Goal: Transaction & Acquisition: Download file/media

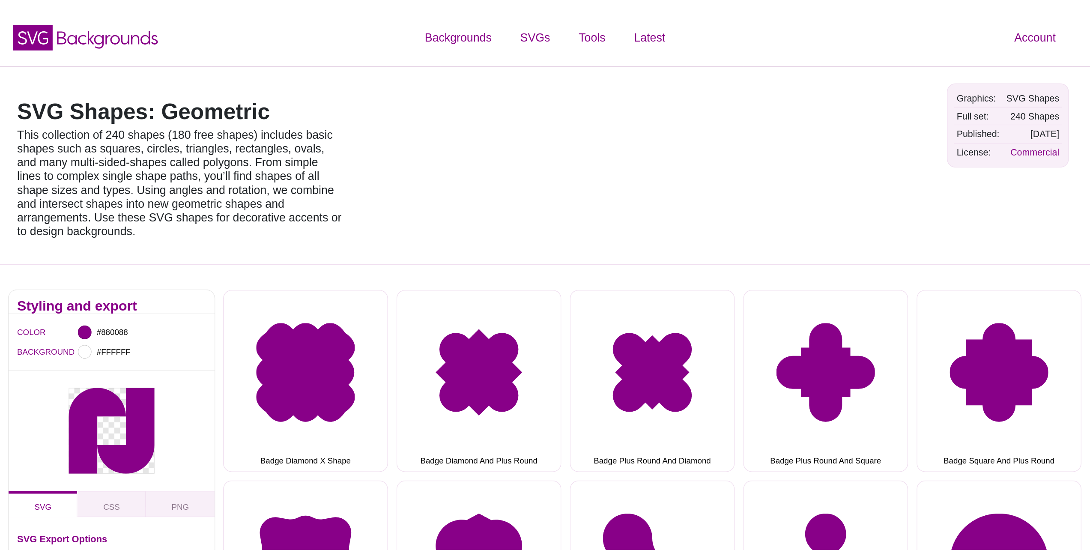
scroll to position [3899, 0]
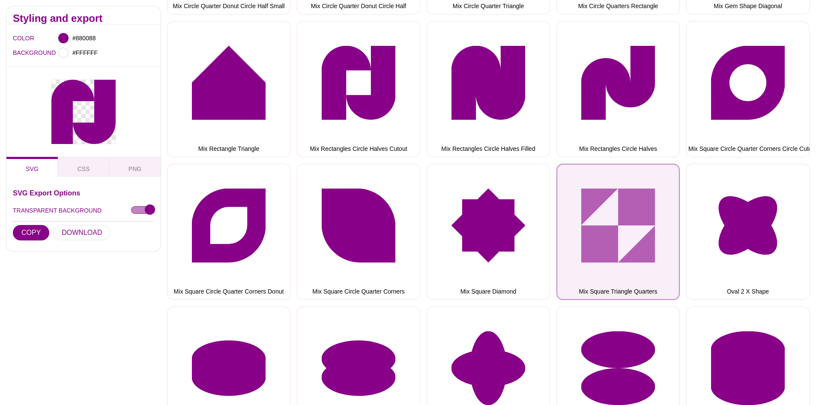
click at [641, 209] on button "Mix Square Triangle Quarters" at bounding box center [618, 232] width 123 height 136
click at [635, 201] on button "Mix Square Triangle Quarters" at bounding box center [618, 232] width 123 height 136
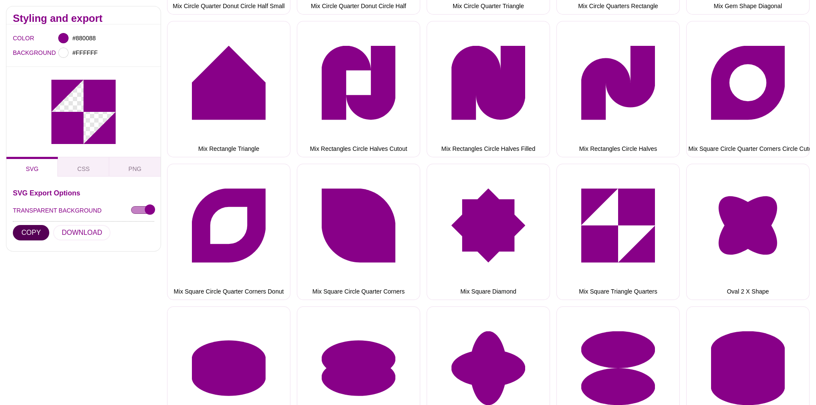
click at [29, 232] on button "COPY" at bounding box center [31, 232] width 36 height 15
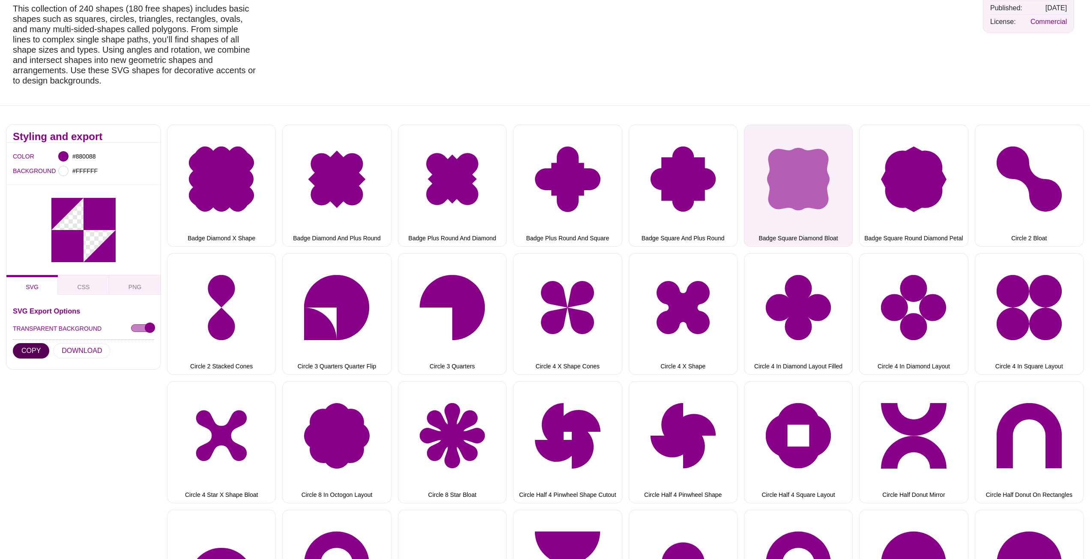
scroll to position [0, 0]
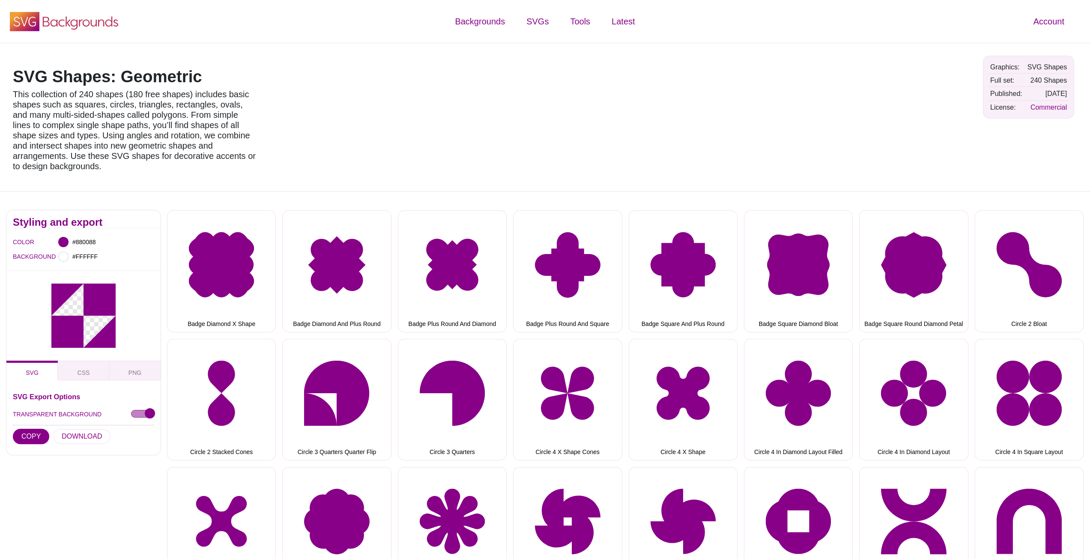
click at [78, 31] on icon "SVG Backgrounds Logo" at bounding box center [64, 21] width 111 height 21
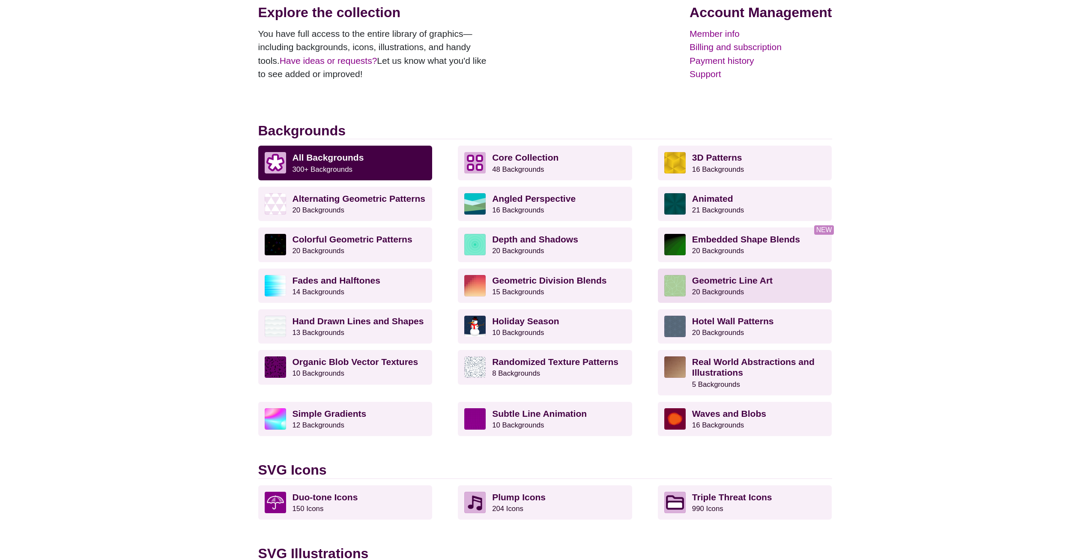
scroll to position [129, 0]
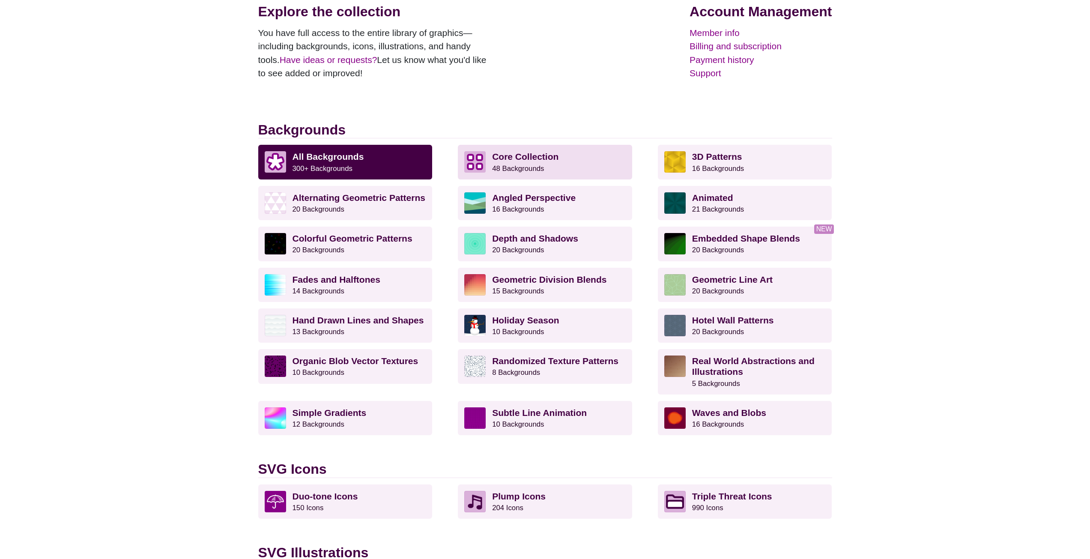
click at [506, 154] on strong "Core Collection" at bounding box center [525, 157] width 66 height 10
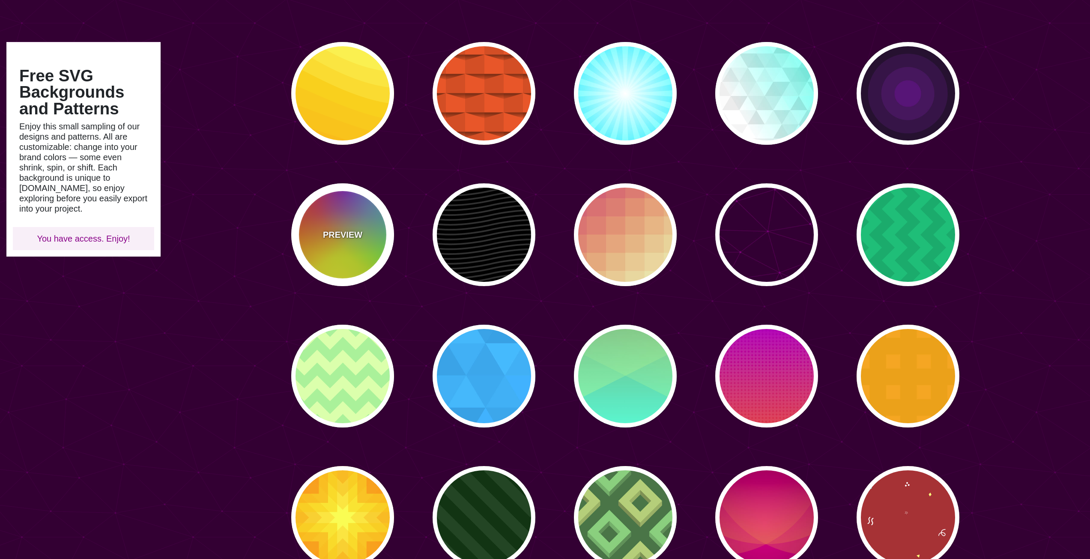
scroll to position [86, 0]
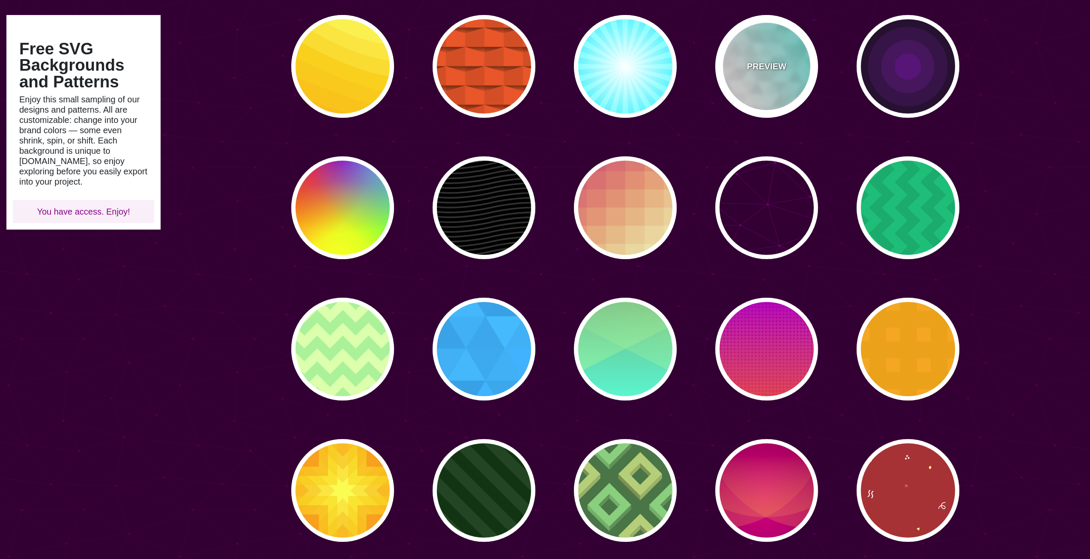
click at [779, 88] on div "PREVIEW" at bounding box center [767, 66] width 103 height 103
type input "#FFFFFF"
type input "#44FFEE"
type input "540"
type input "0.1"
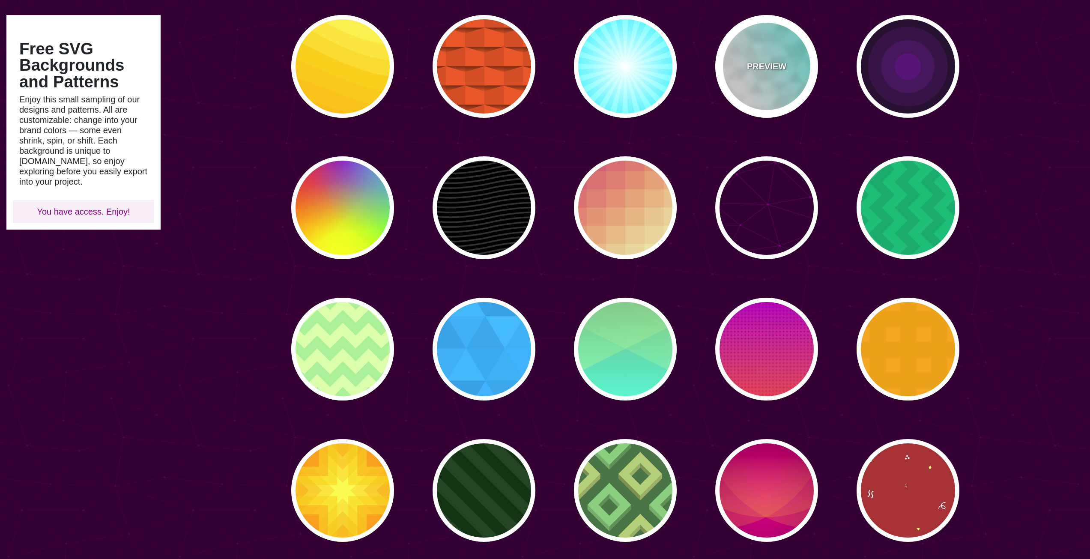
type input "250"
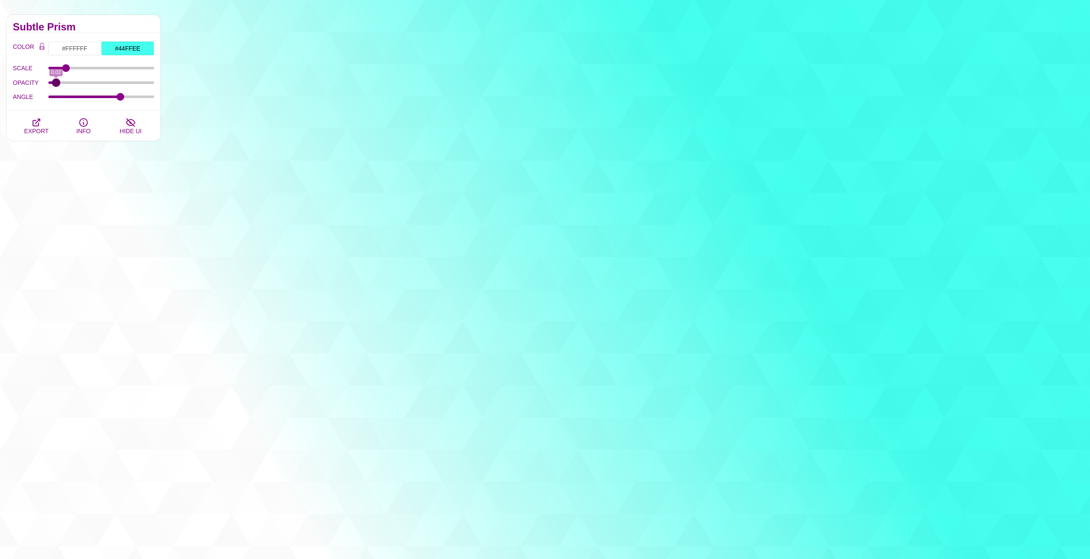
drag, startPoint x: 71, startPoint y: 83, endPoint x: 56, endPoint y: 82, distance: 14.6
type input "0.02"
click at [56, 82] on input "OPACITY" at bounding box center [101, 82] width 106 height 3
click at [128, 49] on input "#44FFEE" at bounding box center [127, 48] width 53 height 15
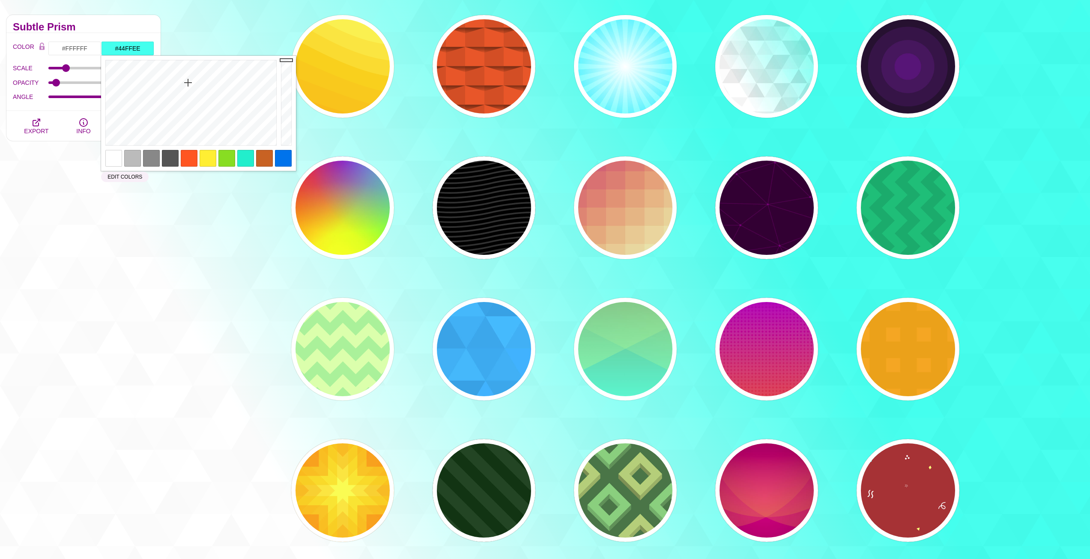
click at [284, 165] on div at bounding box center [283, 158] width 17 height 17
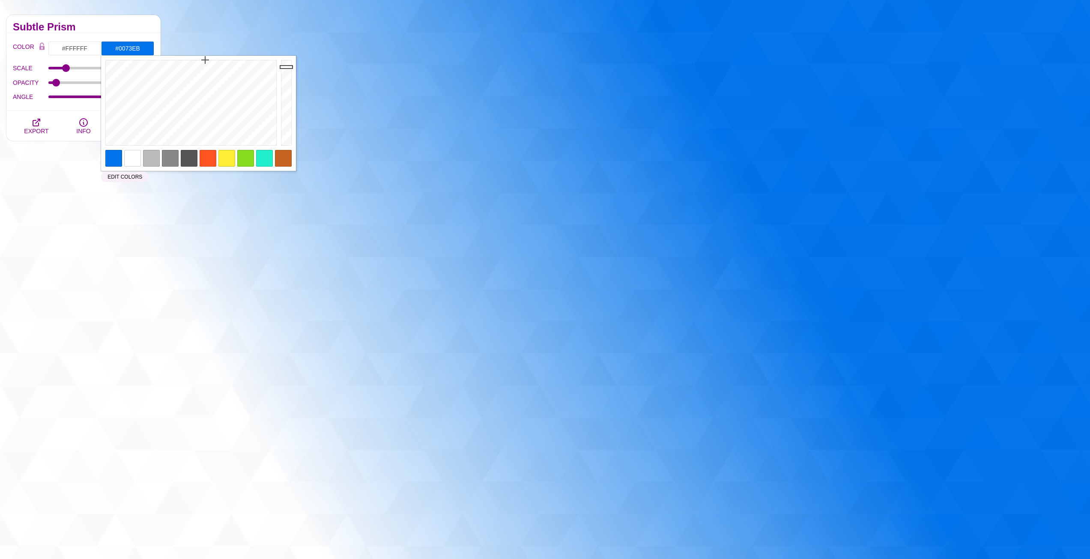
click at [145, 28] on h2 "Subtle Prism" at bounding box center [83, 27] width 141 height 7
click at [140, 49] on input "#0073EB" at bounding box center [127, 48] width 53 height 15
paste input "EEF5FC"
type input "#EEF5FC"
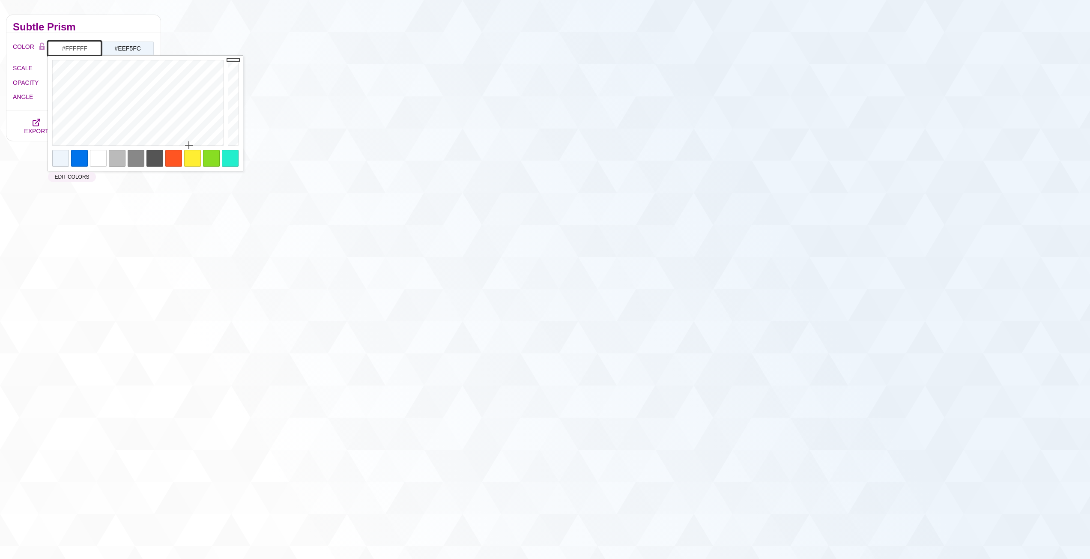
click at [81, 48] on input "#FFFFFF" at bounding box center [74, 48] width 53 height 15
paste input "EEF5FC"
type input "#EEF5FC"
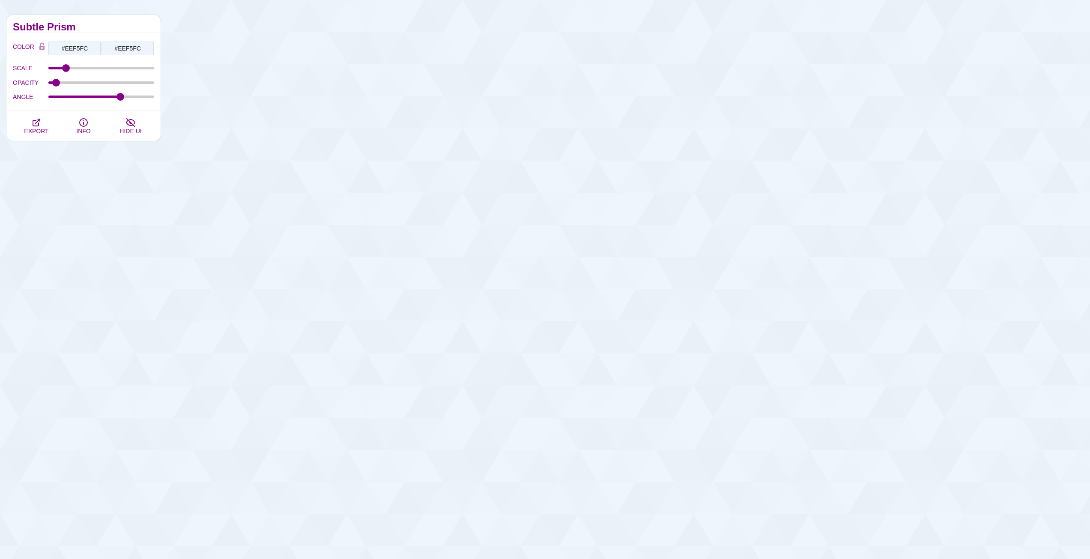
click at [98, 30] on h2 "Subtle Prism" at bounding box center [83, 27] width 141 height 7
click at [36, 125] on icon "button" at bounding box center [36, 122] width 10 height 10
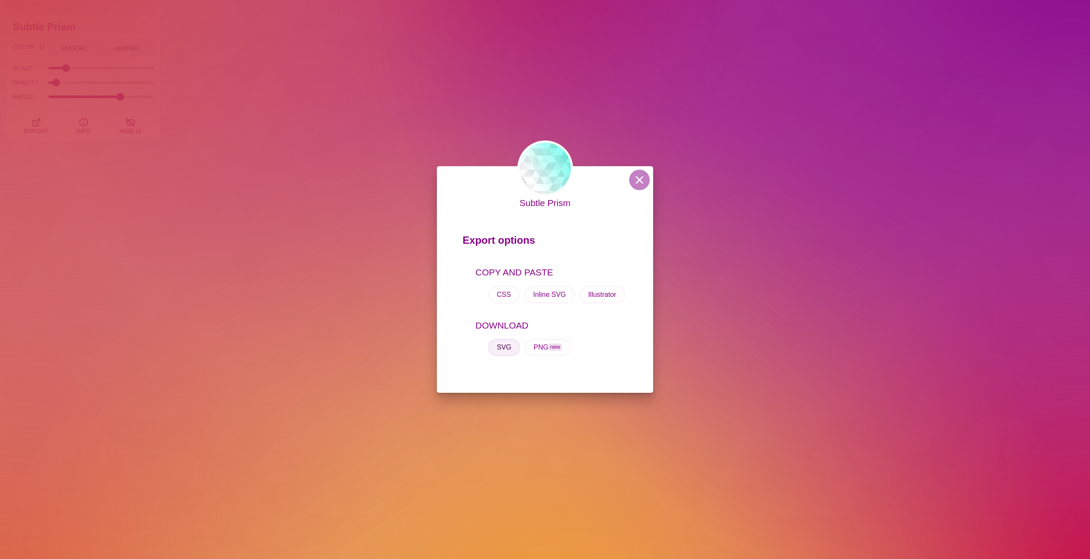
click at [510, 347] on button "SVG" at bounding box center [504, 347] width 32 height 17
click at [777, 258] on div "Subtle Prism Export options COPY AND PASTE CSS Inline SVG Illustrator DOWNLOAD …" at bounding box center [545, 279] width 1090 height 559
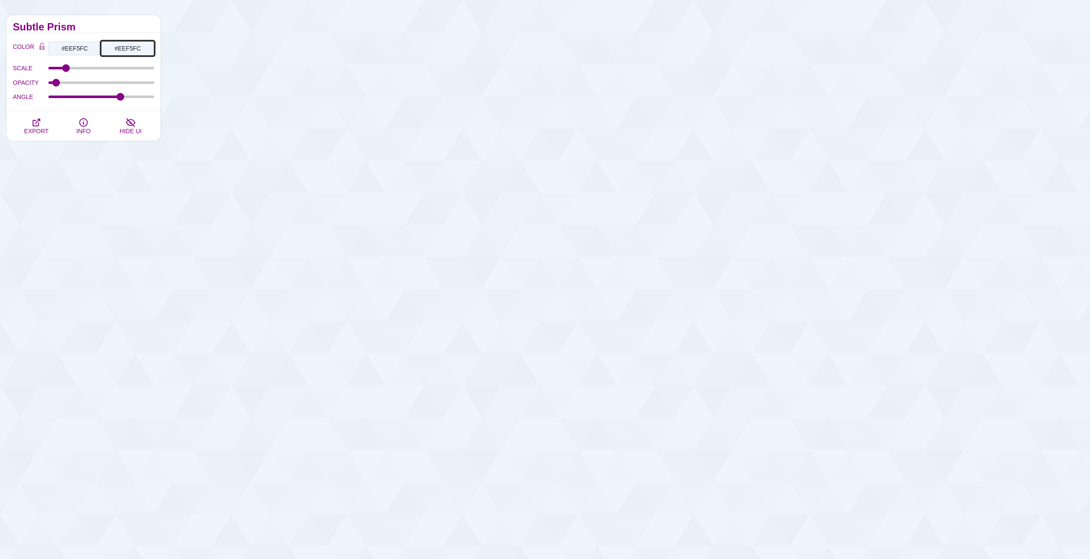
click at [130, 48] on input "#EEF5FC" at bounding box center [127, 48] width 53 height 15
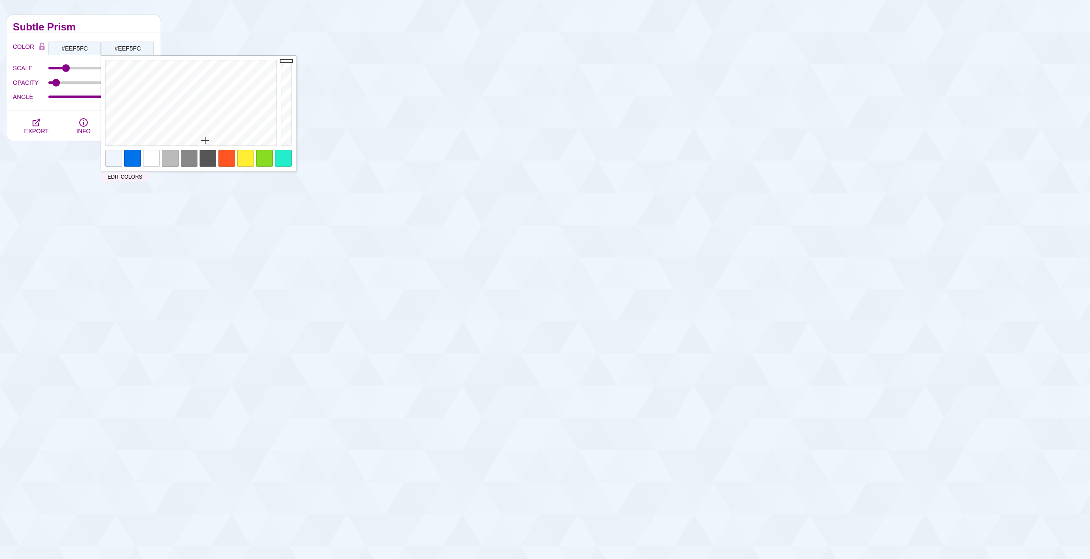
click at [137, 158] on div at bounding box center [132, 158] width 17 height 17
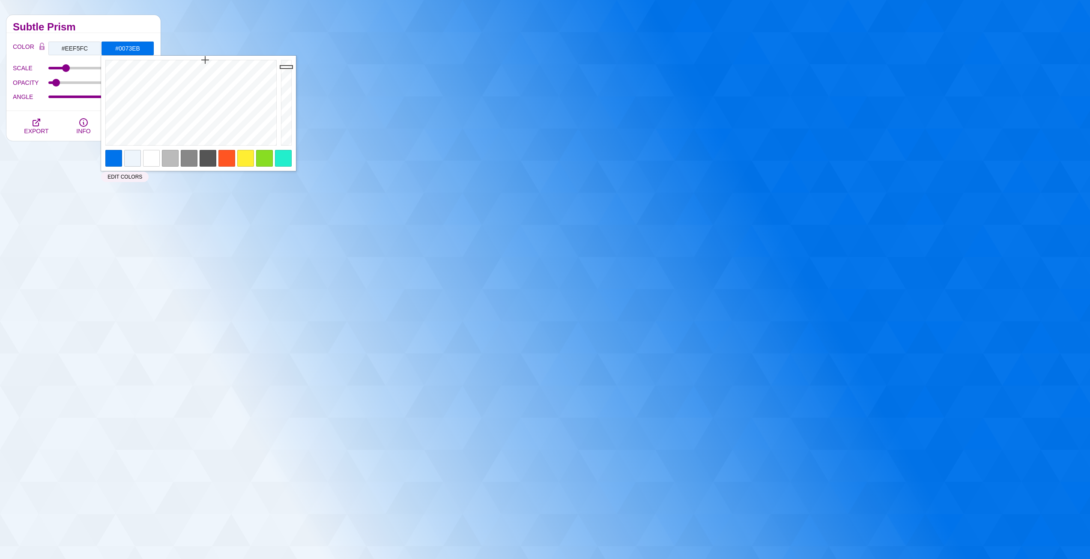
click at [128, 156] on div at bounding box center [132, 158] width 17 height 17
type input "#EEF5FC"
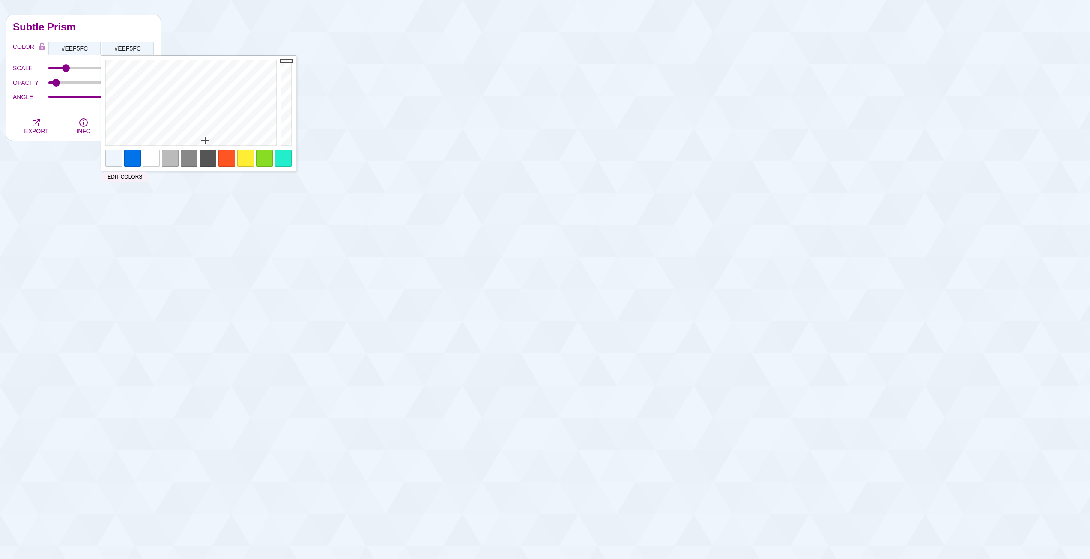
click at [102, 27] on h2 "Subtle Prism" at bounding box center [83, 27] width 141 height 7
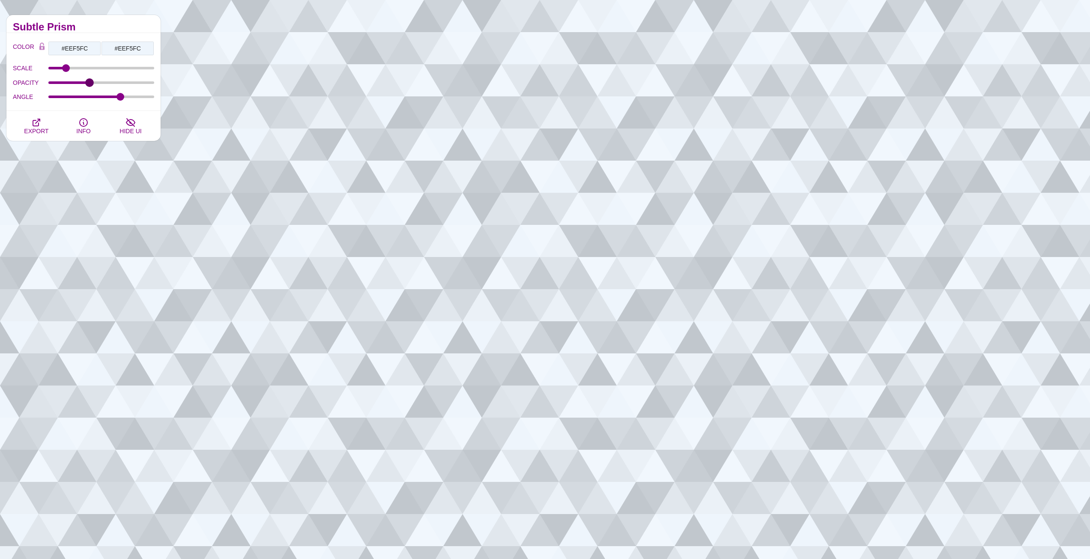
drag, startPoint x: 57, startPoint y: 81, endPoint x: 89, endPoint y: 87, distance: 32.3
type input "0.19"
click at [89, 84] on input "OPACITY" at bounding box center [101, 82] width 106 height 3
click icon "button"
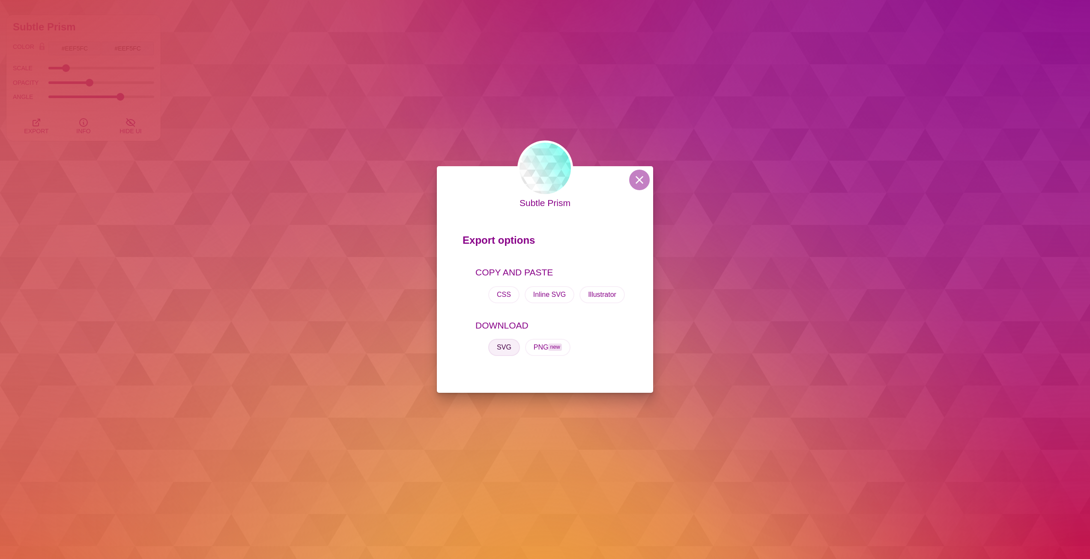
click button "SVG"
click div "Subtle Prism Export options COPY AND PASTE CSS Inline SVG Illustrator DOWNLOAD …"
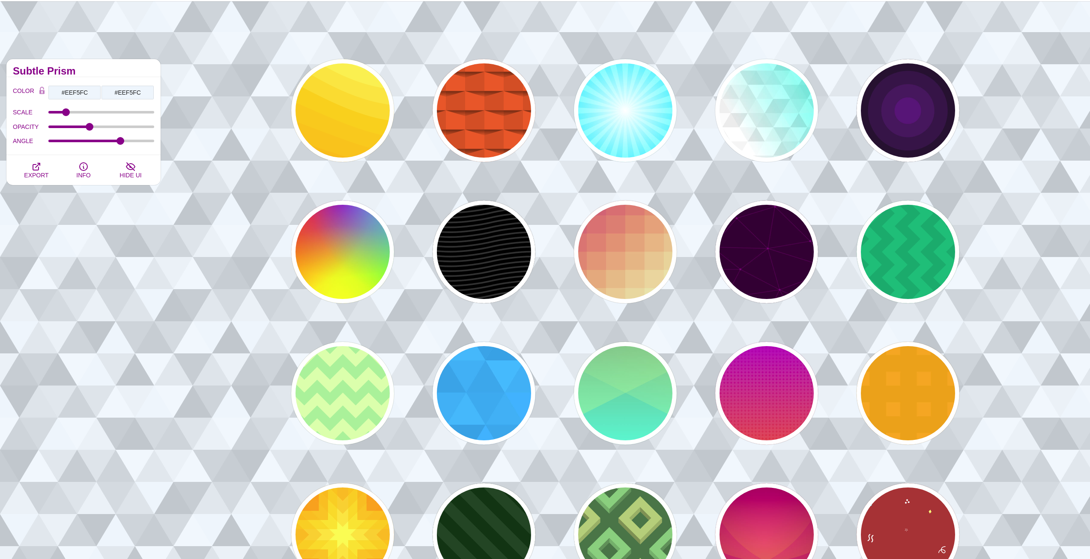
scroll to position [0, 0]
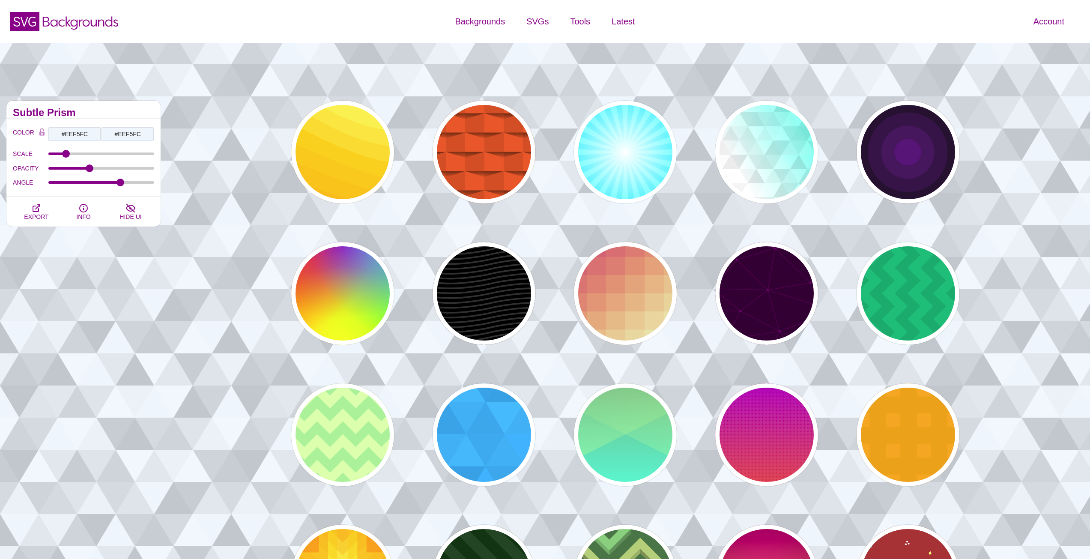
click div "Free SVG Backgrounds and Patterns Enjoy this small sampling of our designs and …"
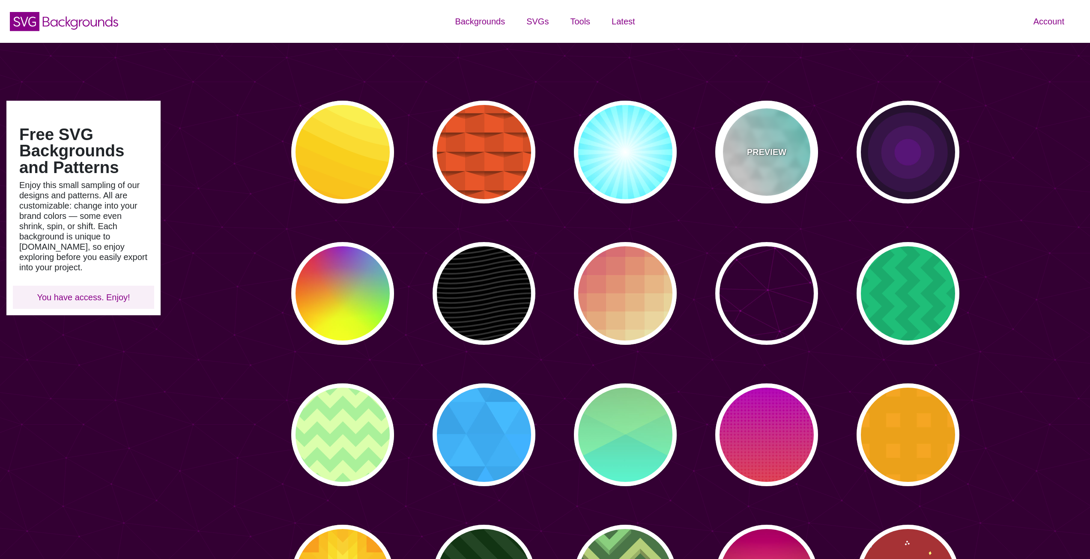
click at [773, 140] on div "PREVIEW" at bounding box center [767, 152] width 103 height 103
type input "#FFFFFF"
type input "#44FFEE"
type input "540"
type input "0.1"
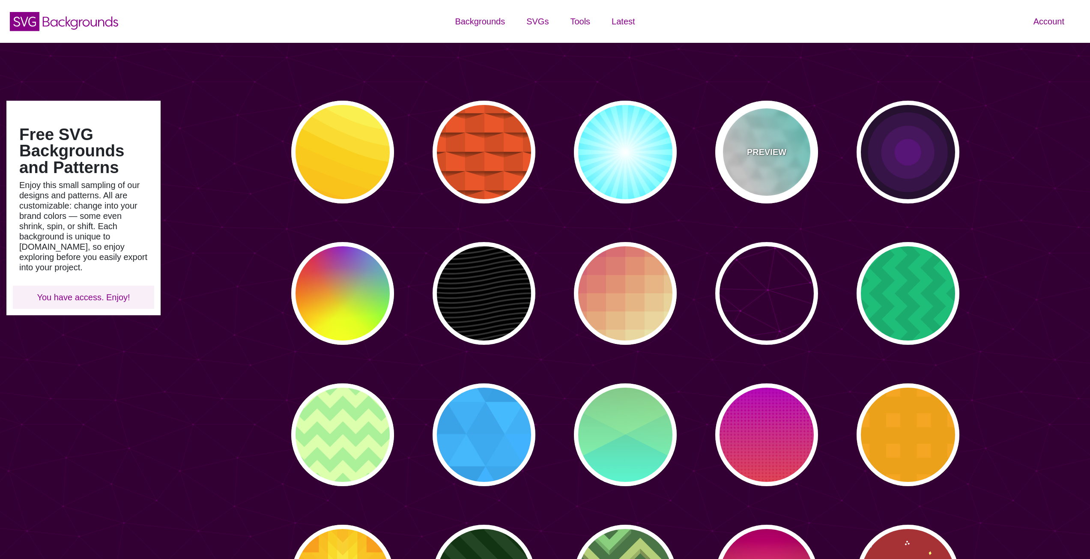
type input "250"
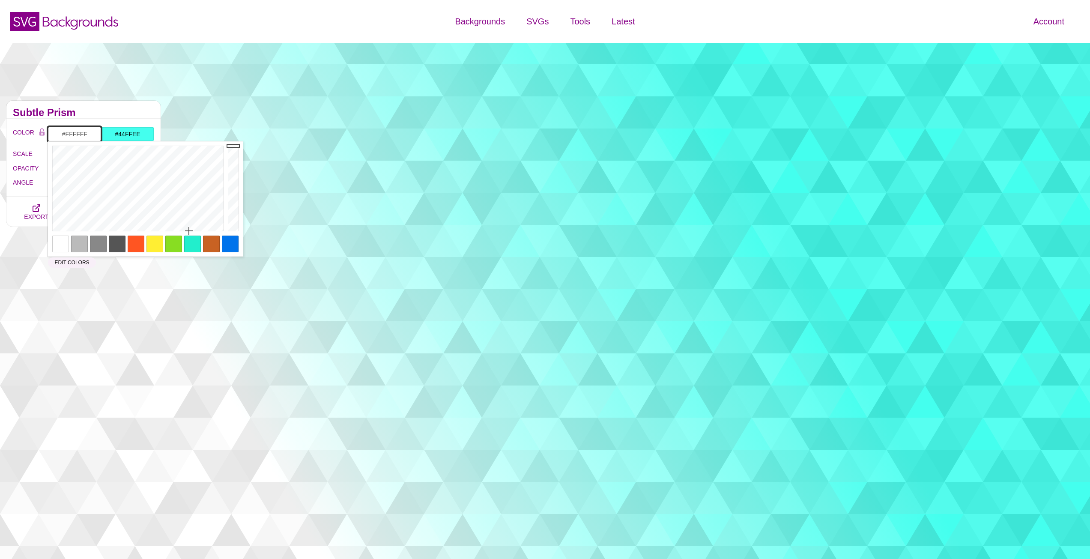
click at [86, 141] on input "#FFFFFF" at bounding box center [74, 134] width 53 height 15
paste input "text"
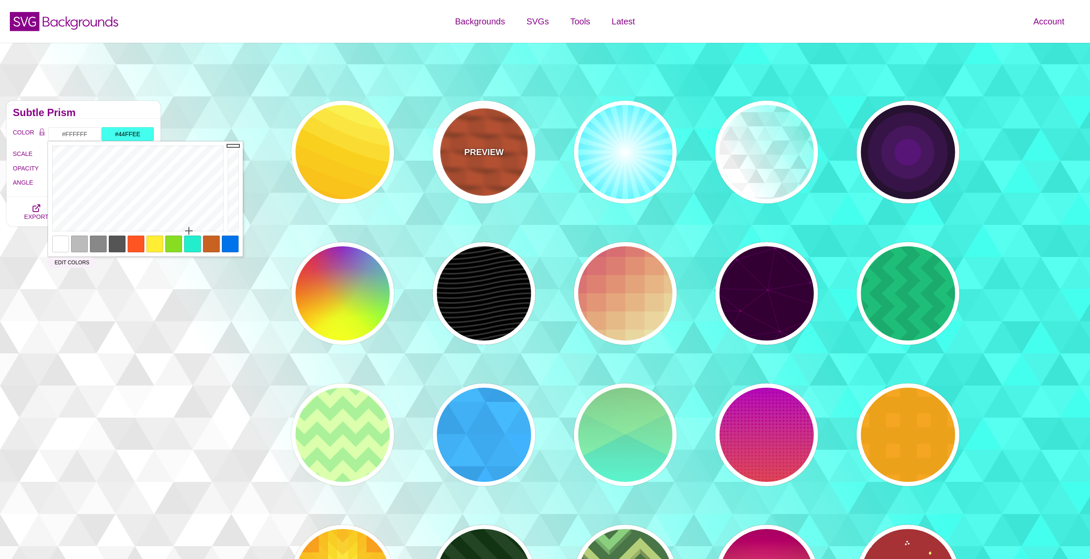
click at [479, 141] on div "PREVIEW" at bounding box center [484, 152] width 103 height 103
type input "#EE5522"
type input "100"
type input "1"
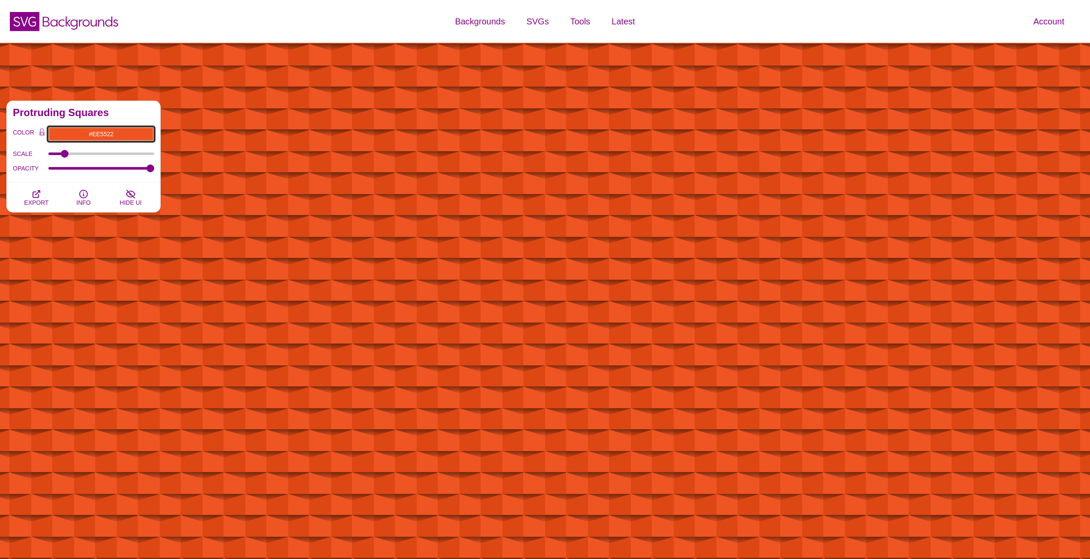
click at [104, 138] on input "#EE5522" at bounding box center [101, 134] width 106 height 15
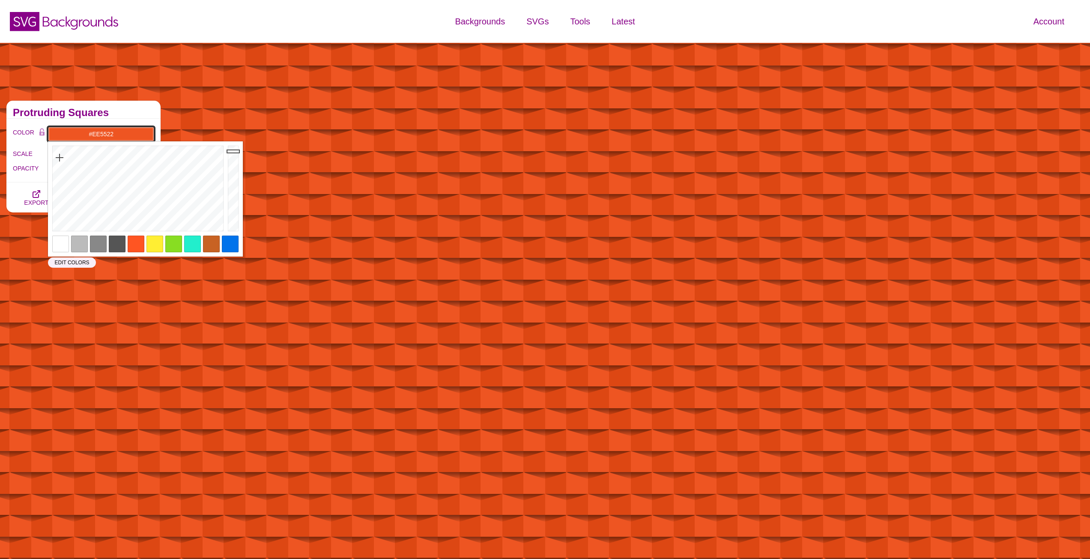
paste input "EEF5FC"
type input "#EEF5FC"
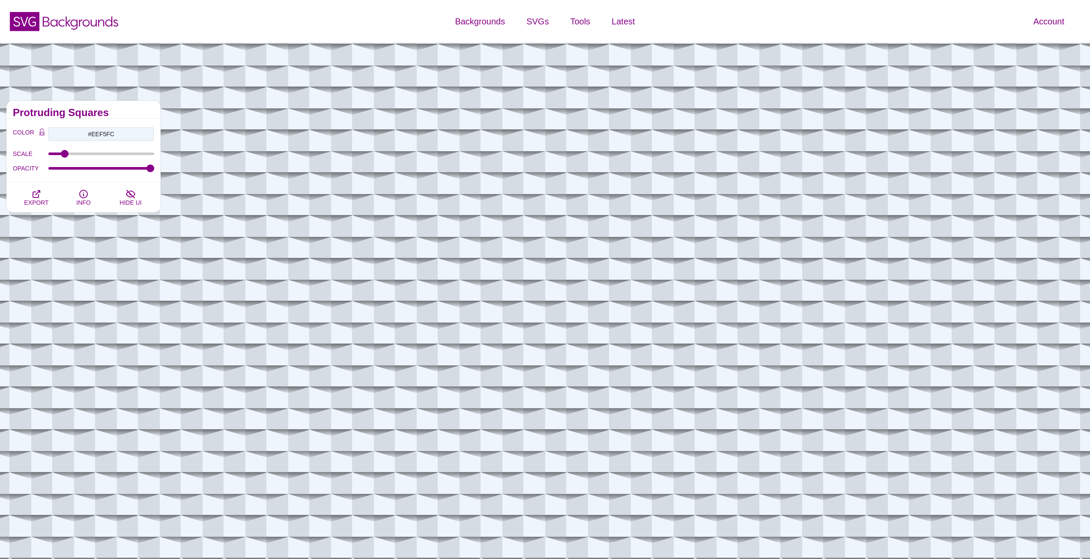
click at [132, 115] on h2 "Protruding Squares" at bounding box center [83, 112] width 141 height 7
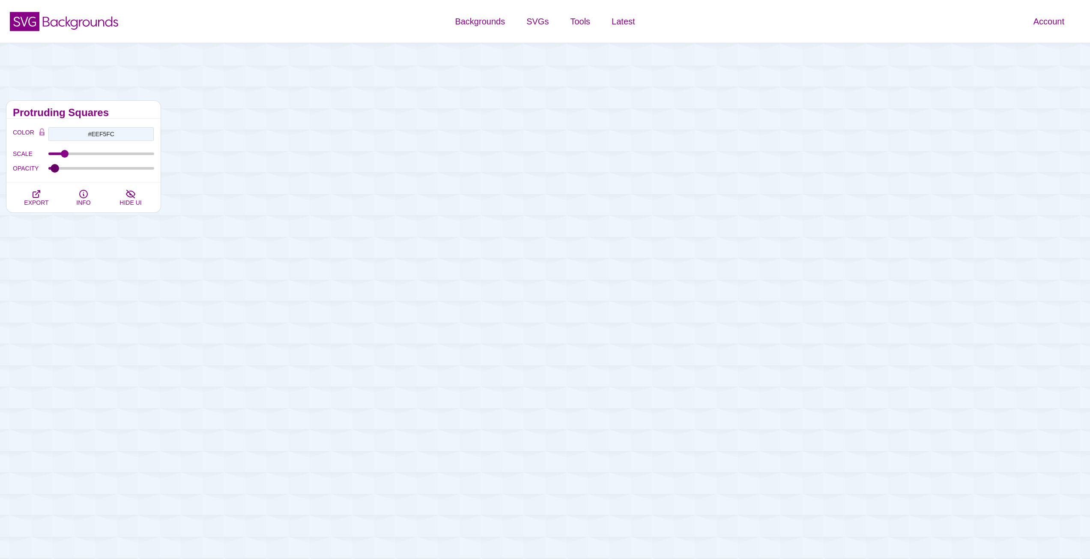
drag, startPoint x: 148, startPoint y: 170, endPoint x: 55, endPoint y: 172, distance: 93.0
type input "0.03"
click at [55, 170] on input "OPACITY" at bounding box center [101, 168] width 106 height 3
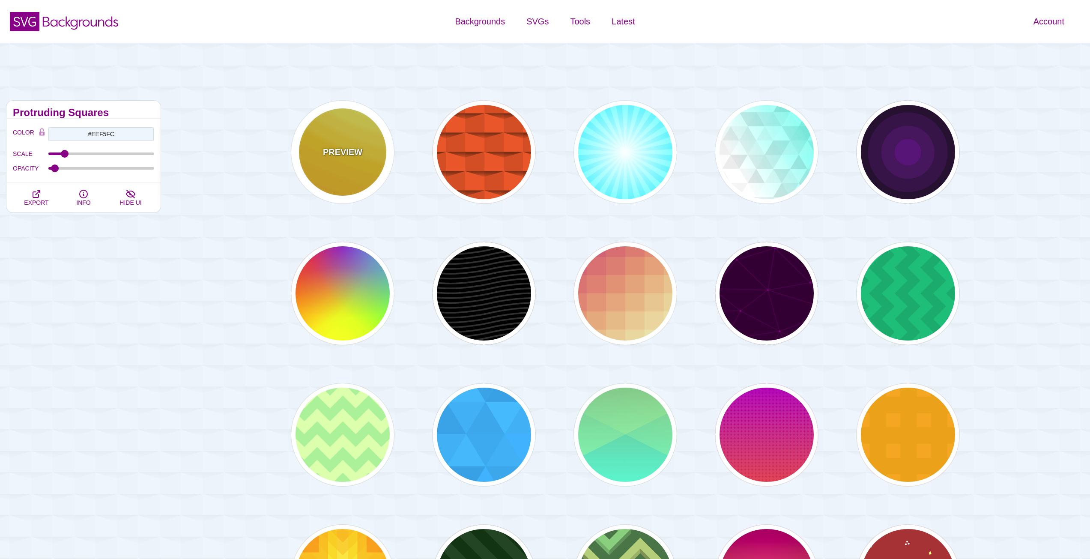
click at [324, 142] on div "PREVIEW" at bounding box center [342, 152] width 103 height 103
type input "#FFAA00"
type input "#FFCC00"
type input "#FFFF66"
type input "1"
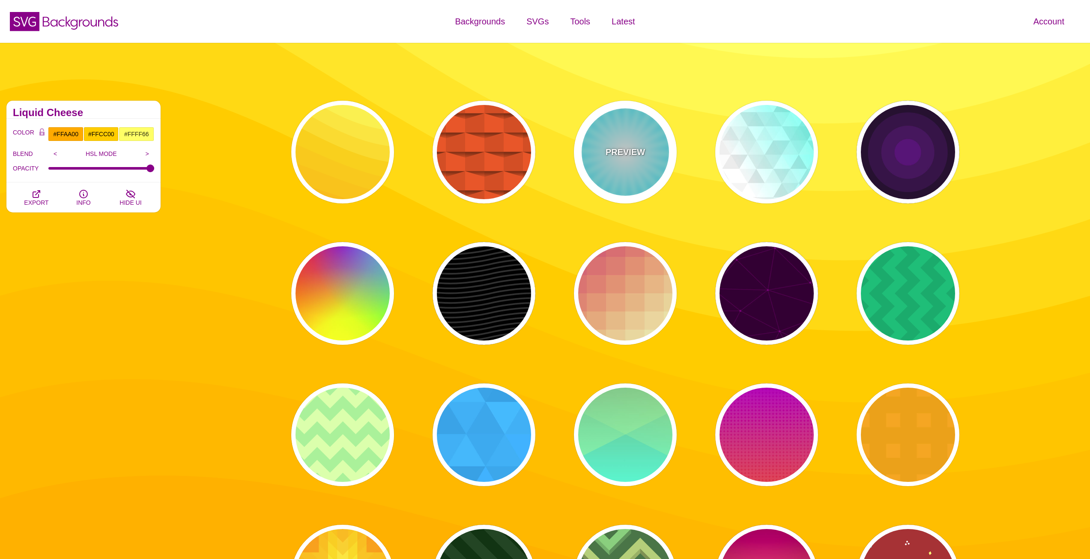
click at [662, 137] on div "PREVIEW" at bounding box center [625, 152] width 103 height 103
type input "#FFFFFF"
type input "#00EEFF"
type input "#00FFFF"
type input "50"
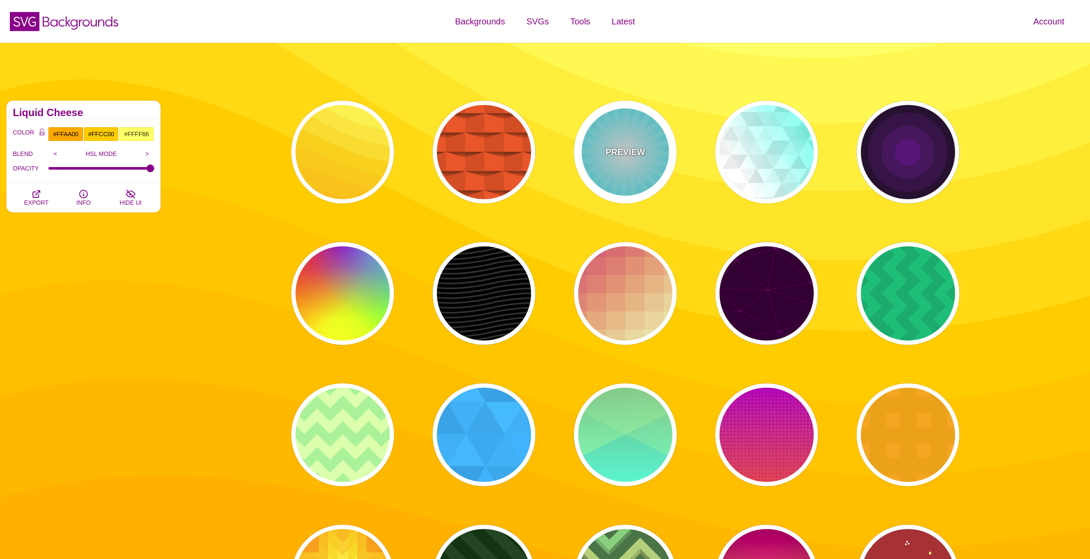
type input "70"
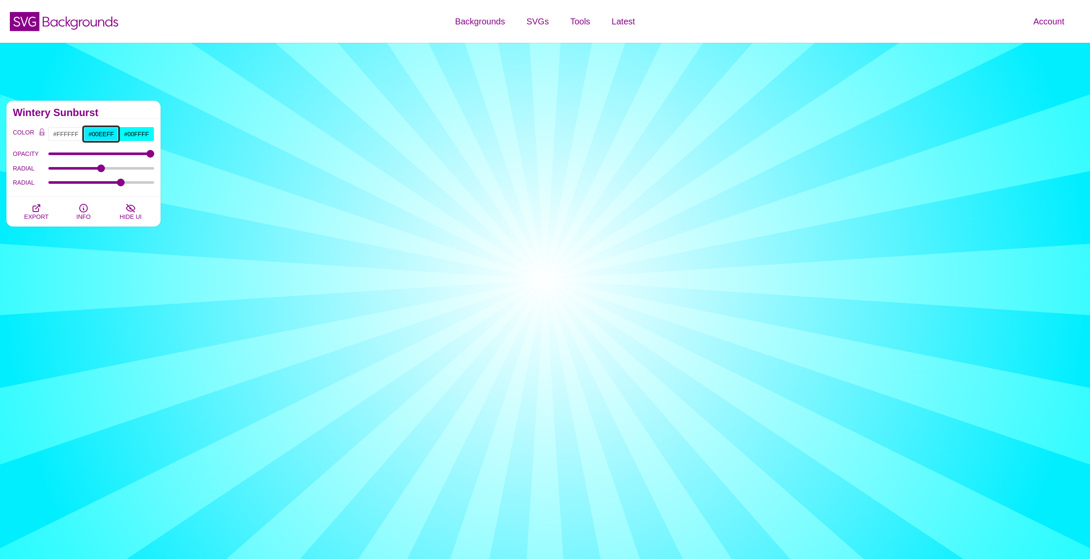
click at [103, 134] on input "#00EEFF" at bounding box center [102, 134] width 36 height 15
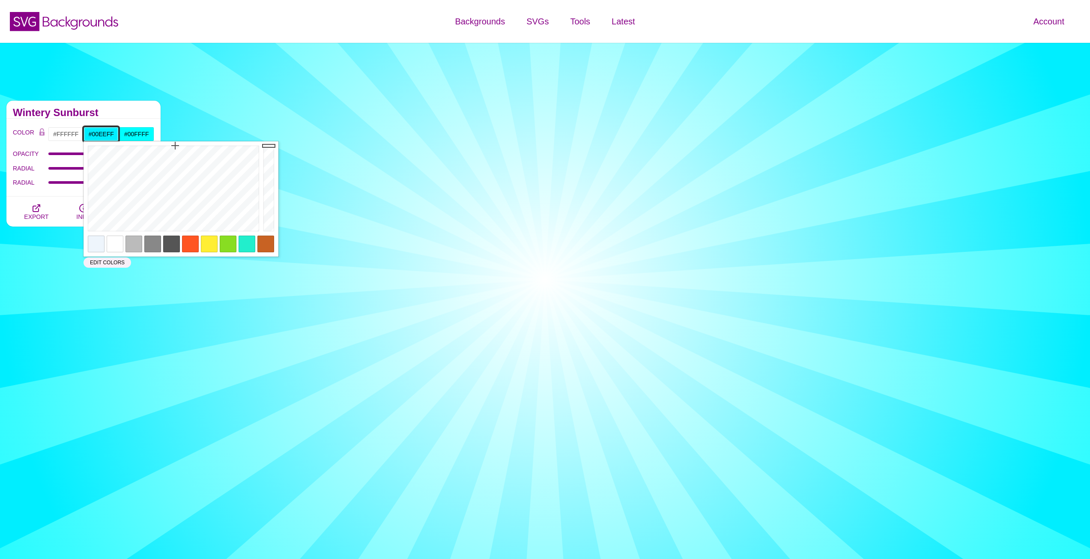
paste input "EEF5FC"
type input "#EEF5FC"
click at [131, 135] on input "#00FFFF" at bounding box center [137, 134] width 36 height 15
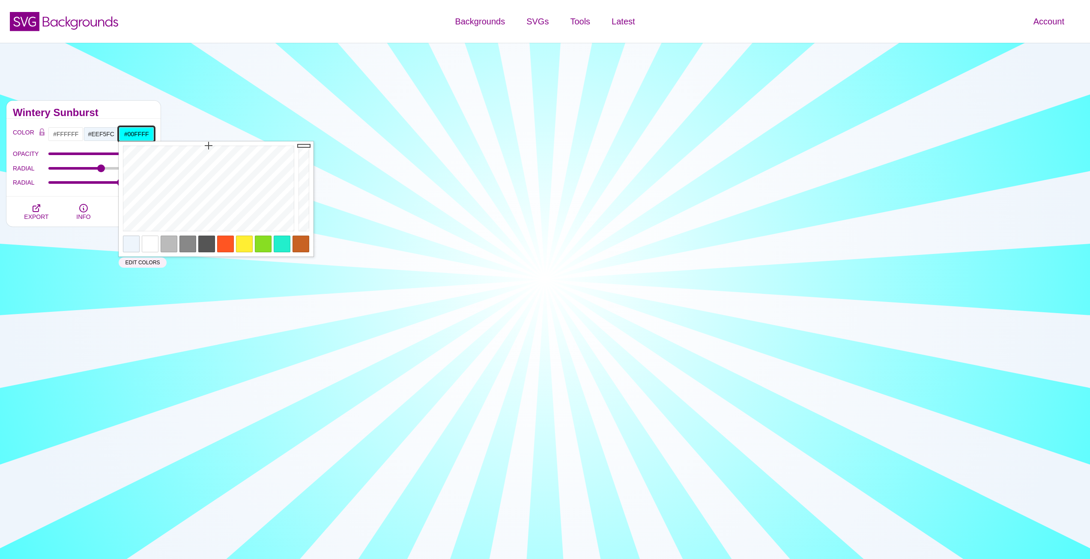
paste input "EEF5FC"
type input "#EEF5FC"
click at [135, 119] on div "COLOR #FFFFFF #EEF5FC #EEF5FC #444444 #555555 #666666 #777777 #888888 #999999 B…" at bounding box center [83, 158] width 154 height 78
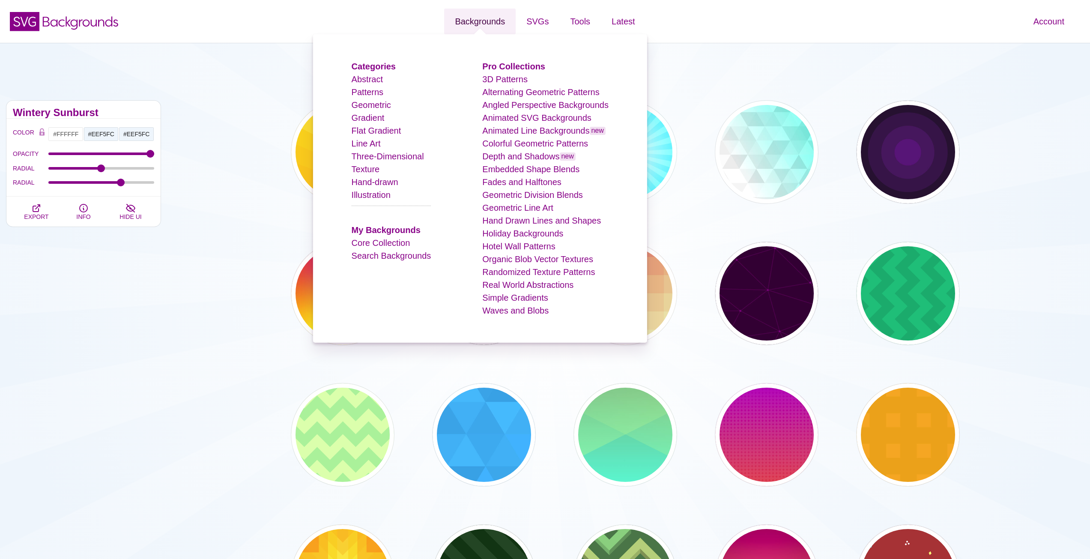
click at [493, 18] on link "Backgrounds" at bounding box center [480, 22] width 72 height 26
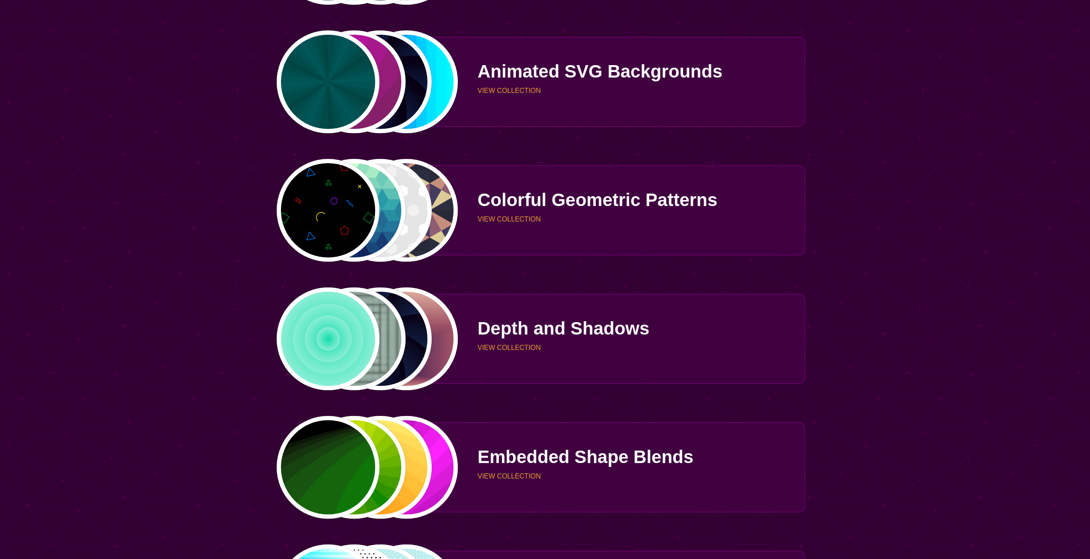
scroll to position [1114, 0]
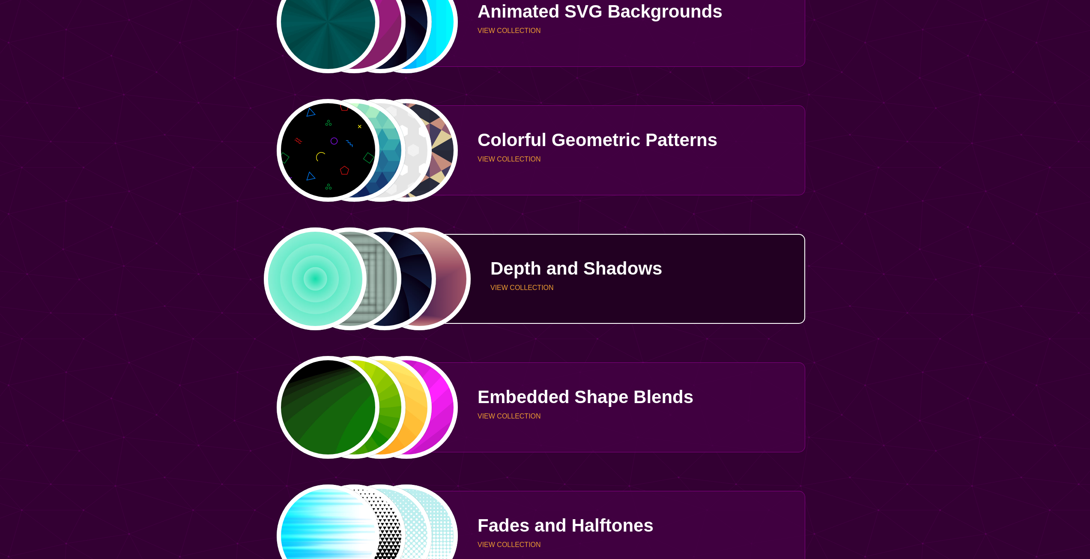
click at [416, 306] on div "PREVIEW PREVIEW PREVIEW PREVIEW" at bounding box center [367, 279] width 182 height 103
click at [563, 278] on p "Depth and Shadows" at bounding box center [645, 269] width 308 height 18
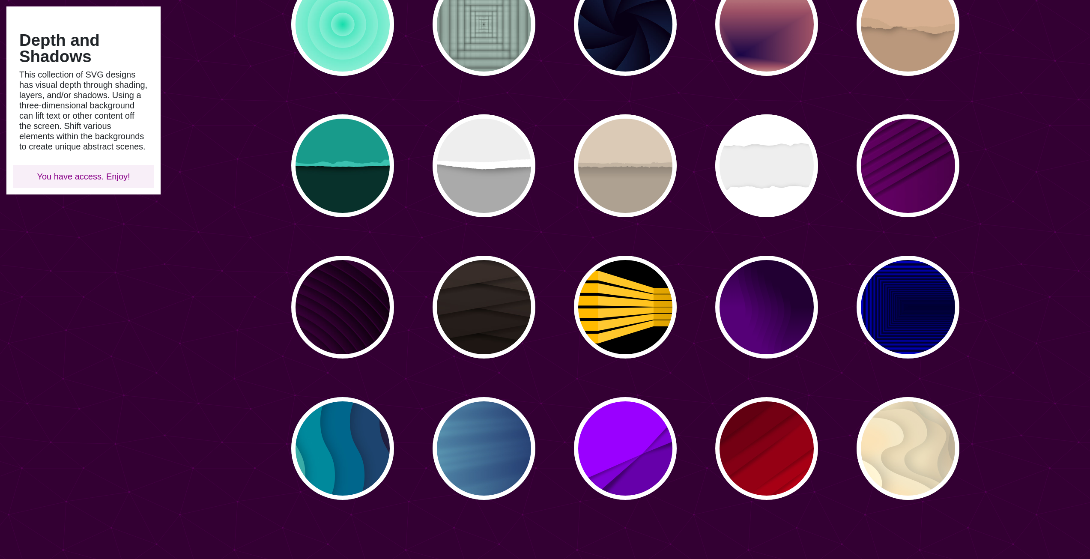
scroll to position [129, 0]
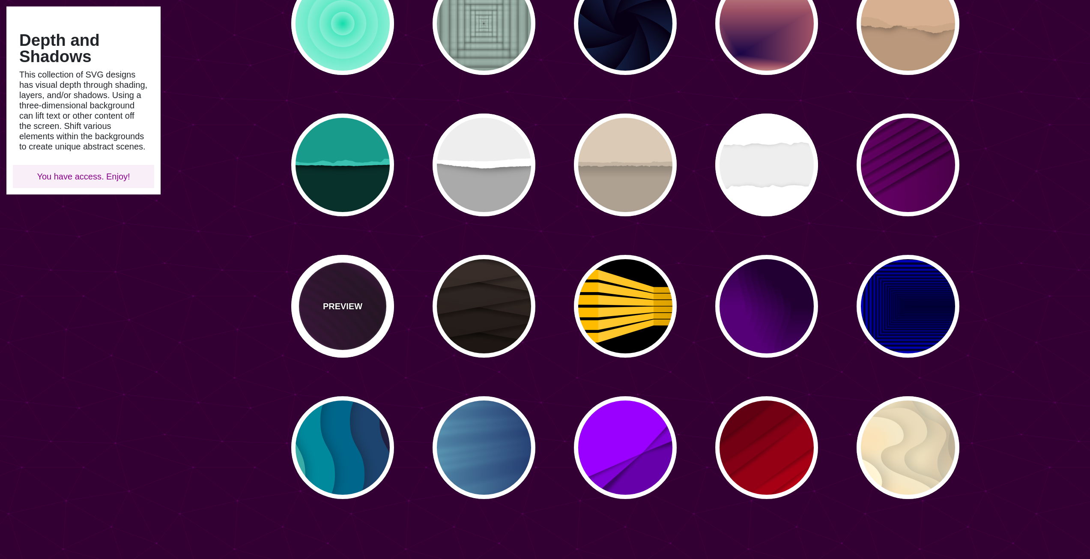
click at [359, 289] on div "PREVIEW" at bounding box center [342, 306] width 103 height 103
type input "#110011"
type input "#550055"
type input "#000000"
type input "#330033"
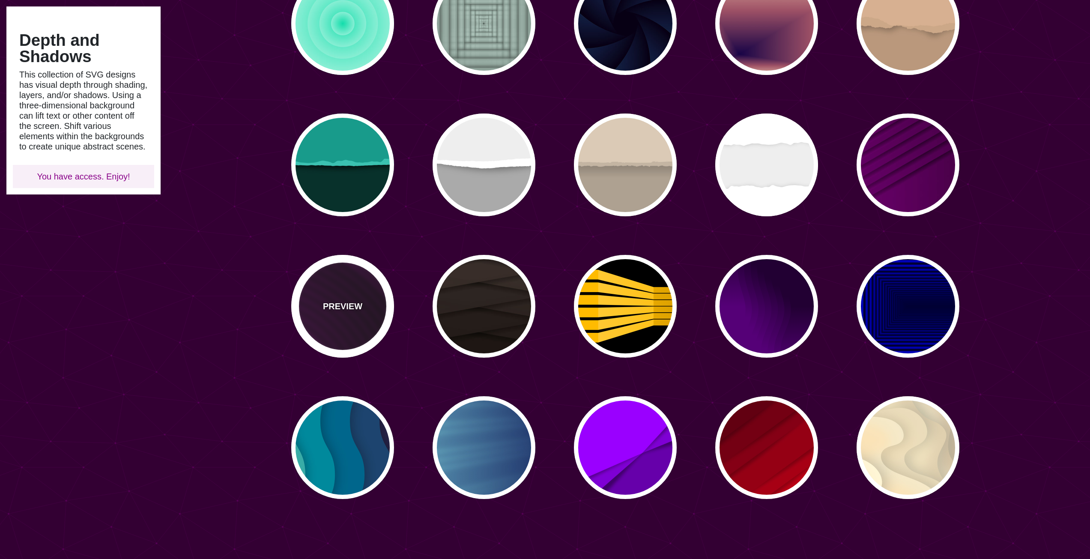
type input "0"
type input "4000"
type input "10"
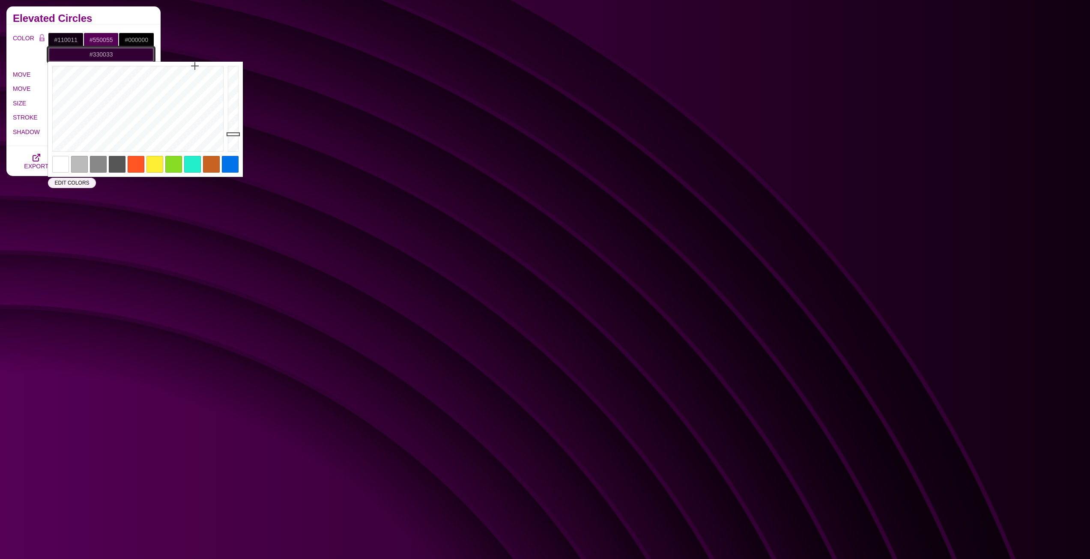
click at [120, 53] on input "#330033" at bounding box center [101, 54] width 106 height 15
paste input "EEF5FC"
type input "#EEF5FC"
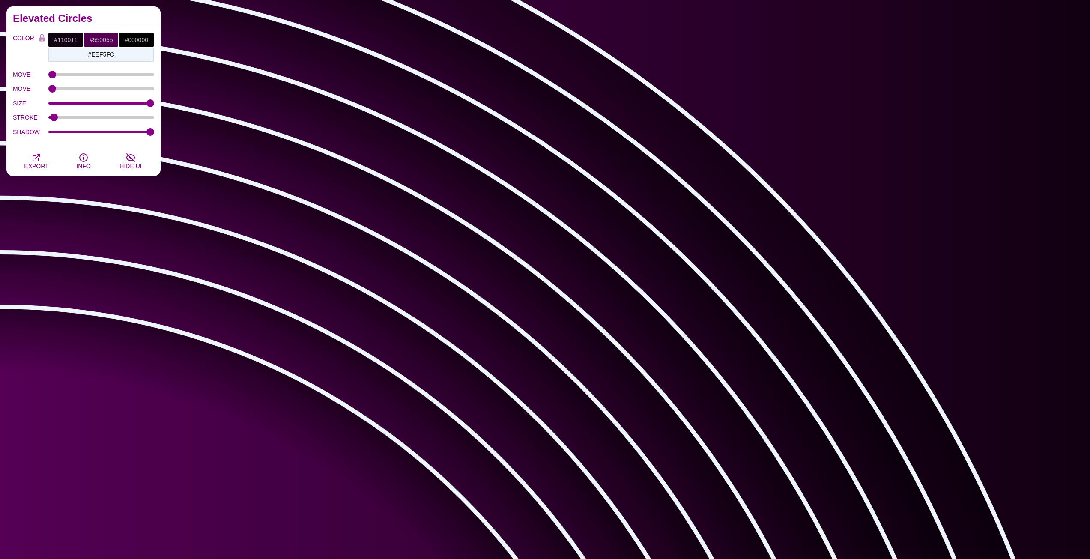
click at [111, 21] on h2 "Elevated Circles" at bounding box center [83, 18] width 141 height 7
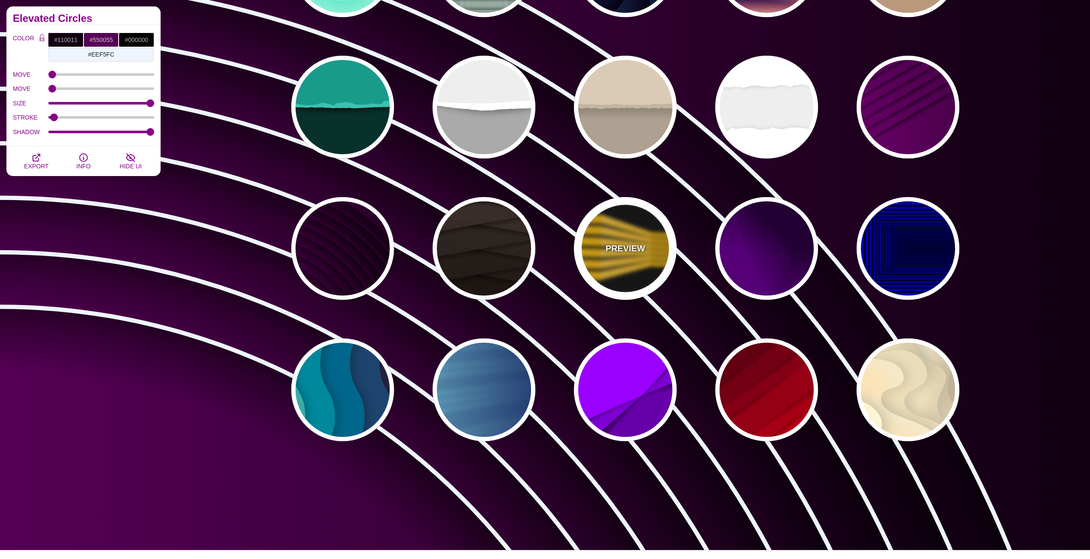
scroll to position [86, 0]
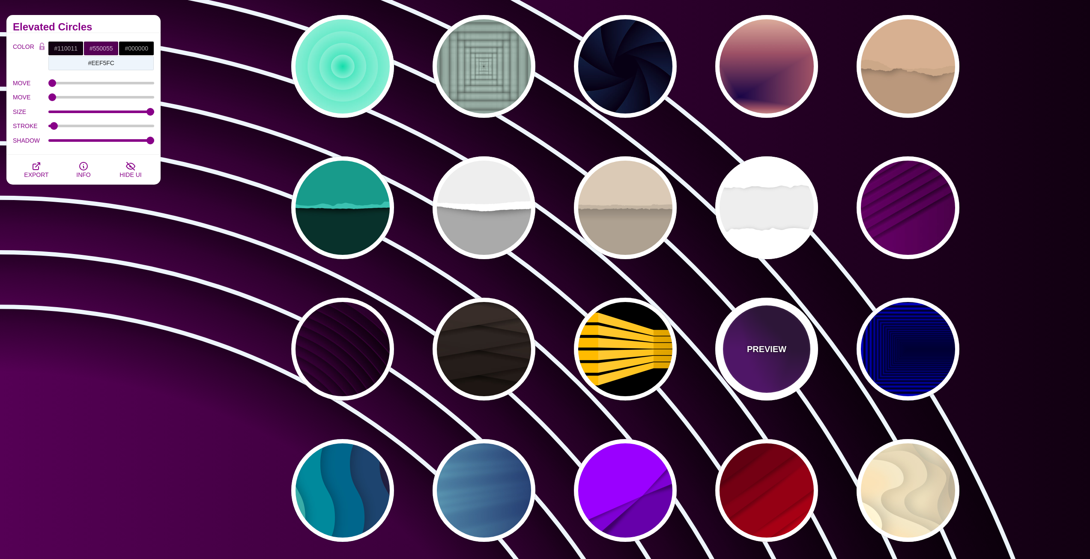
click at [784, 336] on div "PREVIEW" at bounding box center [767, 349] width 103 height 103
type input "#550077"
type input "#220033"
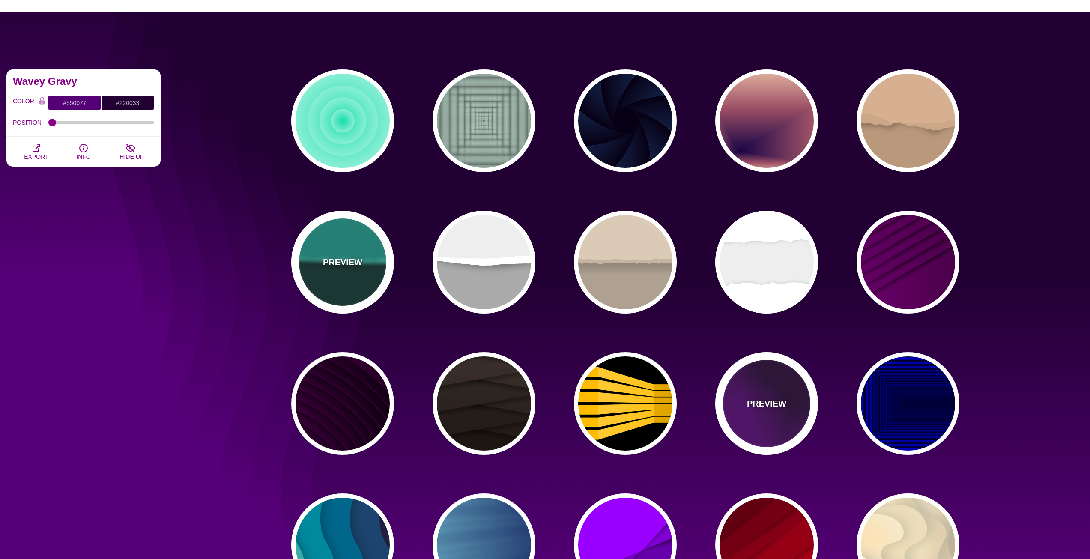
scroll to position [0, 0]
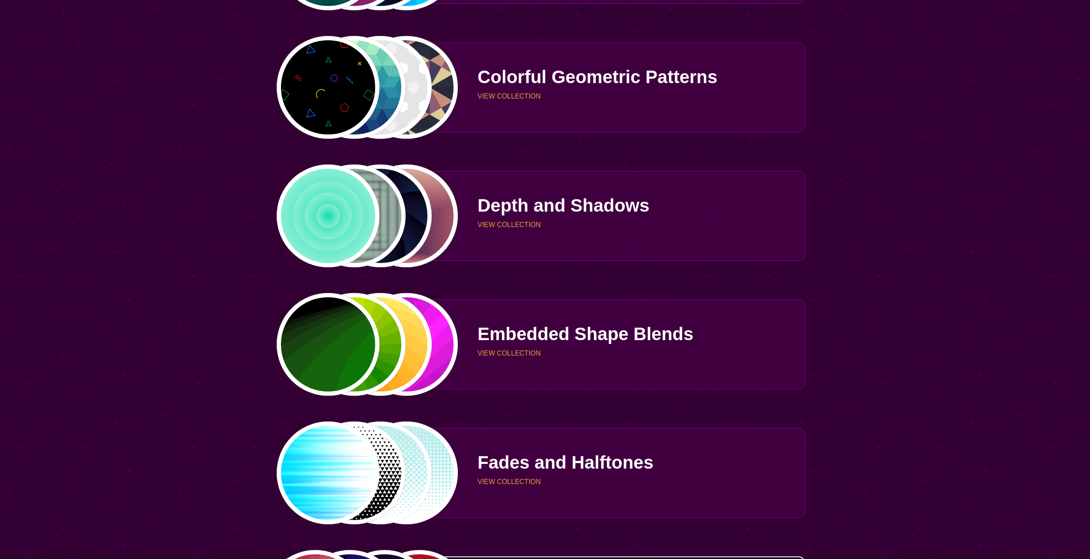
scroll to position [1285, 0]
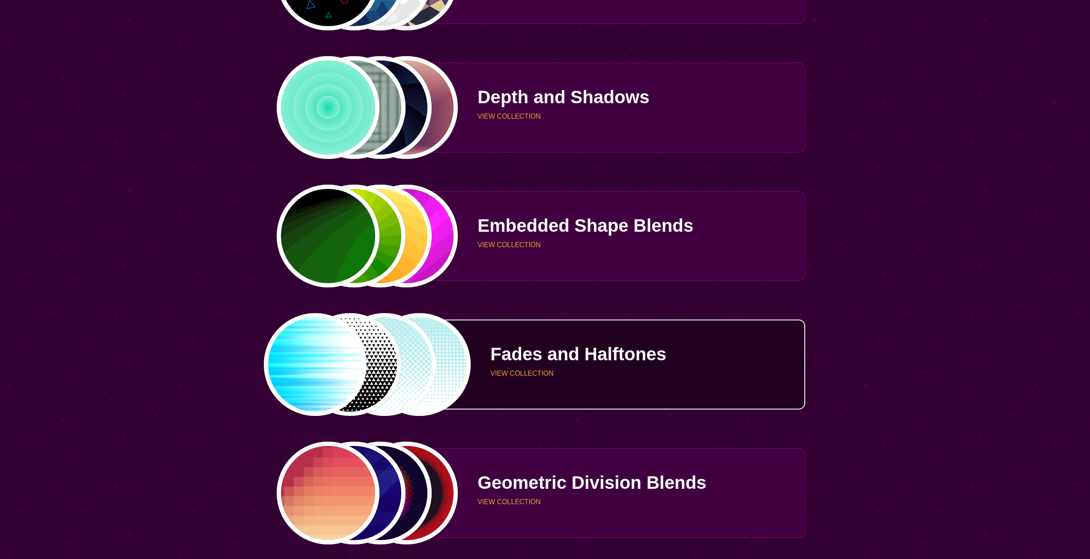
click at [554, 367] on div "Fades and Halftones VIEW COLLECTION" at bounding box center [631, 364] width 347 height 64
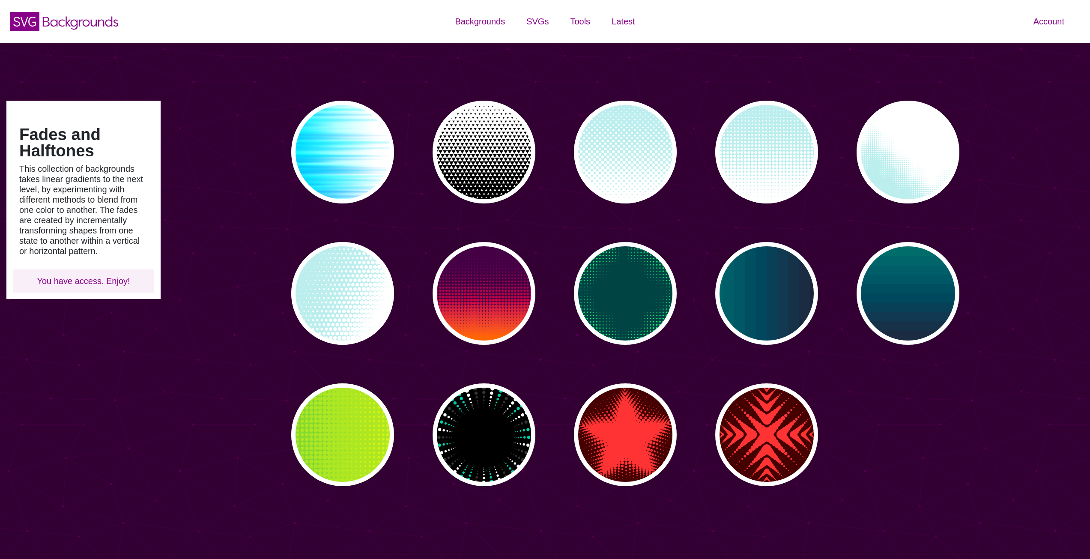
type input "#450057"
type input "#FFFFFF"
click at [370, 152] on div "PREVIEW" at bounding box center [342, 152] width 103 height 103
type input "#FFFFFF"
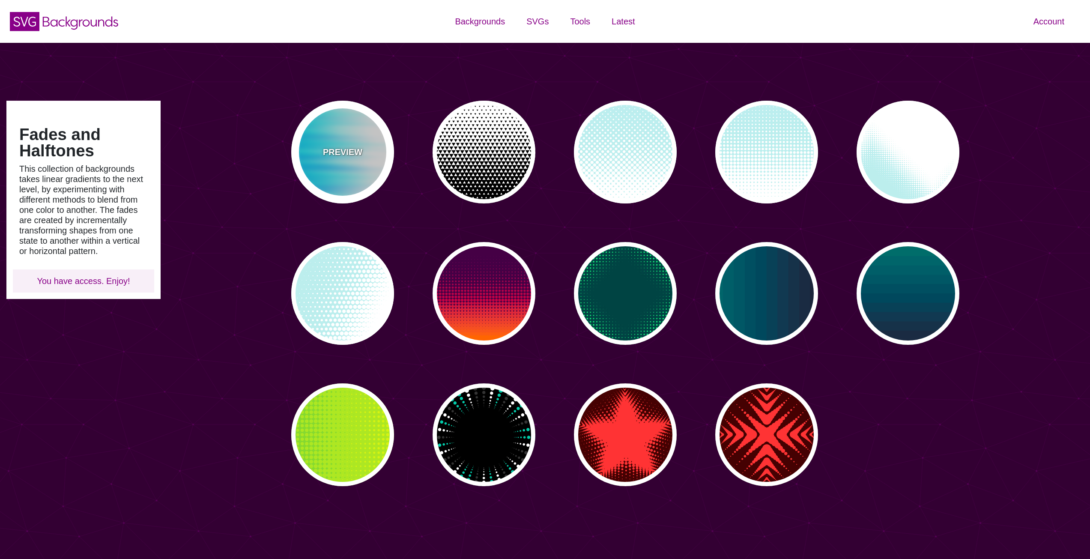
type input "#0099FF"
type input "#00FFFF"
type input "0"
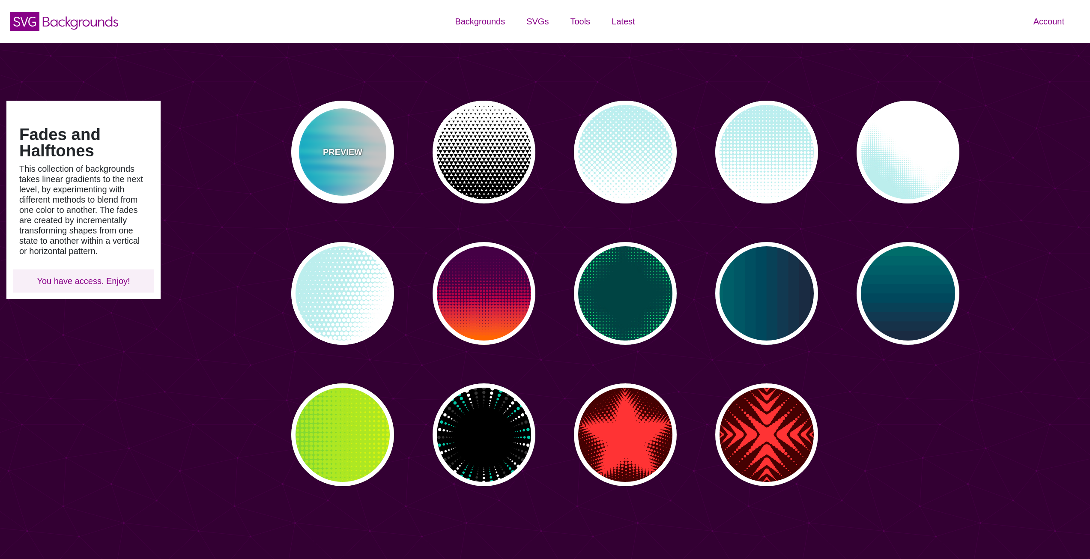
type input "0.5"
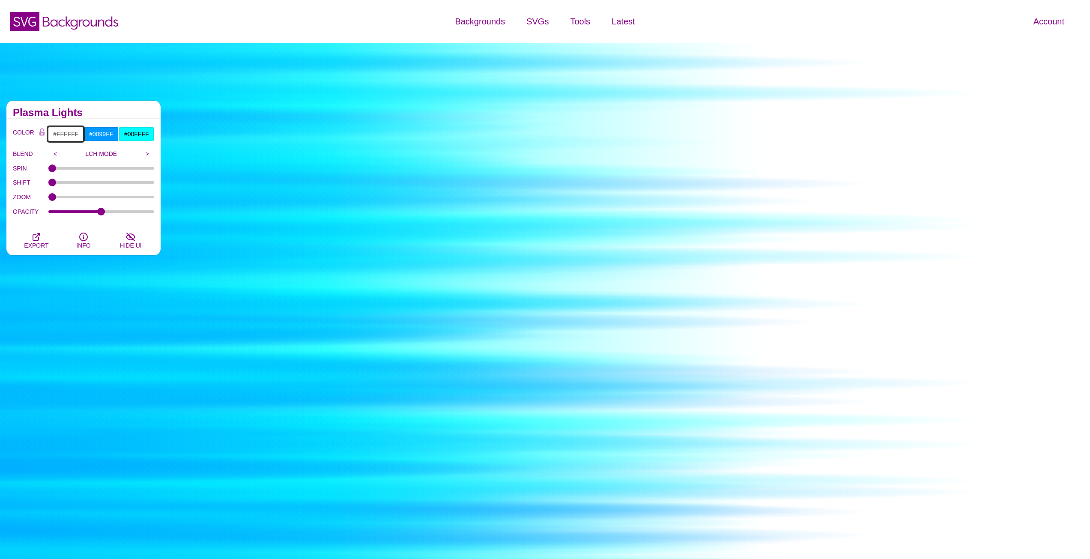
click at [65, 136] on input "#FFFFFF" at bounding box center [66, 134] width 36 height 15
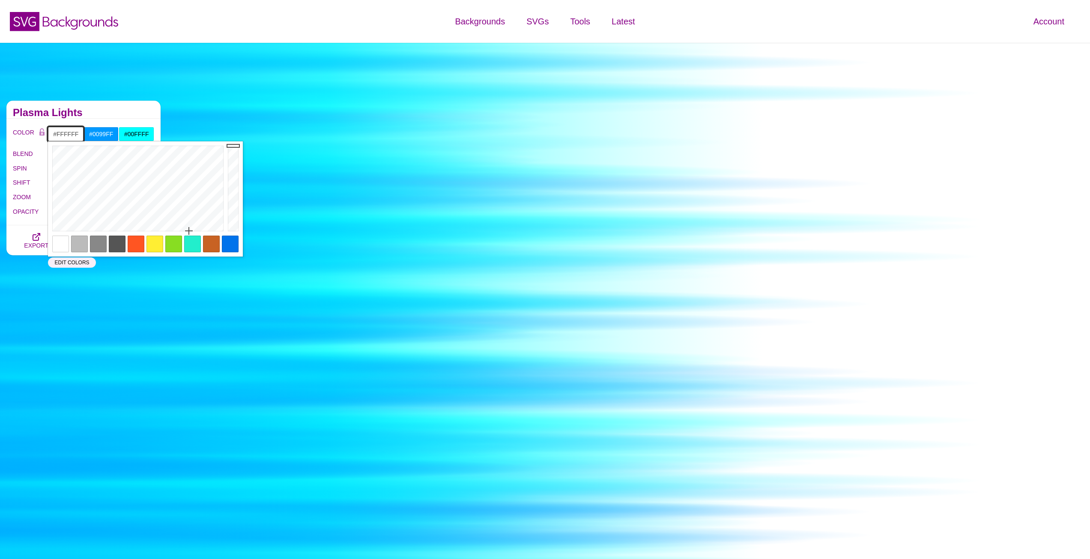
paste input "EEF5FC"
type input "#EEF5FC"
click at [123, 105] on div "Plasma Lights" at bounding box center [83, 110] width 154 height 18
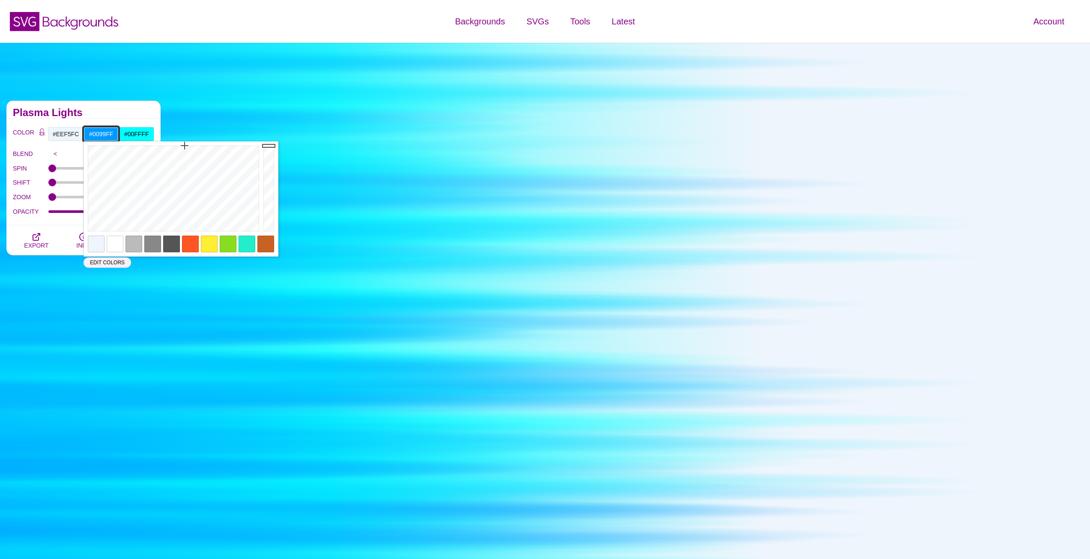
click at [108, 132] on input "#0099FF" at bounding box center [102, 134] width 36 height 15
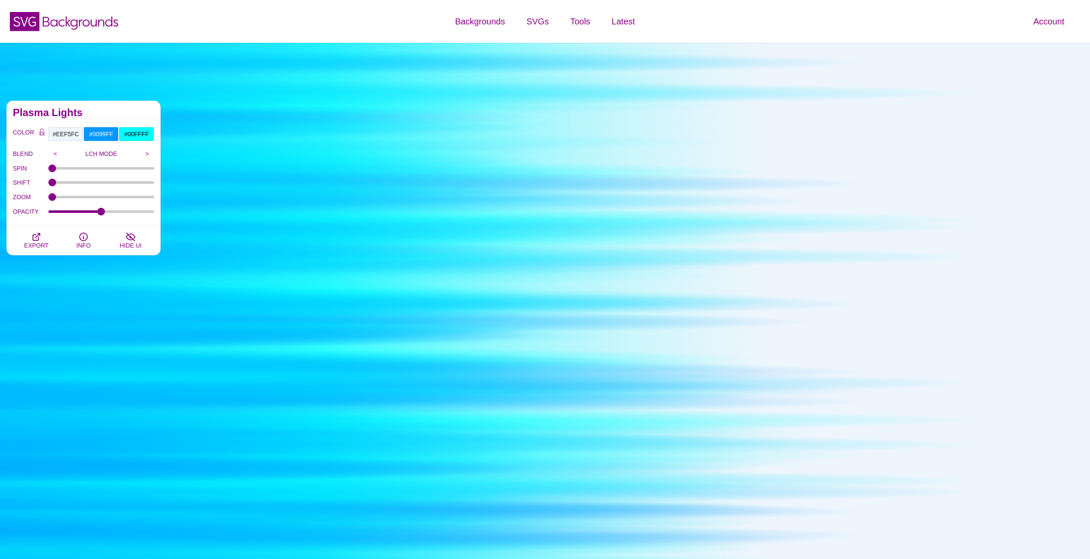
drag, startPoint x: 129, startPoint y: 112, endPoint x: 135, endPoint y: 128, distance: 17.1
click at [129, 112] on h2 "Plasma Lights" at bounding box center [83, 112] width 141 height 7
click at [134, 136] on input "#00FFFF" at bounding box center [137, 134] width 36 height 15
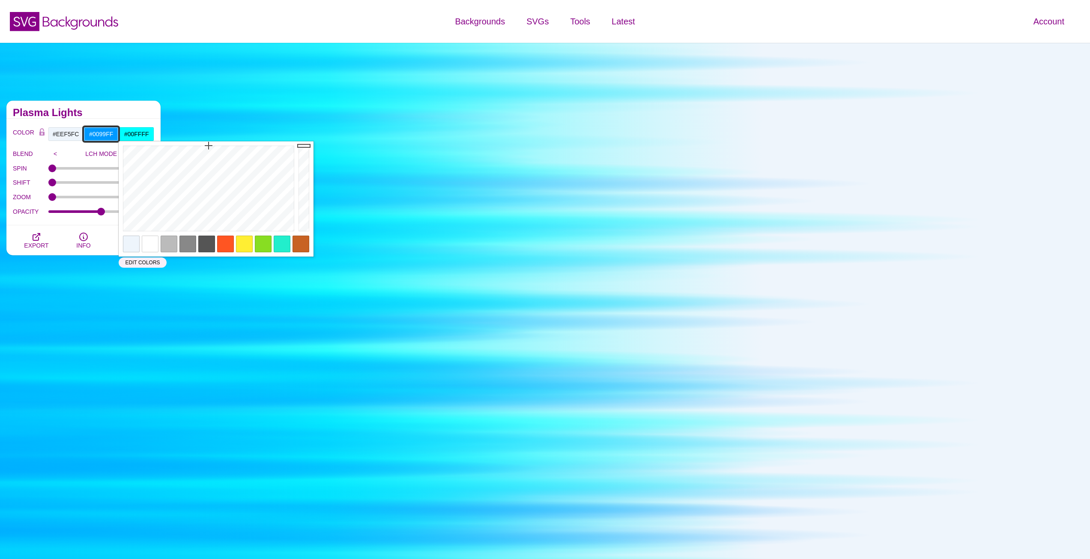
click at [109, 135] on input "#0099FF" at bounding box center [102, 134] width 36 height 15
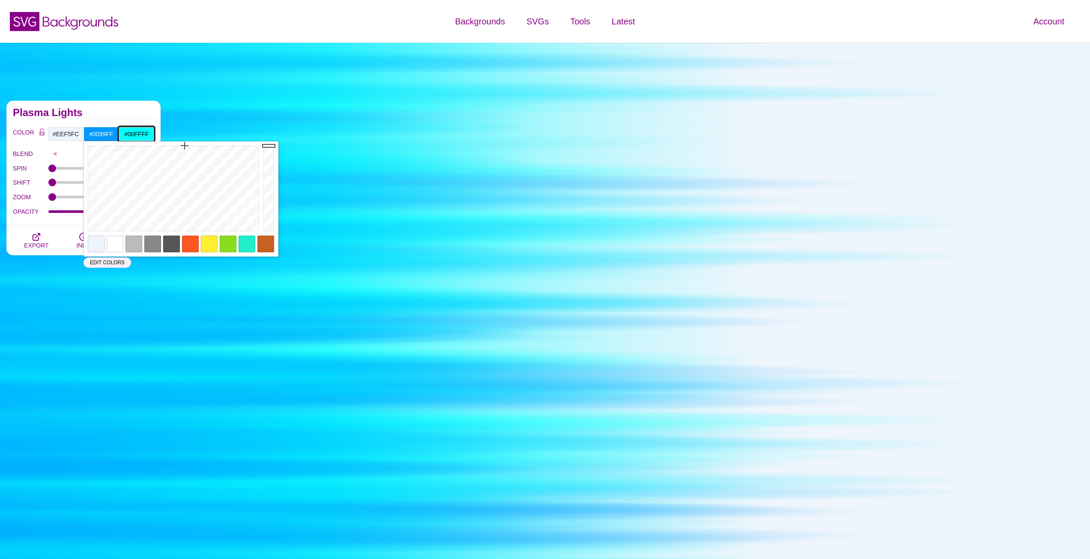
click at [132, 135] on input "#00FFFF" at bounding box center [137, 134] width 36 height 15
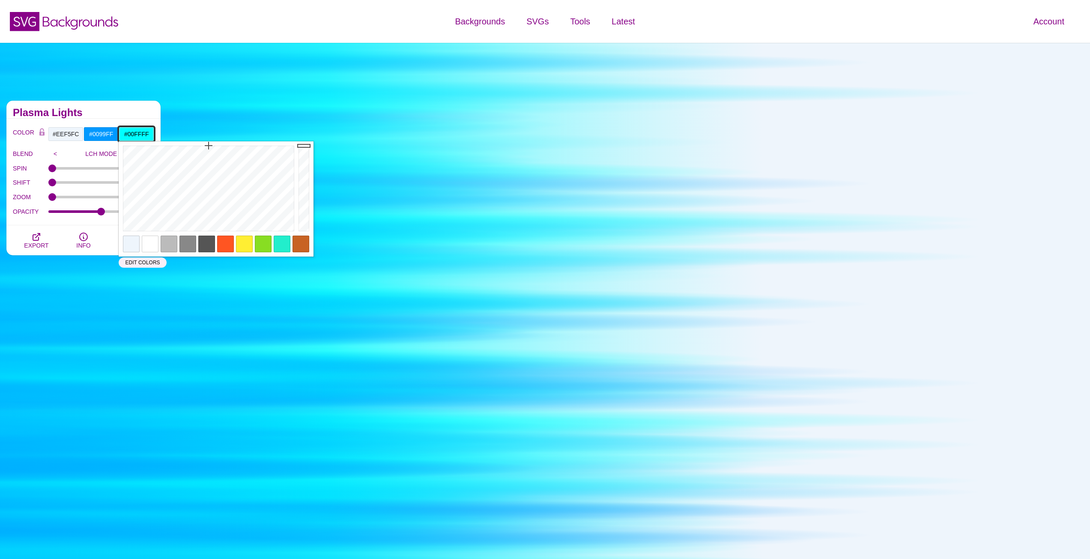
paste input "99"
type input "#0099FF"
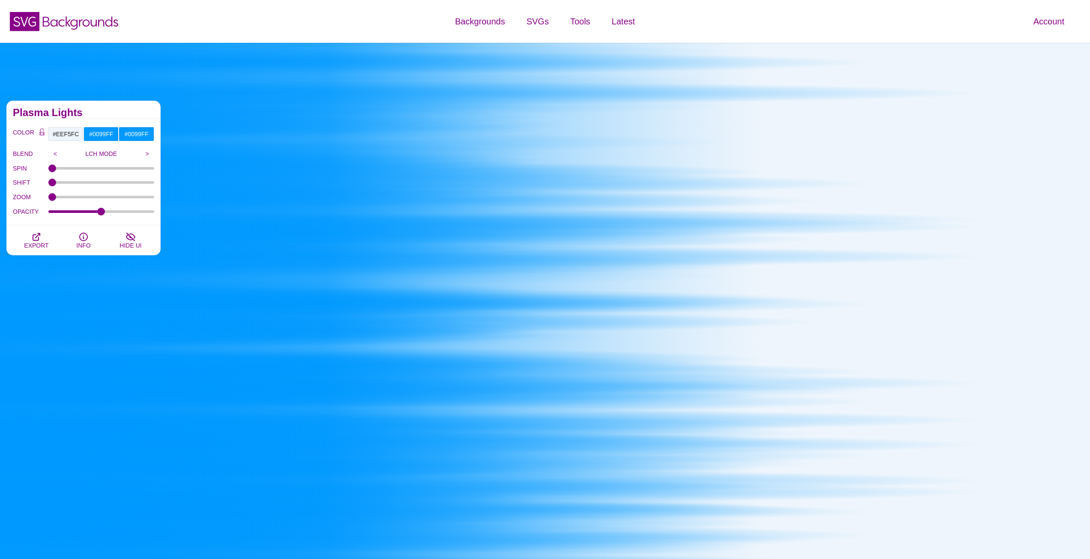
click at [139, 116] on h2 "Plasma Lights" at bounding box center [83, 112] width 141 height 7
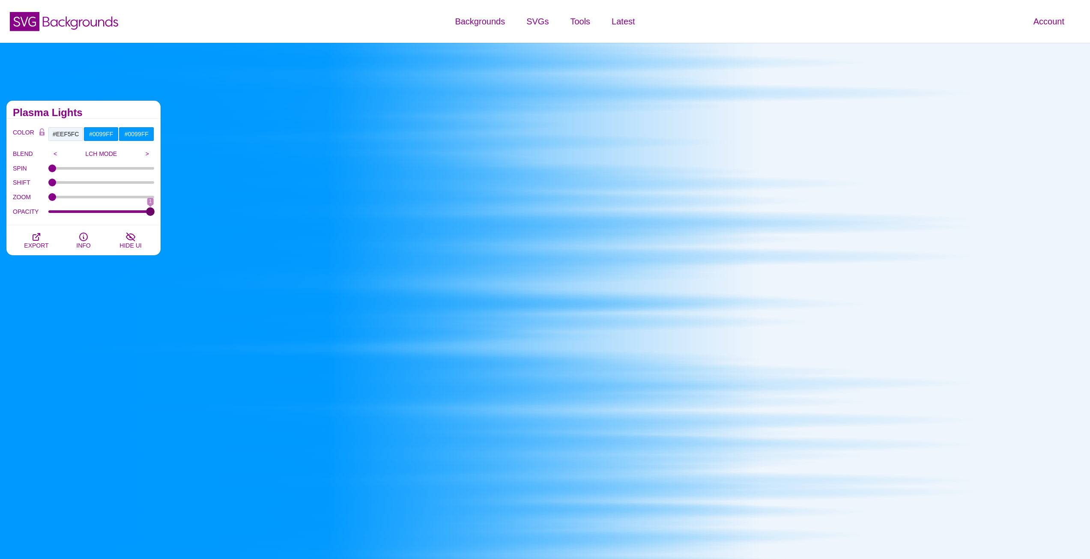
drag, startPoint x: 102, startPoint y: 214, endPoint x: 180, endPoint y: 218, distance: 77.6
type input "1"
click at [155, 213] on input "OPACITY" at bounding box center [101, 211] width 106 height 3
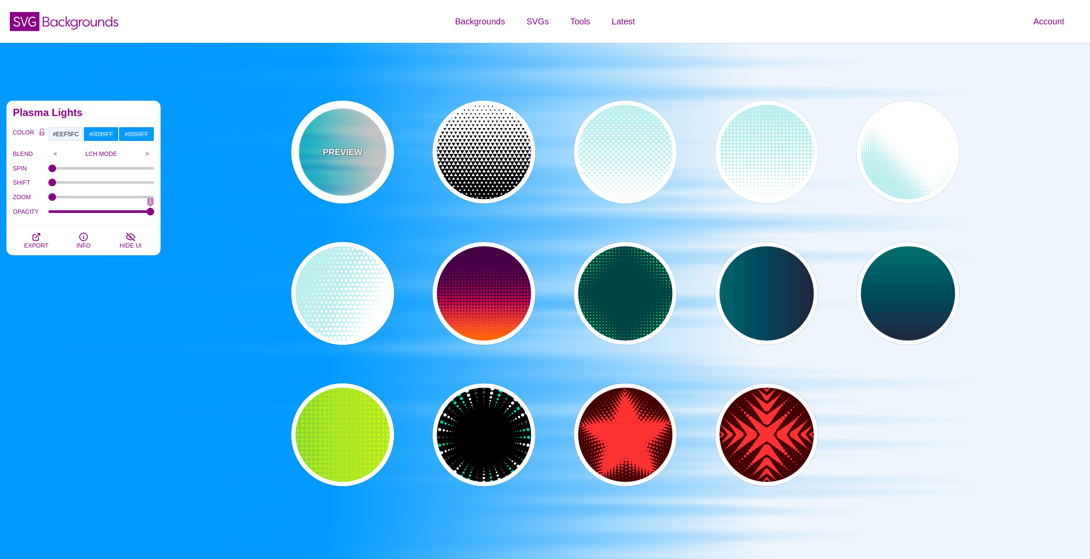
click at [366, 105] on div "PREVIEW PREVIEW PREVIEW PREVIEW PREVIEW PREVIEW PREVIEW PREVIEW PREVIEW PREVIEW…" at bounding box center [629, 293] width 720 height 398
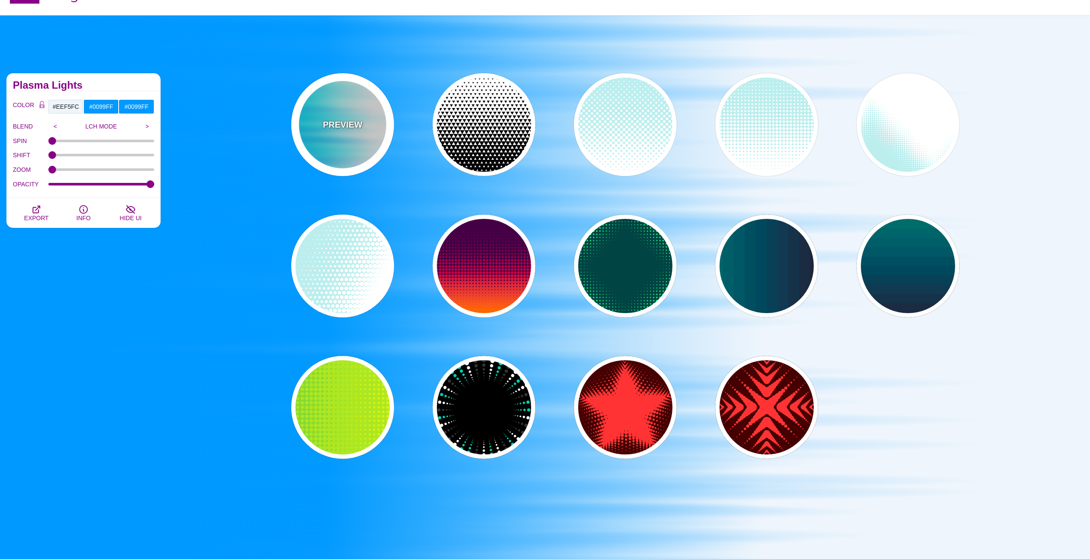
scroll to position [43, 0]
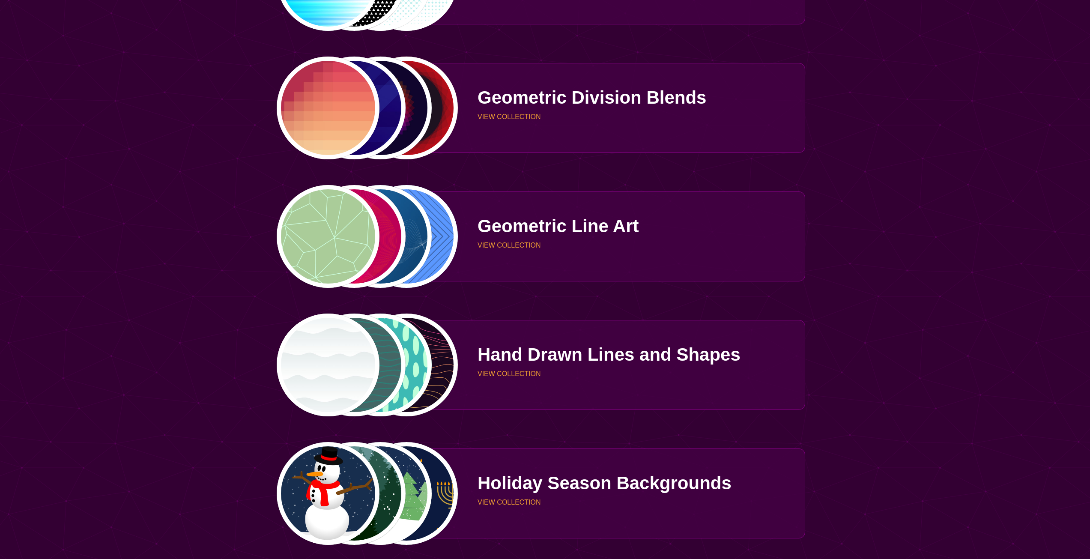
scroll to position [1671, 0]
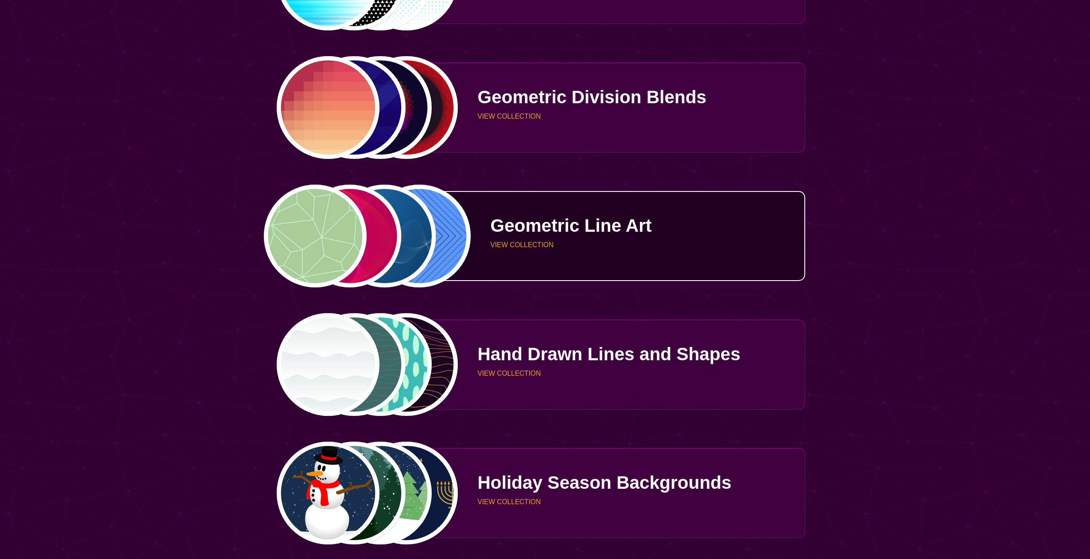
click at [508, 251] on div "Geometric Line Art VIEW COLLECTION" at bounding box center [631, 236] width 347 height 64
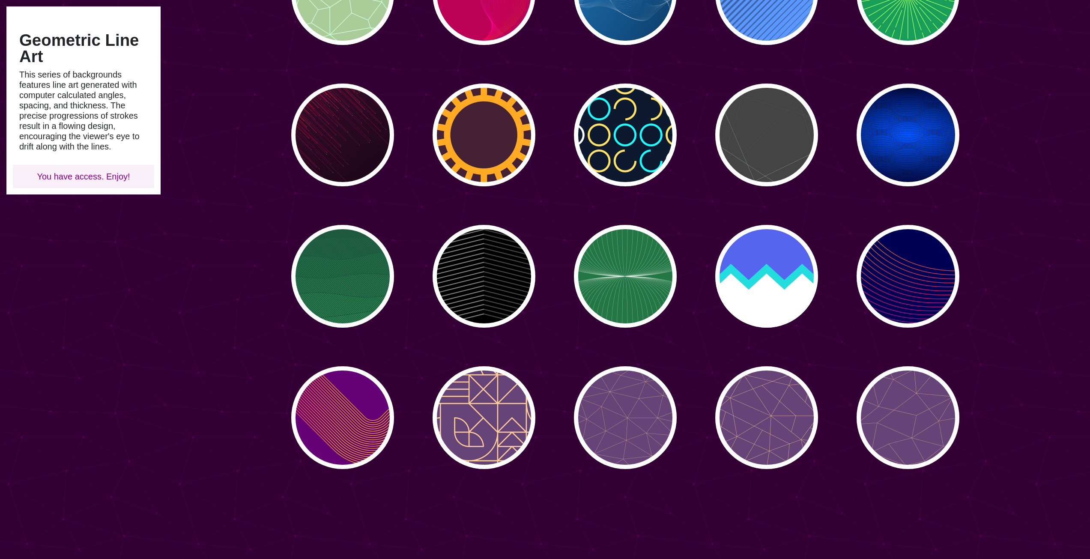
scroll to position [214, 0]
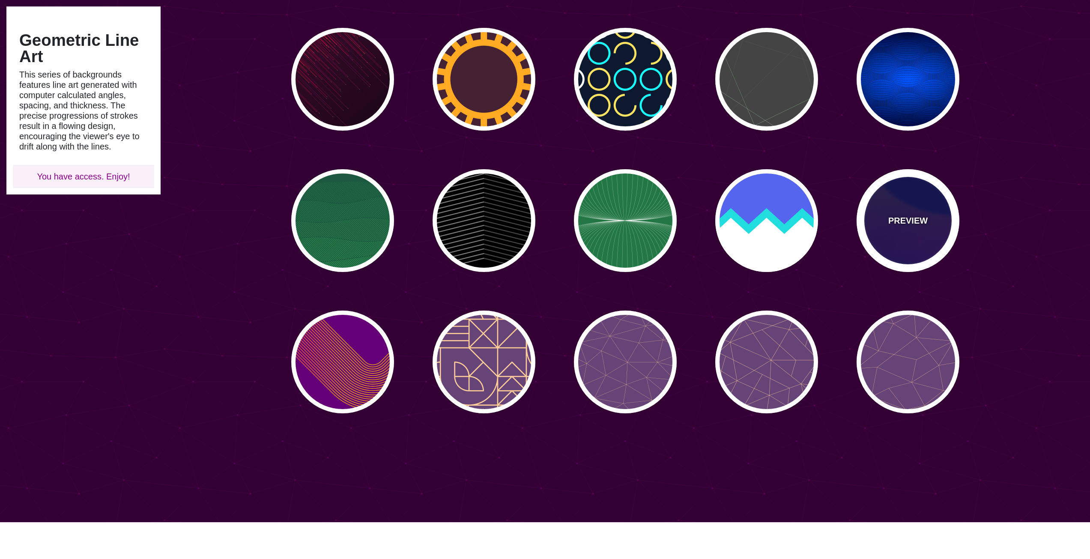
click at [921, 226] on p "PREVIEW" at bounding box center [908, 220] width 39 height 13
type input "#000055"
type input "#FFBB00"
type input "#0000FF"
type input "0"
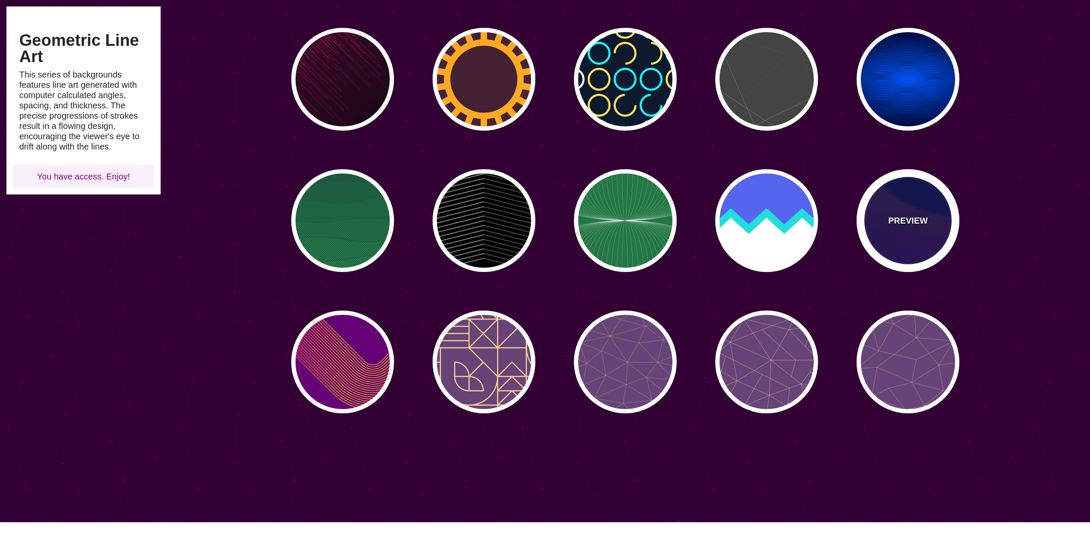
type input "4"
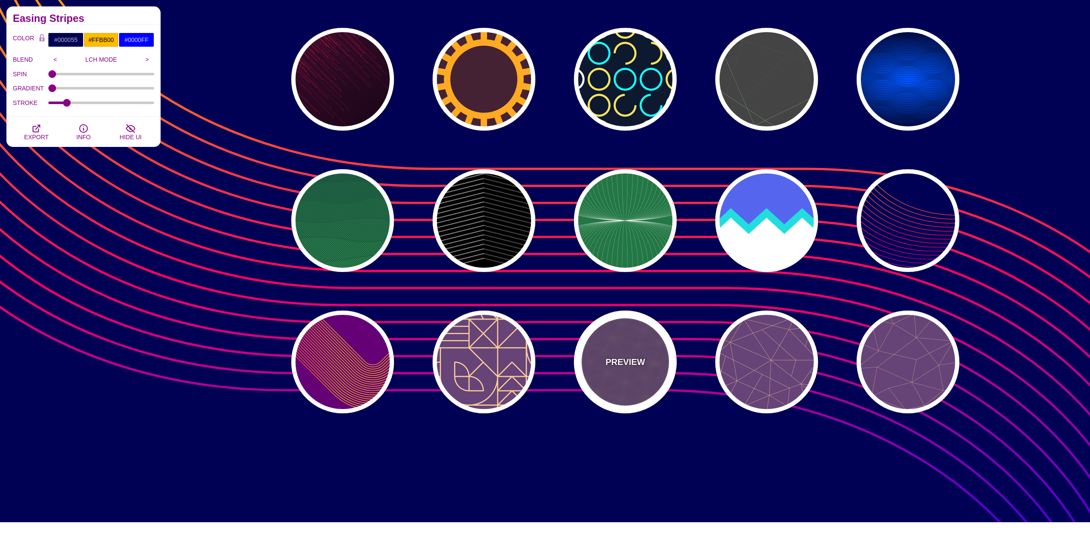
click at [659, 355] on div "PREVIEW" at bounding box center [625, 362] width 103 height 103
type input "#664477"
type input "#FFCC99"
type input "2"
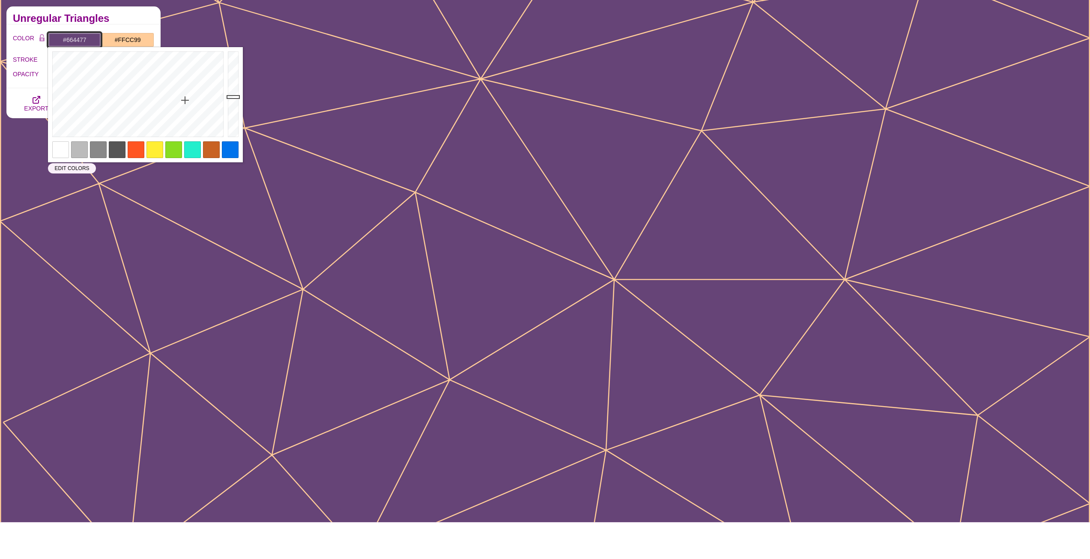
click at [86, 42] on input "#664477" at bounding box center [74, 40] width 53 height 15
paste input "0099FF"
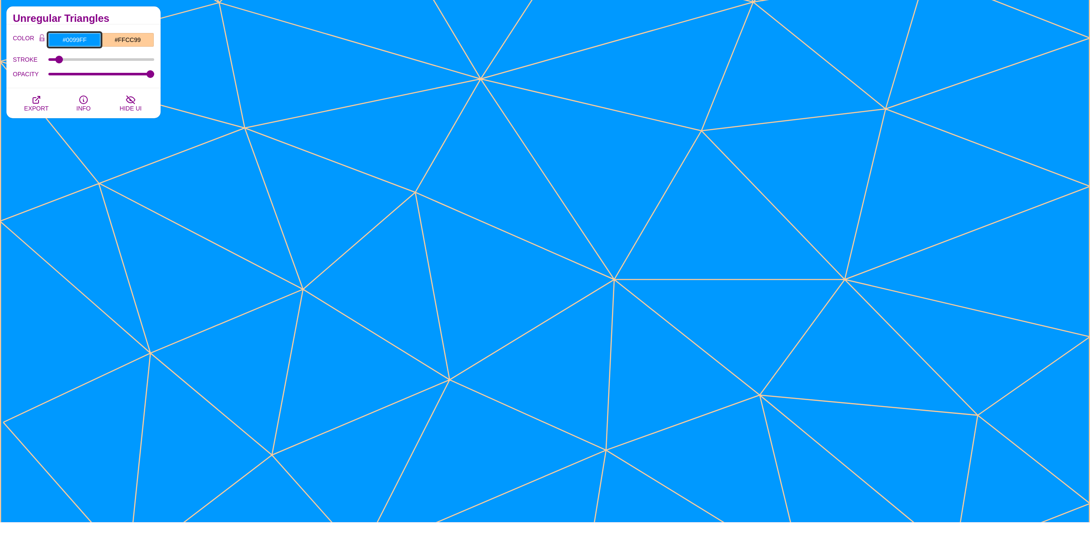
paste input "EEF5FC"
type input "#EEF5FC"
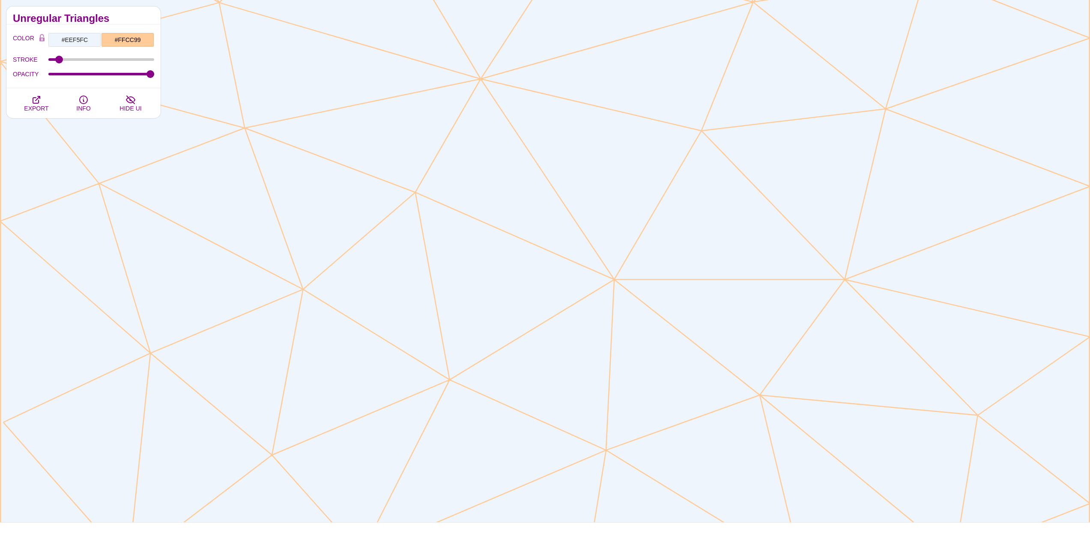
click at [125, 22] on div "Unregular Triangles" at bounding box center [83, 15] width 154 height 18
click at [141, 43] on input "#FFCC99" at bounding box center [127, 40] width 53 height 15
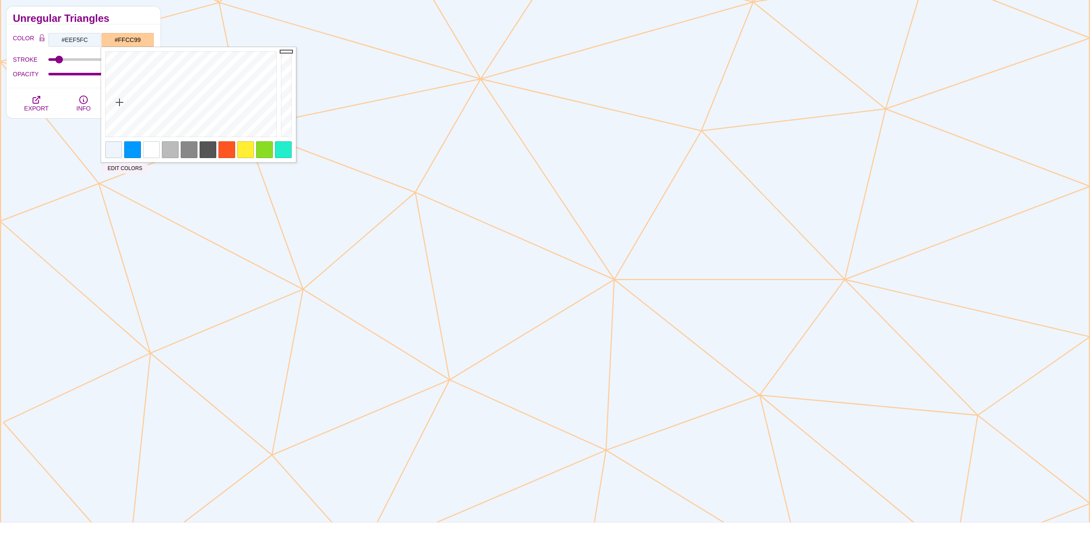
click at [133, 151] on div at bounding box center [132, 149] width 17 height 17
type input "#0099FF"
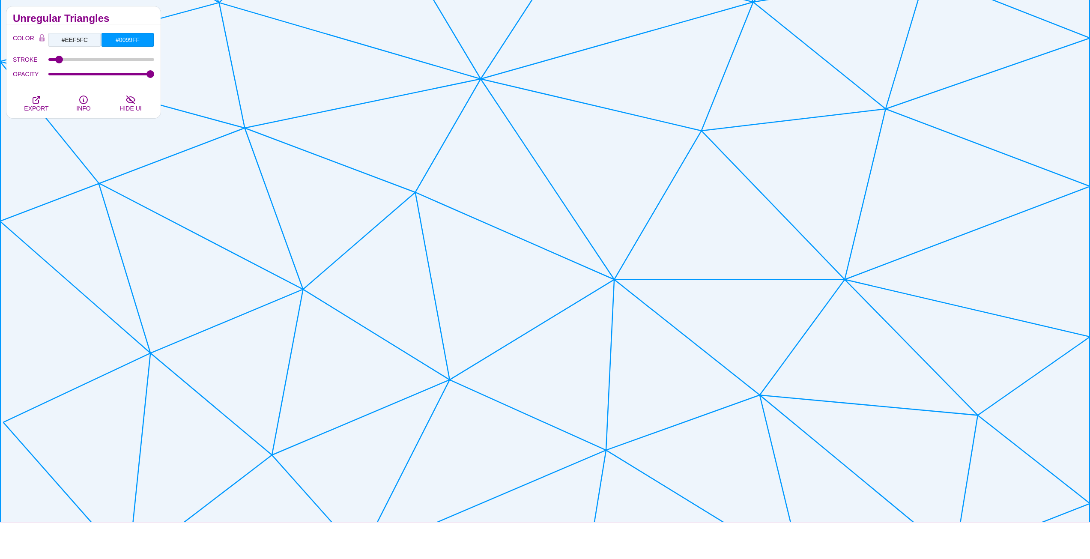
click at [120, 20] on h2 "Unregular Triangles" at bounding box center [83, 18] width 141 height 7
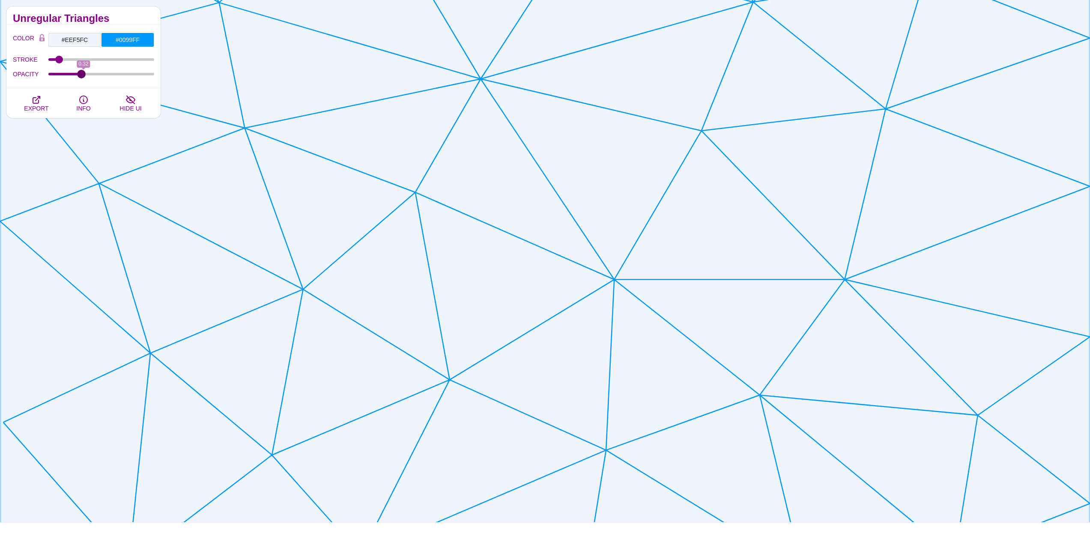
drag, startPoint x: 137, startPoint y: 75, endPoint x: 82, endPoint y: 81, distance: 55.1
click at [82, 76] on input "OPACITY" at bounding box center [101, 73] width 106 height 3
drag, startPoint x: 79, startPoint y: 74, endPoint x: 48, endPoint y: 79, distance: 30.8
click at [48, 76] on input "OPACITY" at bounding box center [101, 73] width 106 height 3
drag, startPoint x: 50, startPoint y: 75, endPoint x: 95, endPoint y: 74, distance: 44.6
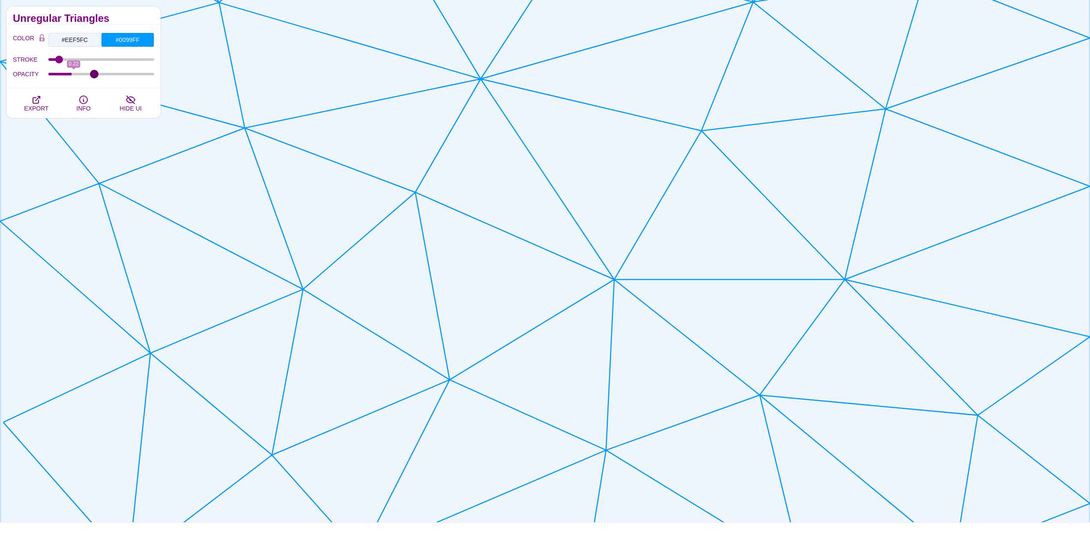
click at [95, 74] on input "OPACITY" at bounding box center [101, 73] width 106 height 3
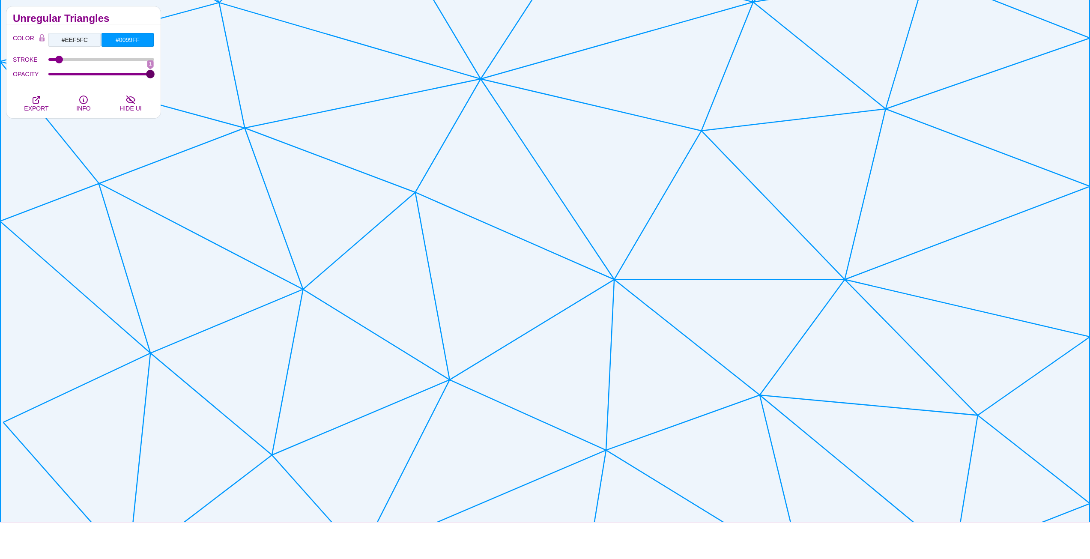
drag, startPoint x: 96, startPoint y: 73, endPoint x: 164, endPoint y: 84, distance: 68.2
type input "1"
click at [155, 76] on input "OPACITY" at bounding box center [101, 73] width 106 height 3
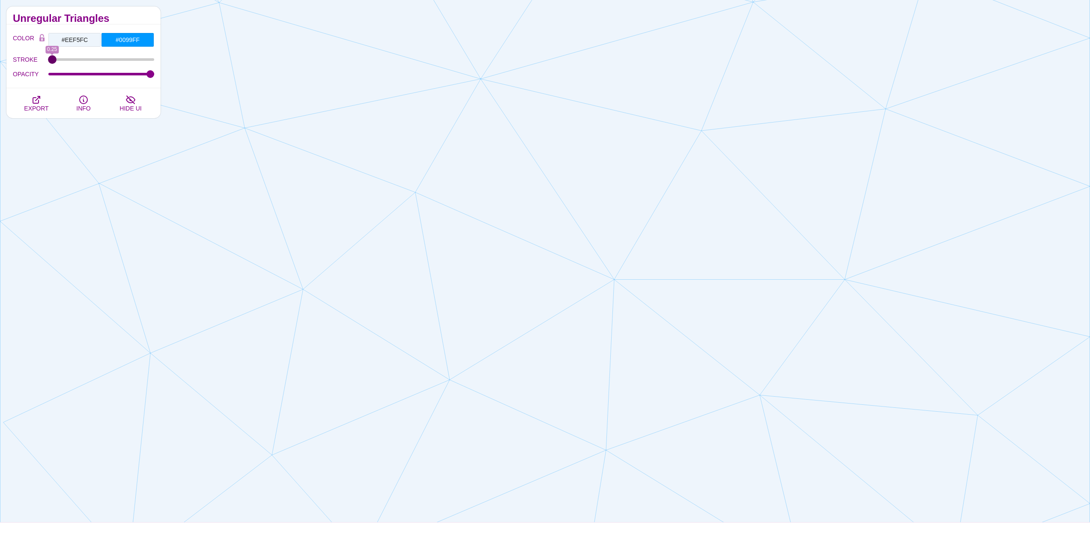
drag, startPoint x: 59, startPoint y: 59, endPoint x: 15, endPoint y: 55, distance: 44.3
type input "0.25"
click at [48, 58] on input "STROKE" at bounding box center [101, 59] width 106 height 3
click at [126, 24] on div "Unregular Triangles" at bounding box center [83, 15] width 154 height 18
click at [40, 99] on icon "button" at bounding box center [36, 100] width 10 height 10
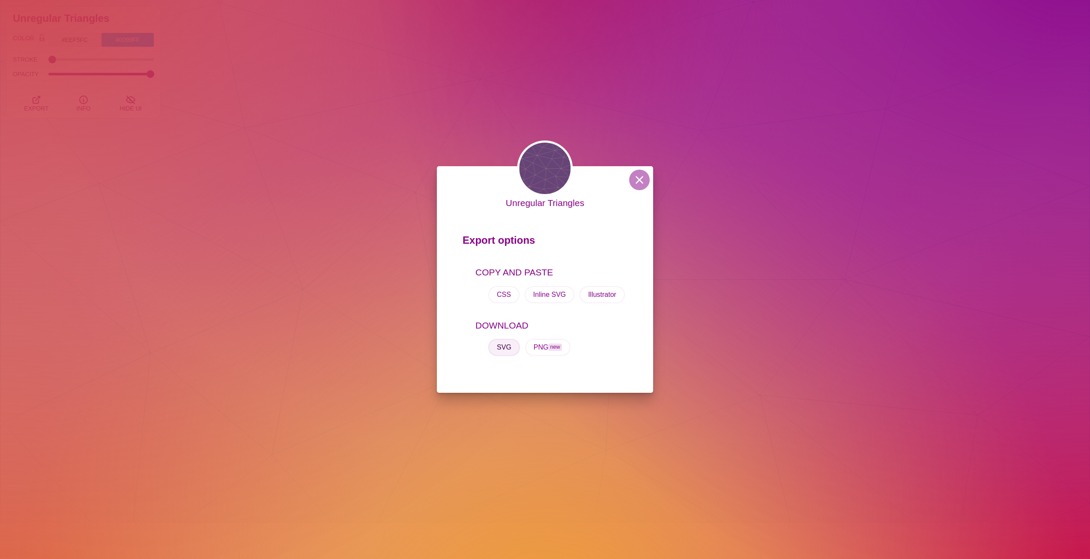
click at [512, 351] on button "SVG" at bounding box center [504, 347] width 32 height 17
click at [627, 89] on div "Unregular Triangles Export options COPY AND PASTE CSS Inline SVG Illustrator DO…" at bounding box center [545, 279] width 1090 height 559
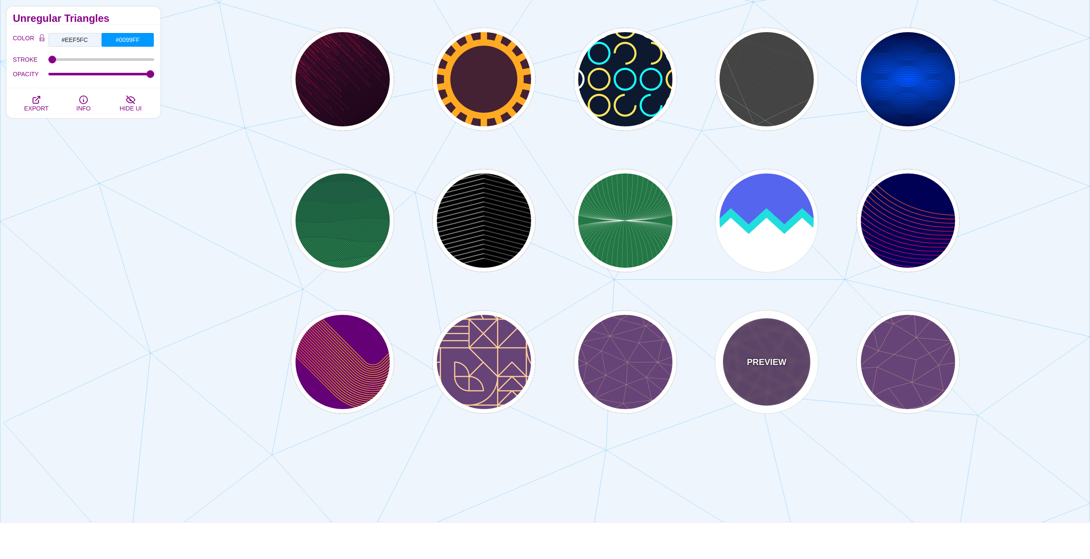
click at [779, 340] on div "PREVIEW" at bounding box center [767, 362] width 103 height 103
type input "#664477"
type input "#FFCC99"
type input "2"
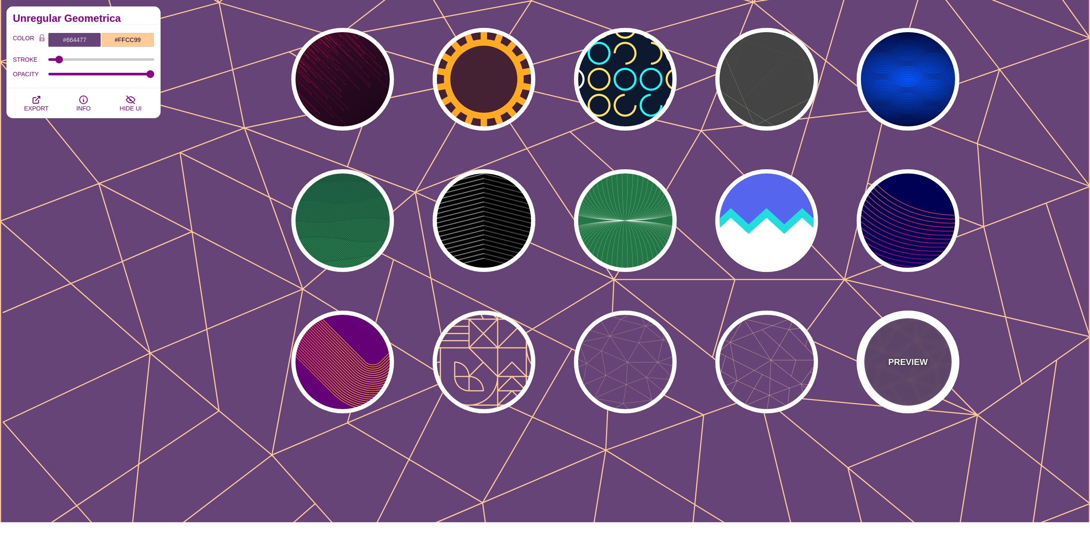
click at [898, 341] on div "PREVIEW" at bounding box center [908, 362] width 103 height 103
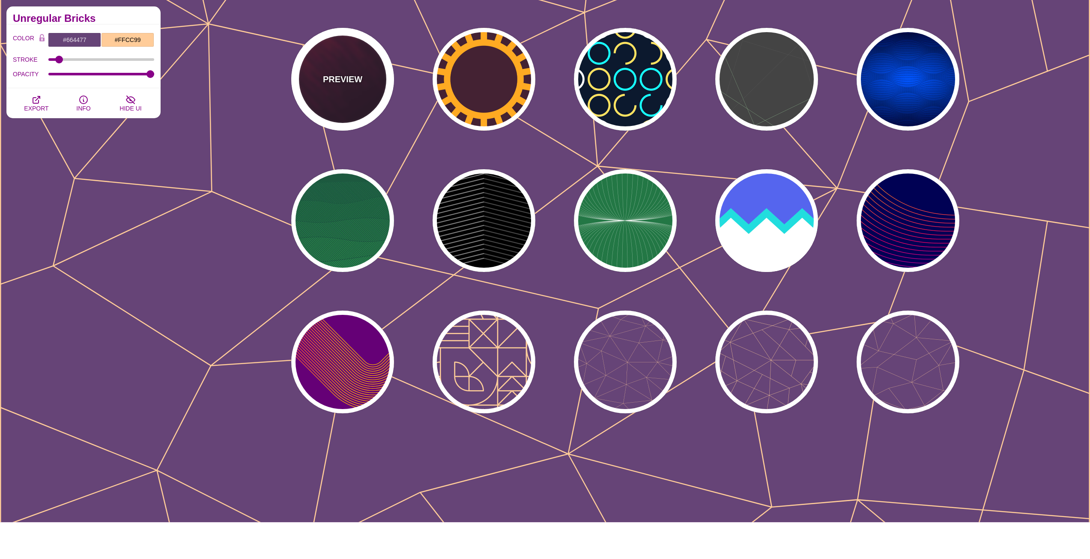
click at [342, 45] on div "PREVIEW" at bounding box center [342, 79] width 103 height 103
type input "#110011"
type input "#FF4400"
type input "#FFFFFF"
type input "2"
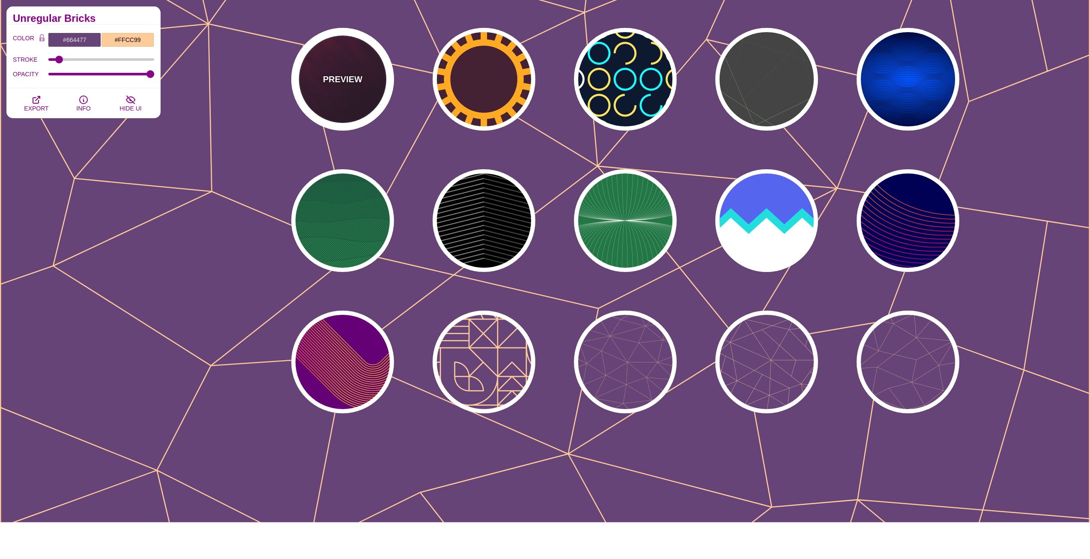
type input "5"
type input "1"
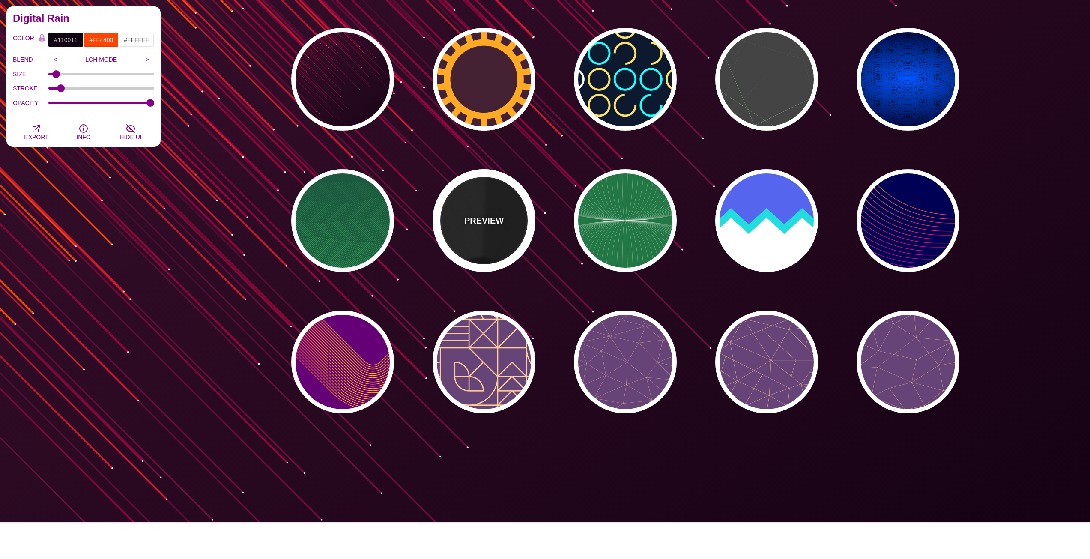
click at [508, 183] on div "PREVIEW" at bounding box center [484, 220] width 103 height 103
type input "#000000"
type input "#333333"
type input "#666666"
type input "0"
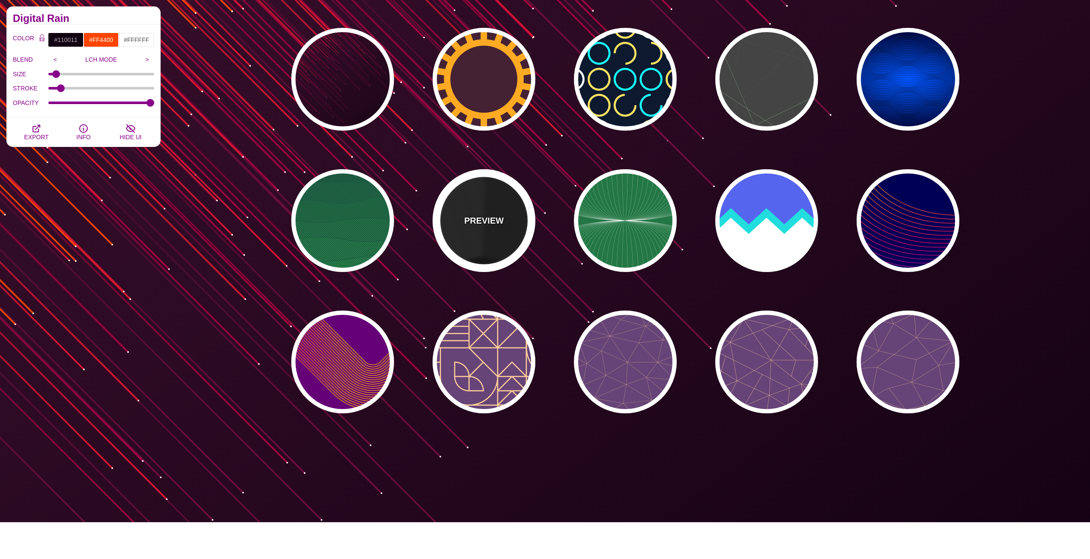
type input "0"
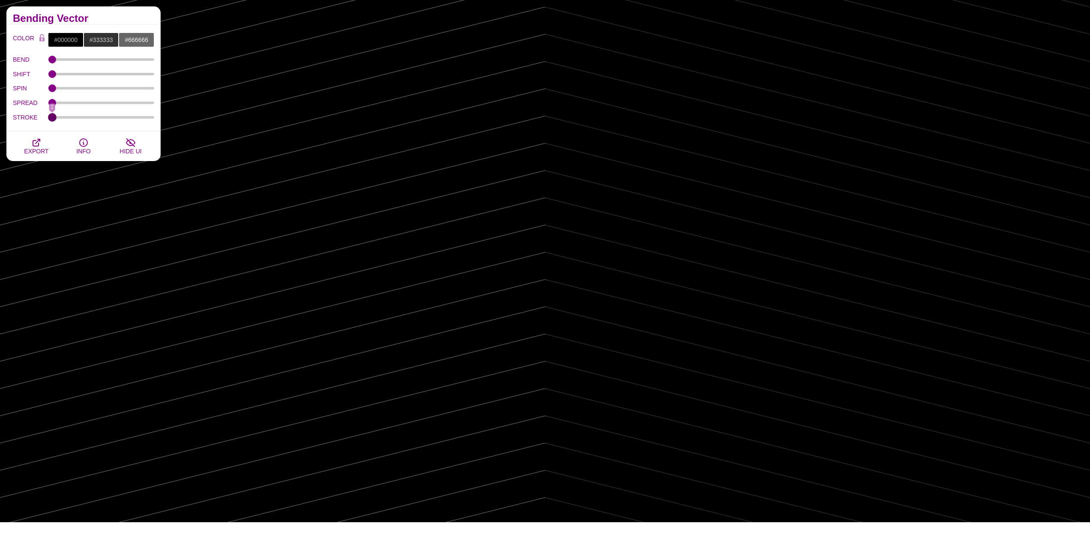
drag, startPoint x: 75, startPoint y: 115, endPoint x: 41, endPoint y: 126, distance: 35.5
type input "1"
click at [48, 119] on input "STROKE" at bounding box center [101, 117] width 106 height 3
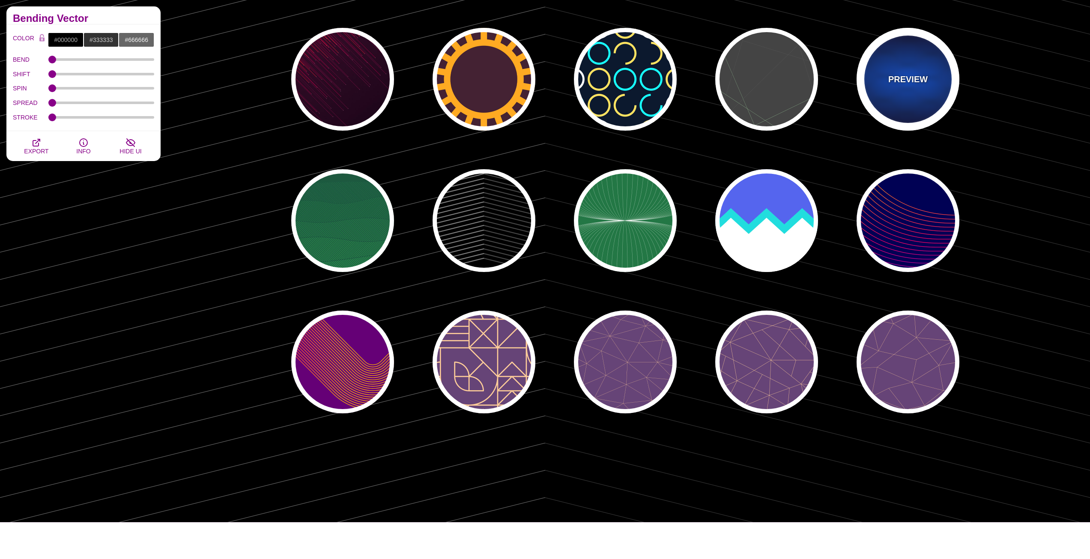
drag, startPoint x: 901, startPoint y: 60, endPoint x: 894, endPoint y: 60, distance: 6.9
click at [901, 60] on div "PREVIEW" at bounding box center [908, 79] width 103 height 103
type input "#0055FF"
type input "#000033"
type input "#000000"
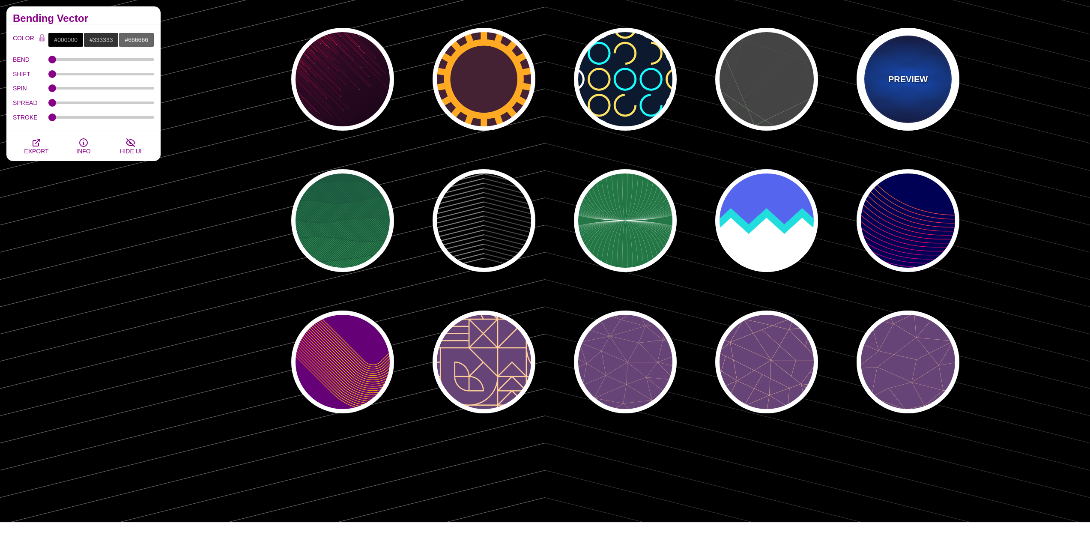
type input "0.25"
type input "15"
type input "50"
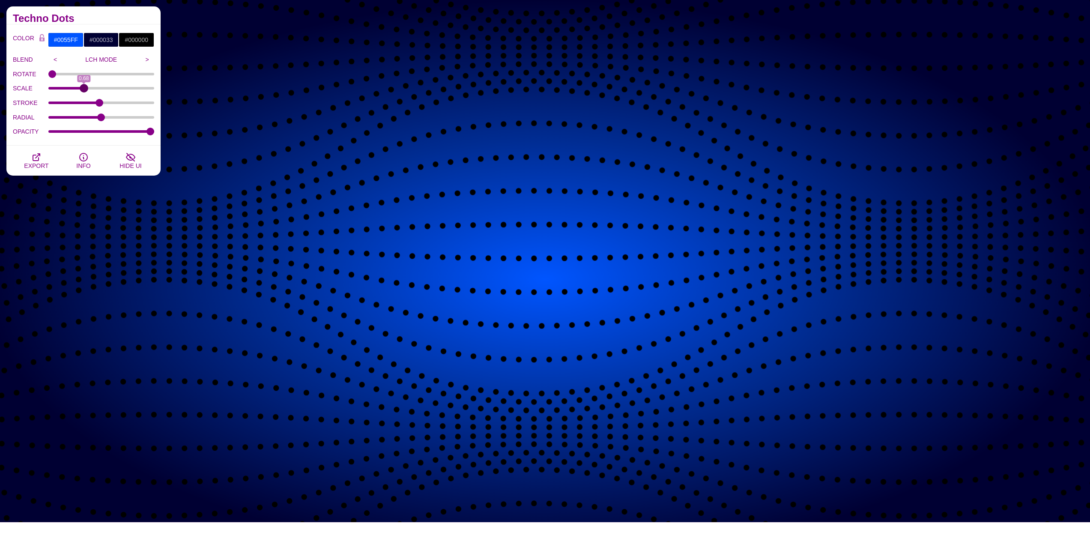
drag, startPoint x: 60, startPoint y: 88, endPoint x: 73, endPoint y: 84, distance: 14.4
type input "0.67"
click at [84, 90] on input "SCALE" at bounding box center [101, 88] width 106 height 3
click at [246, 43] on div "PREVIEW PREVIEW PREVIEW PREVIEW PREVIEW PREVIEW PREVIEW PREVIEW PREVIEW PREVIEW…" at bounding box center [628, 150] width 923 height 540
click at [205, 170] on div "PREVIEW PREVIEW PREVIEW PREVIEW PREVIEW PREVIEW PREVIEW PREVIEW PREVIEW PREVIEW…" at bounding box center [628, 150] width 923 height 540
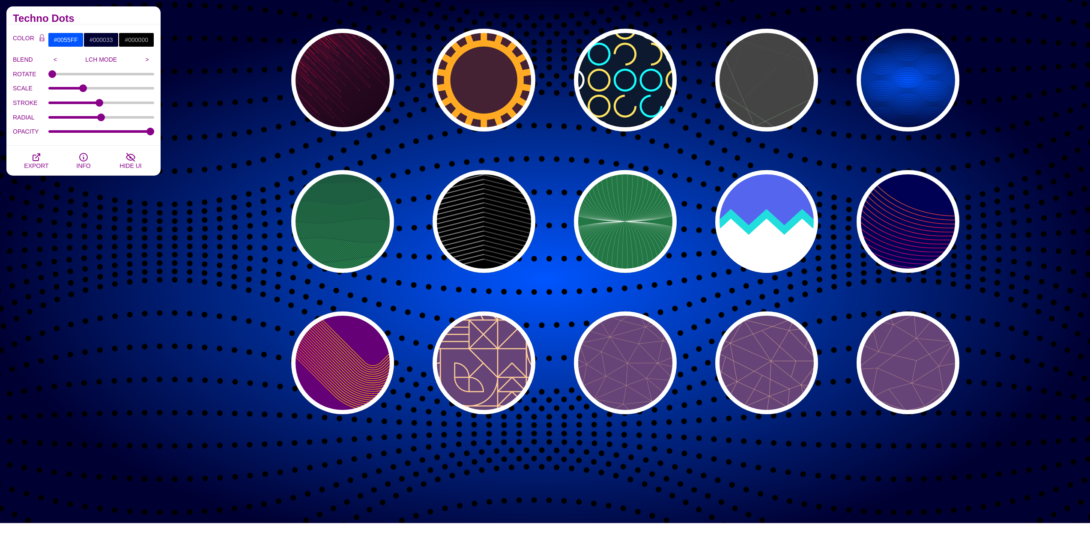
scroll to position [129, 0]
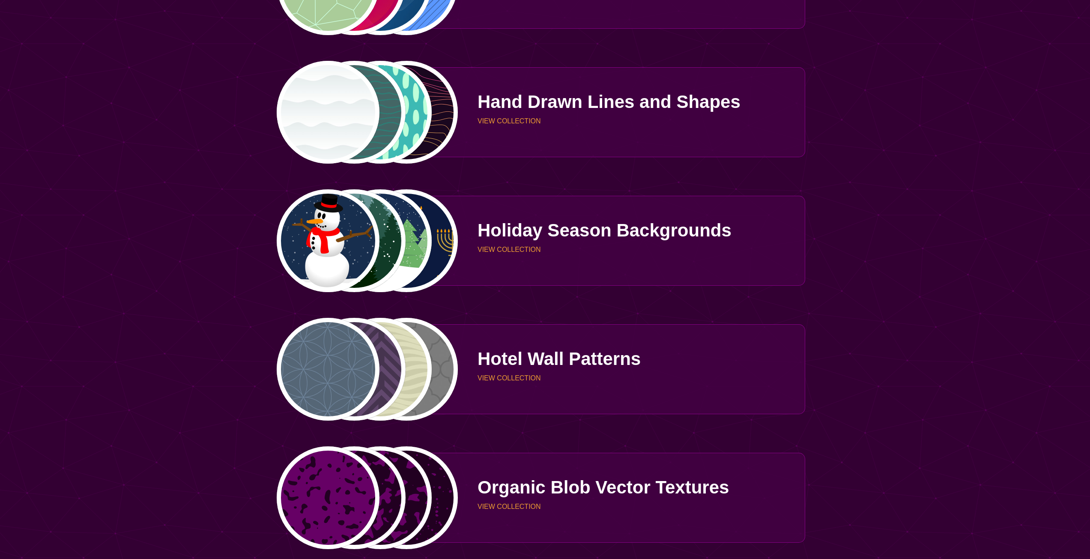
scroll to position [1928, 0]
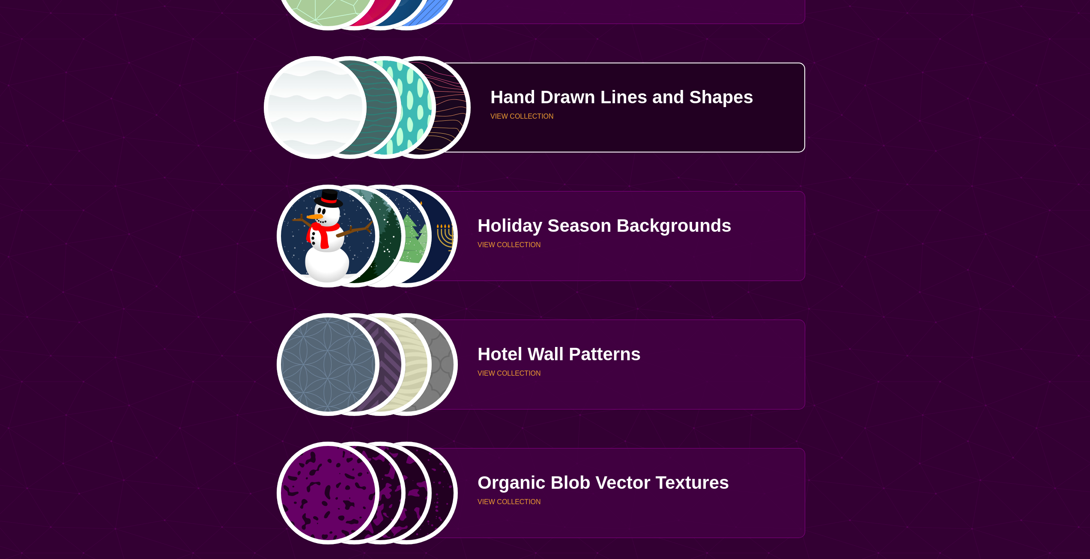
click at [610, 120] on p "VIEW COLLECTION" at bounding box center [645, 116] width 308 height 7
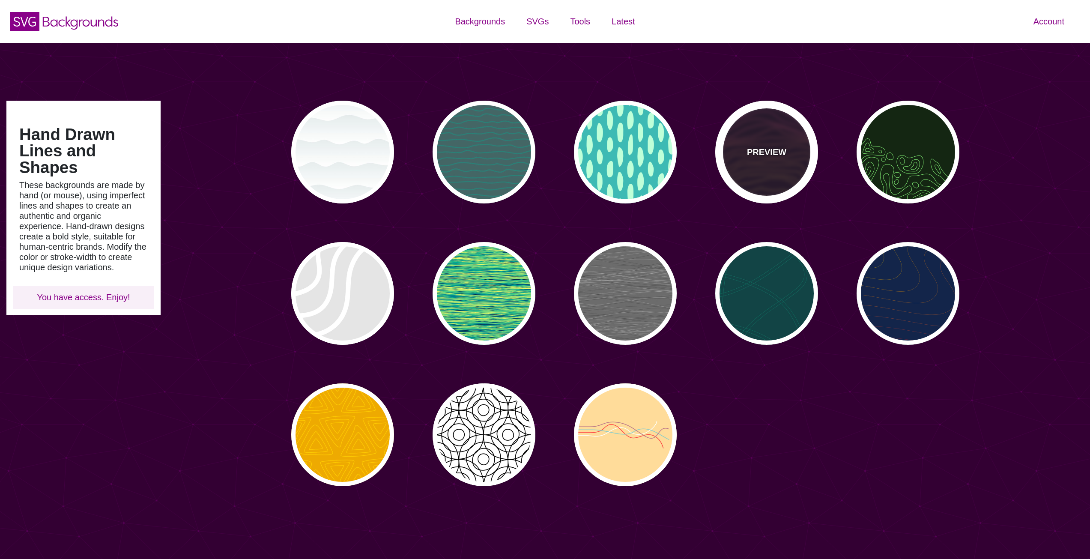
click at [758, 138] on div "PREVIEW" at bounding box center [767, 152] width 103 height 103
type input "#1A071F"
type input "#F5FF9C"
type input "#CA42FF"
type input "0"
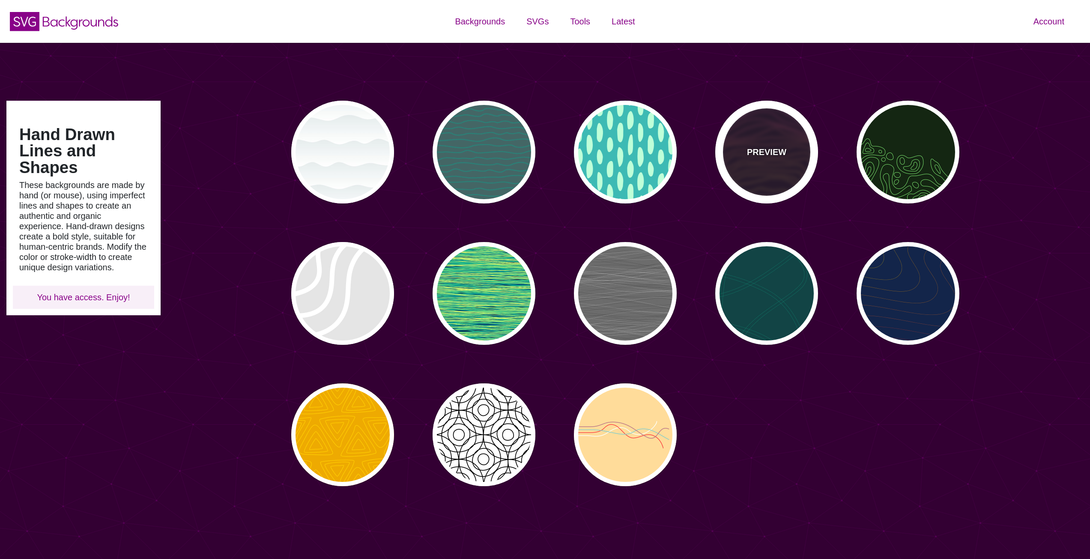
type input "0"
type input "4"
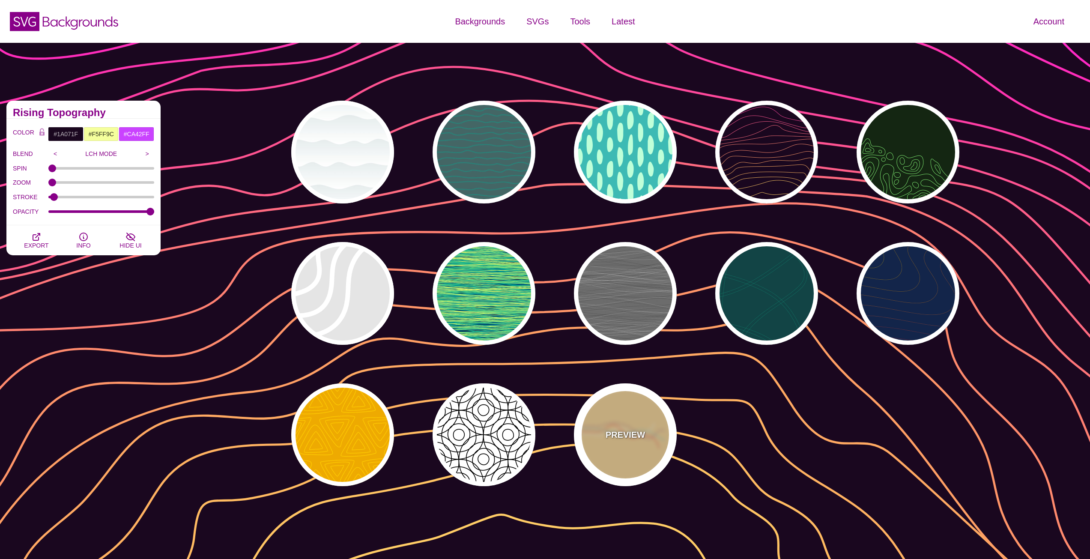
click at [637, 419] on div "PREVIEW" at bounding box center [625, 434] width 103 height 103
type input "#FFDD99"
type input "#FFFFFF"
type input "#FF4444"
type input "#88CCCC"
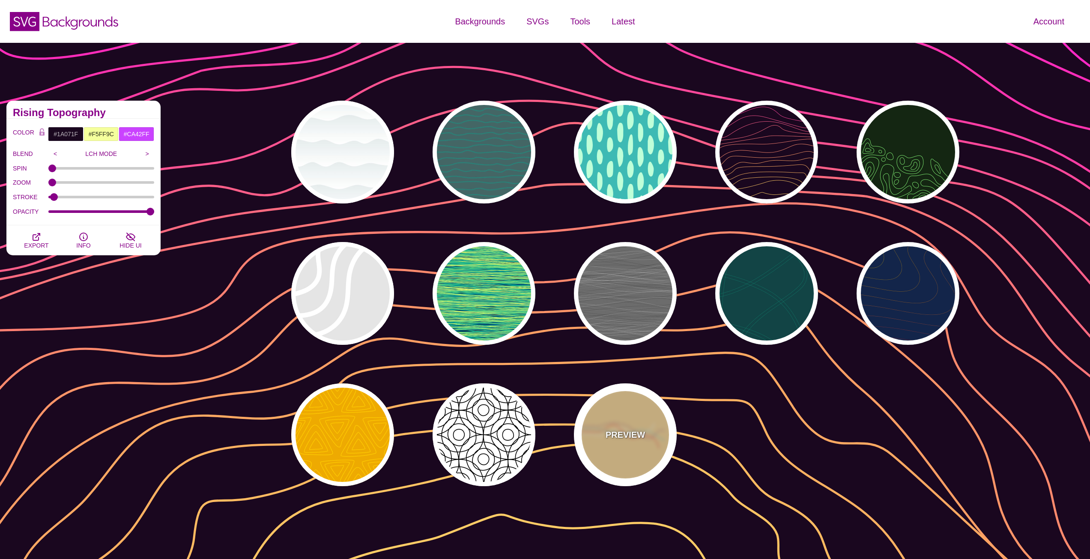
type input "#BB7788"
type input "5"
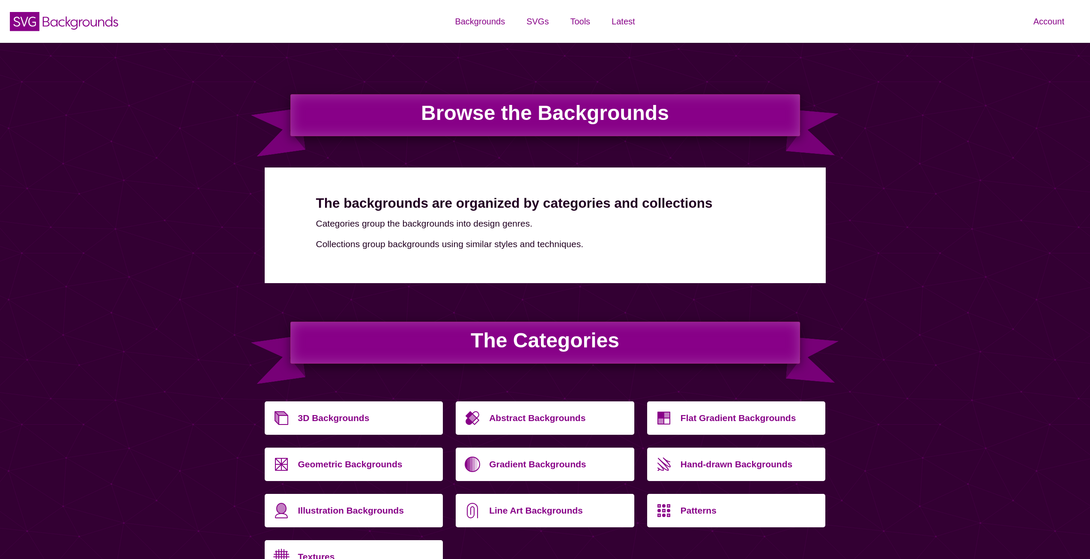
scroll to position [1928, 0]
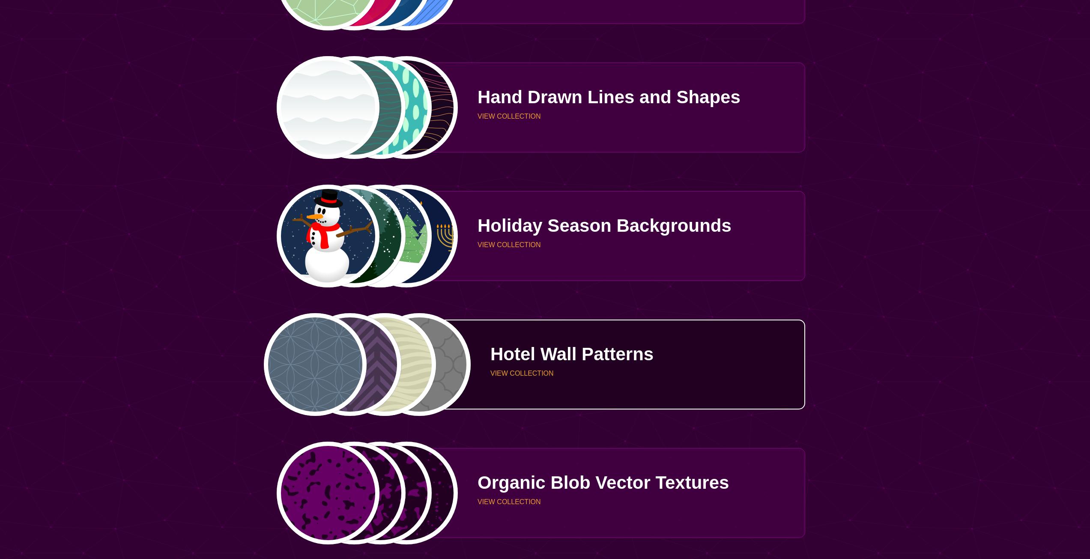
click at [535, 363] on p "Hotel Wall Patterns" at bounding box center [645, 354] width 308 height 18
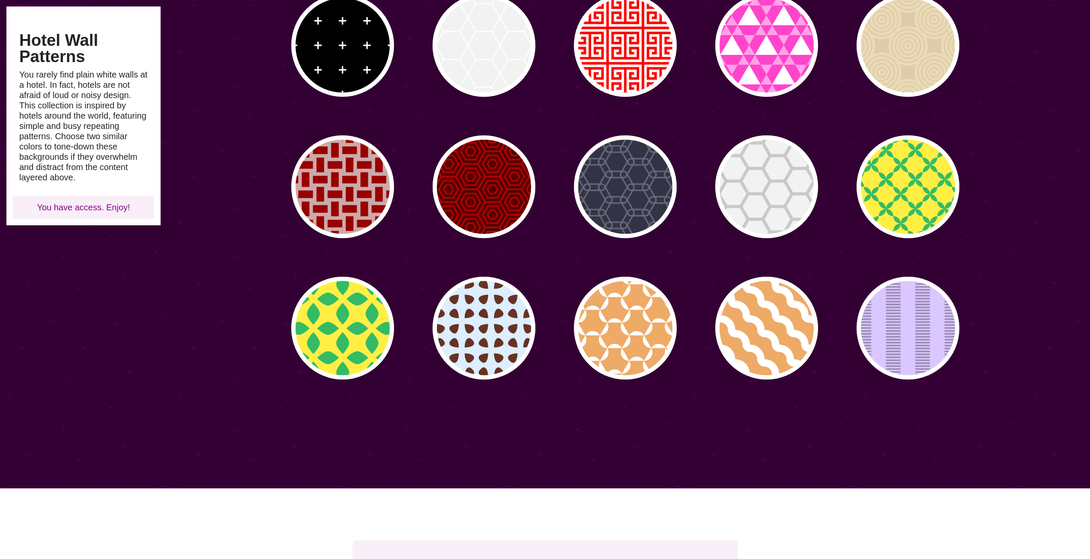
scroll to position [257, 0]
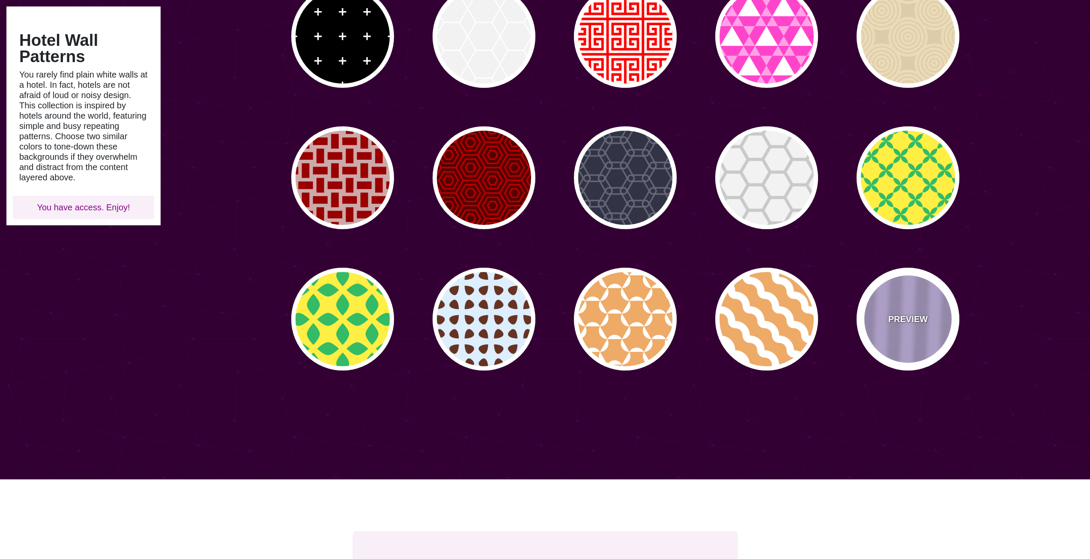
click at [934, 300] on div "PREVIEW" at bounding box center [908, 319] width 103 height 103
type input "#DBC7FF"
type input "#988AB1"
type input "0"
type input "5"
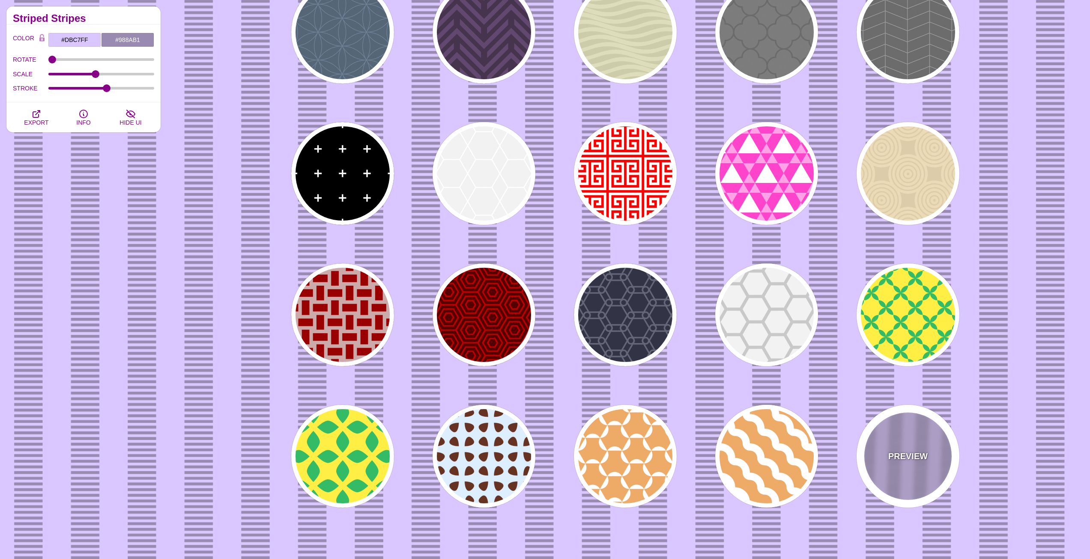
scroll to position [86, 0]
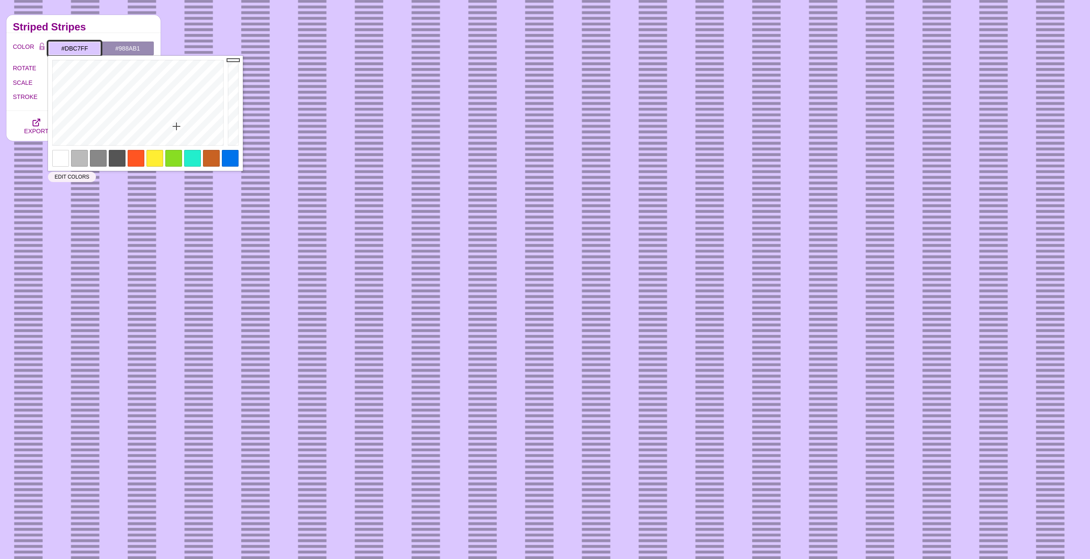
click at [90, 50] on input "#DBC7FF" at bounding box center [74, 48] width 53 height 15
click at [86, 51] on input "#DBC7FF" at bounding box center [74, 48] width 53 height 15
paste input "EEF5FC"
type input "#EEF5FC"
click at [119, 23] on div "Striped Stripes" at bounding box center [83, 24] width 154 height 18
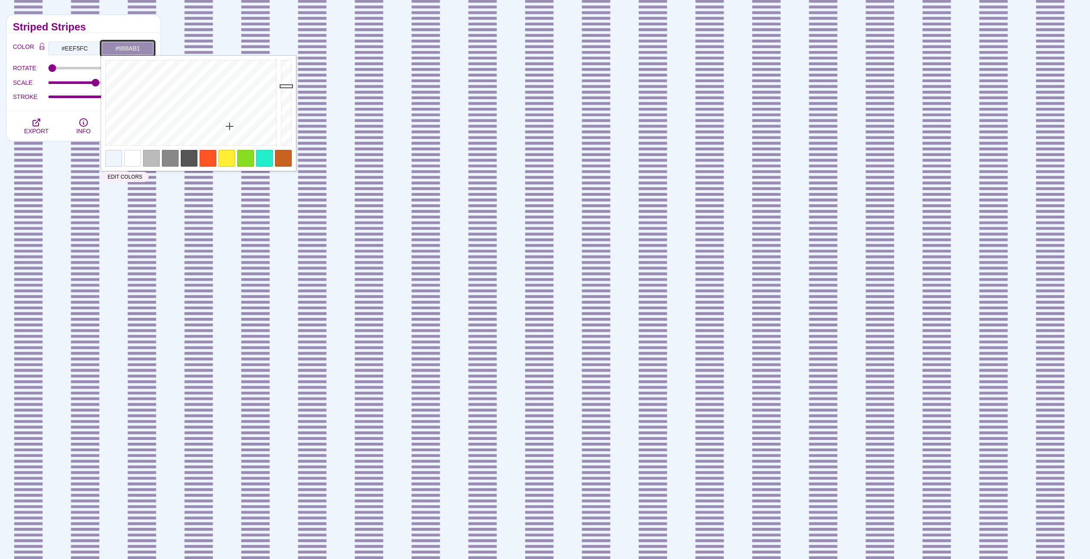
click at [141, 49] on input "#988AB1" at bounding box center [127, 48] width 53 height 15
type input "#234EB1"
click at [211, 77] on div at bounding box center [190, 103] width 178 height 94
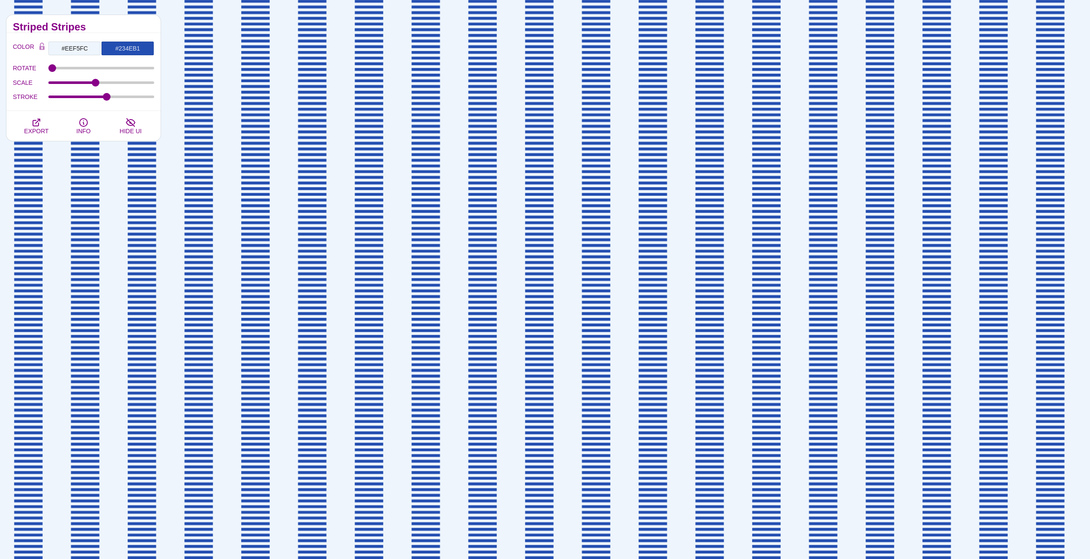
click at [111, 24] on h2 "Striped Stripes" at bounding box center [83, 27] width 141 height 7
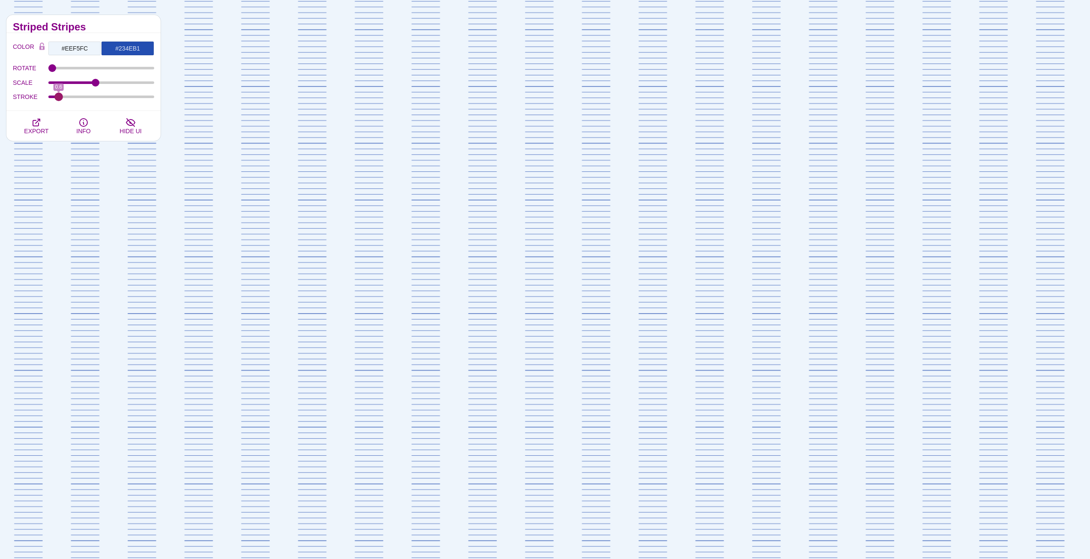
drag, startPoint x: 105, startPoint y: 94, endPoint x: 59, endPoint y: 99, distance: 47.0
type input "0.6"
click at [59, 99] on input "STROKE" at bounding box center [101, 96] width 106 height 3
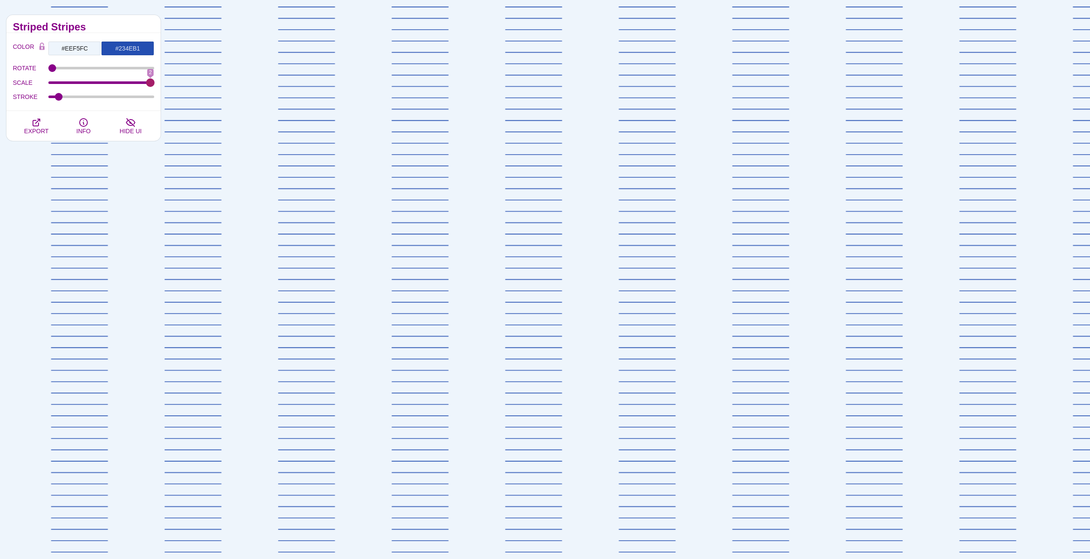
drag, startPoint x: 94, startPoint y: 82, endPoint x: 145, endPoint y: 91, distance: 51.8
type input "2"
click at [155, 84] on input "SCALE" at bounding box center [101, 82] width 106 height 3
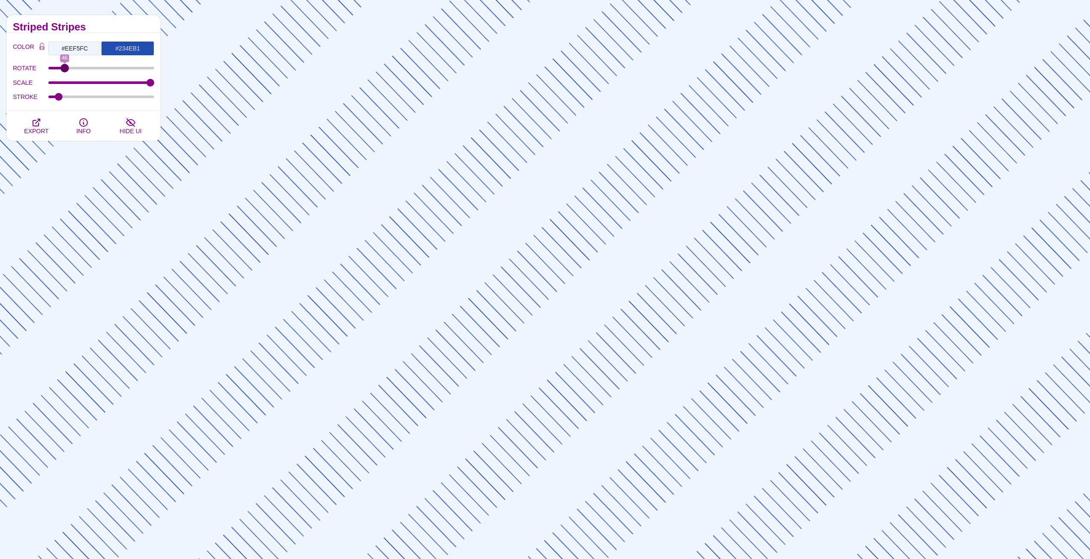
drag, startPoint x: 52, startPoint y: 64, endPoint x: 65, endPoint y: 67, distance: 12.7
type input "46"
click at [65, 67] on input "ROTATE" at bounding box center [101, 67] width 106 height 3
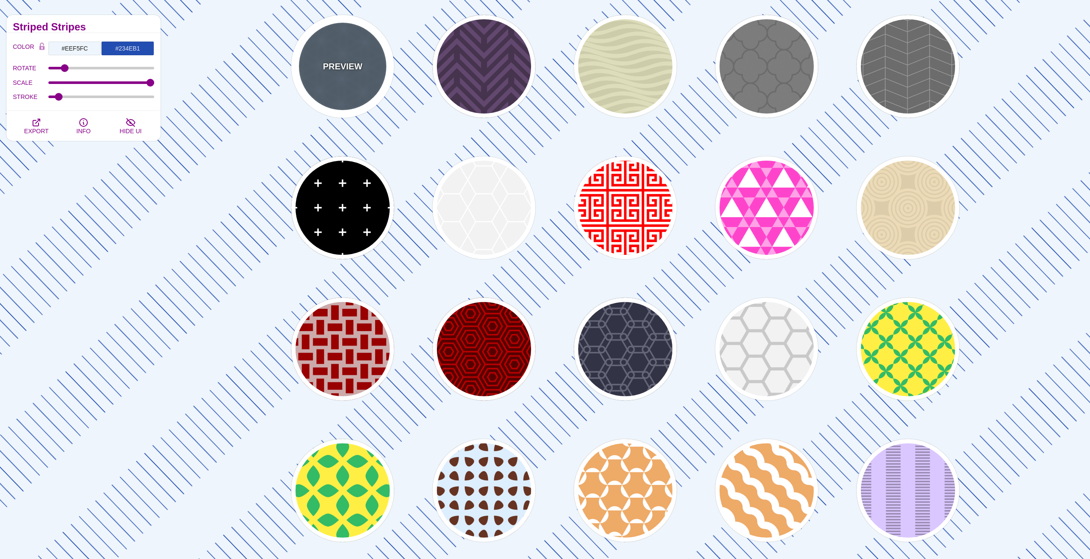
click at [362, 73] on div "PREVIEW" at bounding box center [342, 66] width 103 height 103
type input "#556677"
type input "#6D8399"
type input "0"
type input "1"
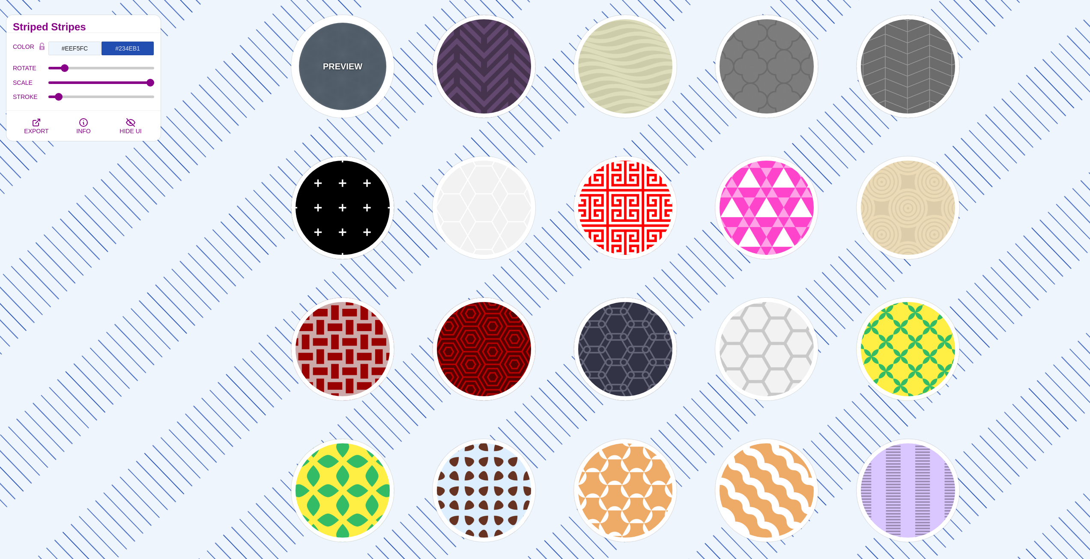
type input "10"
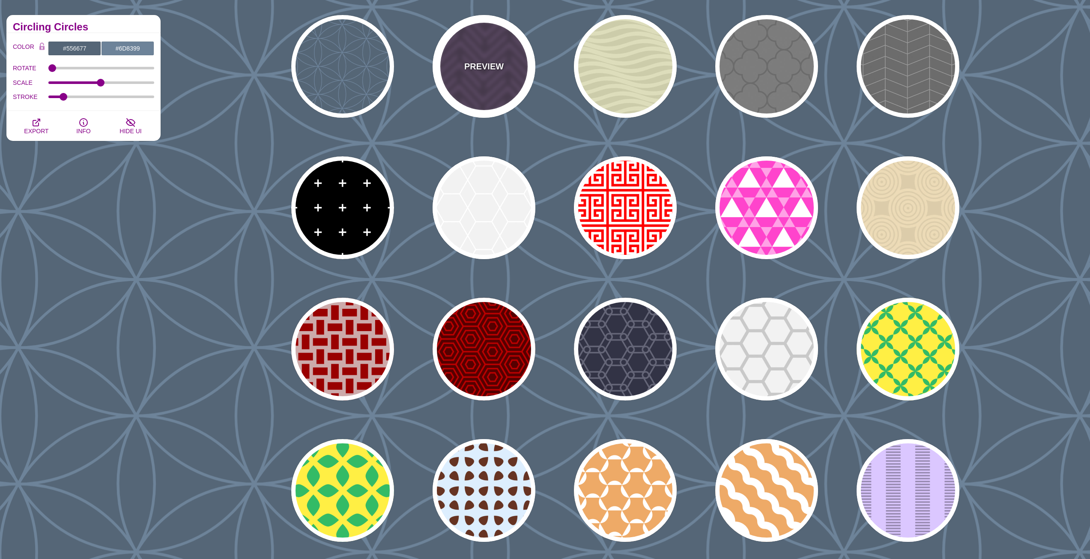
click at [490, 44] on div "PREVIEW" at bounding box center [484, 66] width 103 height 103
type input "#46344F"
type input "#62486E"
type input "#FF7300"
type input "0.2"
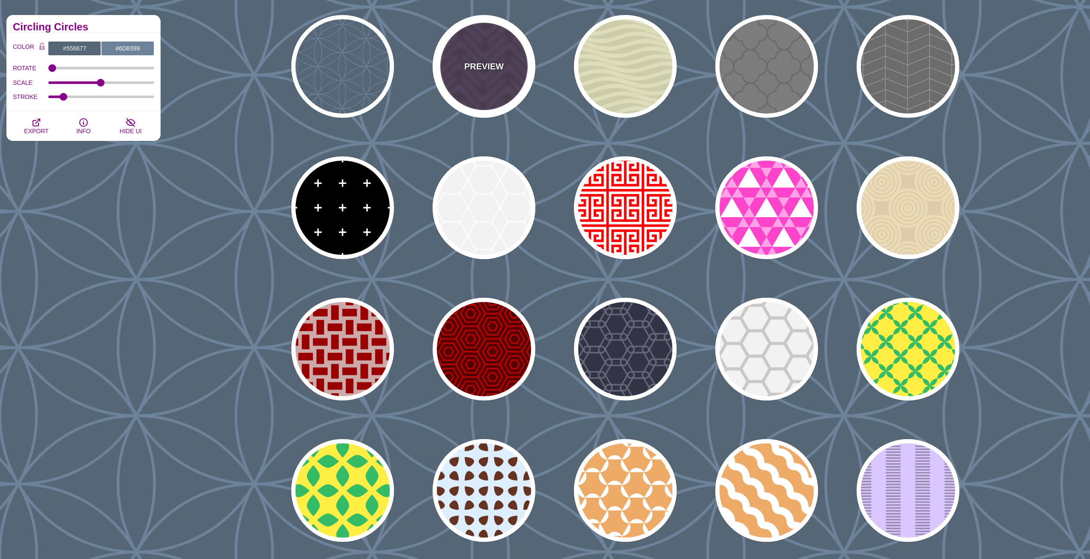
type input "0"
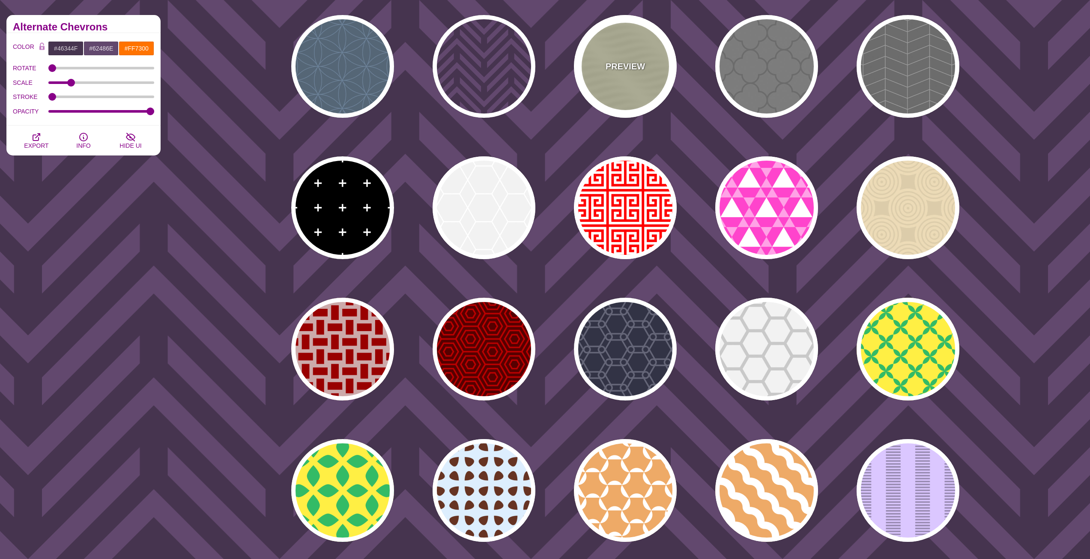
click at [618, 51] on div "PREVIEW" at bounding box center [625, 66] width 103 height 103
type input "#DDDDBB"
type input "#CCCCAA"
type input "0.25"
type input "10"
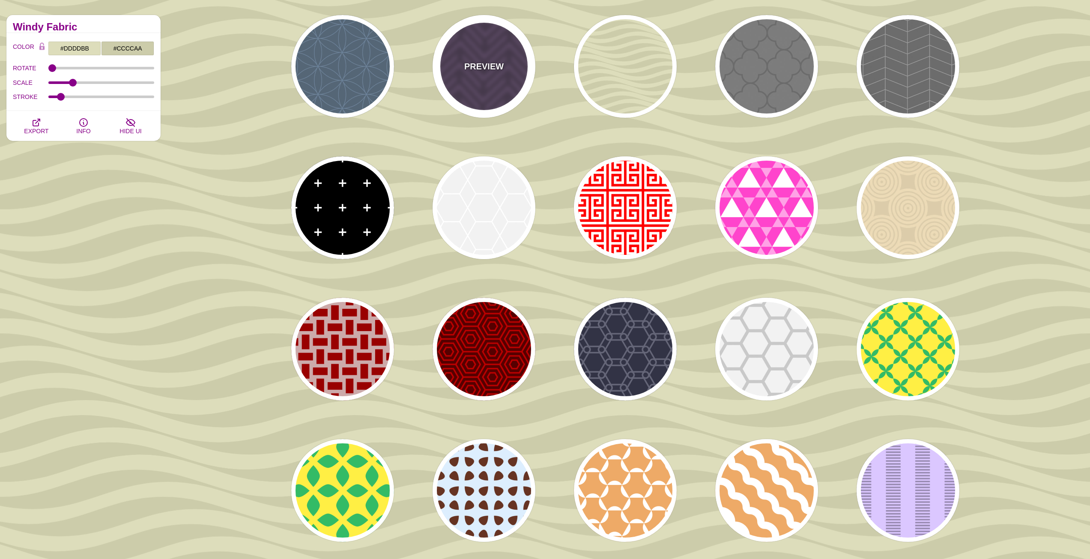
click at [506, 57] on div "PREVIEW" at bounding box center [484, 66] width 103 height 103
type input "#46344F"
type input "#62486E"
type input "0.2"
type input "0"
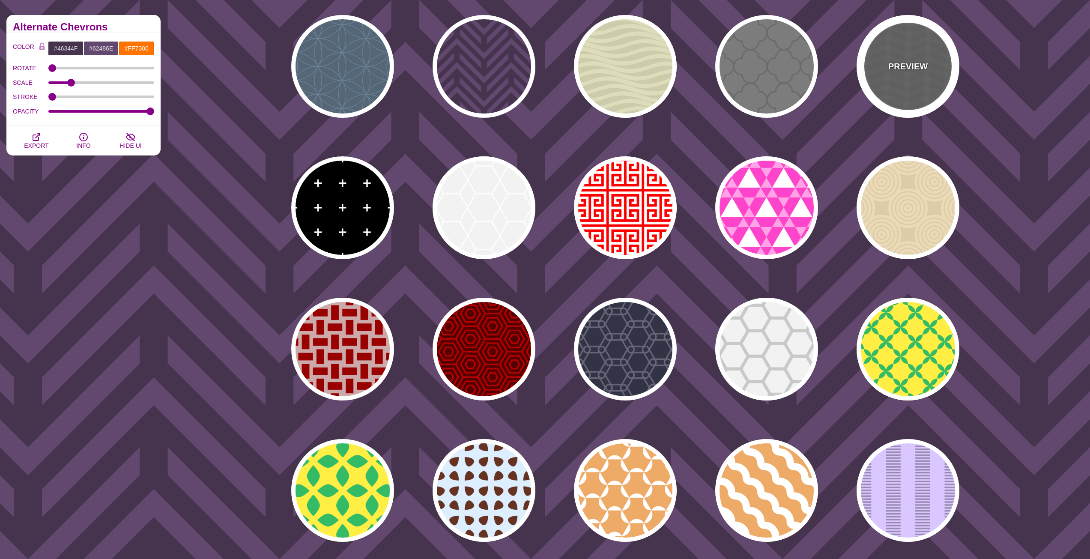
click at [939, 54] on div "PREVIEW" at bounding box center [908, 66] width 103 height 103
type input "#555555"
type input "#888888"
type input "20"
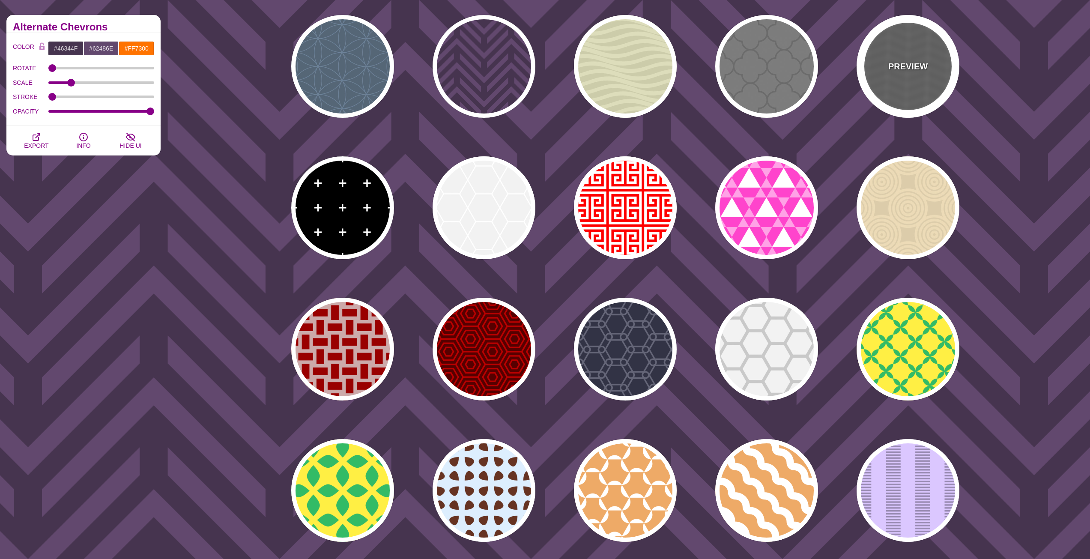
type input "5"
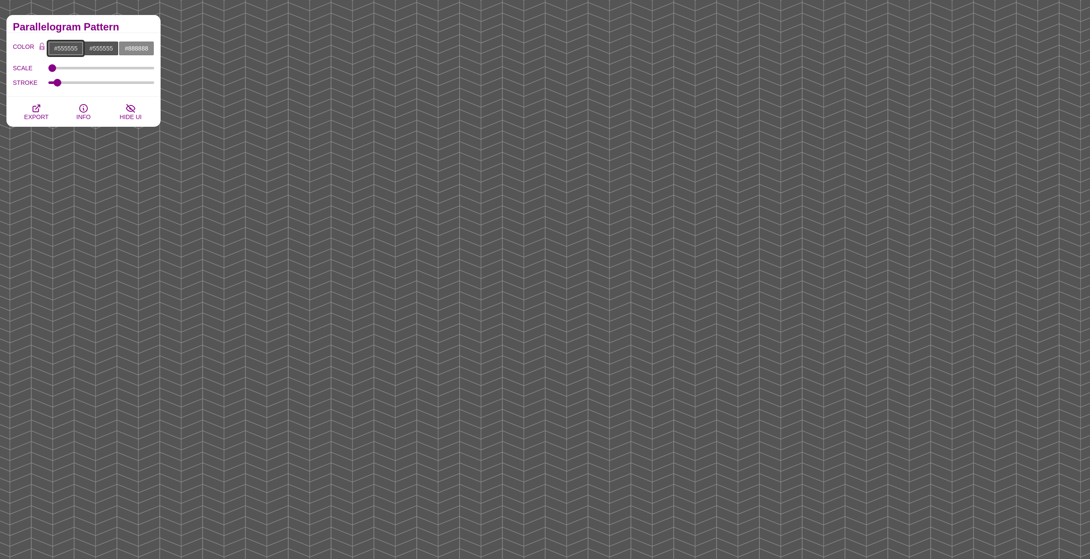
click at [68, 48] on input "#555555" at bounding box center [66, 48] width 36 height 15
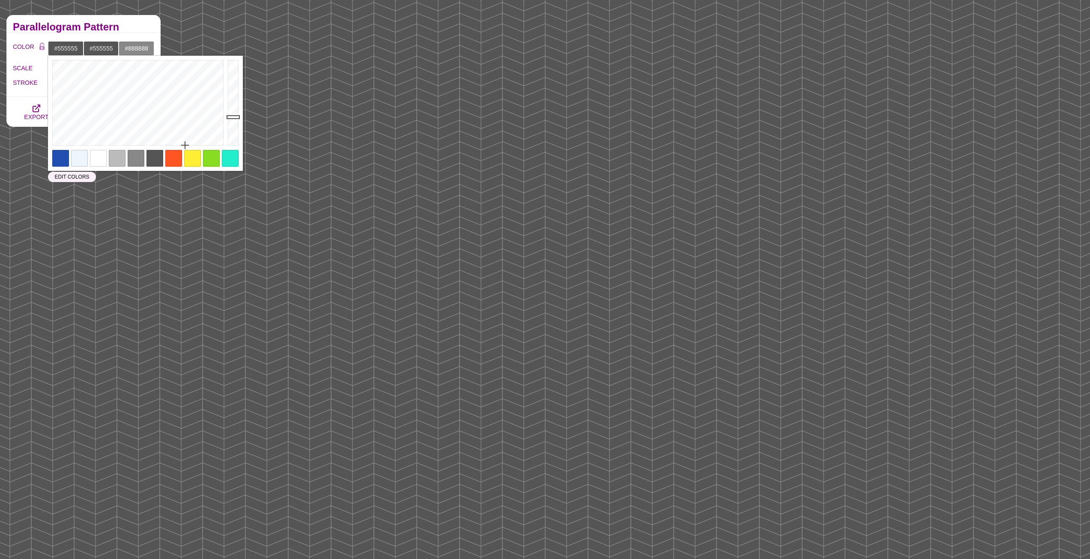
click at [78, 162] on div at bounding box center [79, 158] width 17 height 17
type input "#EEF5FC"
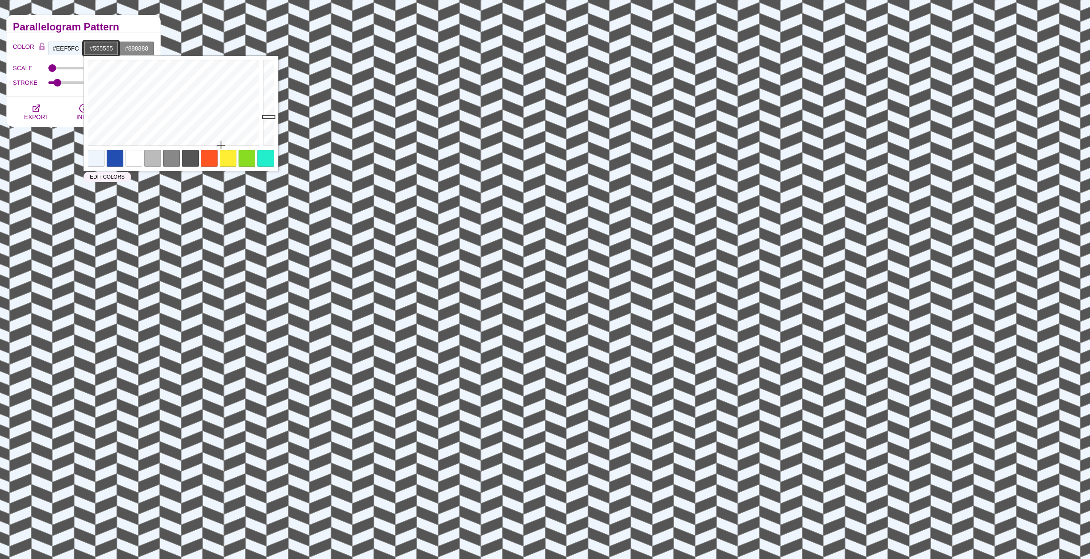
click at [104, 41] on input "#555555" at bounding box center [102, 48] width 36 height 15
click at [97, 158] on div at bounding box center [96, 158] width 17 height 17
type input "#EEF5FC"
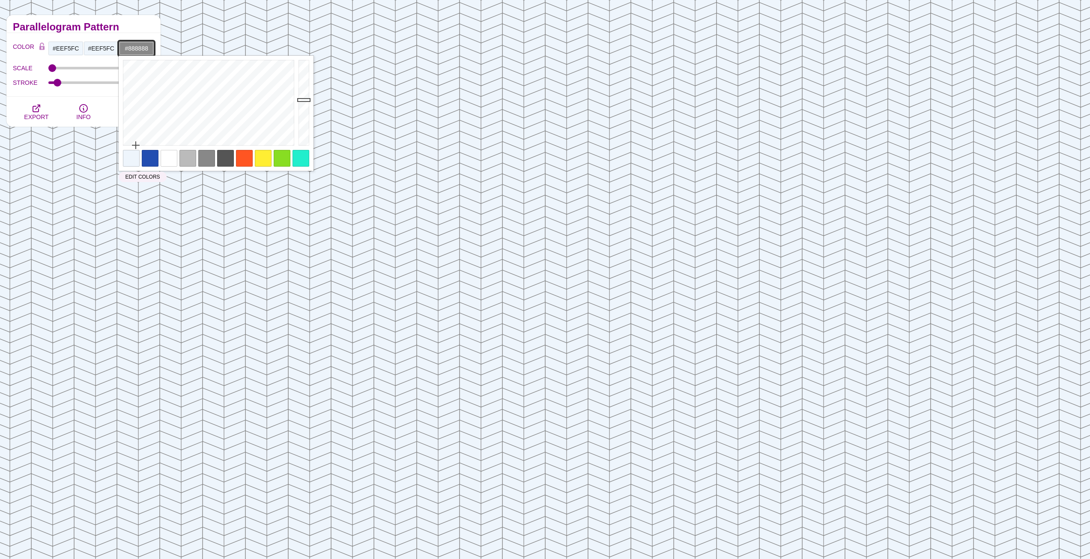
click at [141, 50] on input "#888888" at bounding box center [137, 48] width 36 height 15
click at [150, 160] on div at bounding box center [150, 158] width 17 height 17
type input "#234EB1"
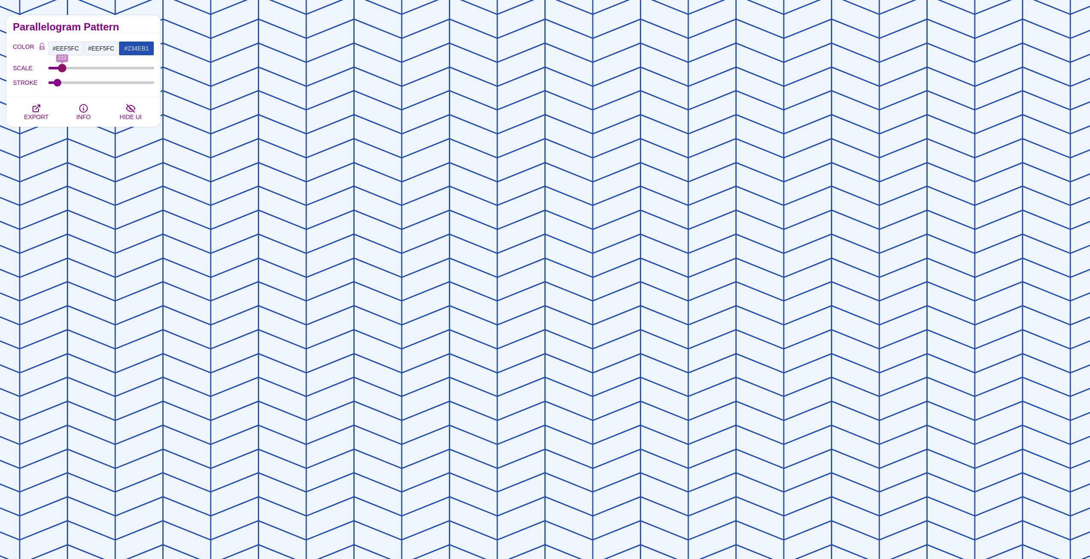
drag, startPoint x: 54, startPoint y: 69, endPoint x: 62, endPoint y: 69, distance: 8.6
type input "223"
click at [62, 69] on input "SCALE" at bounding box center [101, 67] width 106 height 3
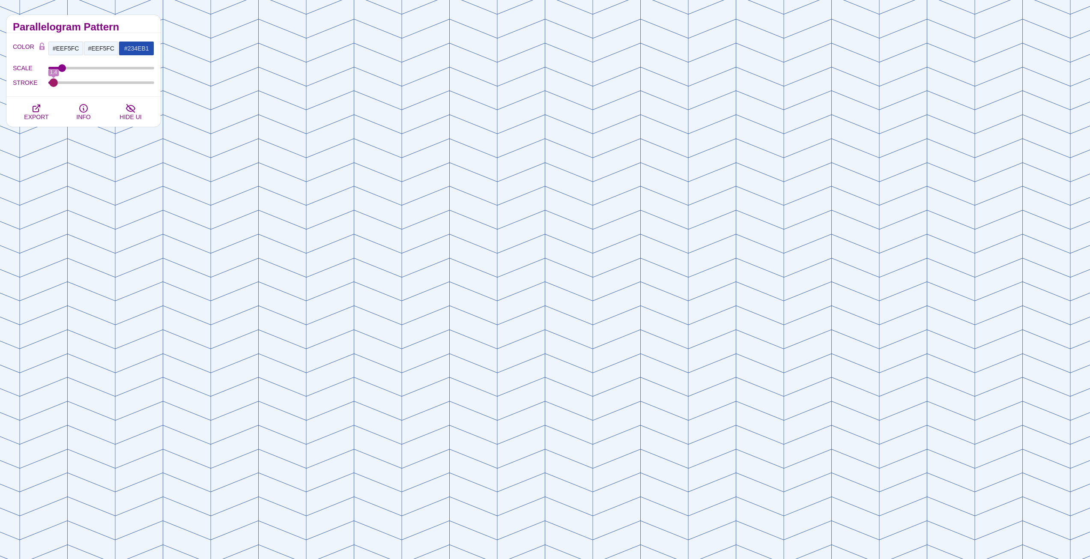
drag, startPoint x: 59, startPoint y: 83, endPoint x: 54, endPoint y: 84, distance: 5.7
type input "1.4"
click at [54, 84] on input "STROKE" at bounding box center [101, 82] width 106 height 3
click at [37, 110] on icon "button" at bounding box center [36, 108] width 10 height 10
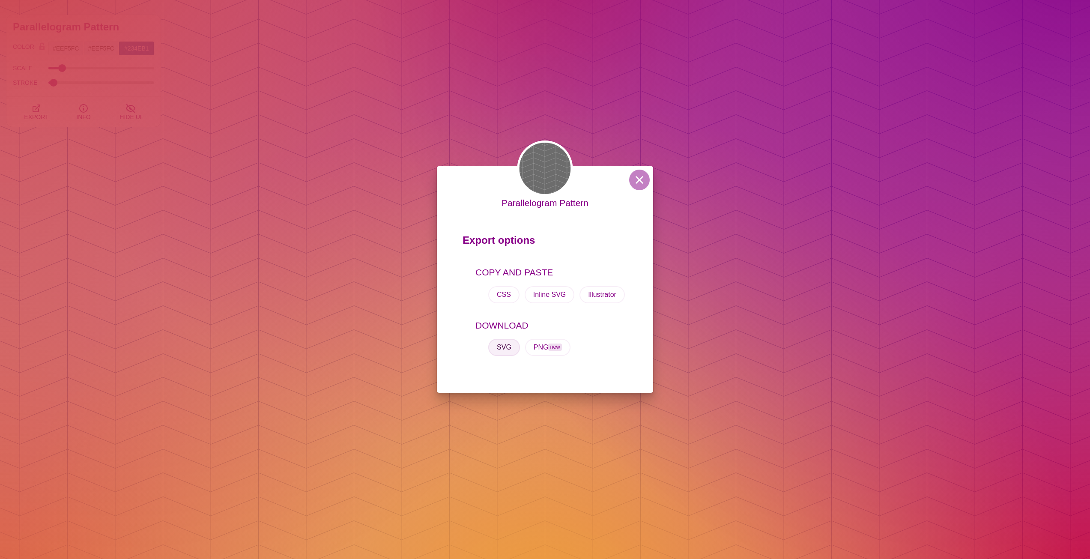
click at [509, 353] on button "SVG" at bounding box center [504, 347] width 32 height 17
click at [324, 194] on div "Parallelogram Pattern Export options COPY AND PASTE CSS Inline SVG Illustrator …" at bounding box center [545, 279] width 1090 height 559
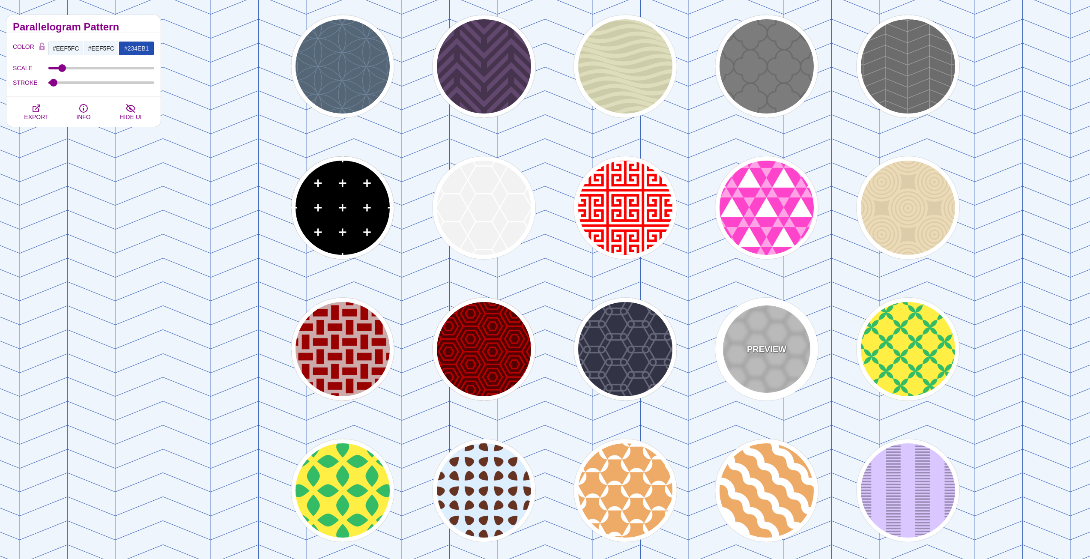
scroll to position [0, 0]
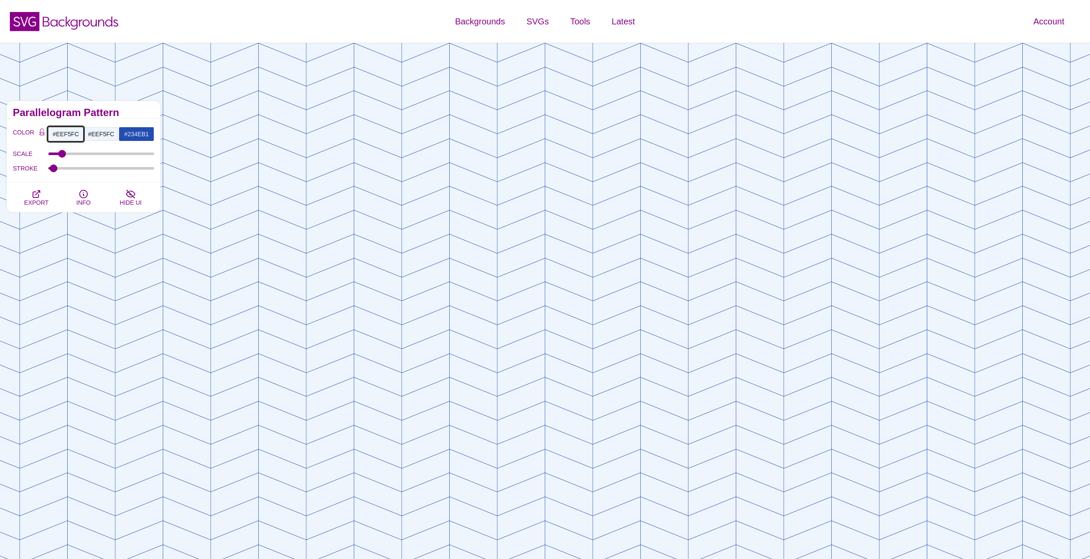
click at [63, 135] on input "#EEF5FC" at bounding box center [66, 134] width 36 height 15
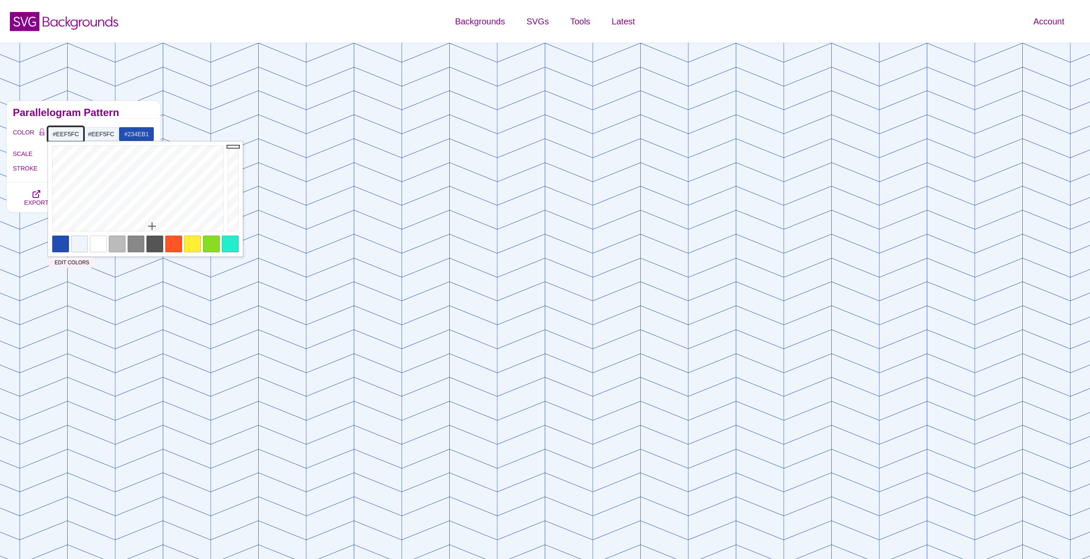
paste input "0C1E31"
type input "#0C1E31"
click at [98, 135] on input "#EEF5FC" at bounding box center [102, 134] width 36 height 15
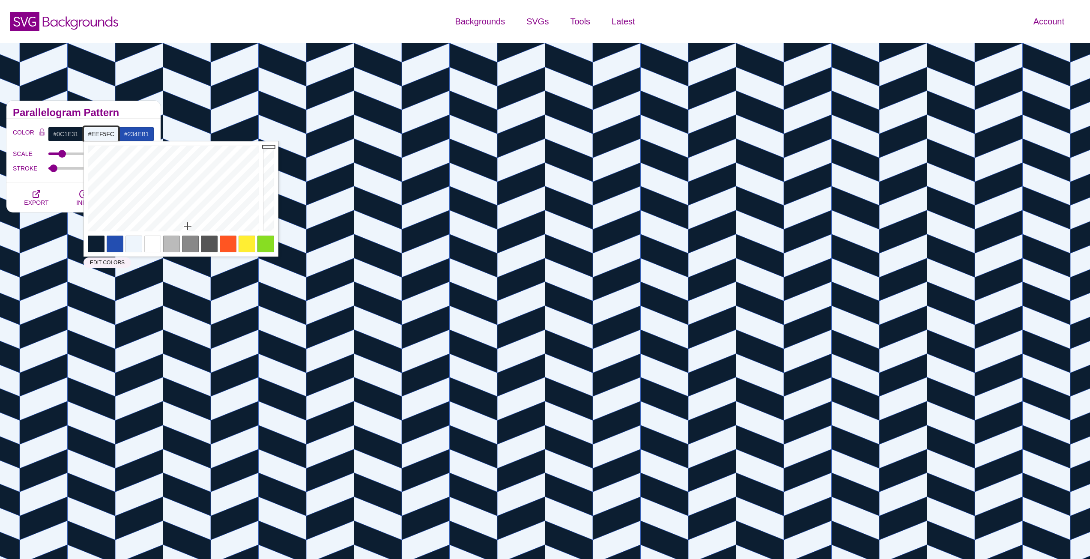
paste input "0C1E31"
type input "#0C1E31"
click at [139, 136] on input "#234EB1" at bounding box center [137, 134] width 36 height 15
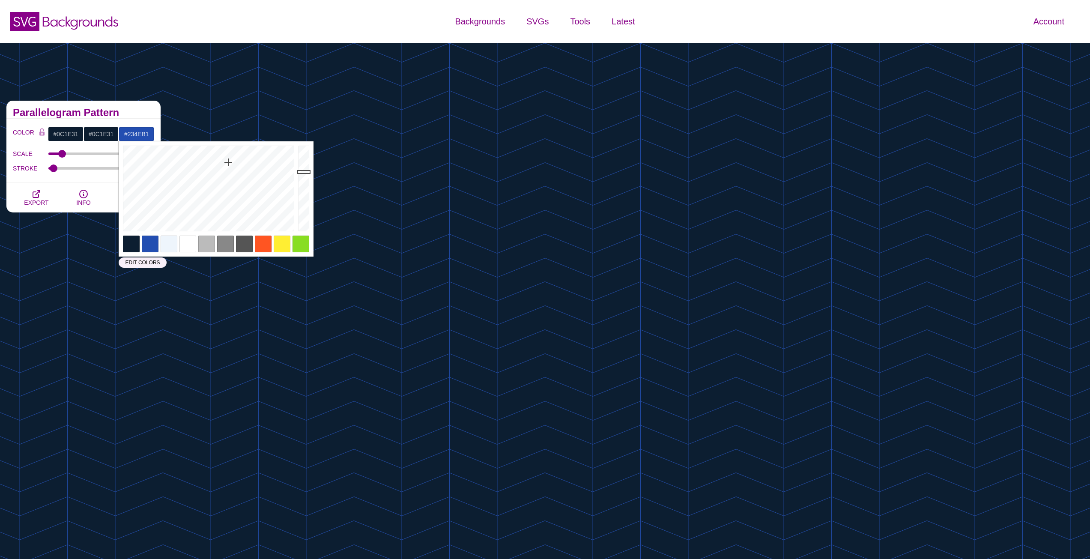
click at [165, 242] on div at bounding box center [169, 244] width 17 height 17
type input "#EEF5FC"
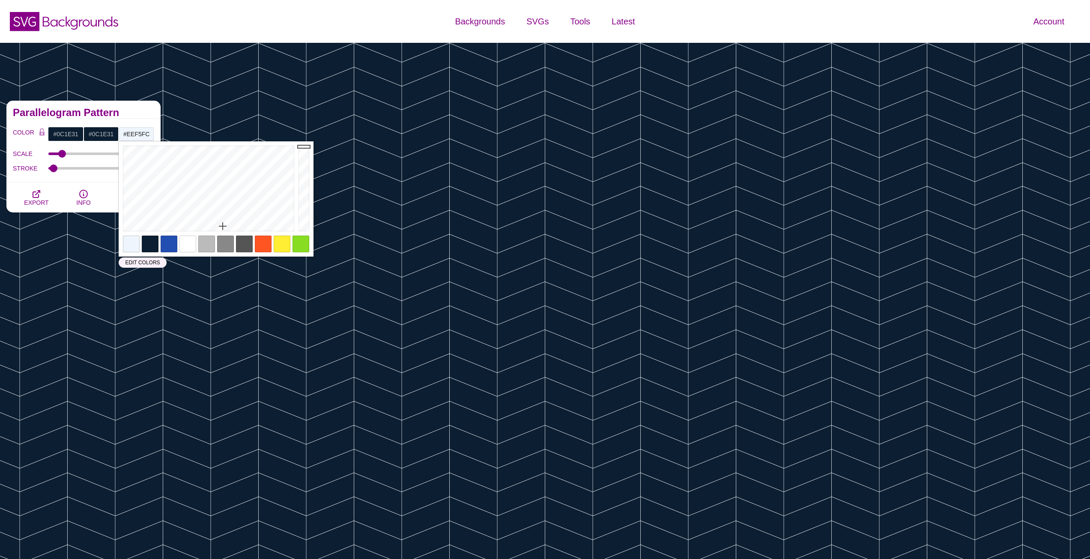
click at [132, 112] on h2 "Parallelogram Pattern" at bounding box center [83, 112] width 141 height 7
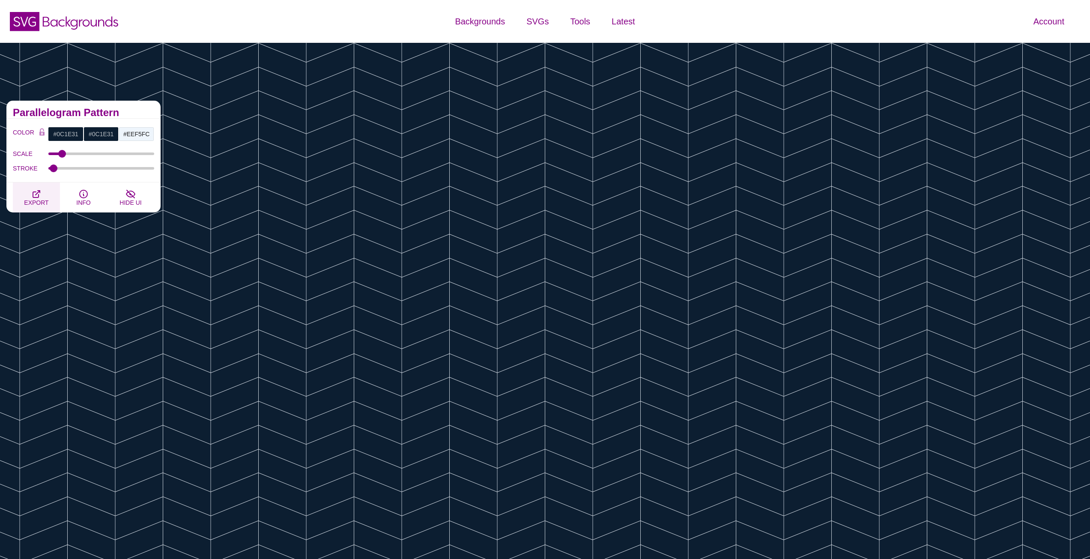
click at [41, 193] on icon "button" at bounding box center [36, 194] width 10 height 10
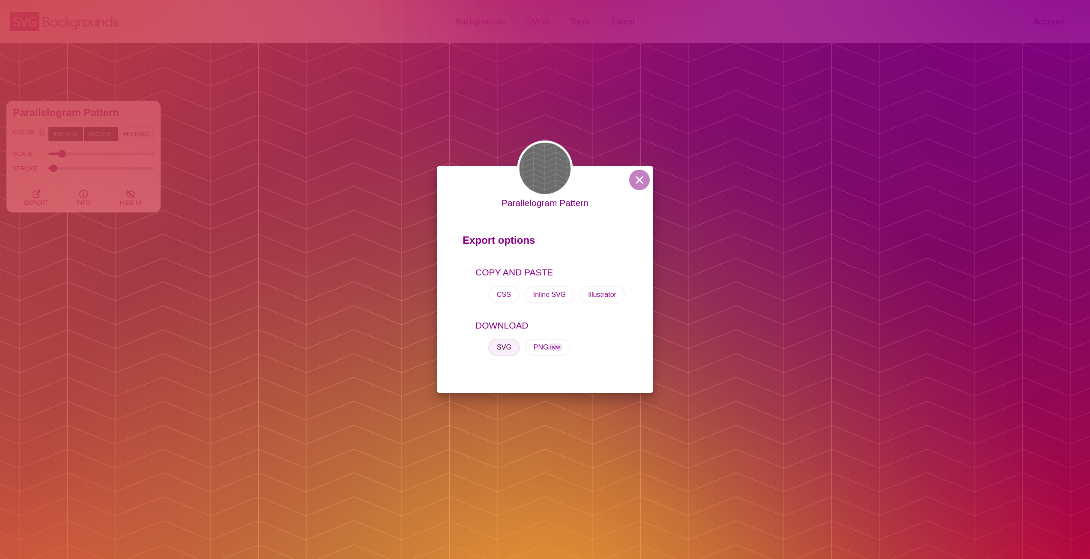
click at [506, 350] on button "SVG" at bounding box center [504, 347] width 32 height 17
click at [811, 150] on div "Parallelogram Pattern Export options COPY AND PASTE CSS Inline SVG Illustrator …" at bounding box center [545, 279] width 1090 height 559
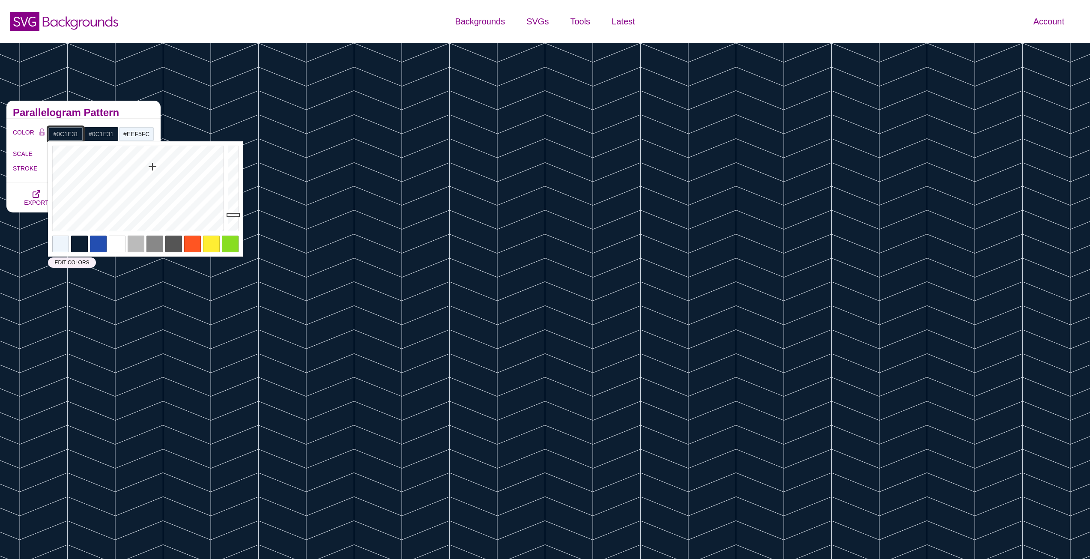
click at [66, 130] on input "#0C1E31" at bounding box center [66, 134] width 36 height 15
click at [123, 245] on div at bounding box center [117, 244] width 17 height 17
type input "#FFFFFF"
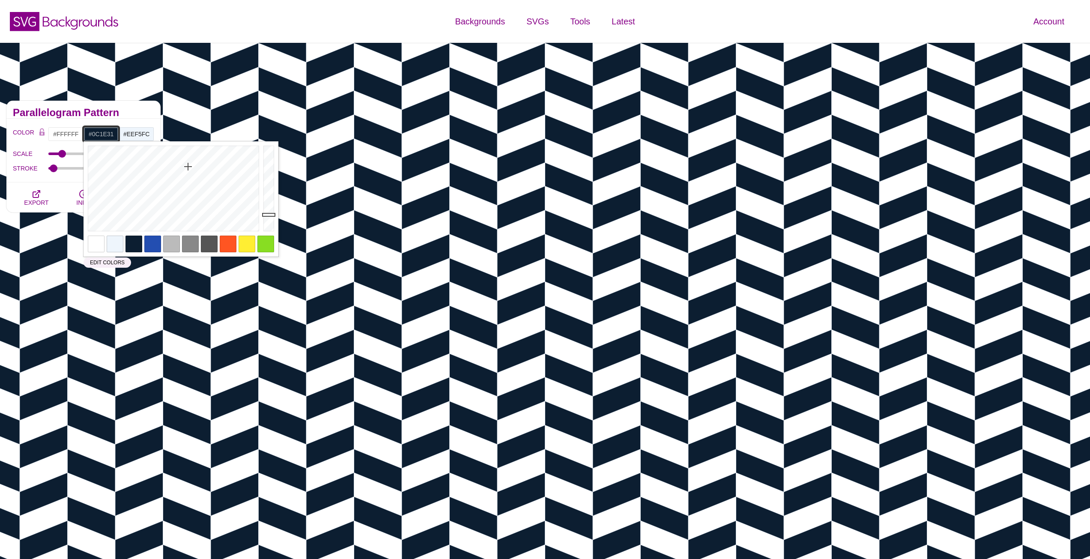
click at [93, 132] on input "#0C1E31" at bounding box center [102, 134] width 36 height 15
click at [93, 241] on div at bounding box center [96, 244] width 17 height 17
type input "#FFFFFF"
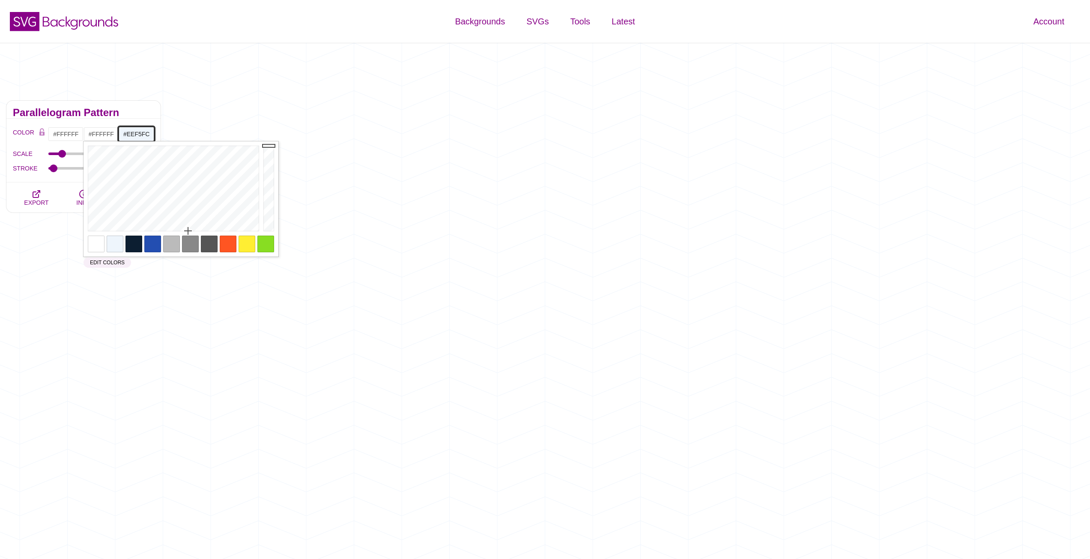
click at [138, 135] on input "#EEF5FC" at bounding box center [137, 134] width 36 height 15
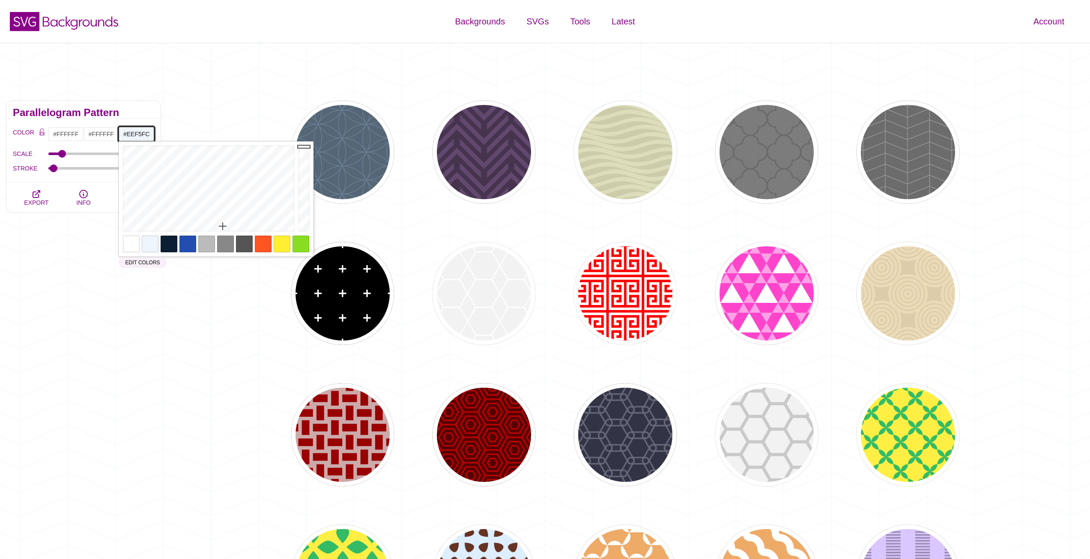
type input "#3DA3FC"
click at [222, 166] on div at bounding box center [208, 188] width 178 height 94
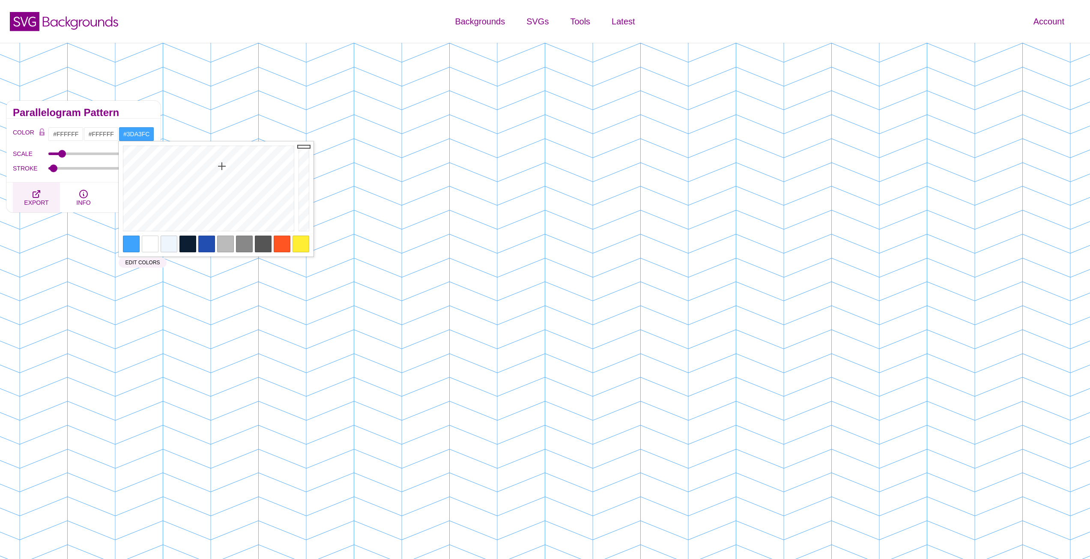
click at [34, 198] on icon "button" at bounding box center [36, 194] width 7 height 7
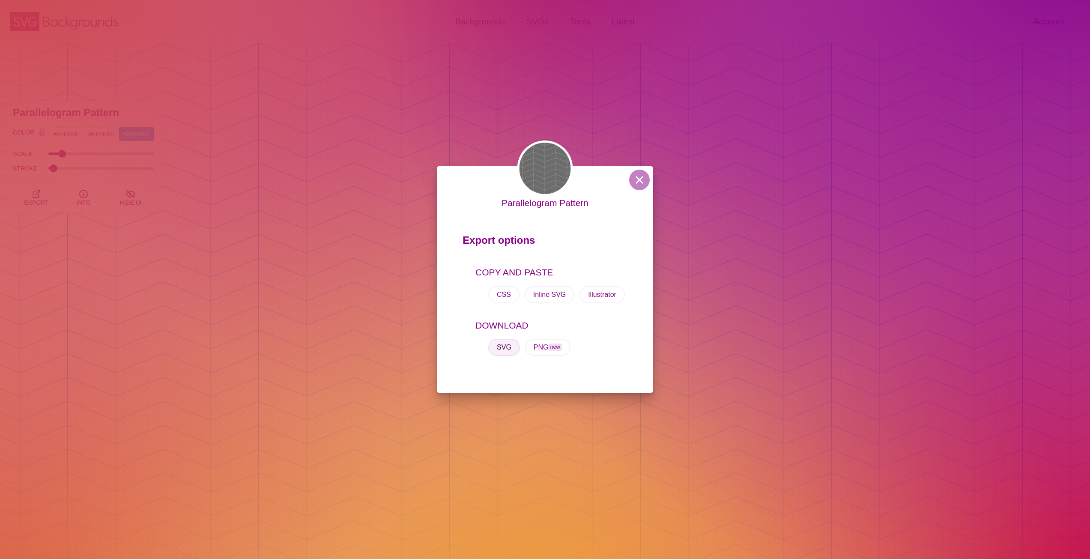
click at [510, 350] on button "SVG" at bounding box center [504, 347] width 32 height 17
click at [377, 213] on div "Parallelogram Pattern Export options COPY AND PASTE CSS Inline SVG Illustrator …" at bounding box center [545, 279] width 1090 height 559
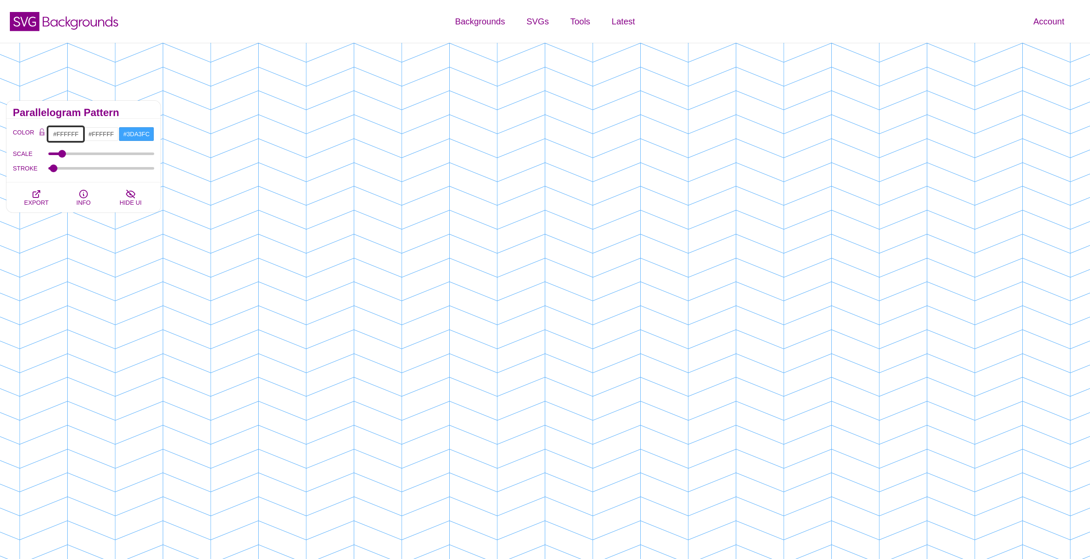
click at [62, 132] on input "#FFFFFF" at bounding box center [66, 134] width 36 height 15
paste input "1E5794"
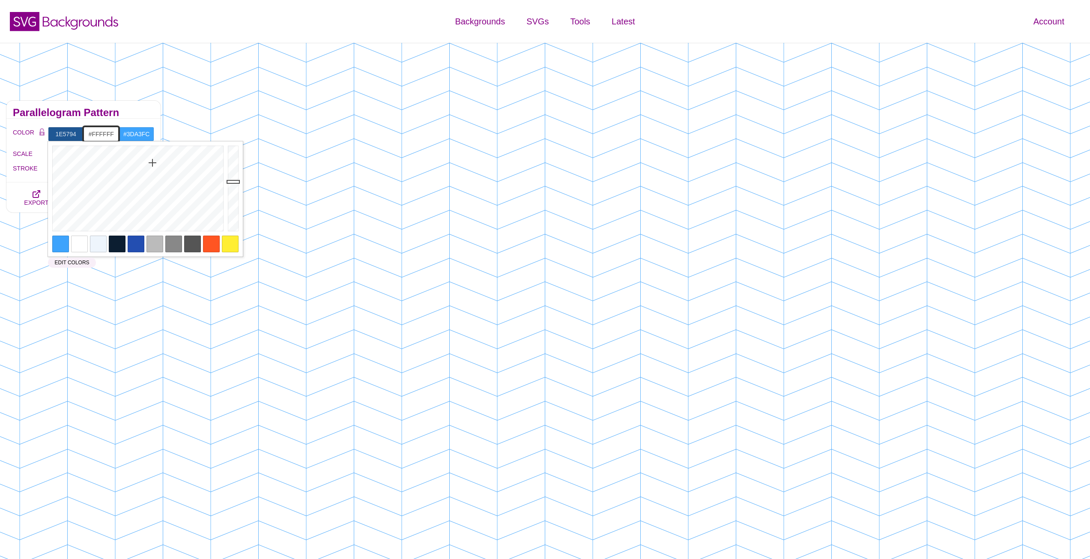
type input "#1E5794"
click at [99, 129] on input "#FFFFFF" at bounding box center [102, 134] width 36 height 15
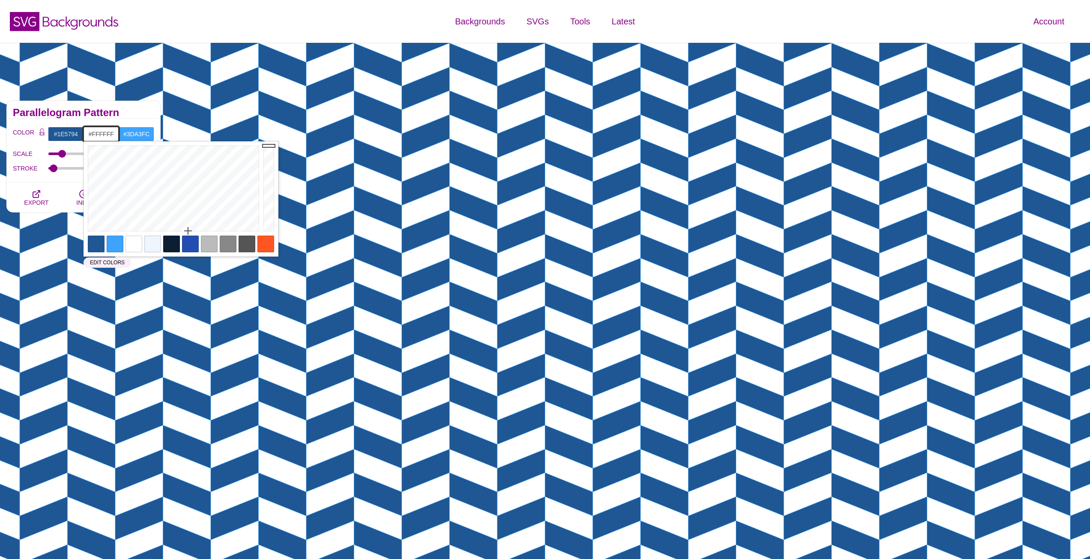
paste input "1E5794"
type input "#1E5794"
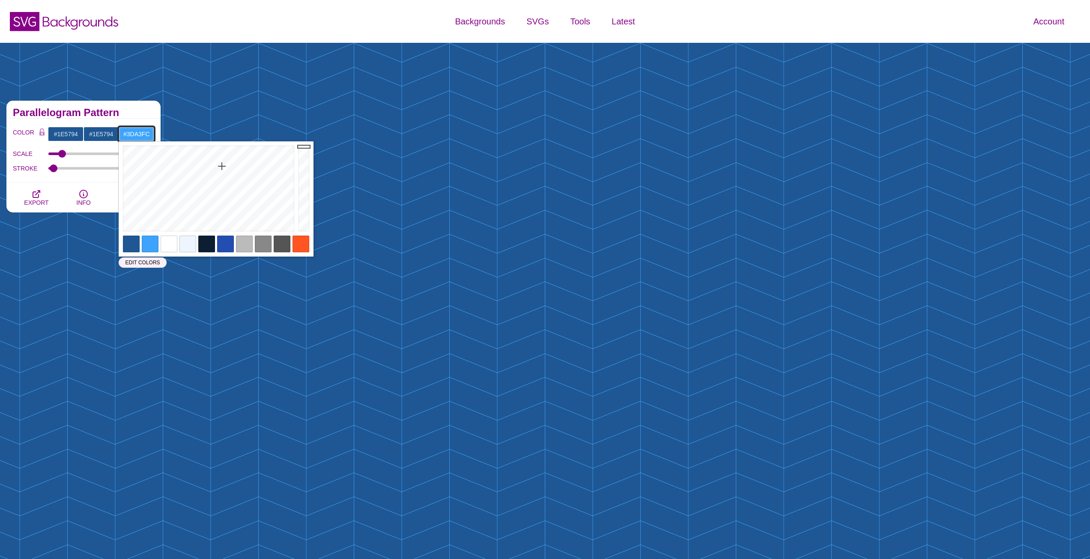
click at [141, 132] on input "#3DA3FC" at bounding box center [137, 134] width 36 height 15
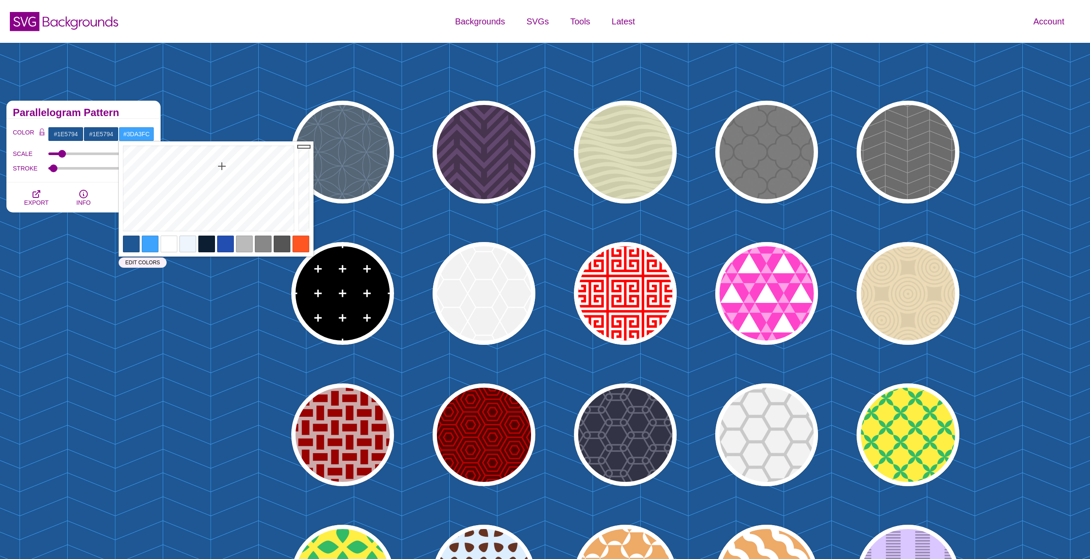
click at [167, 240] on div at bounding box center [169, 244] width 17 height 17
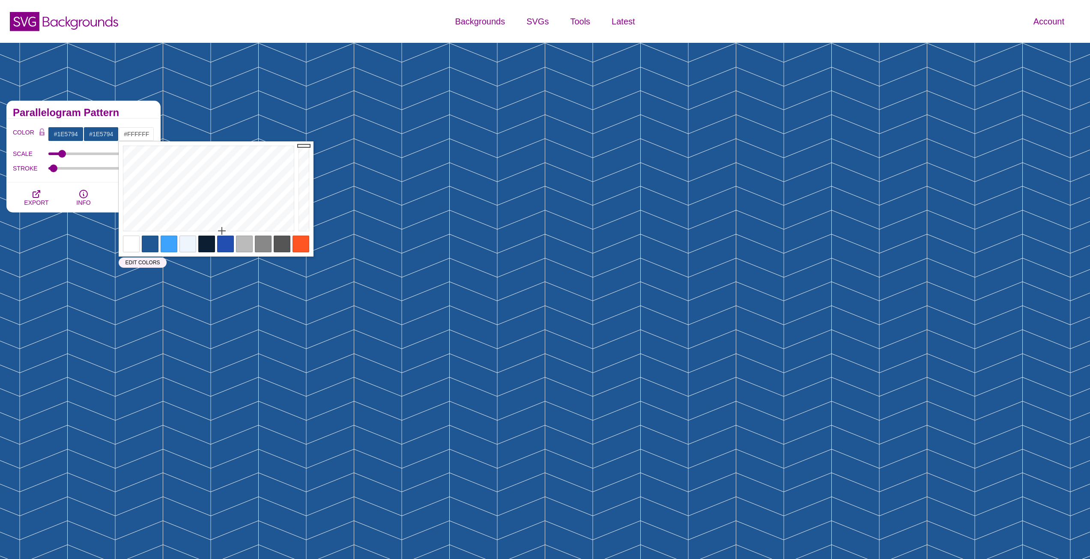
click at [174, 245] on div at bounding box center [169, 244] width 17 height 17
type input "#3DA3FC"
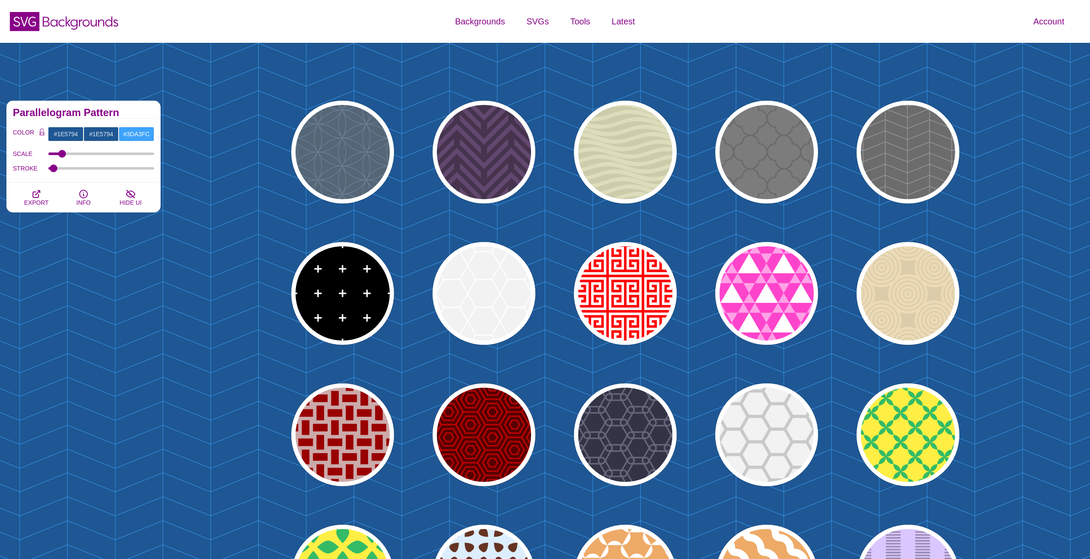
click at [246, 109] on div "PREVIEW PREVIEW PREVIEW PREVIEW PREVIEW PREVIEW PREVIEW PREVIEW PREVIEW PREVIEW…" at bounding box center [628, 364] width 923 height 540
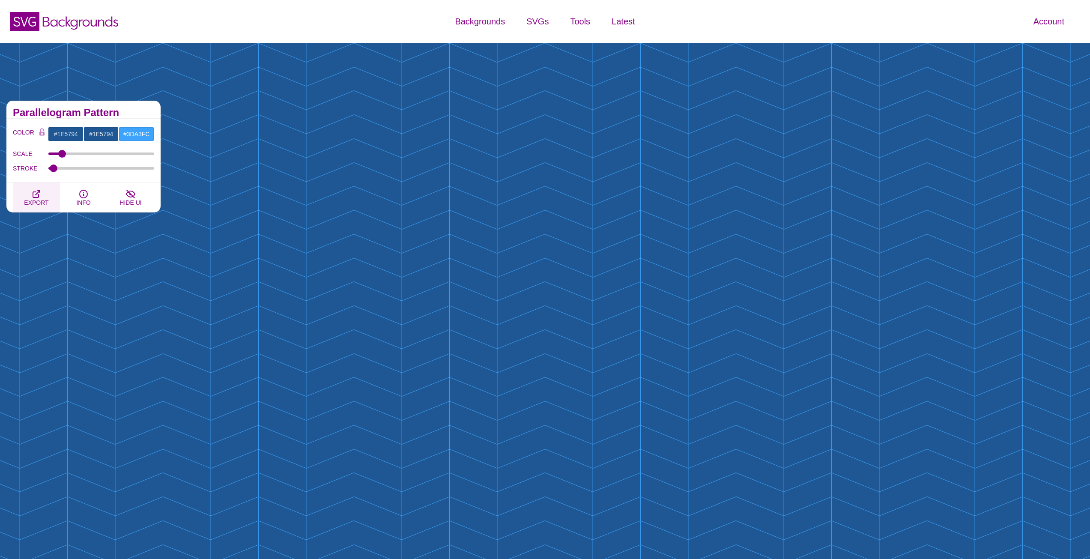
click at [36, 197] on icon "button" at bounding box center [36, 194] width 7 height 7
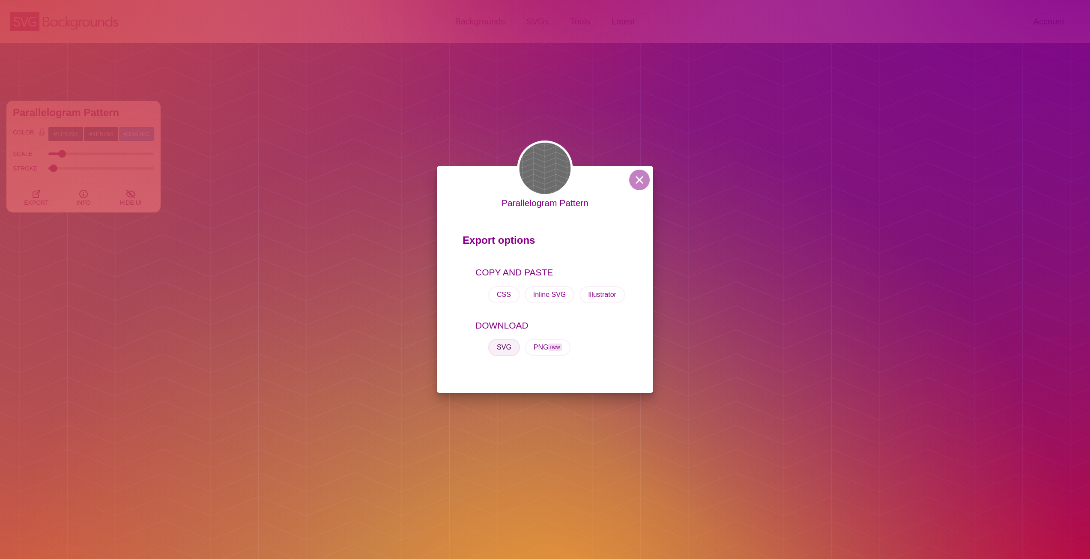
click at [503, 345] on button "SVG" at bounding box center [504, 347] width 32 height 17
click at [749, 65] on div "Parallelogram Pattern Export options COPY AND PASTE CSS Inline SVG Illustrator …" at bounding box center [545, 279] width 1090 height 559
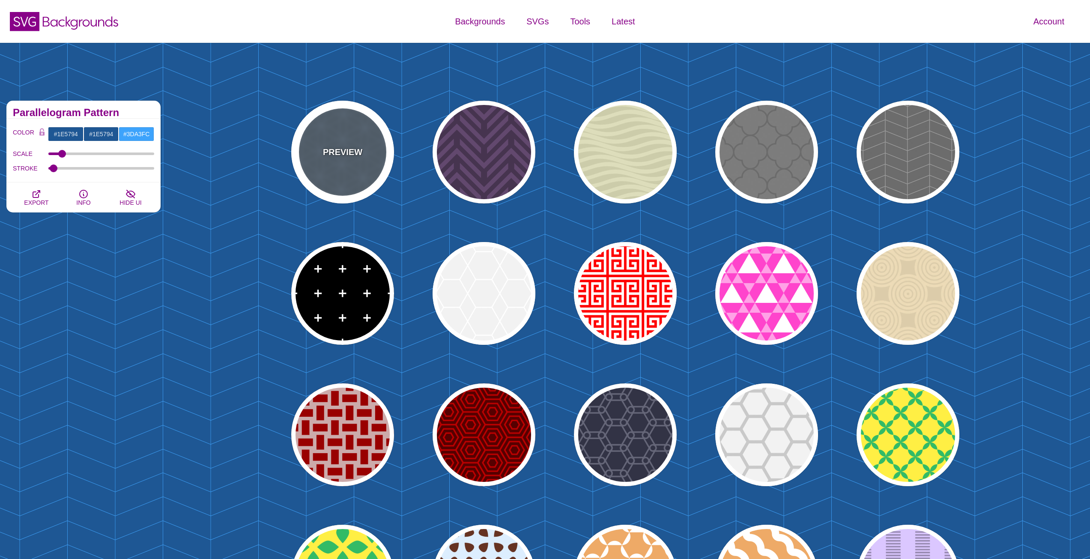
click at [341, 132] on div "PREVIEW" at bounding box center [342, 152] width 103 height 103
type input "#556677"
type input "#6D8399"
type input "0"
type input "1"
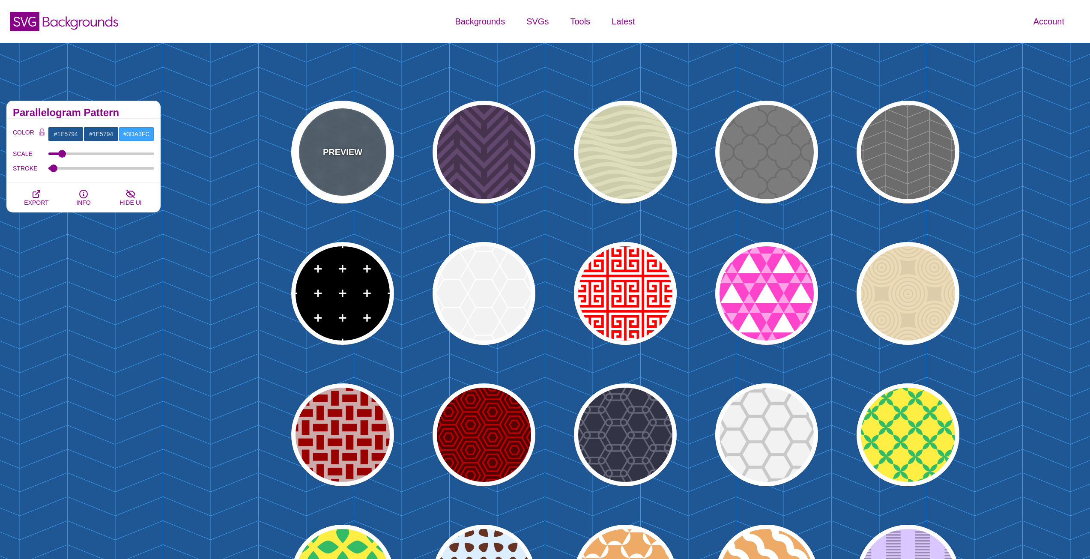
type input "10"
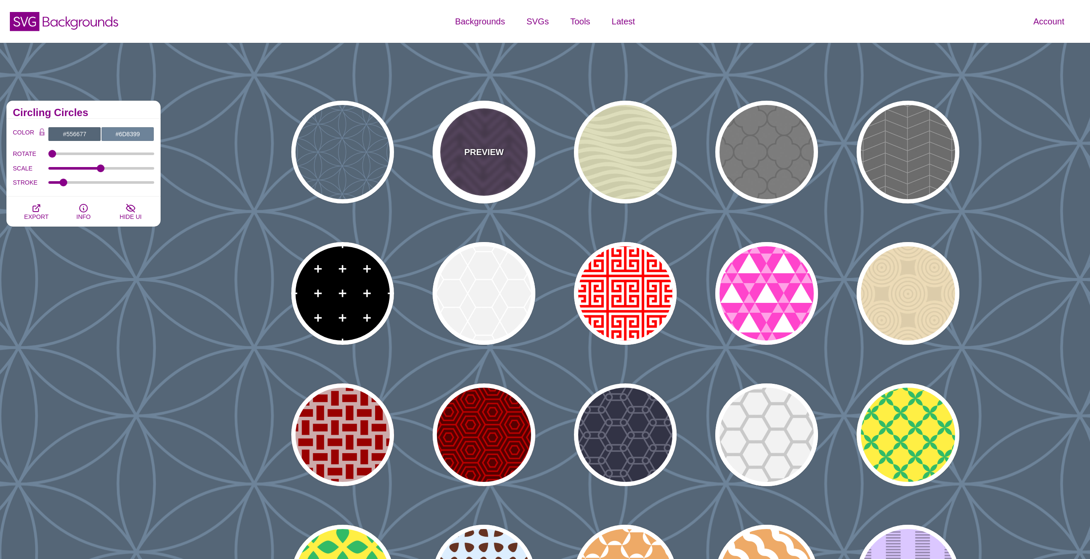
click at [485, 138] on div "PREVIEW" at bounding box center [484, 152] width 103 height 103
type input "#46344F"
type input "#62486E"
type input "#FF7300"
type input "0.2"
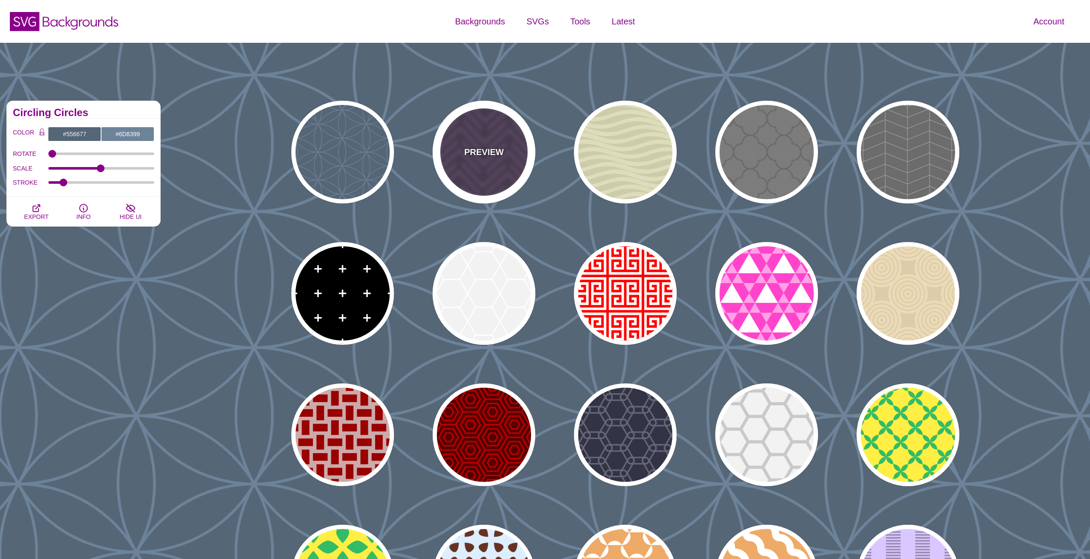
type input "0"
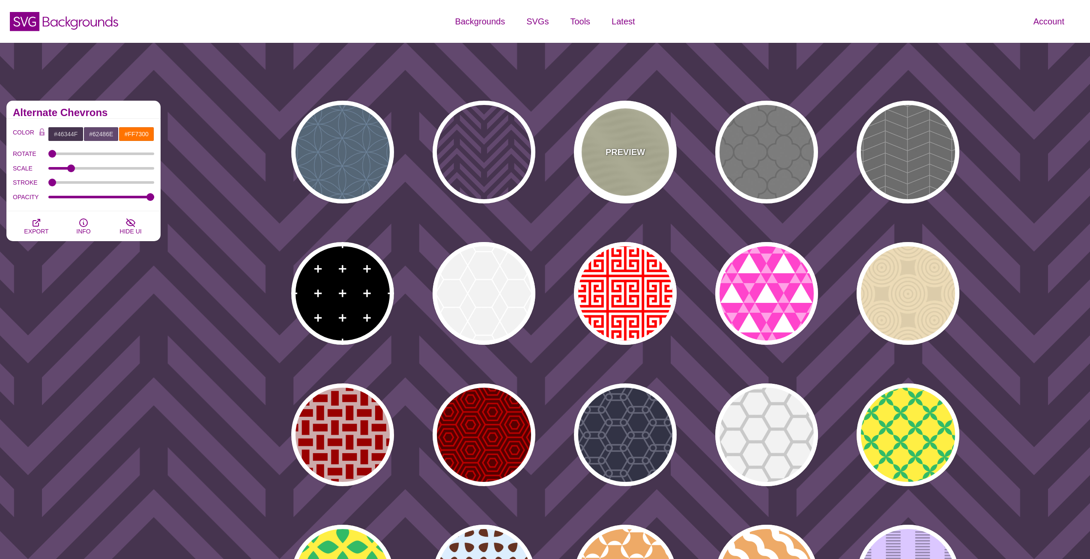
click at [631, 133] on div "PREVIEW" at bounding box center [625, 152] width 103 height 103
type input "#DDDDBB"
type input "#CCCCAA"
type input "0.25"
type input "10"
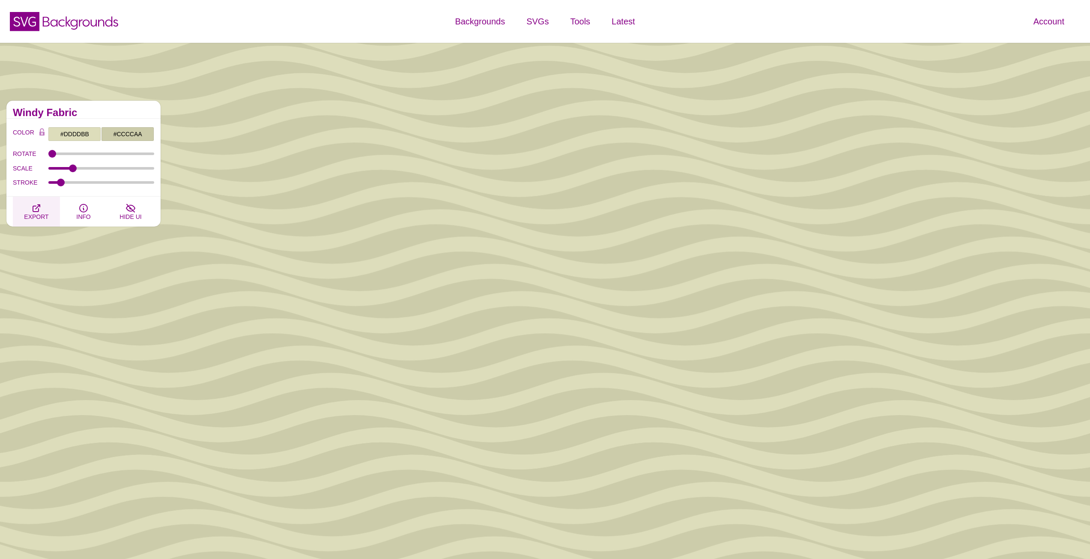
click at [36, 209] on icon "button" at bounding box center [36, 208] width 10 height 10
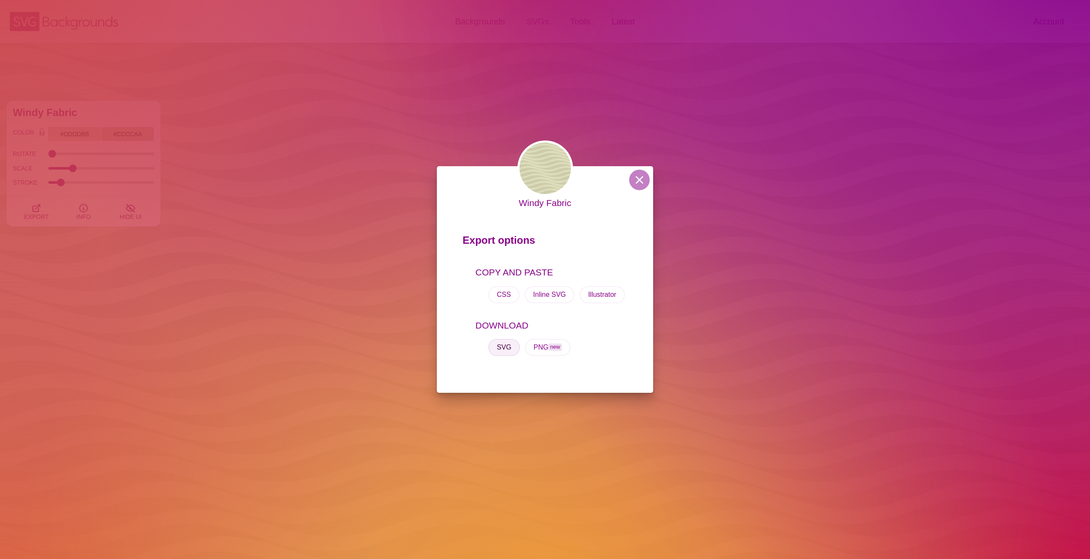
click at [500, 350] on button "SVG" at bounding box center [504, 347] width 32 height 17
click at [729, 176] on div "Windy Fabric Export options COPY AND PASTE CSS Inline SVG Illustrator DOWNLOAD …" at bounding box center [545, 279] width 1090 height 559
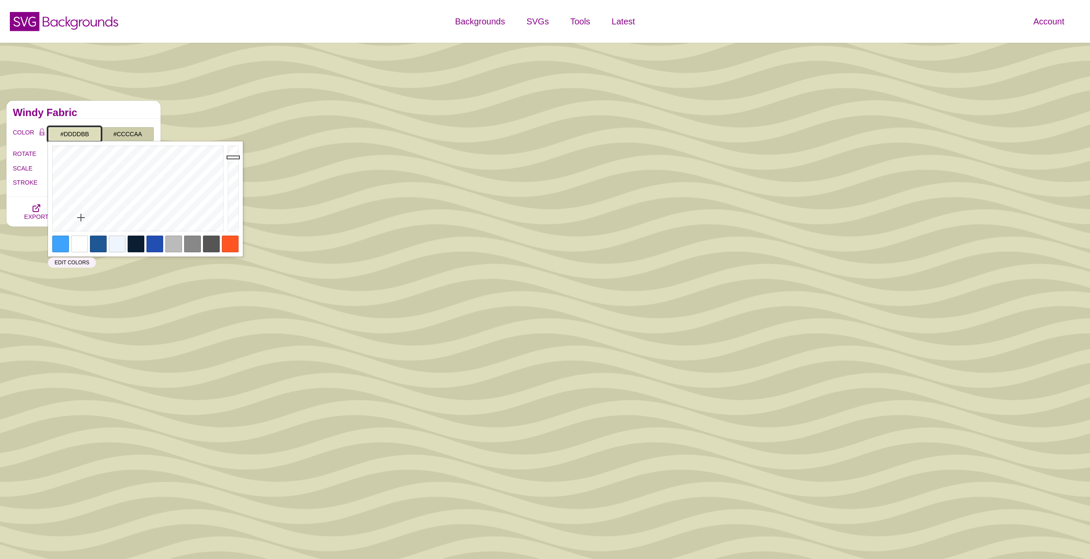
click at [80, 136] on input "#DDDDBB" at bounding box center [74, 134] width 53 height 15
click at [74, 249] on div at bounding box center [79, 244] width 17 height 17
type input "#FFFFFF"
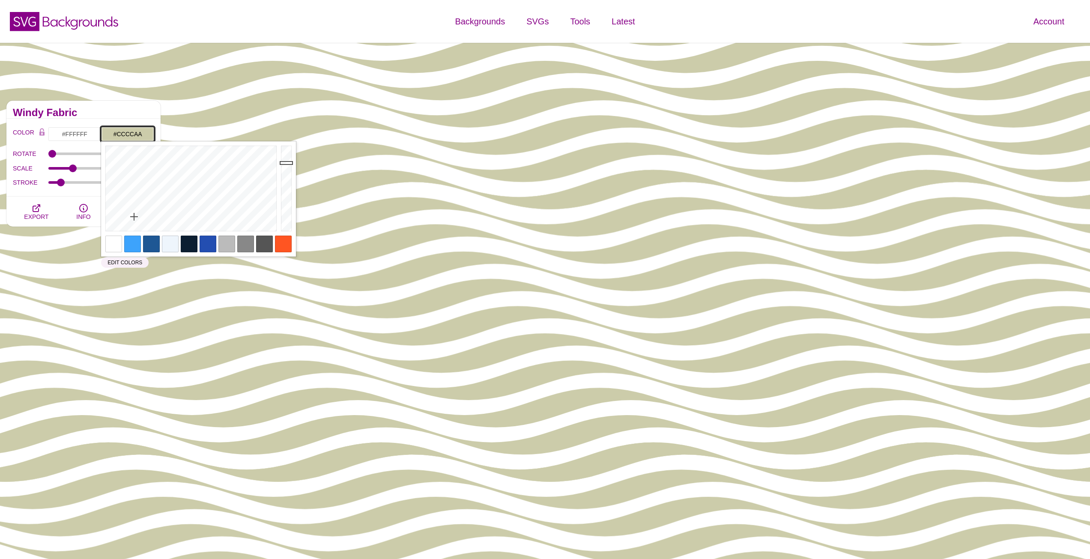
click at [130, 135] on input "#CCCCAA" at bounding box center [127, 134] width 53 height 15
click at [134, 244] on div at bounding box center [132, 244] width 17 height 17
type input "#3DA3FC"
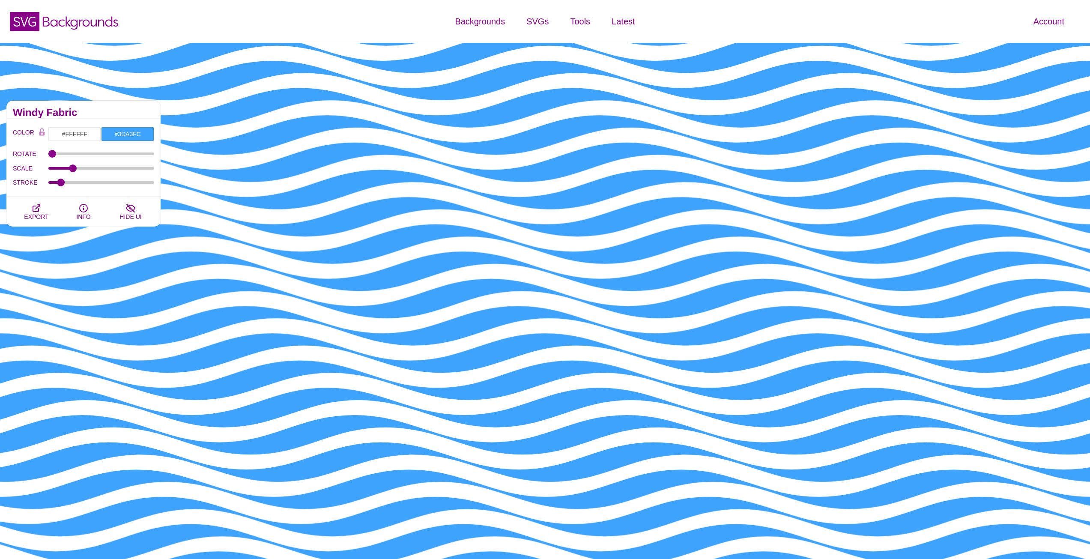
click at [38, 167] on label "SCALE" at bounding box center [31, 168] width 36 height 11
click at [48, 167] on input "SCALE" at bounding box center [101, 168] width 106 height 3
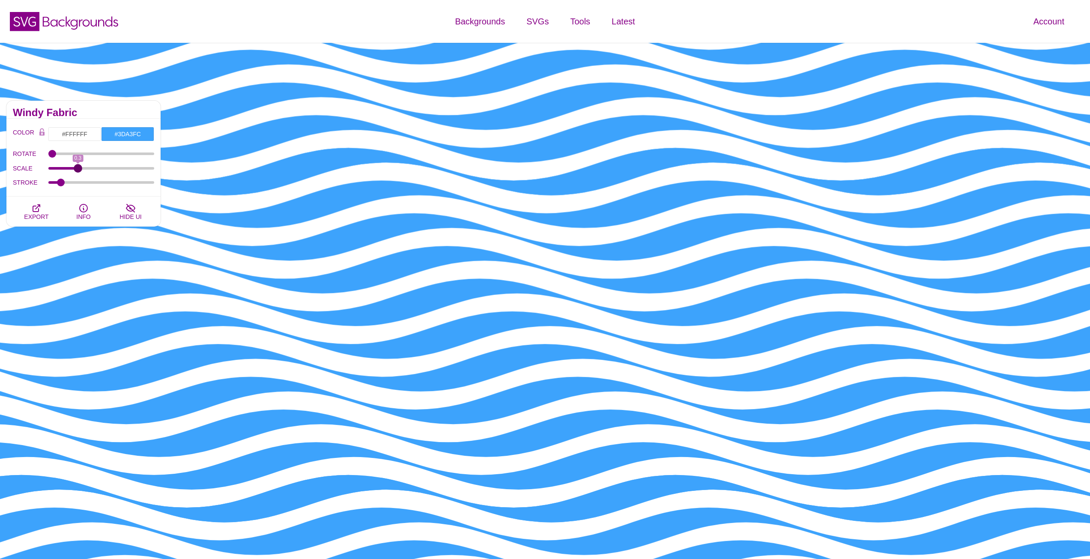
drag, startPoint x: 72, startPoint y: 170, endPoint x: 69, endPoint y: 179, distance: 9.4
type input "0.3"
click at [78, 170] on input "SCALE" at bounding box center [101, 168] width 106 height 3
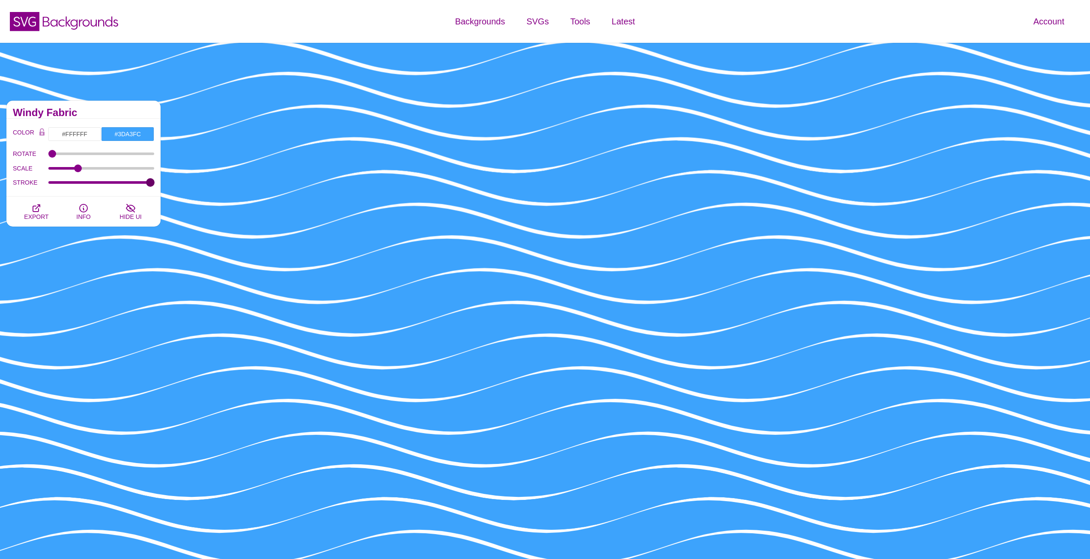
drag, startPoint x: 60, startPoint y: 183, endPoint x: 213, endPoint y: 195, distance: 153.0
type input "100"
click at [155, 184] on input "STROKE" at bounding box center [101, 182] width 106 height 3
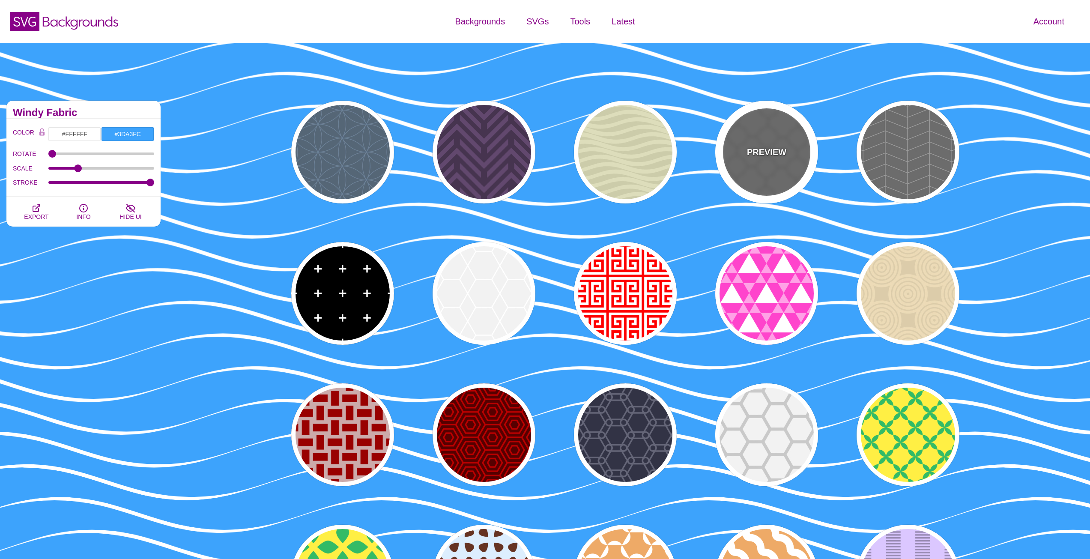
click at [796, 132] on div "PREVIEW" at bounding box center [767, 152] width 103 height 103
type input "#666666"
type input "#555555"
type input "#666666"
type input "20"
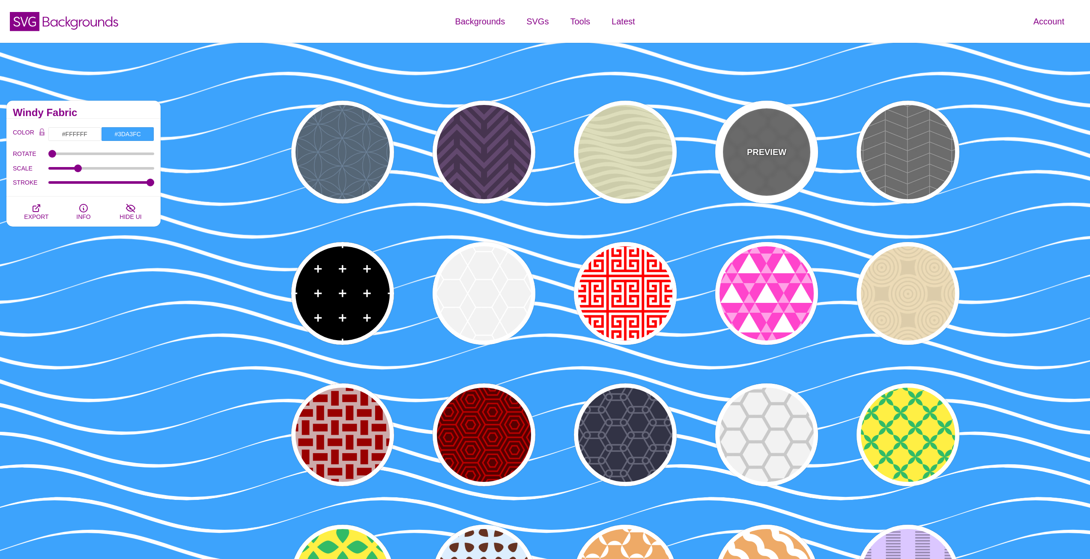
type input "5"
type input "1"
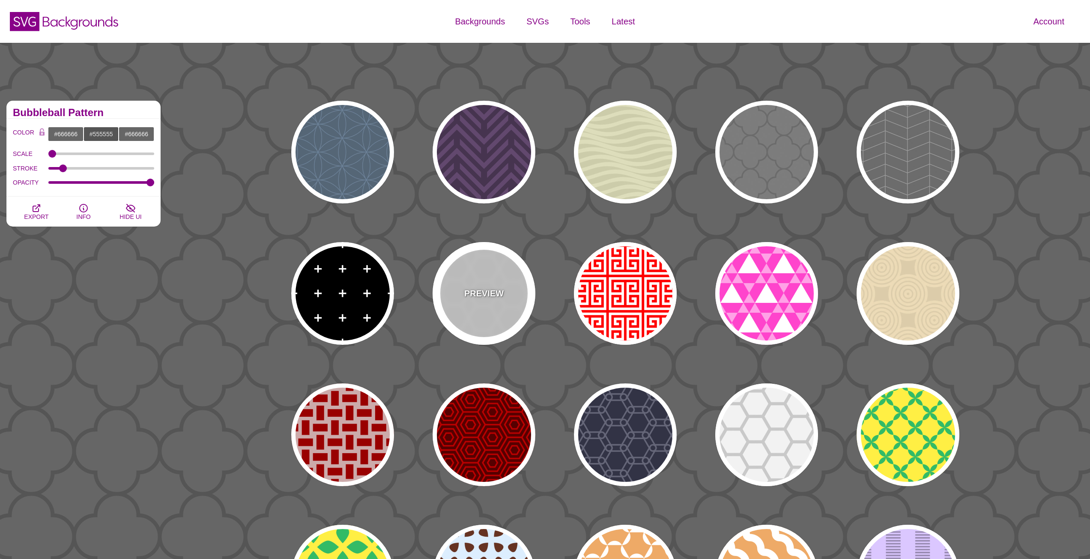
click at [491, 279] on div "PREVIEW" at bounding box center [484, 293] width 103 height 103
type input "#EEEEEE"
type input "#FFFFFF"
type input "0"
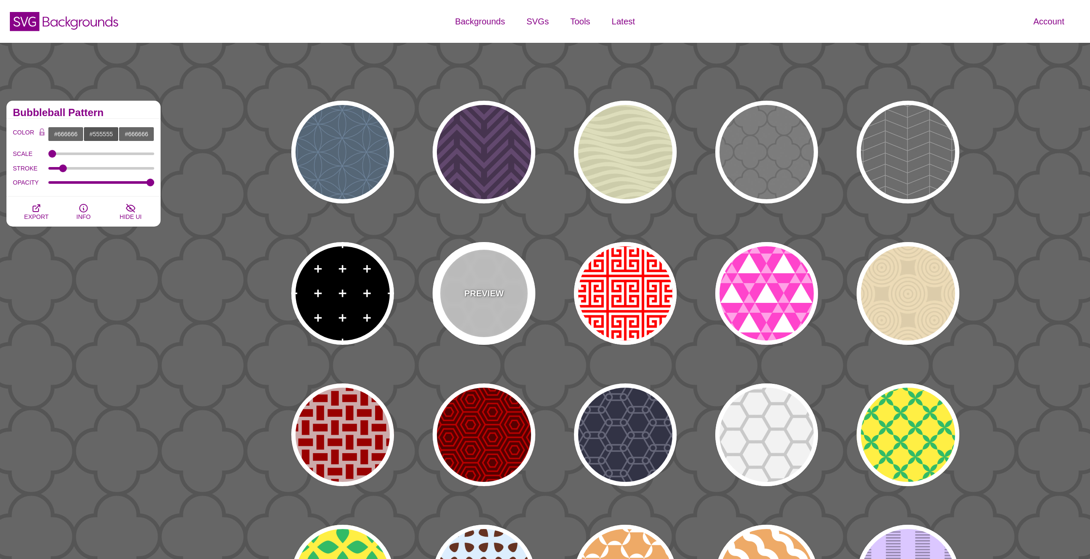
type input "1"
type input "5"
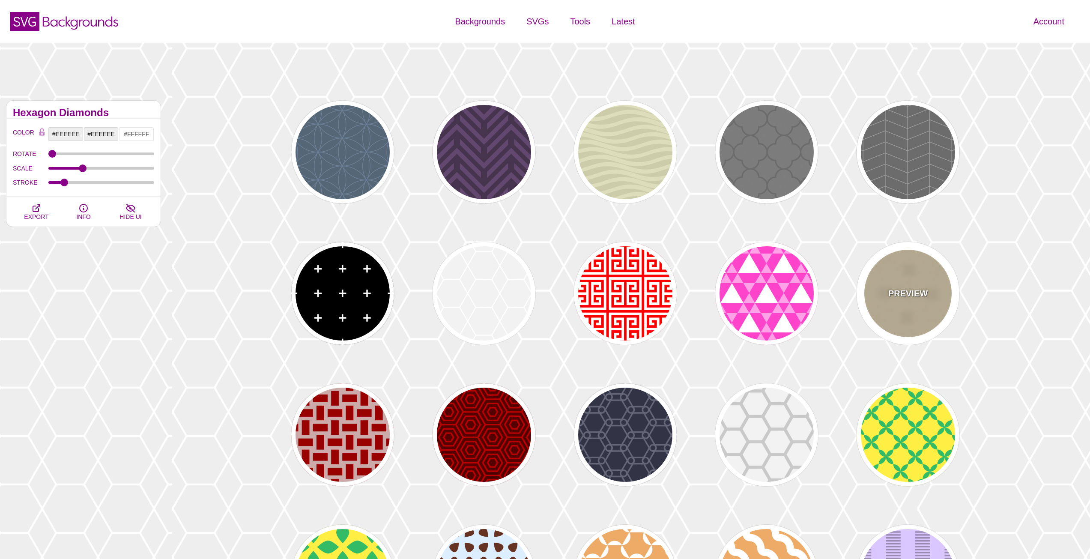
click at [896, 276] on div "PREVIEW" at bounding box center [908, 293] width 103 height 103
type input "#DDCCAA"
type input "#ECDAB6"
type input "0.5"
type input "25"
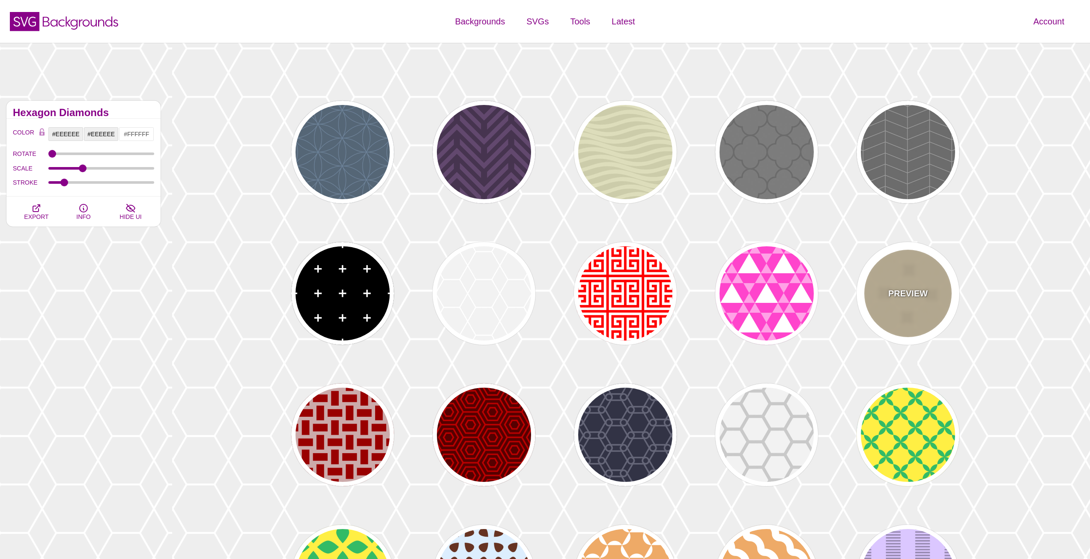
type input "0"
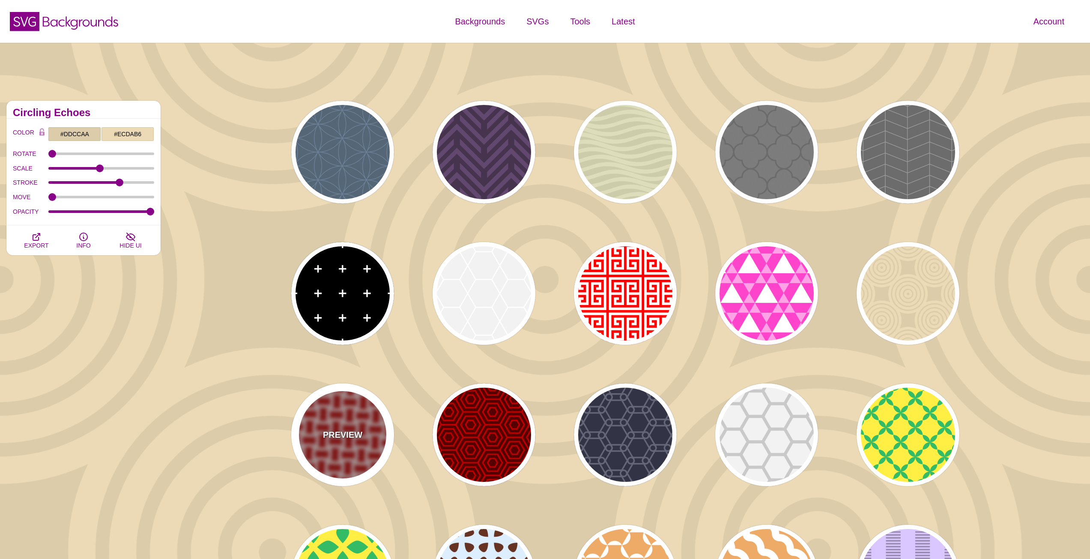
click at [335, 421] on div "PREVIEW" at bounding box center [342, 434] width 103 height 103
type input "#CCAAAA"
type input "#990000"
type input "1"
type input "0"
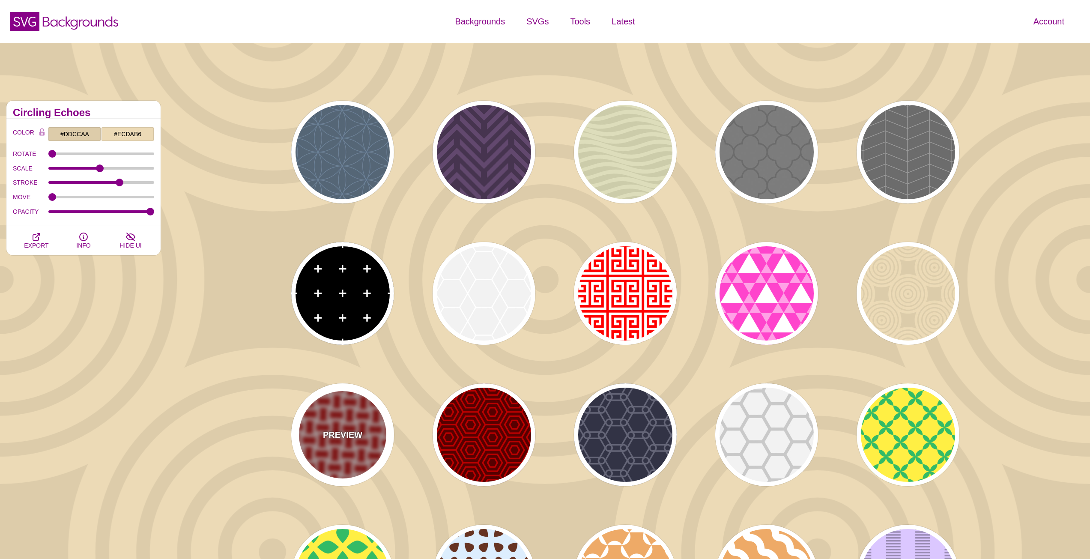
type input "1"
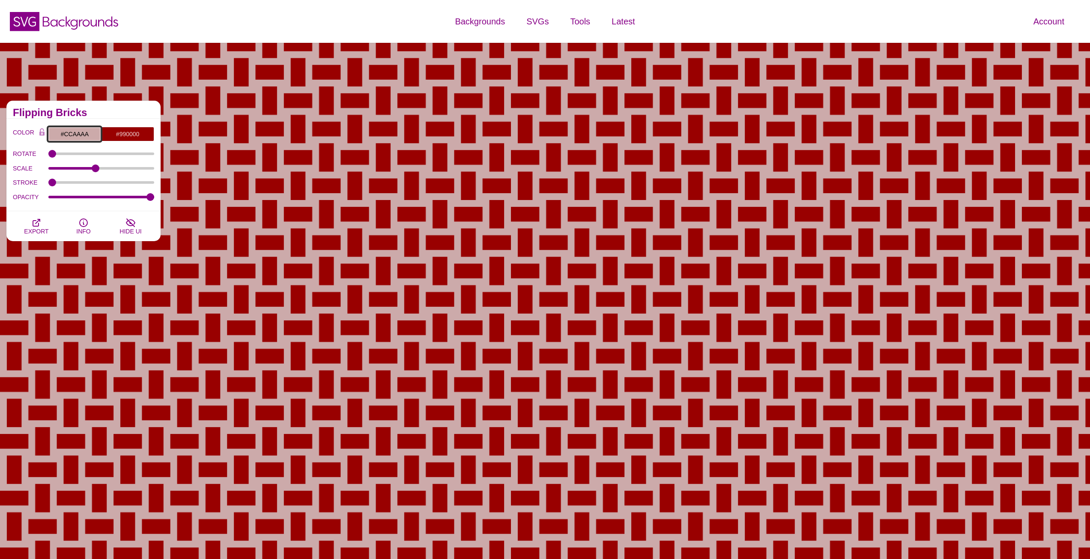
click at [85, 136] on input "#CCAAAA" at bounding box center [74, 134] width 53 height 15
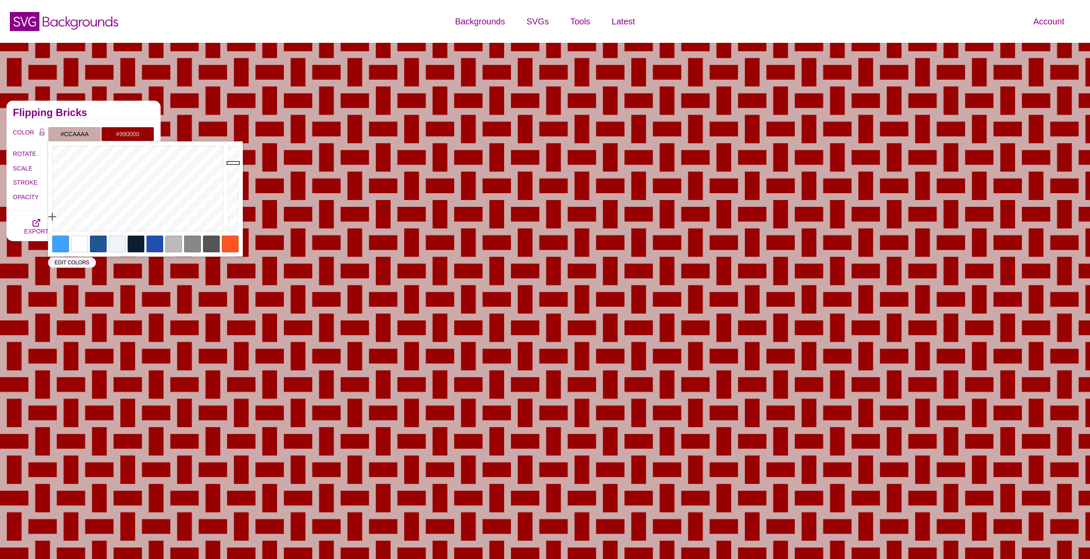
click at [83, 249] on div at bounding box center [79, 244] width 17 height 17
type input "#FFFFFF"
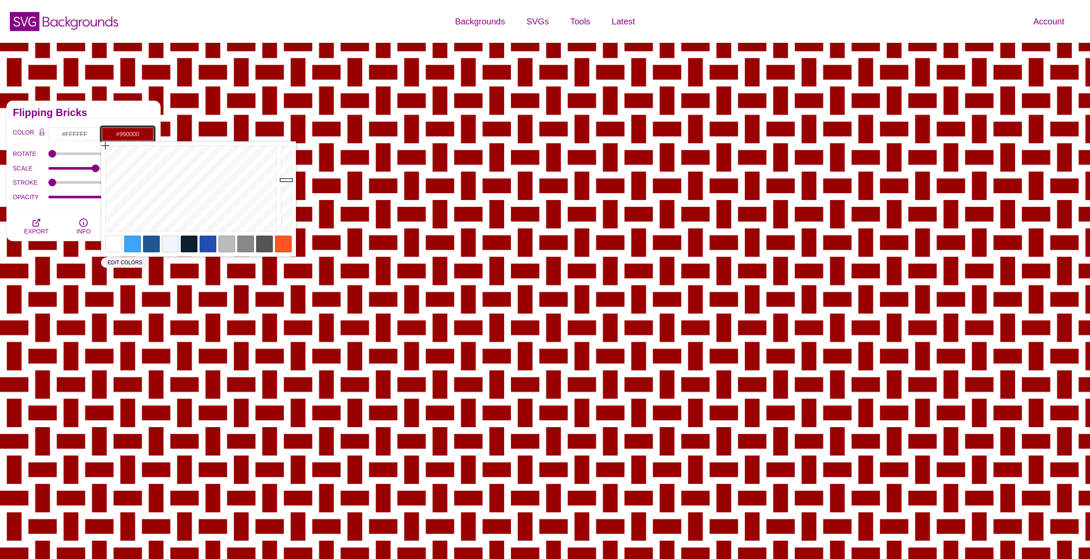
click at [135, 136] on input "#990000" at bounding box center [127, 134] width 53 height 15
click at [131, 246] on div at bounding box center [132, 244] width 17 height 17
type input "#3DA3FC"
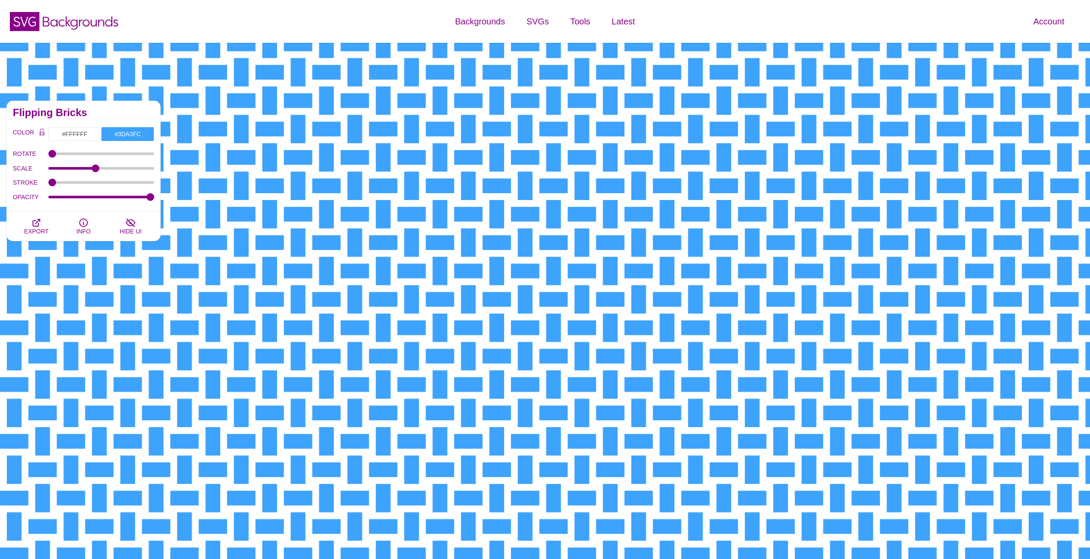
click at [40, 160] on div "ROTATE 223" at bounding box center [83, 154] width 141 height 15
type input "0"
drag, startPoint x: 53, startPoint y: 183, endPoint x: 22, endPoint y: 167, distance: 34.5
click at [48, 181] on input "STROKE" at bounding box center [101, 182] width 106 height 3
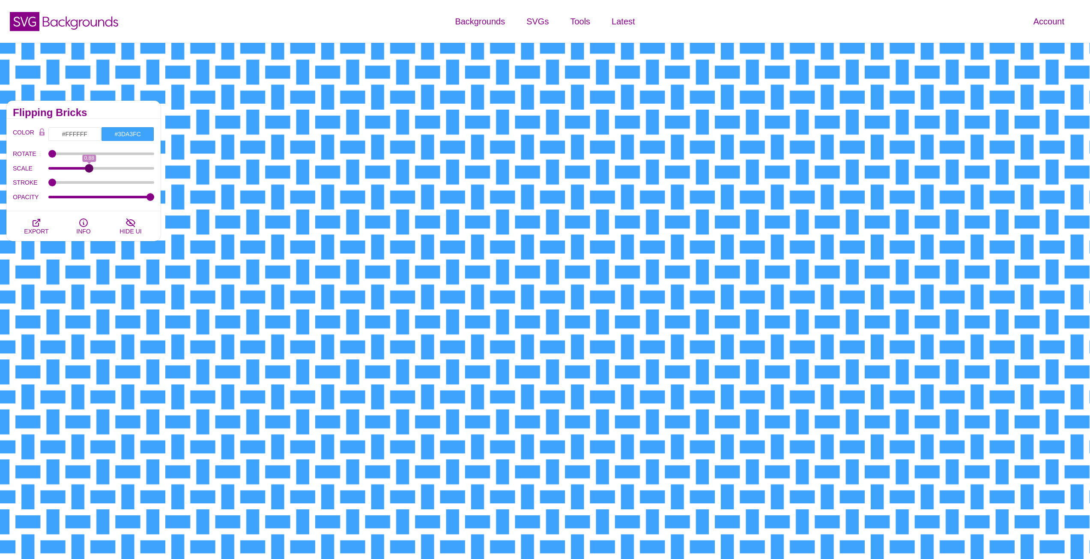
drag, startPoint x: 97, startPoint y: 168, endPoint x: 89, endPoint y: 170, distance: 7.8
type input "0.88"
click at [89, 170] on input "SCALE" at bounding box center [101, 168] width 106 height 3
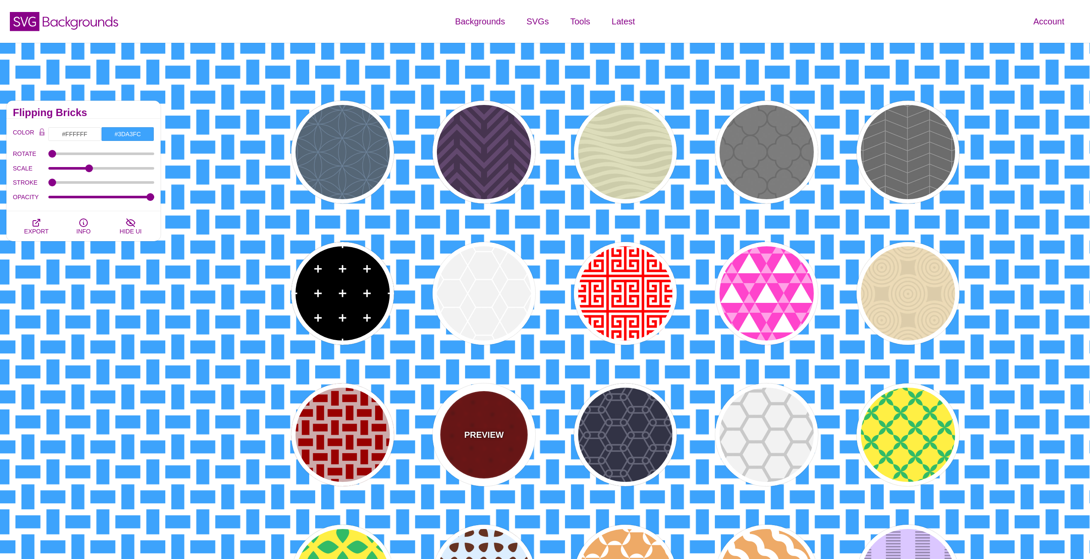
click at [514, 412] on div "PREVIEW" at bounding box center [484, 434] width 103 height 103
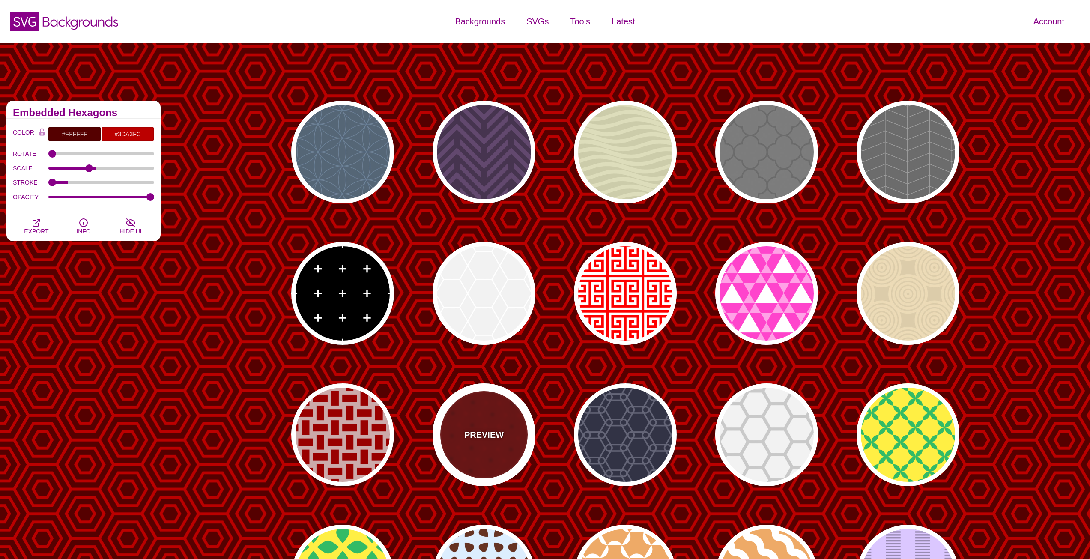
type input "#550000"
type input "#BB0000"
type input "1"
type input "5"
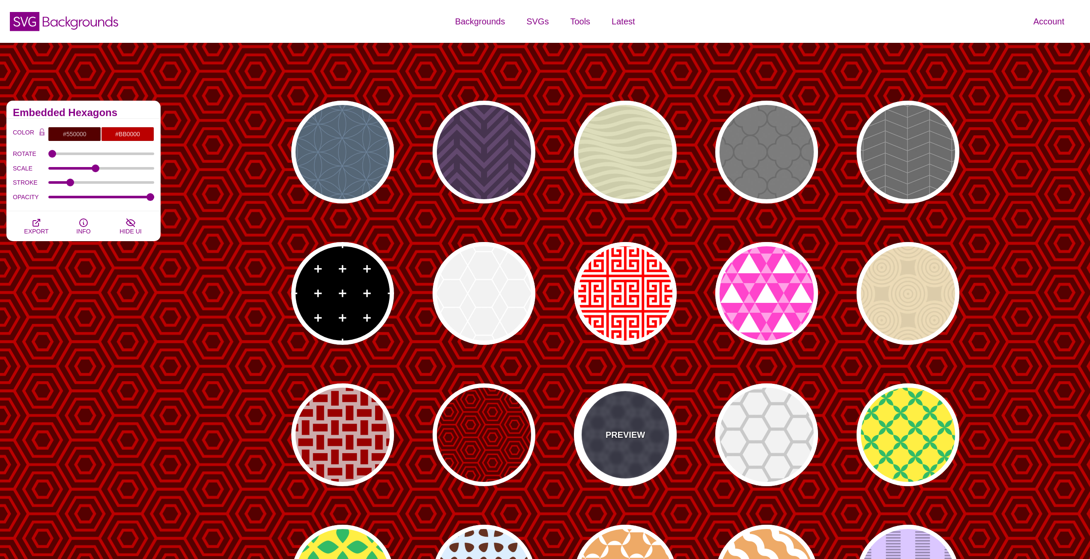
click at [629, 409] on div "PREVIEW" at bounding box center [625, 434] width 103 height 103
type input "#333344"
type input "#666677"
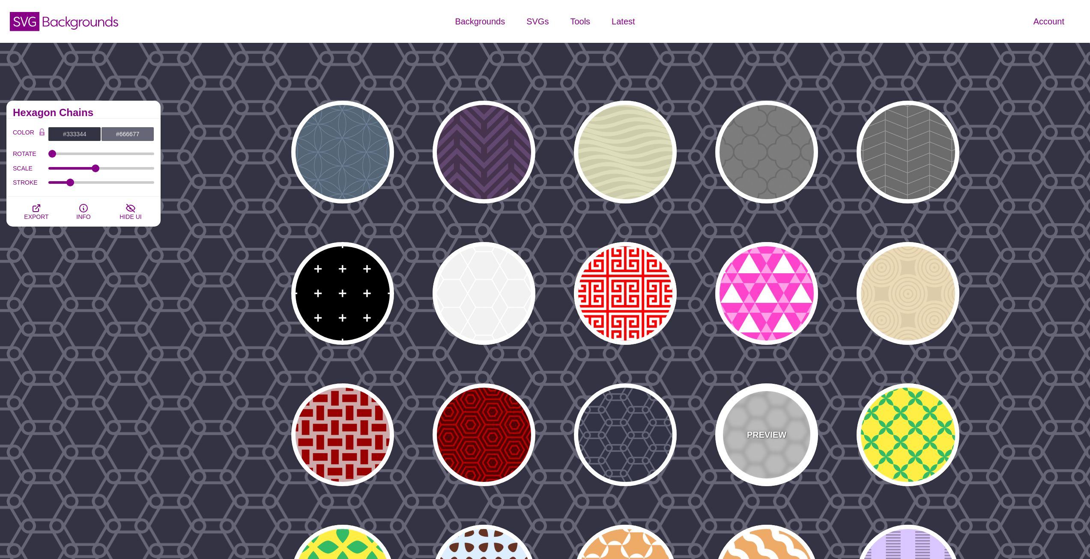
click at [789, 428] on div "PREVIEW" at bounding box center [767, 434] width 103 height 103
type input "#BBBBBB"
type input "#EEEEEE"
type input "75"
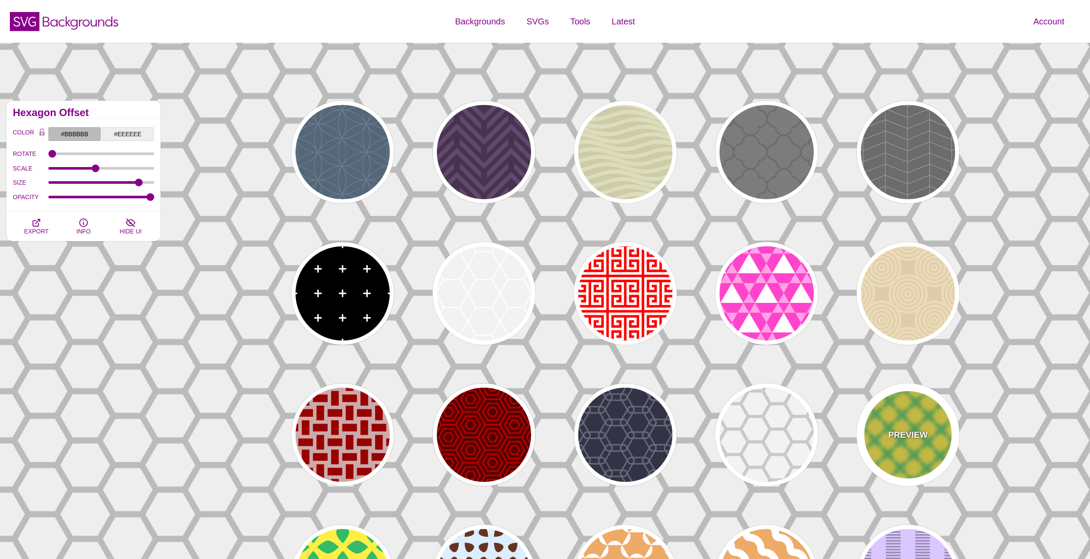
click at [914, 389] on div "PREVIEW" at bounding box center [908, 434] width 103 height 103
type input "#FFEE44"
type input "#33BB66"
type input "0"
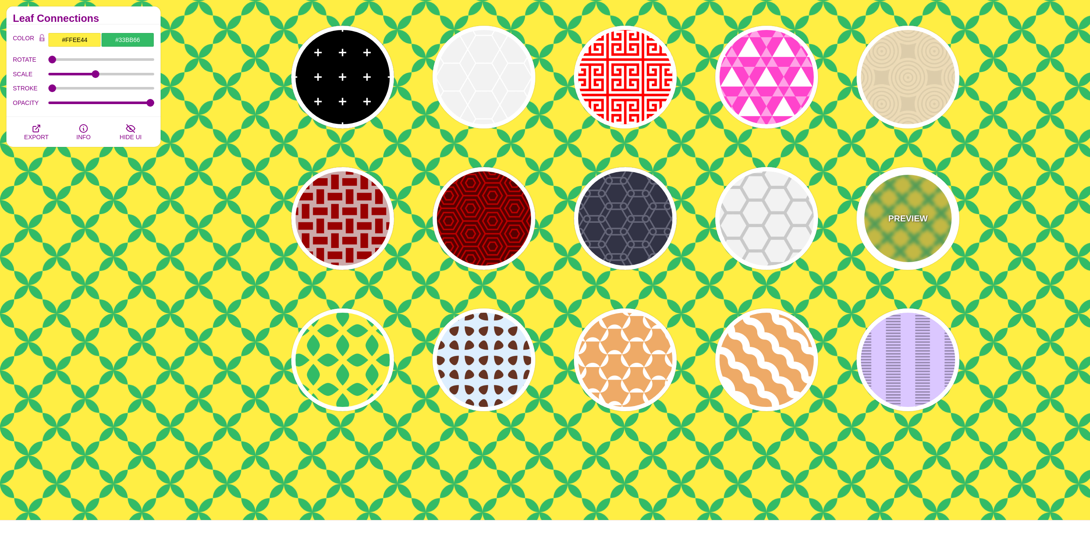
scroll to position [343, 0]
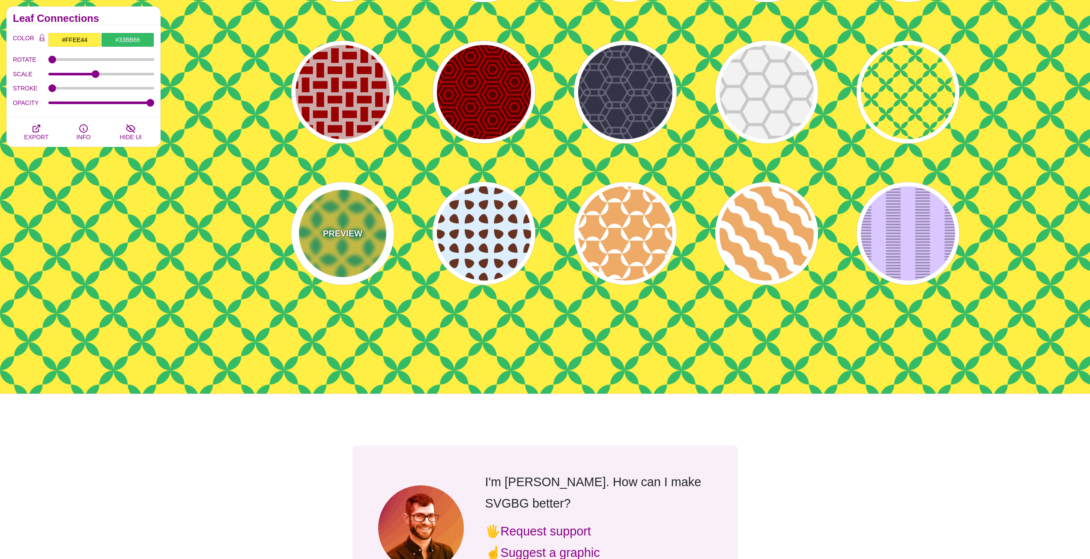
click at [332, 216] on div "PREVIEW" at bounding box center [342, 233] width 103 height 103
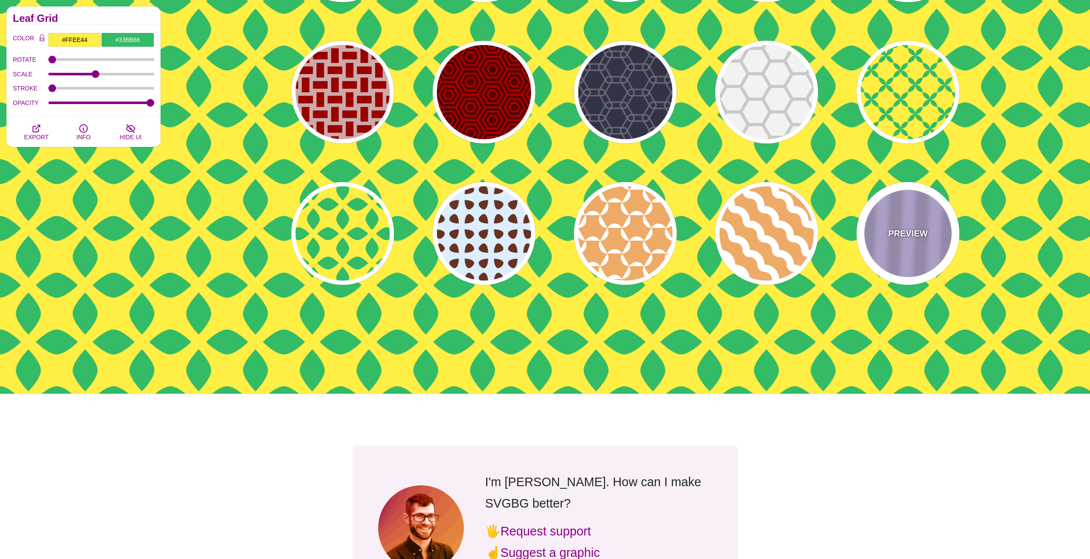
click at [907, 221] on div "PREVIEW" at bounding box center [908, 233] width 103 height 103
type input "#DBC7FF"
type input "#988AB1"
type input "5"
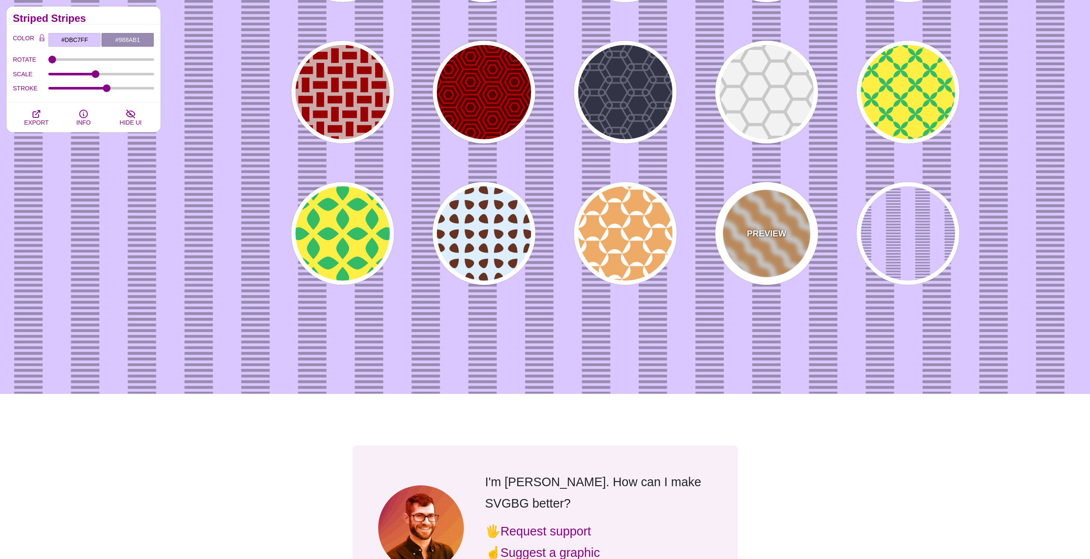
click at [770, 212] on div "PREVIEW" at bounding box center [767, 233] width 103 height 103
type input "#EEAA66"
type input "#FFFFFF"
type input "0"
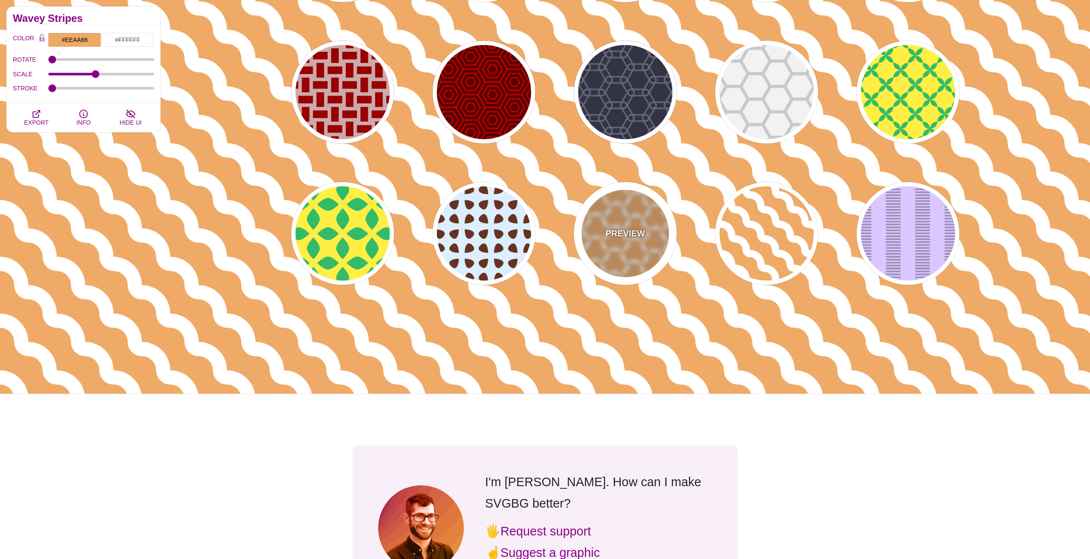
click at [647, 223] on div "PREVIEW" at bounding box center [625, 233] width 103 height 103
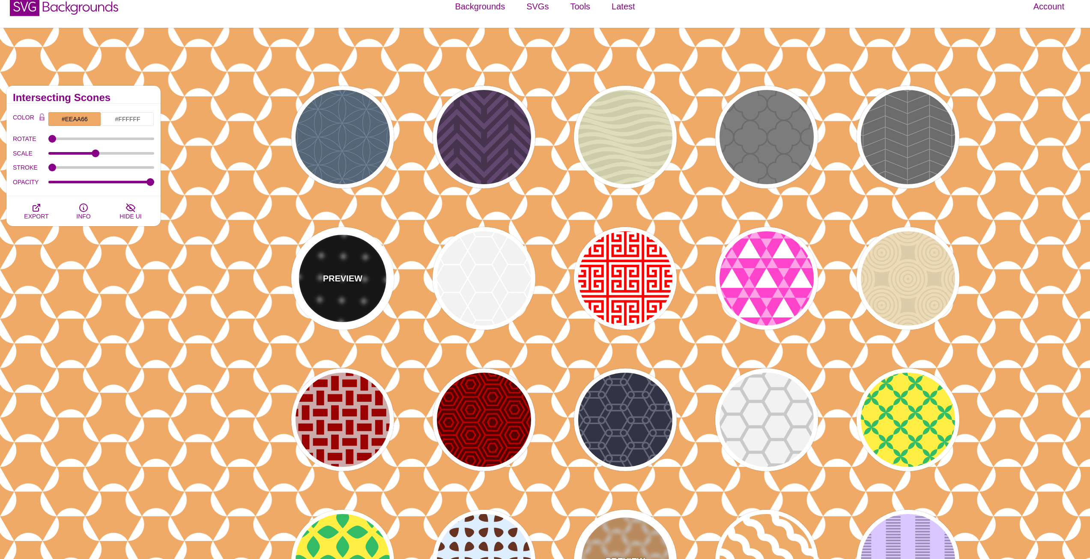
scroll to position [0, 0]
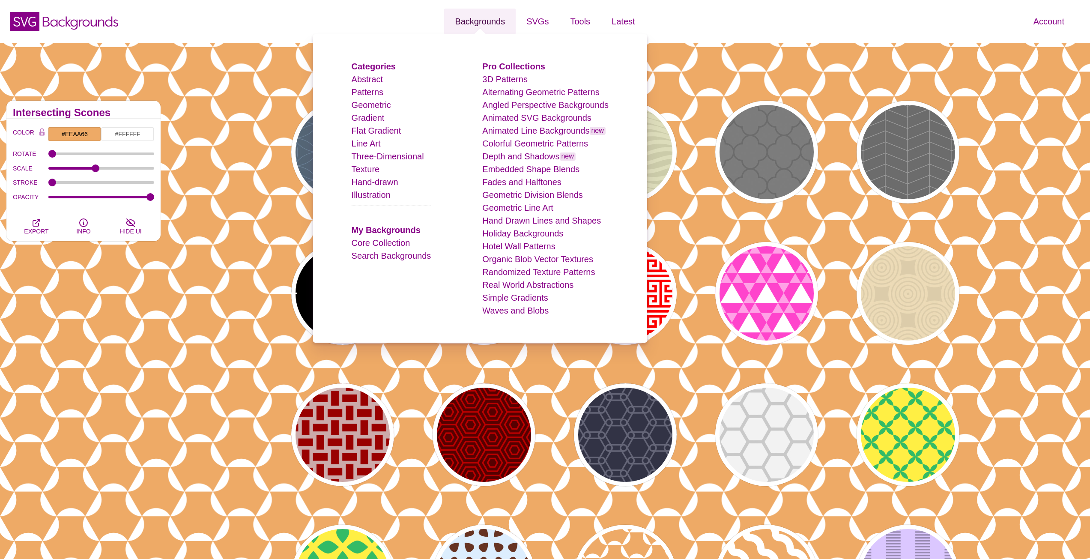
click at [475, 19] on link "Backgrounds" at bounding box center [480, 22] width 72 height 26
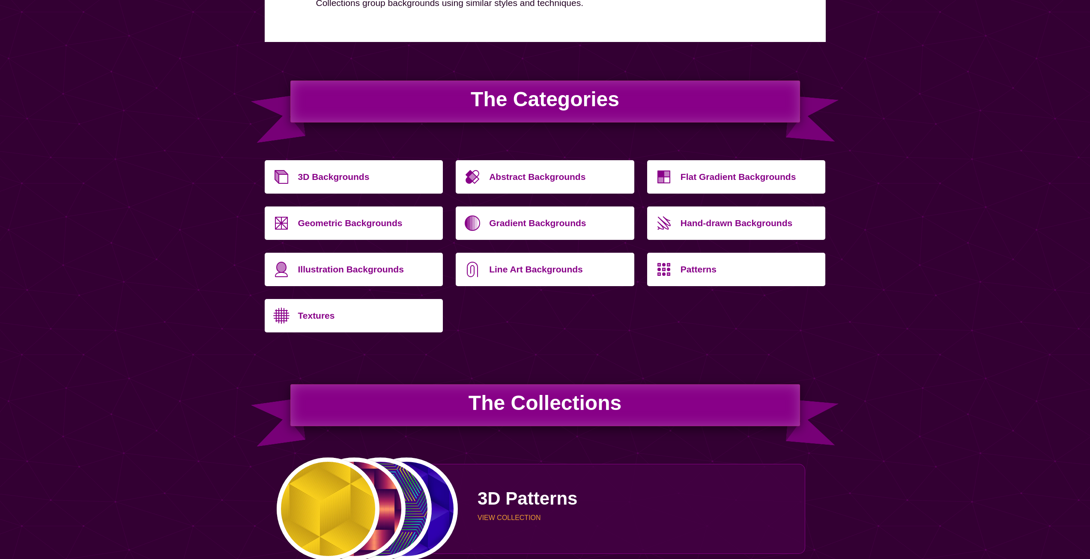
scroll to position [257, 0]
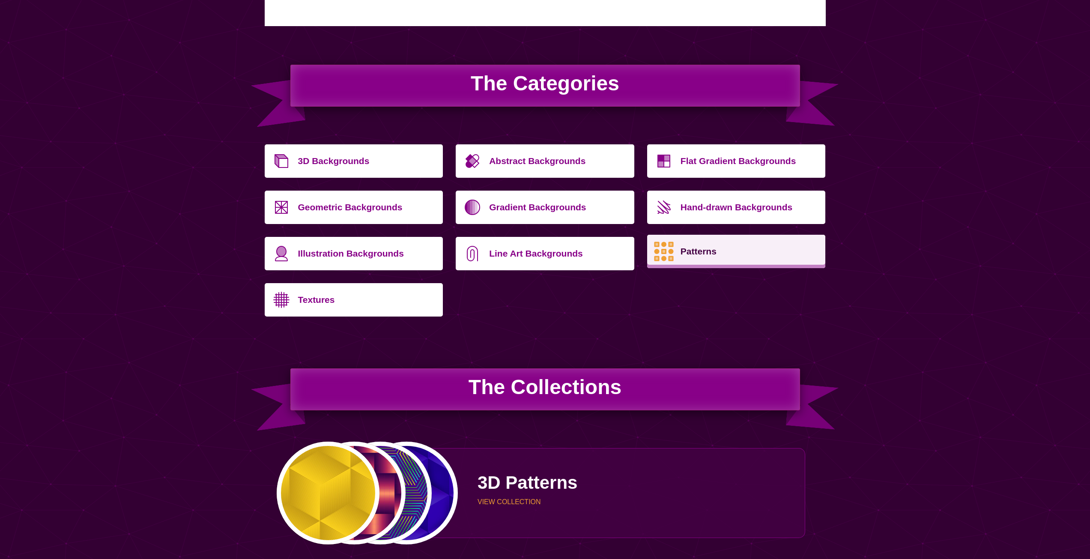
click at [703, 252] on p "Patterns" at bounding box center [750, 251] width 139 height 21
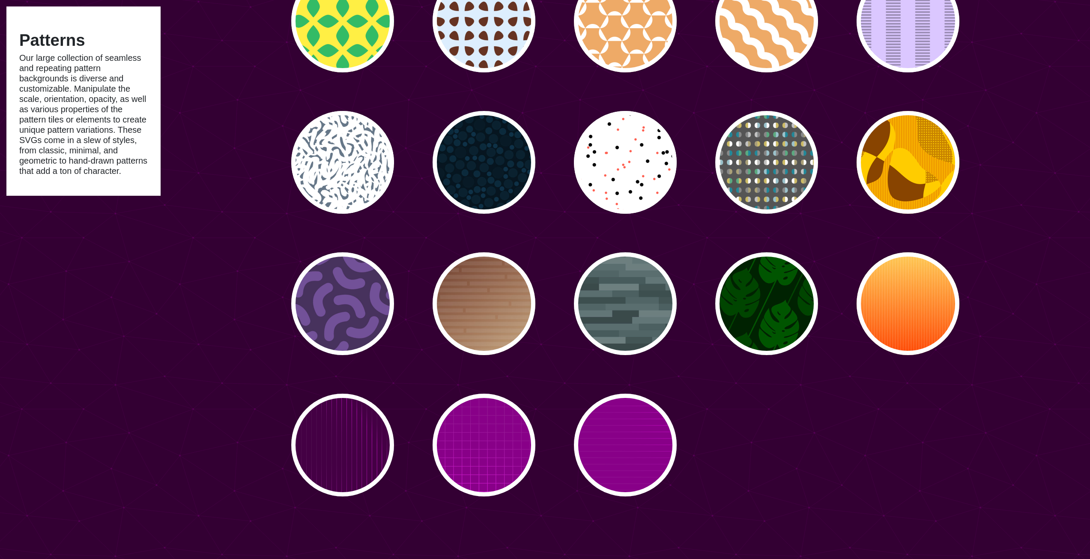
scroll to position [3213, 0]
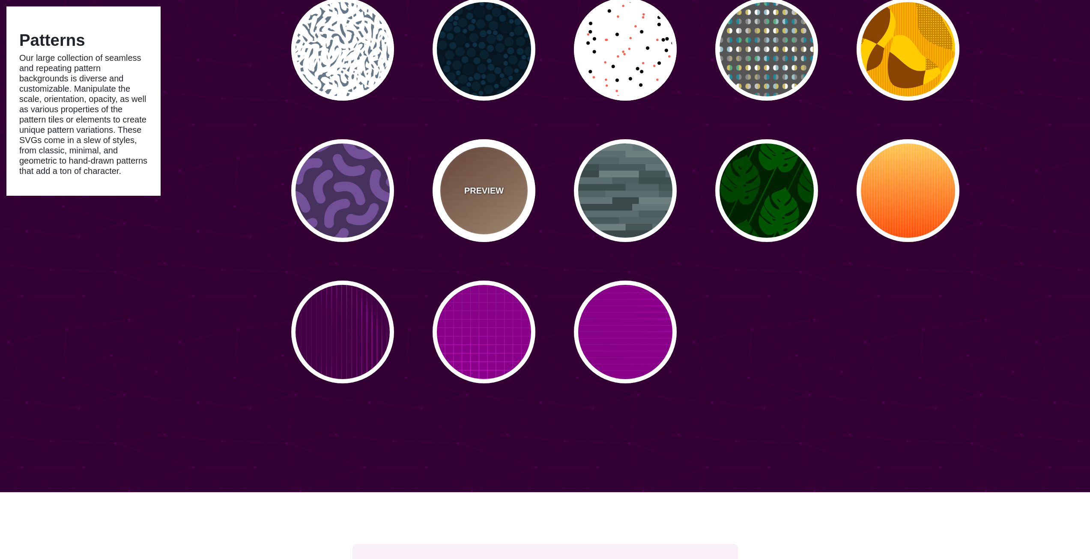
click at [519, 178] on div "PREVIEW" at bounding box center [484, 190] width 103 height 103
type input "#FFEEBB"
type input "#330000"
type input "#DDDDDD"
type input "0"
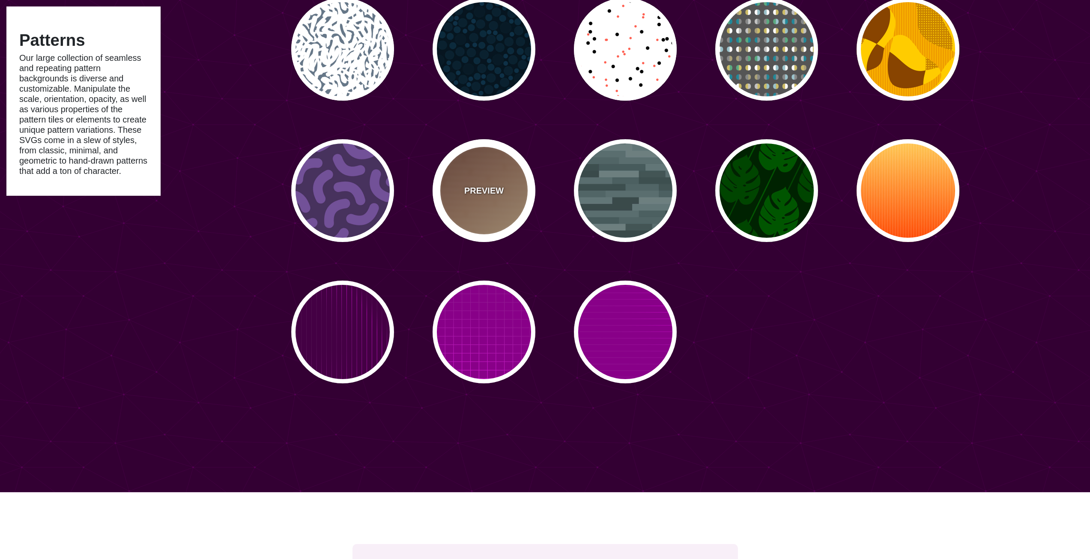
type input "30"
type input "0.1"
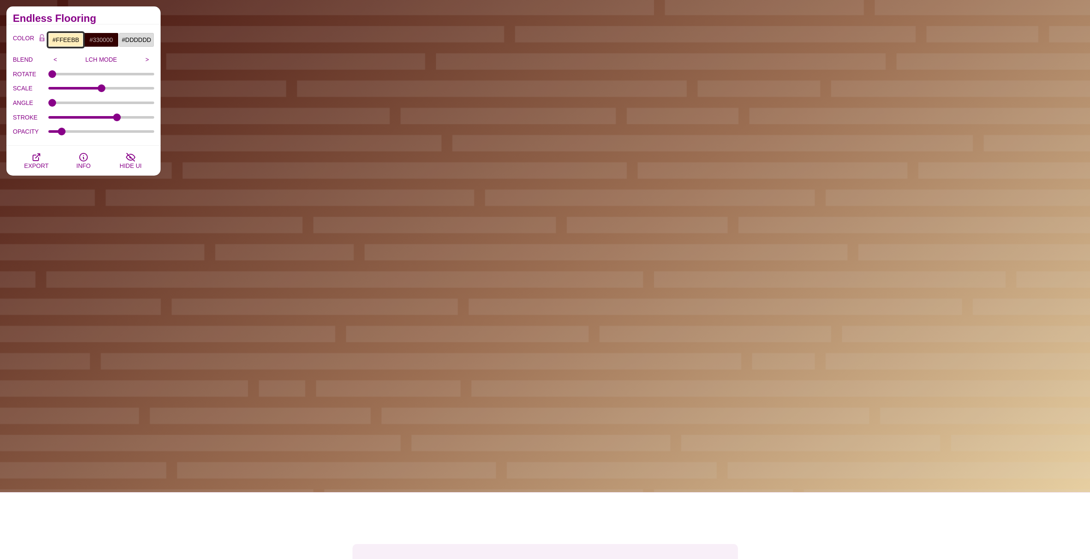
click at [70, 43] on input "#FFEEBB" at bounding box center [66, 40] width 36 height 15
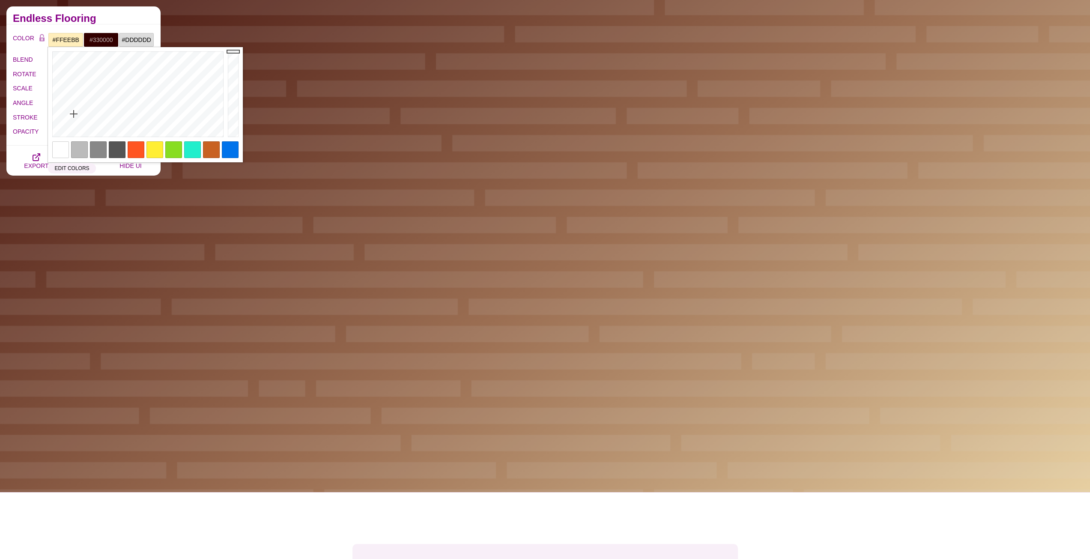
click at [61, 150] on div at bounding box center [60, 149] width 17 height 17
type input "#FFFFFF"
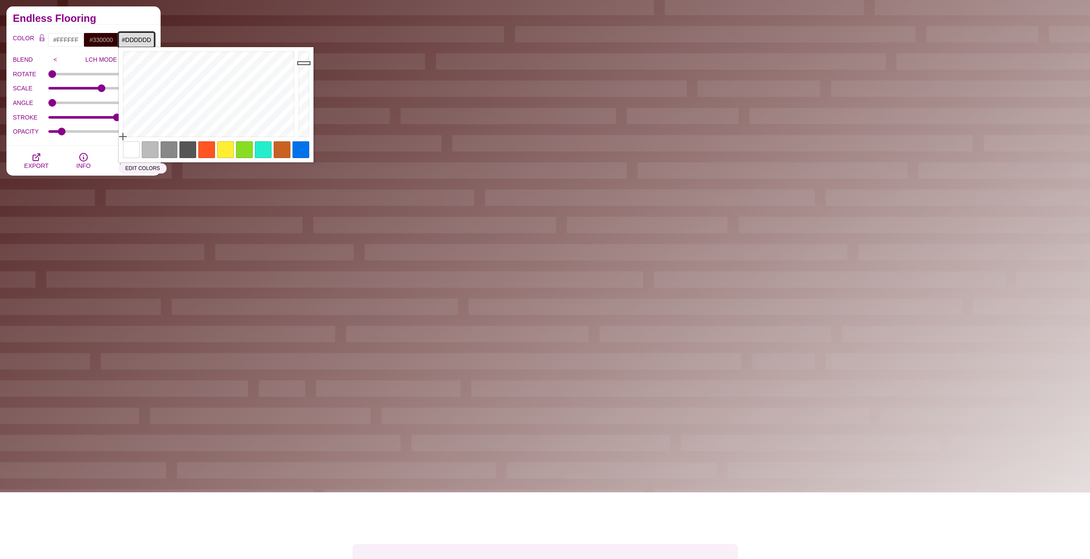
click at [139, 39] on input "#DDDDDD" at bounding box center [137, 40] width 36 height 15
click at [128, 149] on div at bounding box center [131, 149] width 17 height 17
type input "#FFFFFF"
click at [95, 39] on input "#330000" at bounding box center [102, 40] width 36 height 15
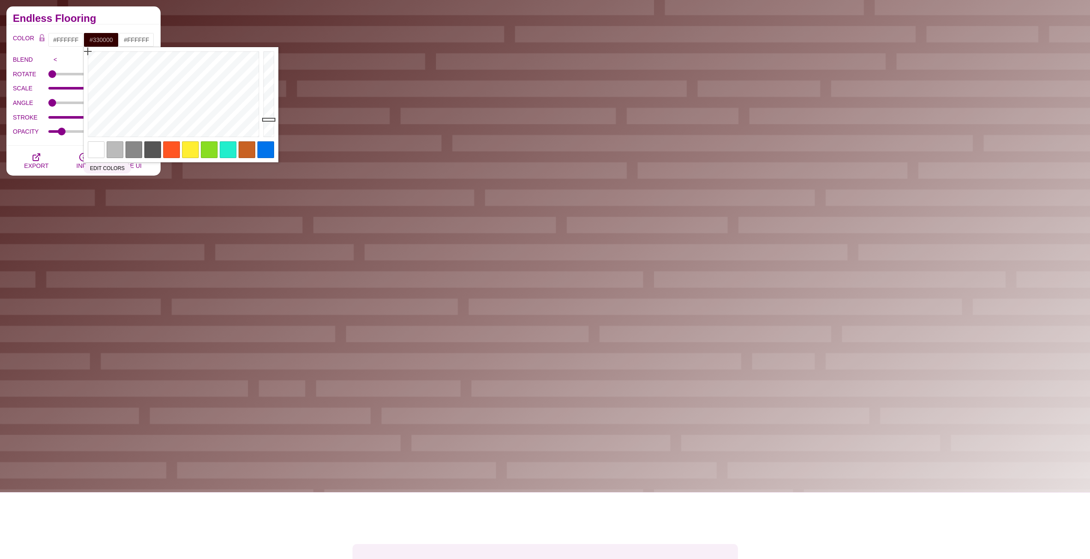
click at [268, 144] on div at bounding box center [266, 149] width 17 height 17
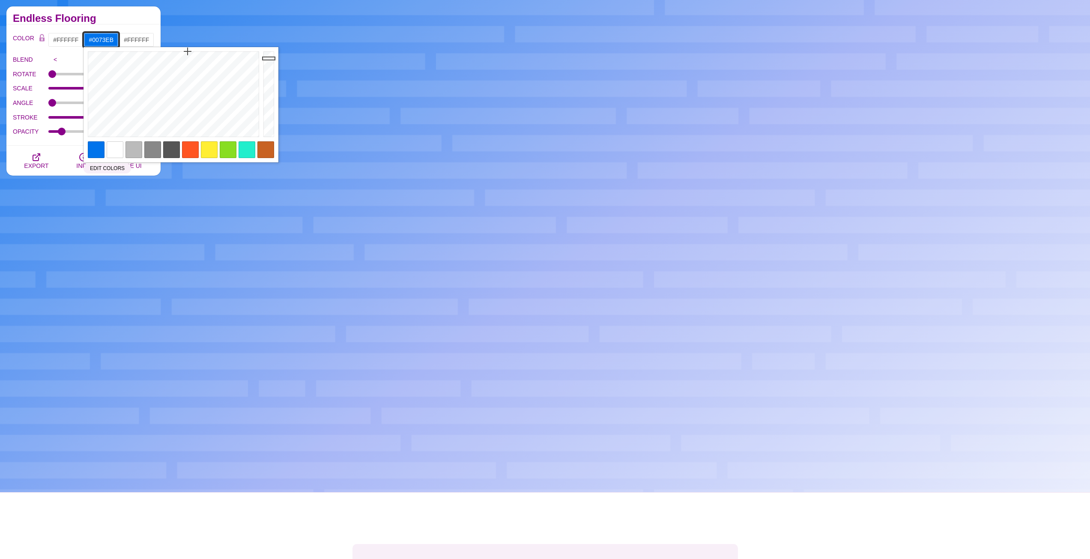
click at [103, 42] on input "#0073EB" at bounding box center [102, 40] width 36 height 15
click at [120, 150] on div at bounding box center [115, 149] width 17 height 17
type input "#FFFFFF"
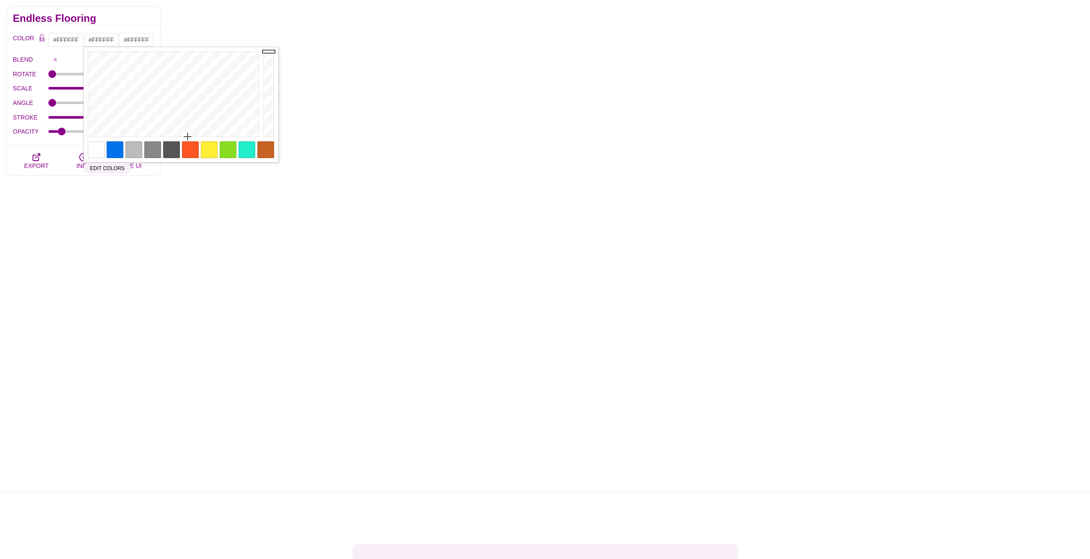
click at [68, 32] on div "COLOR #FFFFFF #FFFFFF #FFFFFF #444444 #555555 #666666 #777777 #888888 #999999 B…" at bounding box center [83, 84] width 154 height 121
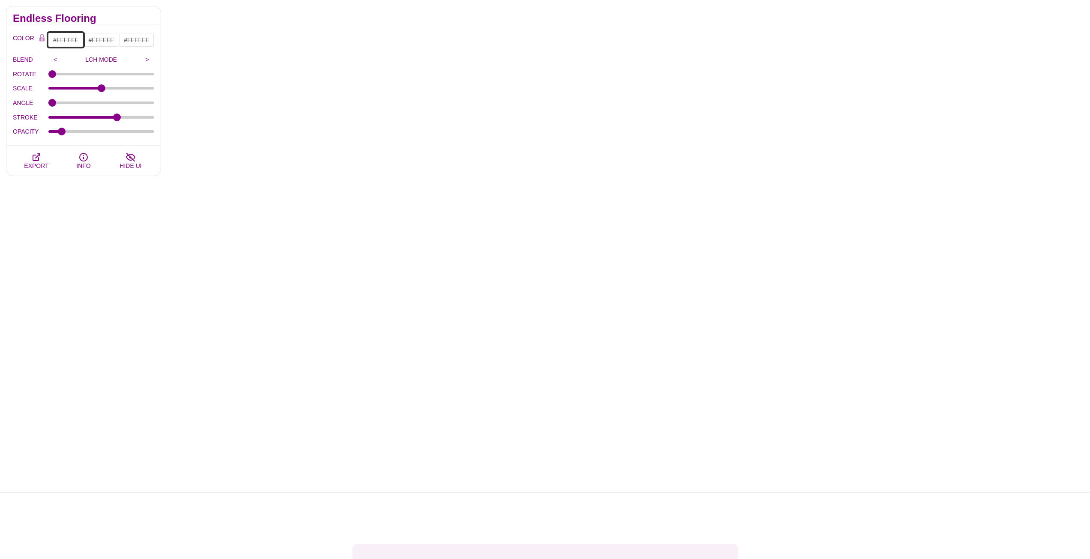
click at [71, 41] on input "#FFFFFF" at bounding box center [66, 40] width 36 height 15
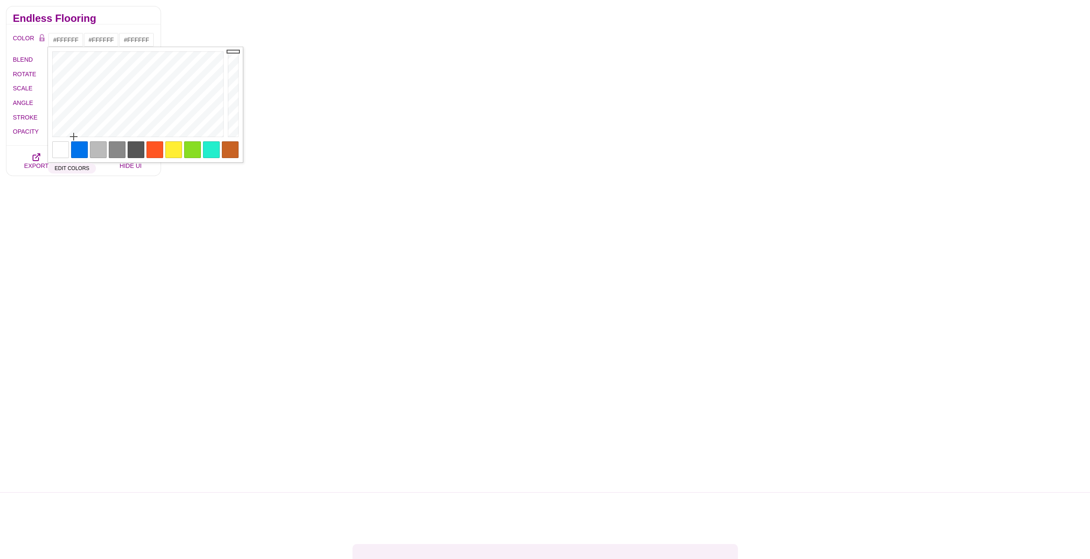
click at [84, 149] on div at bounding box center [79, 149] width 17 height 17
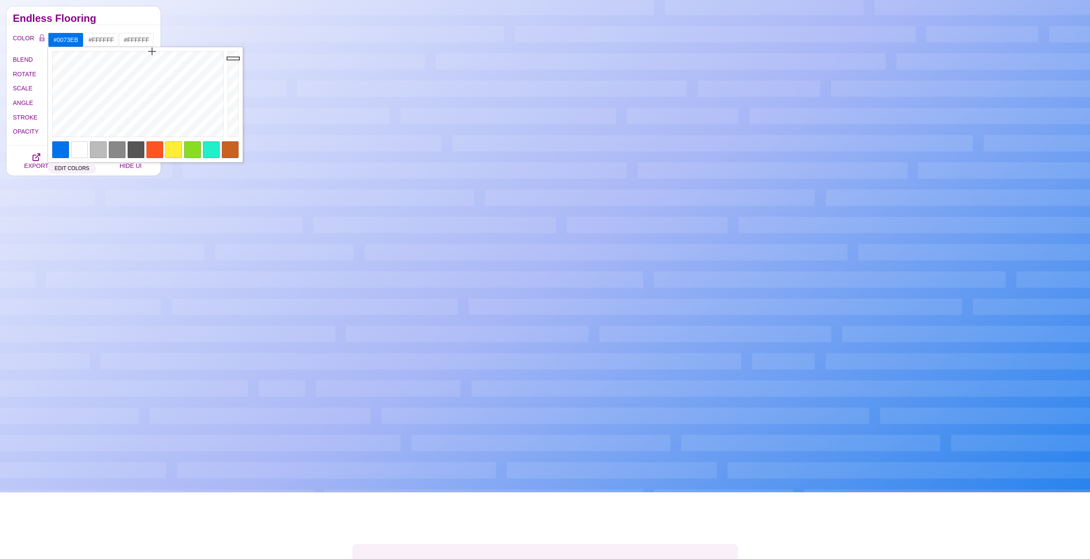
click at [78, 150] on div at bounding box center [79, 149] width 17 height 17
type input "#FFFFFF"
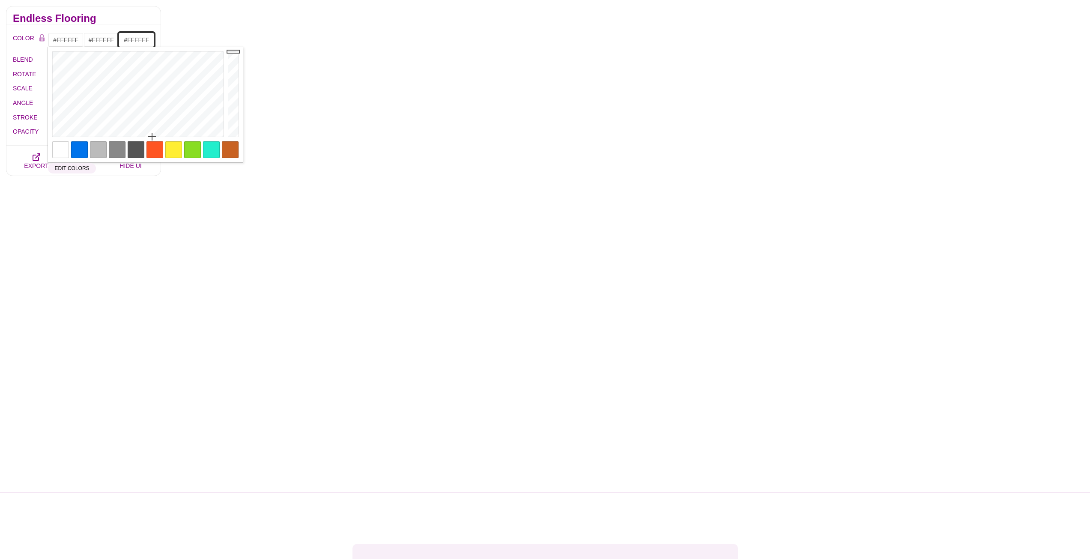
click at [138, 39] on input "#FFFFFF" at bounding box center [137, 40] width 36 height 15
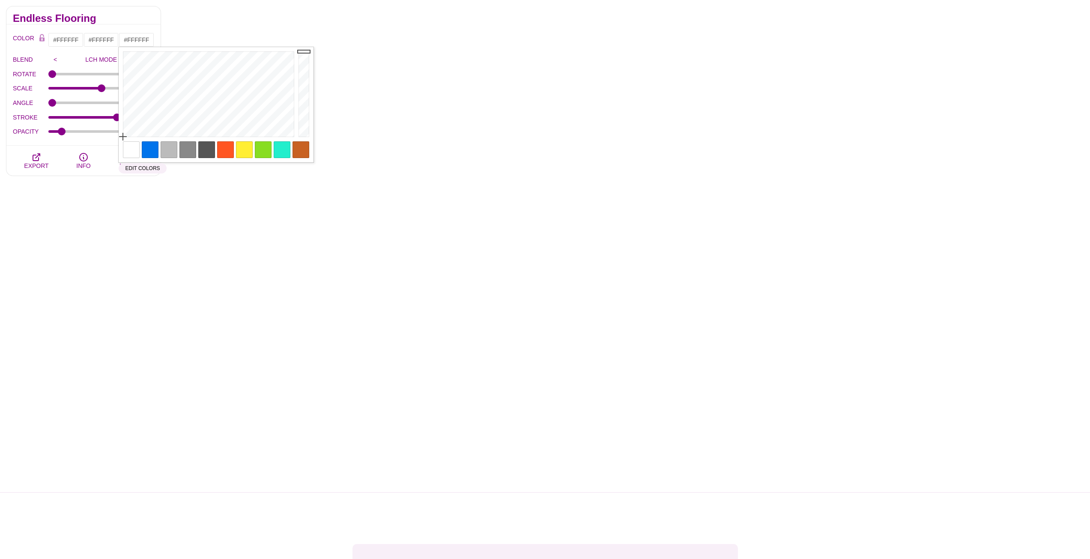
click at [149, 147] on div at bounding box center [150, 149] width 17 height 17
type input "#0073EB"
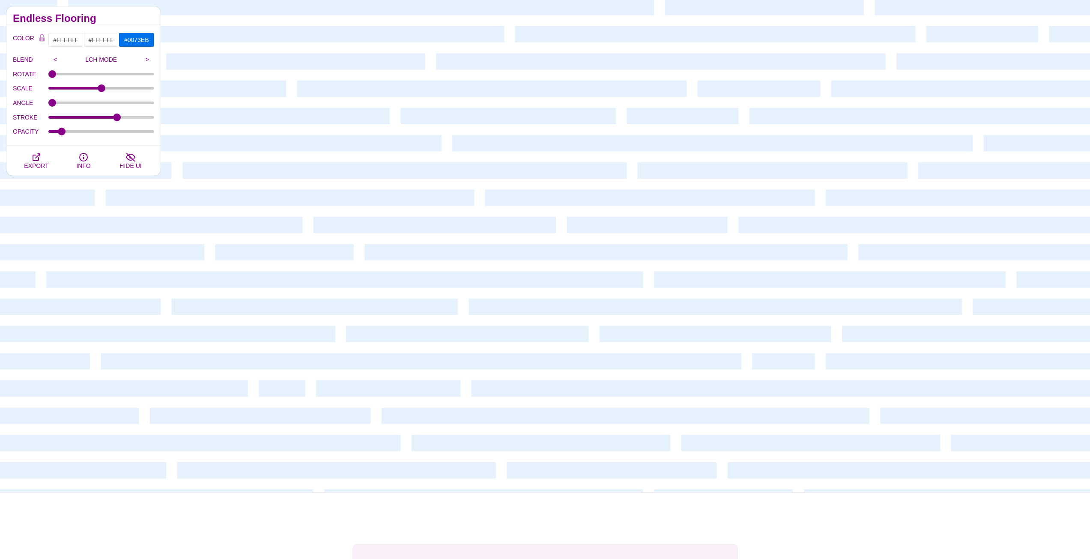
click at [41, 59] on label "BLEND" at bounding box center [31, 59] width 36 height 11
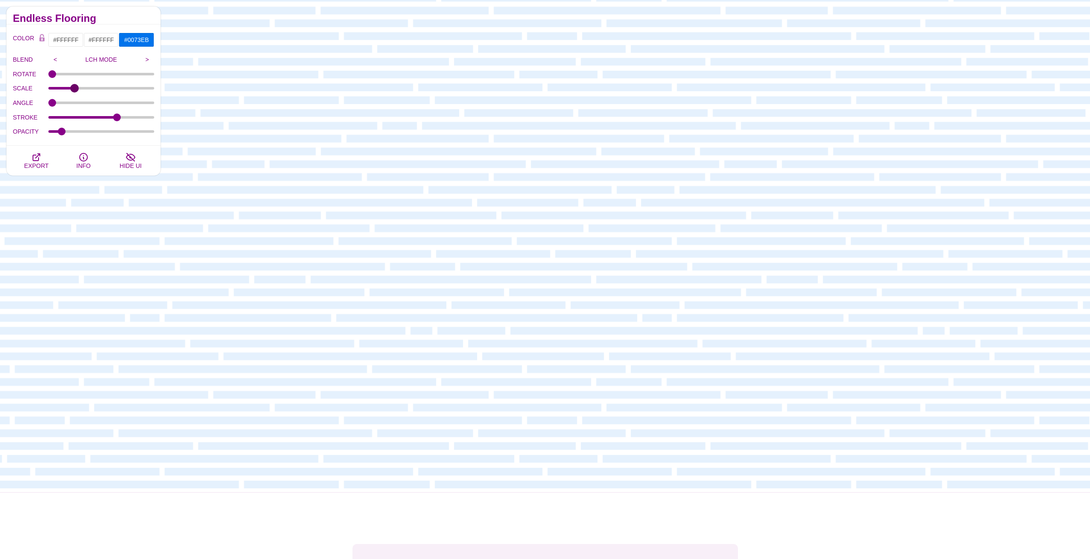
drag, startPoint x: 99, startPoint y: 91, endPoint x: 74, endPoint y: 93, distance: 25.8
type input "0.47"
click at [74, 90] on input "SCALE" at bounding box center [101, 88] width 106 height 3
drag, startPoint x: 53, startPoint y: 105, endPoint x: 84, endPoint y: 106, distance: 31.3
click at [84, 105] on input "ANGLE" at bounding box center [101, 102] width 106 height 3
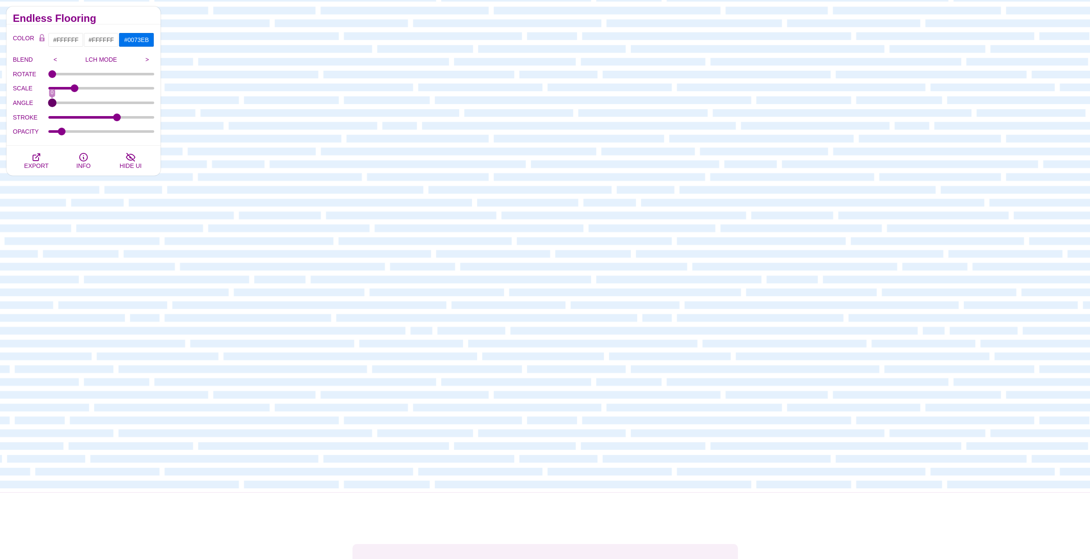
drag, startPoint x: 87, startPoint y: 103, endPoint x: 38, endPoint y: 112, distance: 50.4
type input "0"
click at [48, 105] on input "ANGLE" at bounding box center [101, 102] width 106 height 3
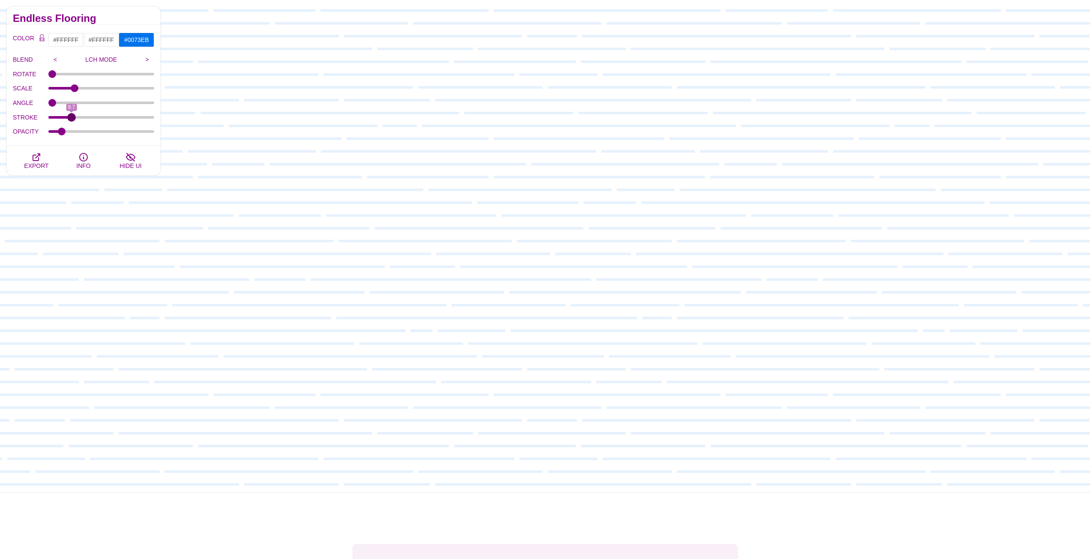
drag, startPoint x: 113, startPoint y: 117, endPoint x: 72, endPoint y: 120, distance: 41.3
type input "9.7"
click at [72, 119] on input "STROKE" at bounding box center [101, 117] width 106 height 3
click at [40, 164] on span "EXPORT" at bounding box center [36, 165] width 24 height 7
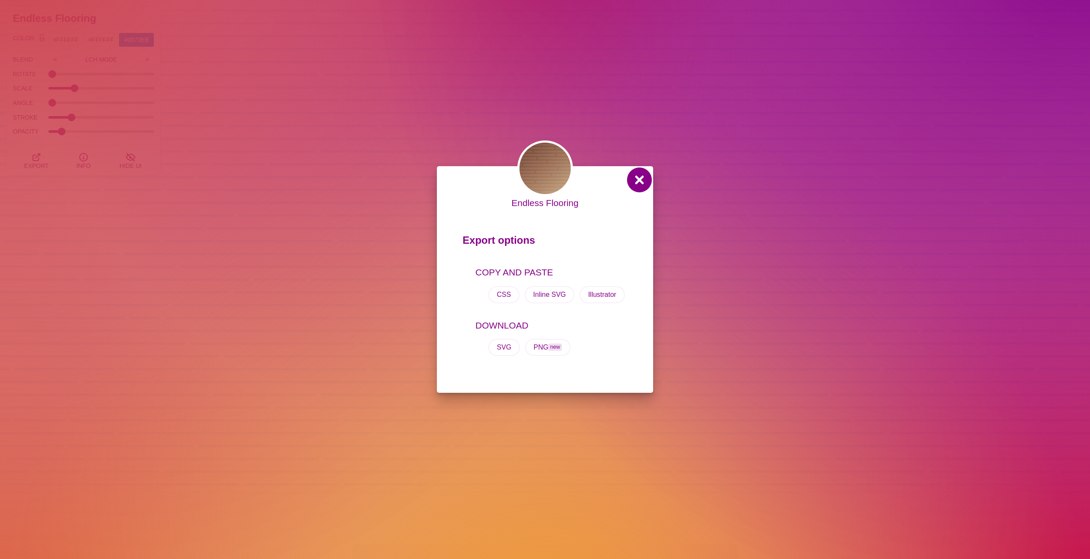
click at [632, 180] on button at bounding box center [639, 180] width 21 height 21
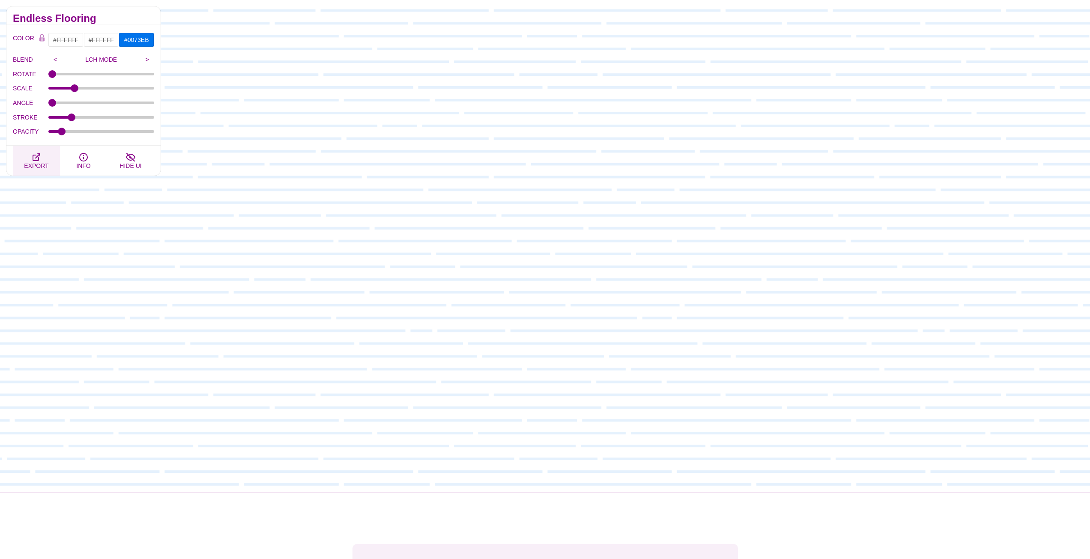
click at [39, 159] on icon "button" at bounding box center [36, 157] width 7 height 7
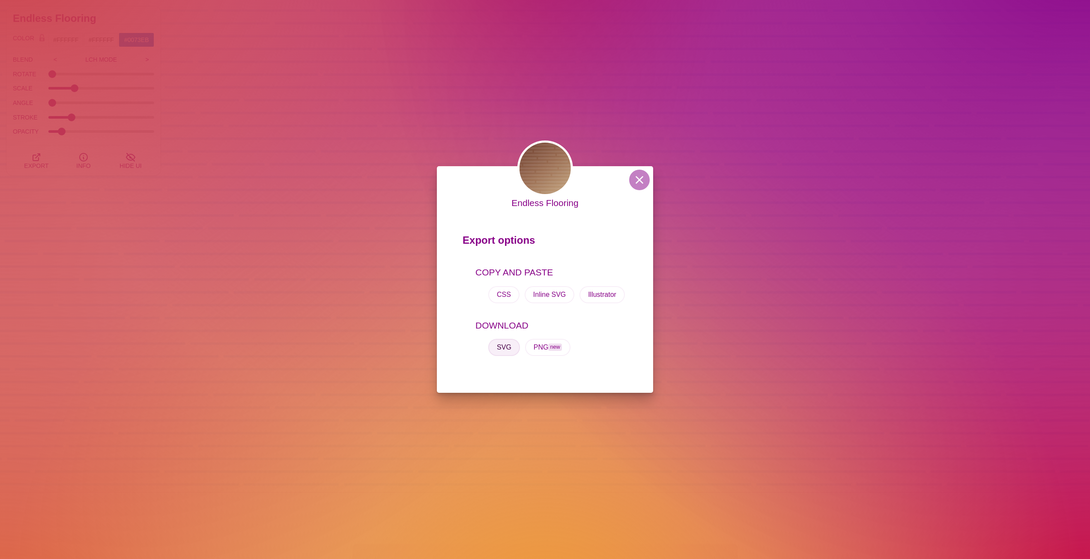
click at [506, 348] on button "SVG" at bounding box center [504, 347] width 32 height 17
click at [645, 181] on button at bounding box center [639, 180] width 21 height 21
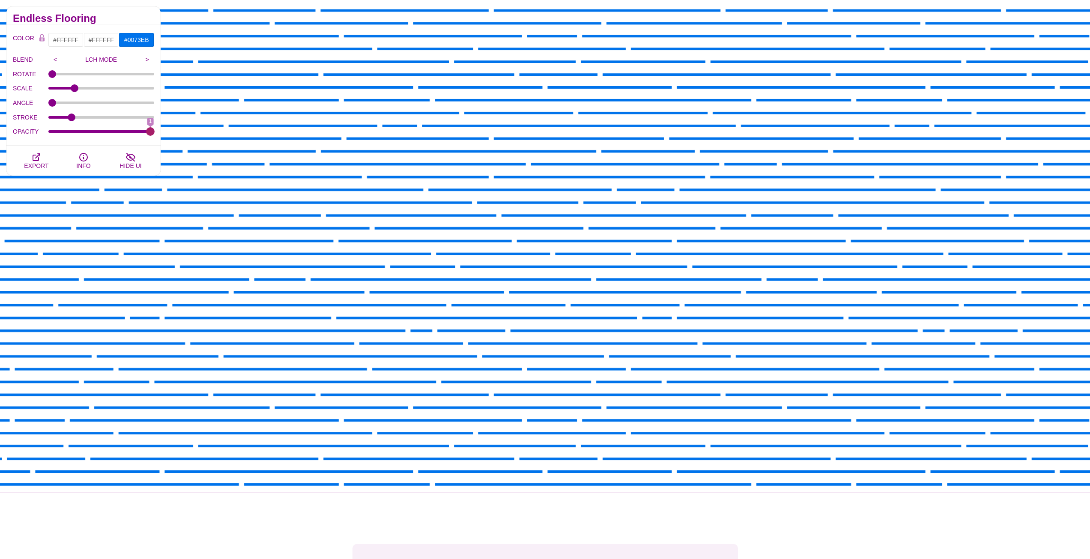
drag, startPoint x: 61, startPoint y: 131, endPoint x: 202, endPoint y: 150, distance: 142.2
type input "1"
click at [155, 133] on input "OPACITY" at bounding box center [101, 131] width 106 height 3
click at [44, 159] on button "EXPORT" at bounding box center [36, 161] width 47 height 30
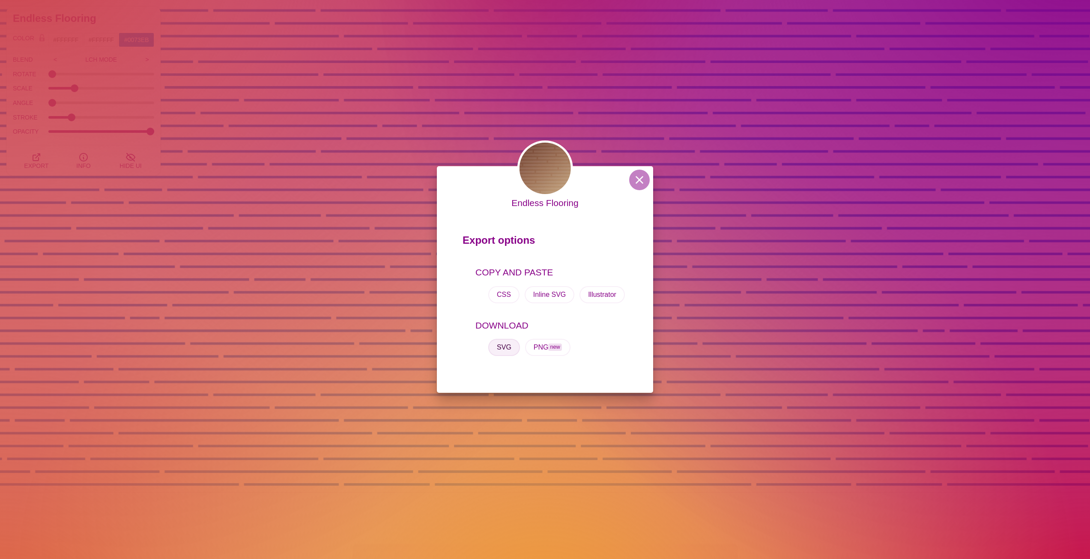
drag, startPoint x: 504, startPoint y: 346, endPoint x: 766, endPoint y: 376, distance: 264.0
click at [506, 346] on button "SVG" at bounding box center [504, 347] width 32 height 17
click at [642, 183] on button at bounding box center [639, 180] width 21 height 21
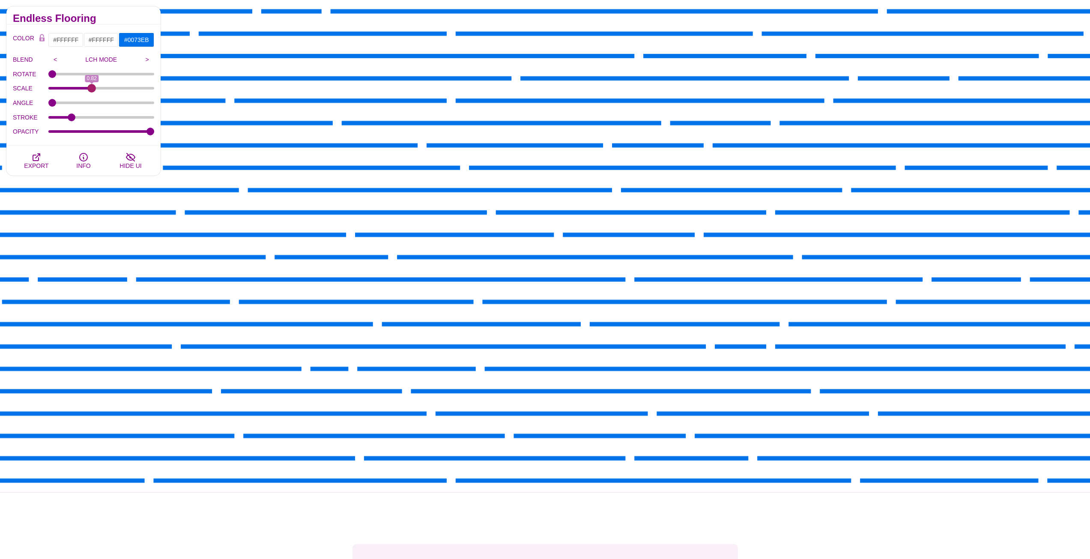
drag, startPoint x: 78, startPoint y: 90, endPoint x: 81, endPoint y: 103, distance: 13.6
type input "0.82"
click at [92, 90] on input "SCALE" at bounding box center [101, 88] width 106 height 3
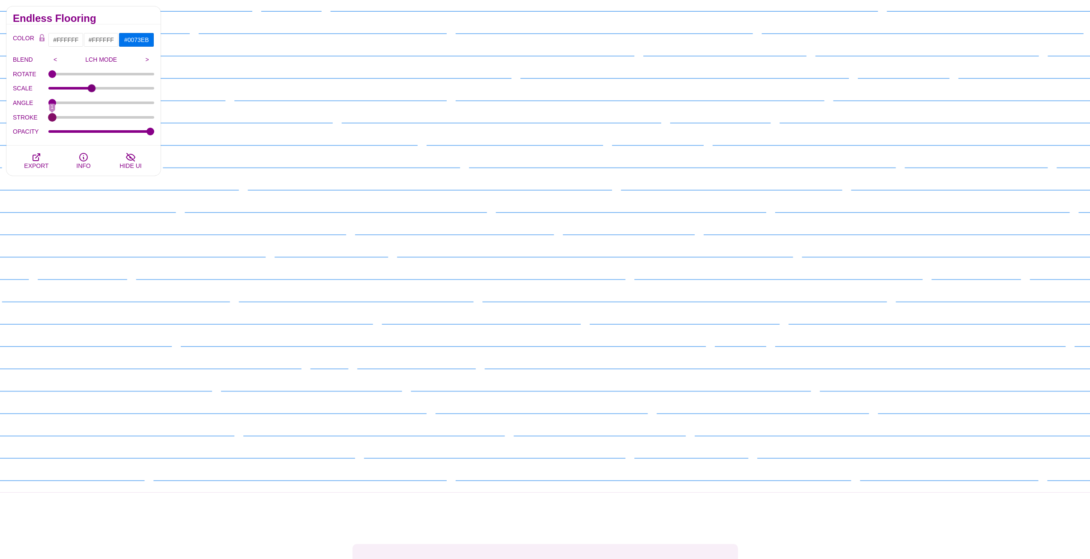
drag, startPoint x: 69, startPoint y: 118, endPoint x: 49, endPoint y: 117, distance: 20.2
type input "1"
click at [49, 117] on input "STROKE" at bounding box center [101, 117] width 106 height 3
click at [37, 159] on icon "button" at bounding box center [36, 157] width 10 height 10
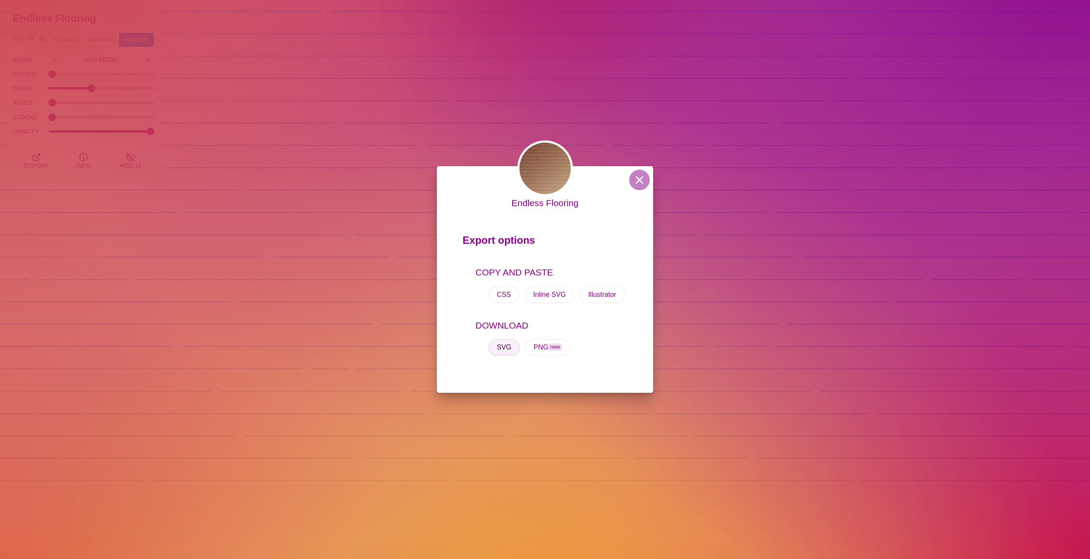
click at [507, 347] on button "SVG" at bounding box center [504, 347] width 32 height 17
click at [631, 179] on button at bounding box center [639, 180] width 21 height 21
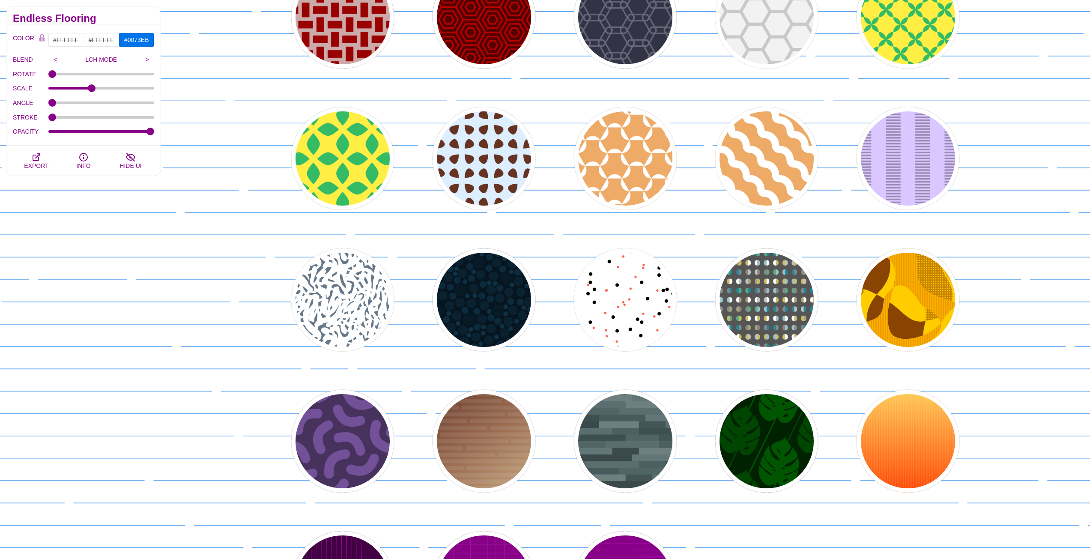
scroll to position [2956, 0]
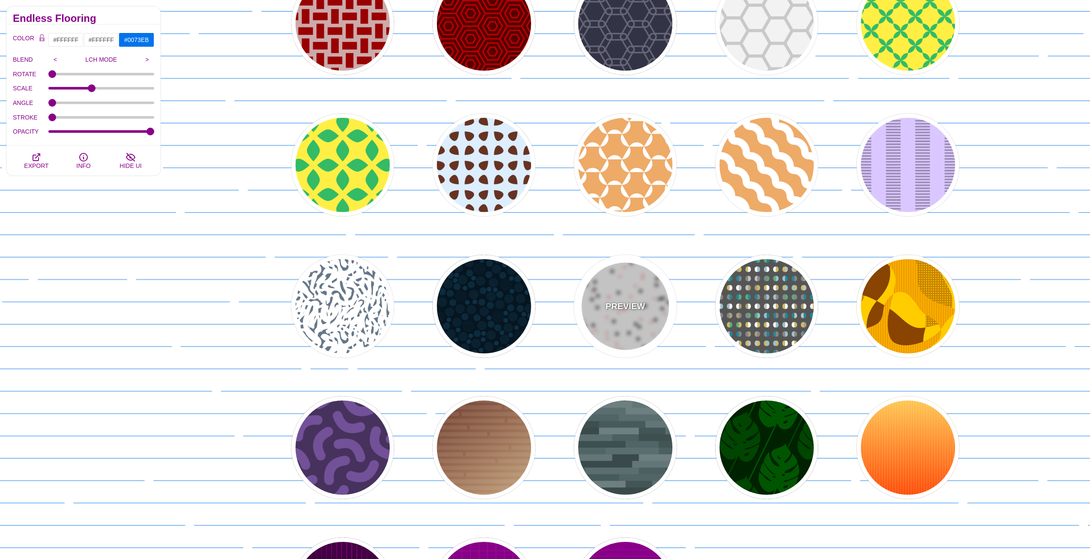
click at [647, 289] on div "PREVIEW" at bounding box center [625, 306] width 103 height 103
type input "#000000"
type input "#FF5E4F"
type input "30"
type input "20"
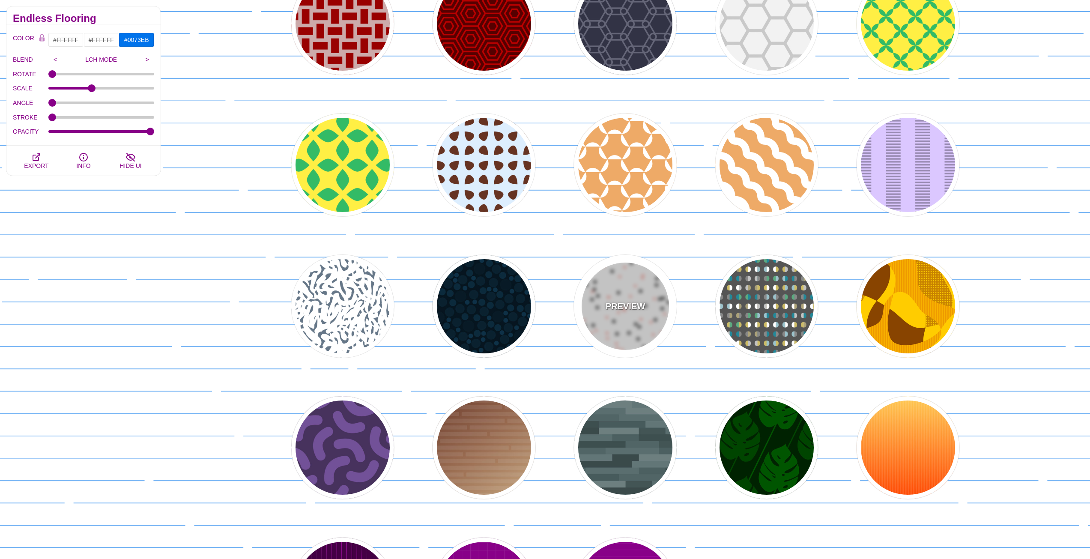
type input "0.25"
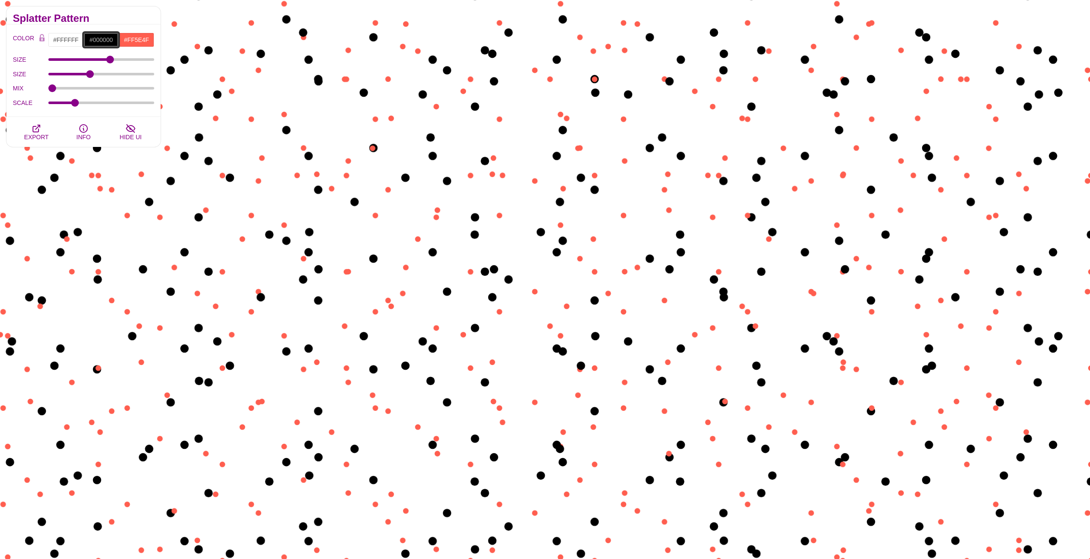
click at [105, 39] on input "#000000" at bounding box center [102, 40] width 36 height 15
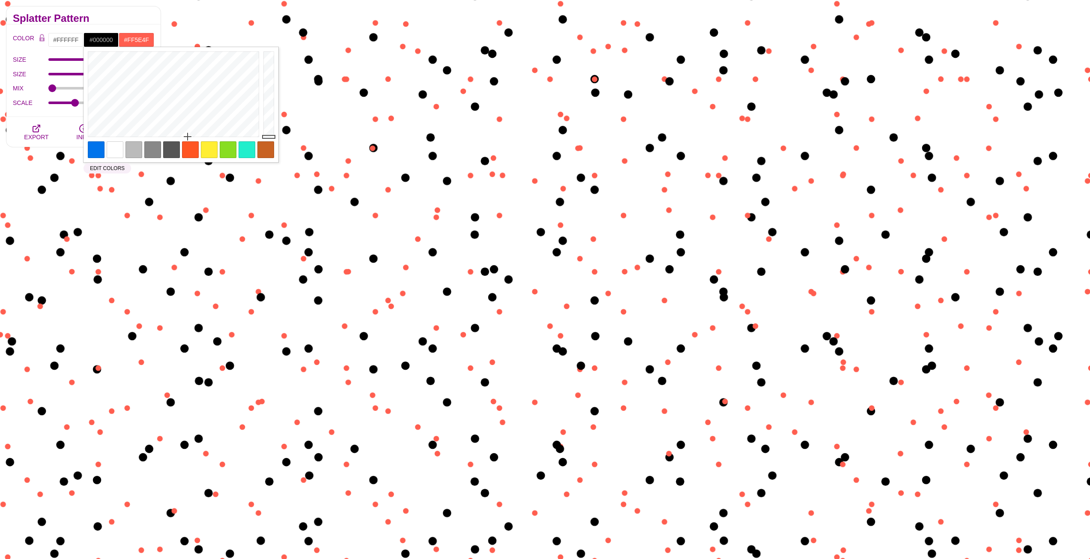
click at [95, 146] on div at bounding box center [96, 149] width 17 height 17
type input "#0073EB"
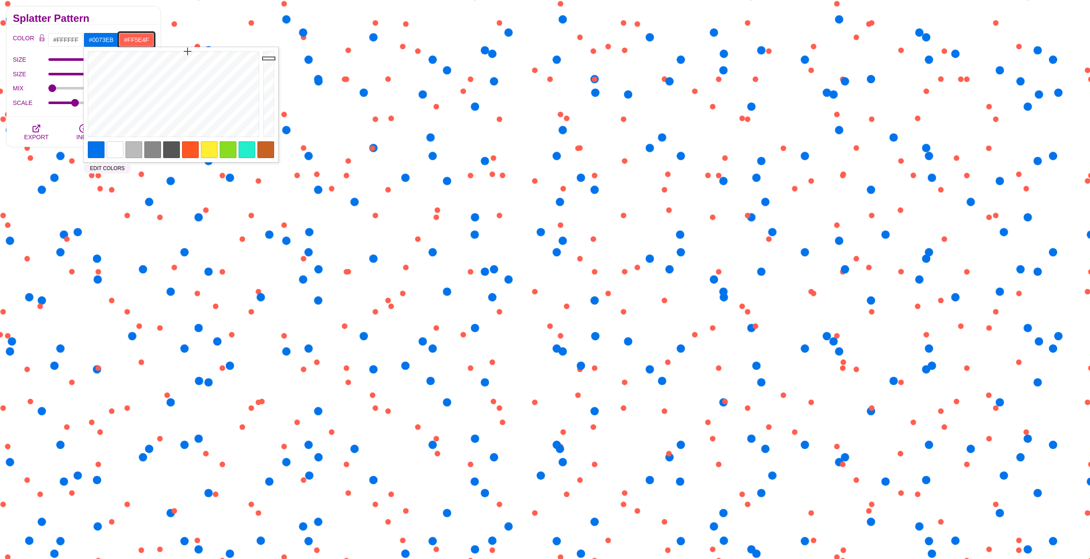
click at [139, 38] on input "#FF5E4F" at bounding box center [137, 40] width 36 height 15
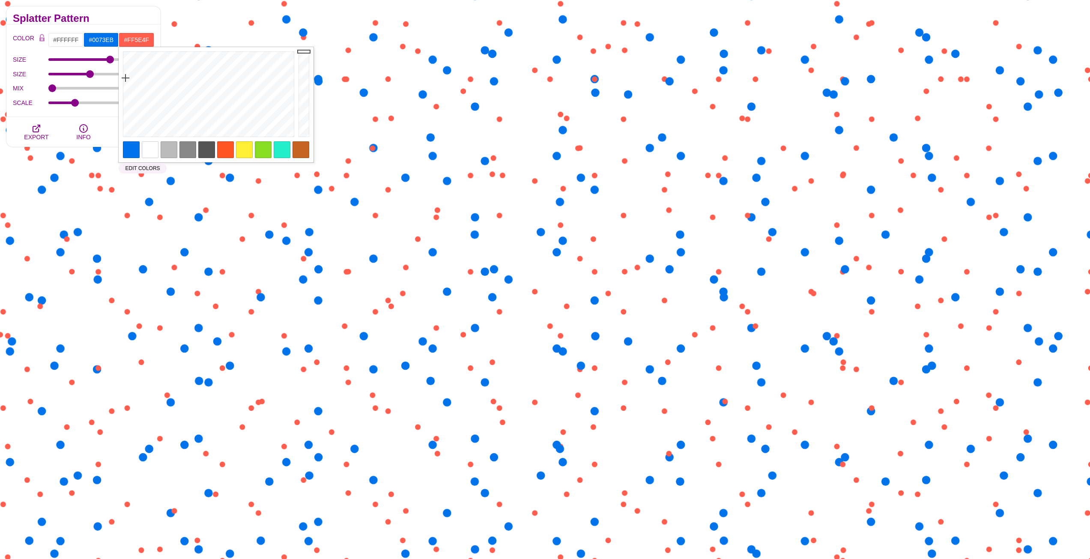
click at [135, 145] on div at bounding box center [131, 149] width 17 height 17
type input "#0073EB"
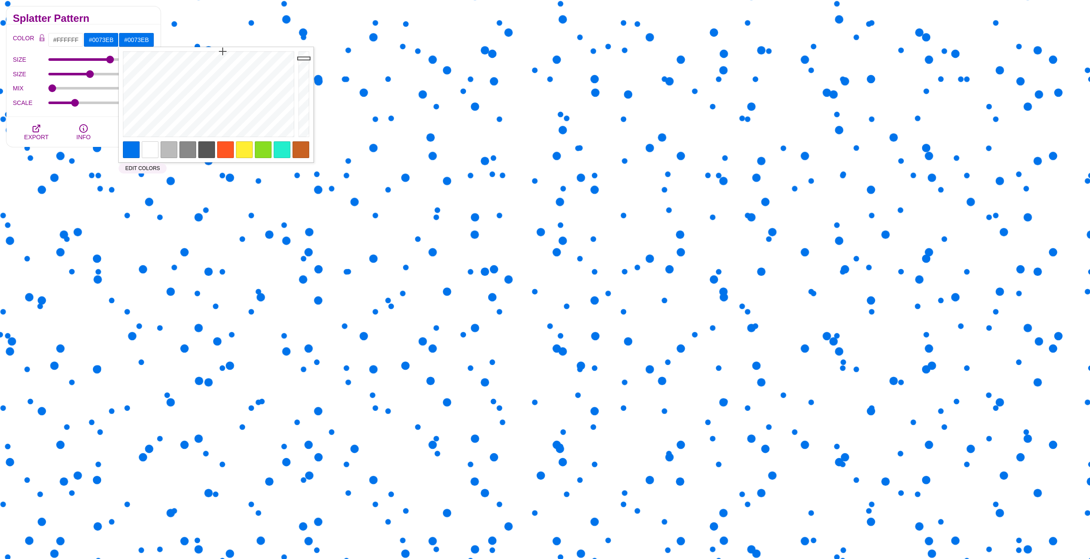
click at [127, 8] on div "Splatter Pattern" at bounding box center [83, 15] width 154 height 18
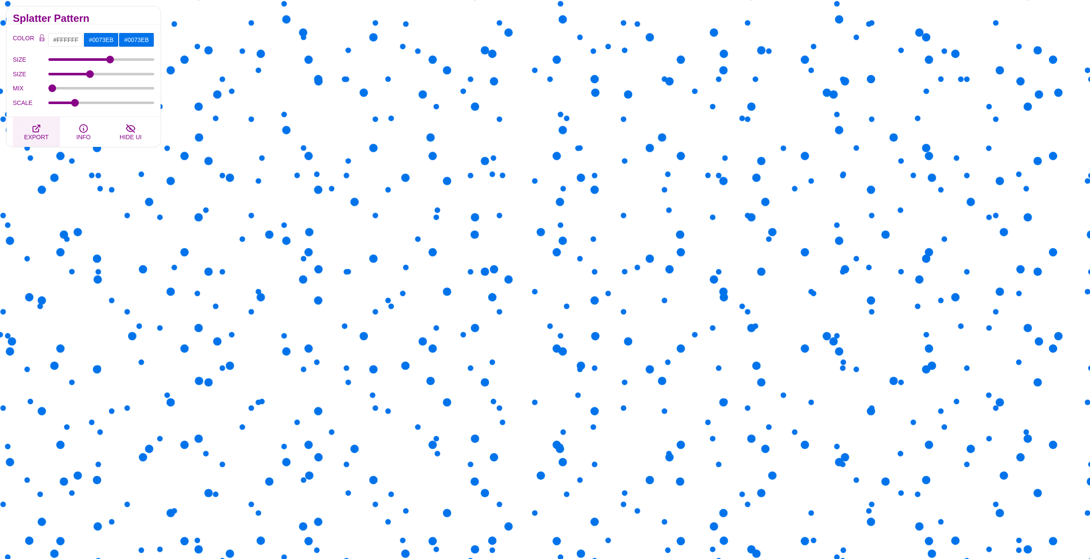
click at [41, 132] on button "EXPORT" at bounding box center [36, 132] width 47 height 30
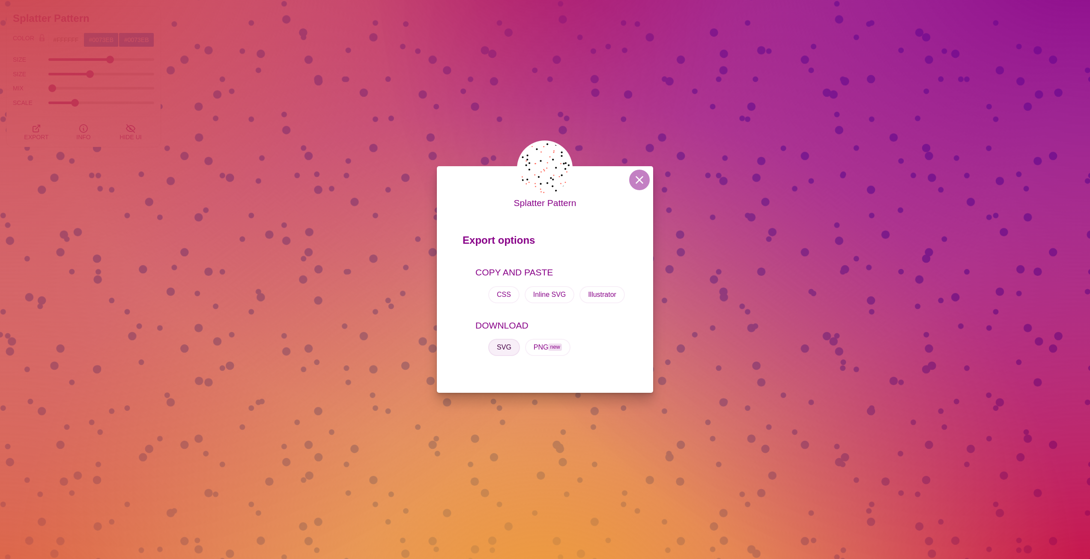
click at [515, 345] on button "SVG" at bounding box center [504, 347] width 32 height 17
drag, startPoint x: 641, startPoint y: 183, endPoint x: 626, endPoint y: 189, distance: 16.3
click at [641, 183] on button at bounding box center [639, 180] width 21 height 21
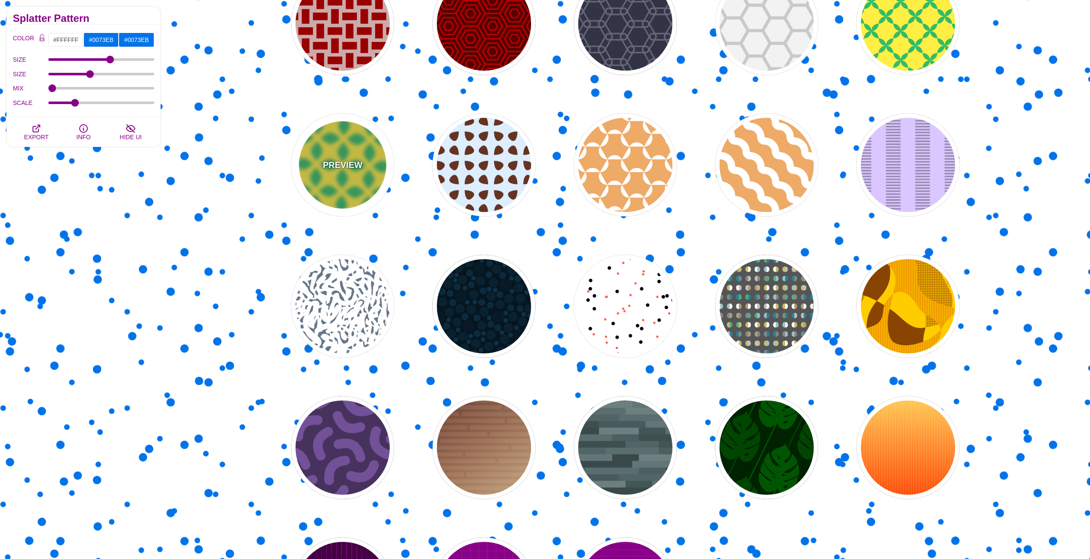
click at [356, 144] on div "PREVIEW" at bounding box center [342, 165] width 103 height 103
type input "#FFEE44"
type input "#33BB66"
type input "0"
type input "1"
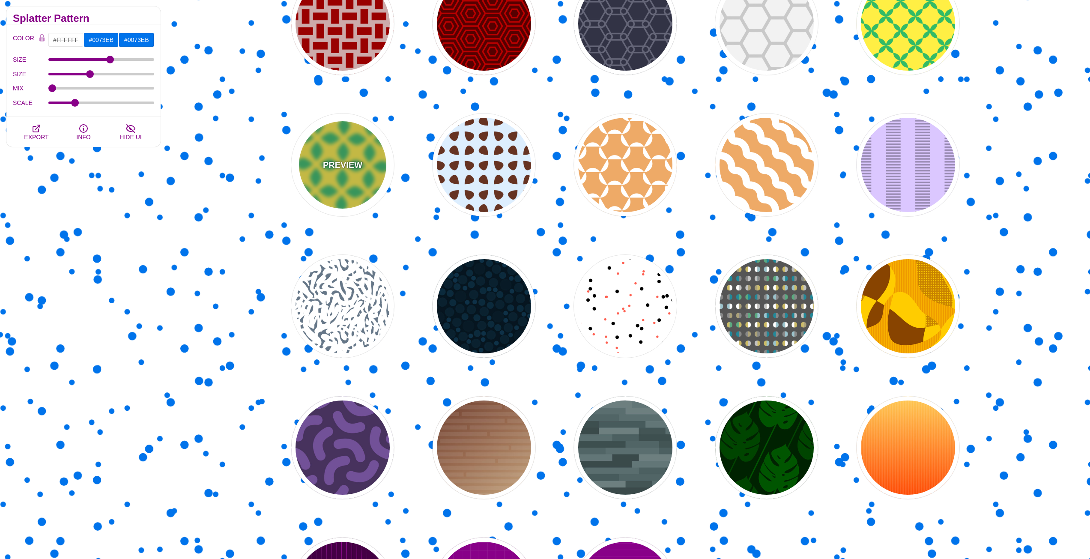
type input "1"
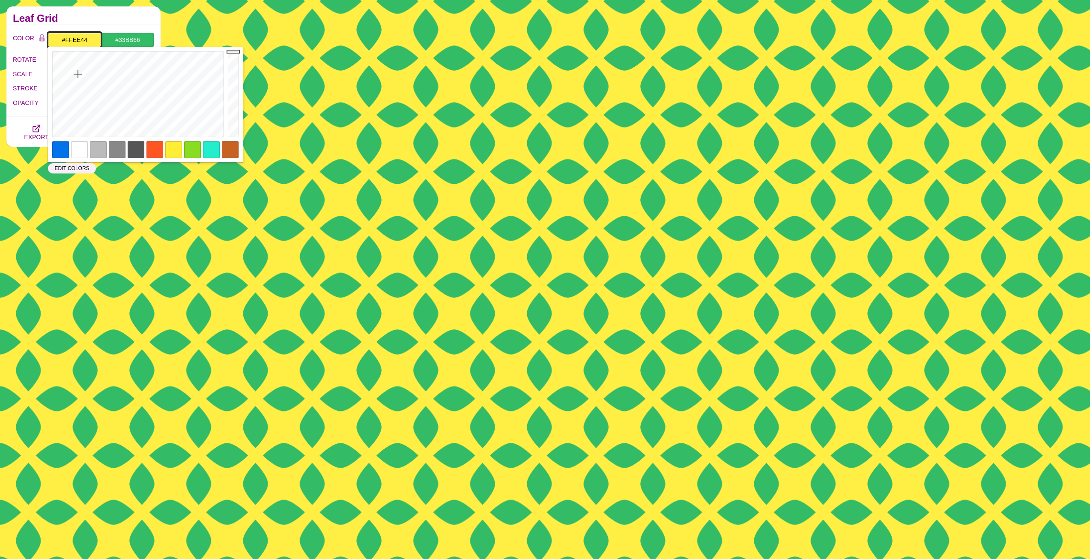
click at [71, 36] on input "#FFEE44" at bounding box center [74, 40] width 53 height 15
click at [75, 151] on div at bounding box center [79, 149] width 17 height 17
type input "#FFFFFF"
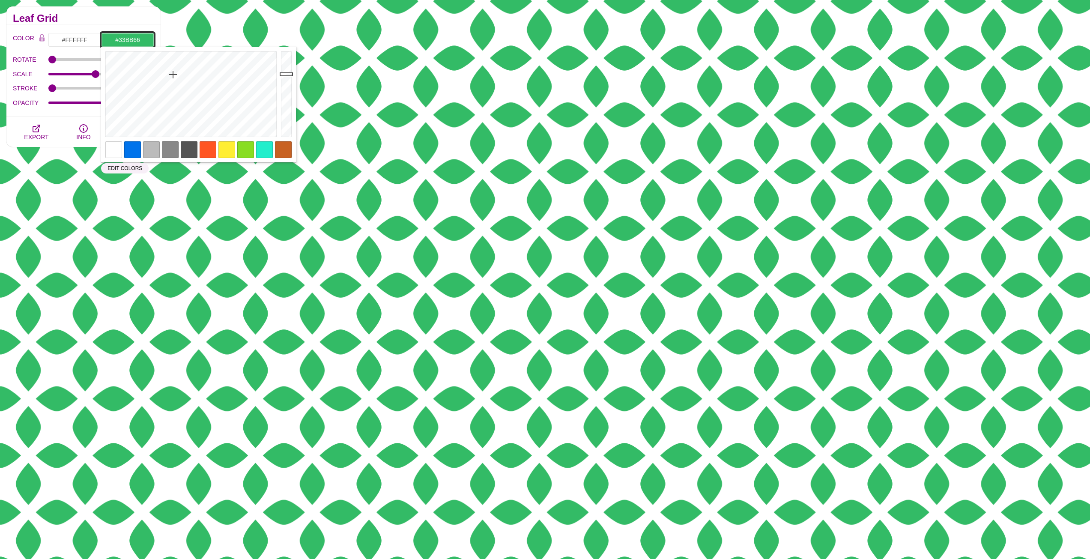
click at [131, 42] on input "#33BB66" at bounding box center [127, 40] width 53 height 15
click at [130, 152] on div at bounding box center [132, 149] width 17 height 17
type input "#0073EB"
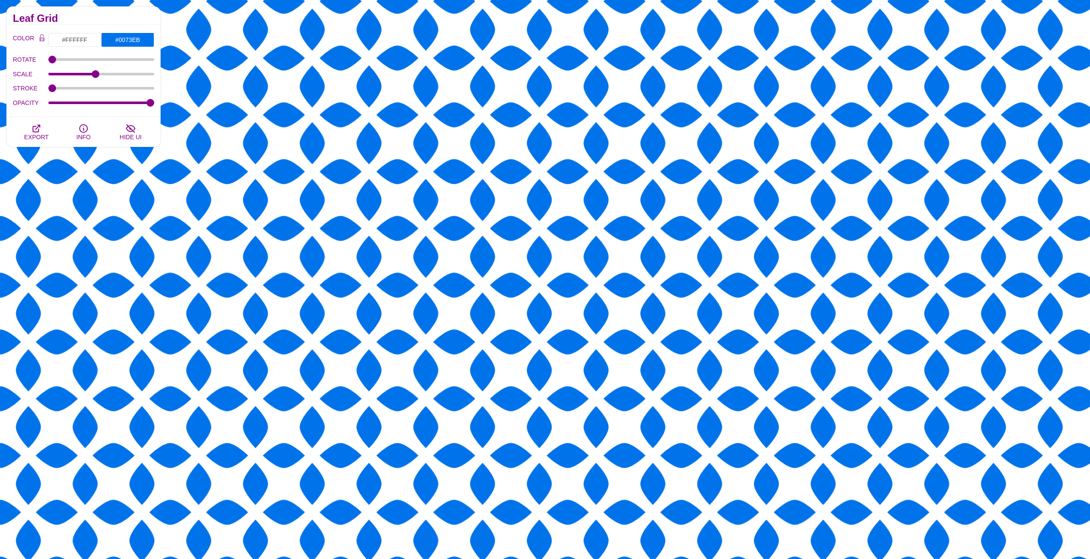
click at [44, 50] on div "COLOR #FFFFFF #0073EB #0073EB #444444 #555555 #666666 #777777 #888888 #999999 B…" at bounding box center [83, 72] width 141 height 78
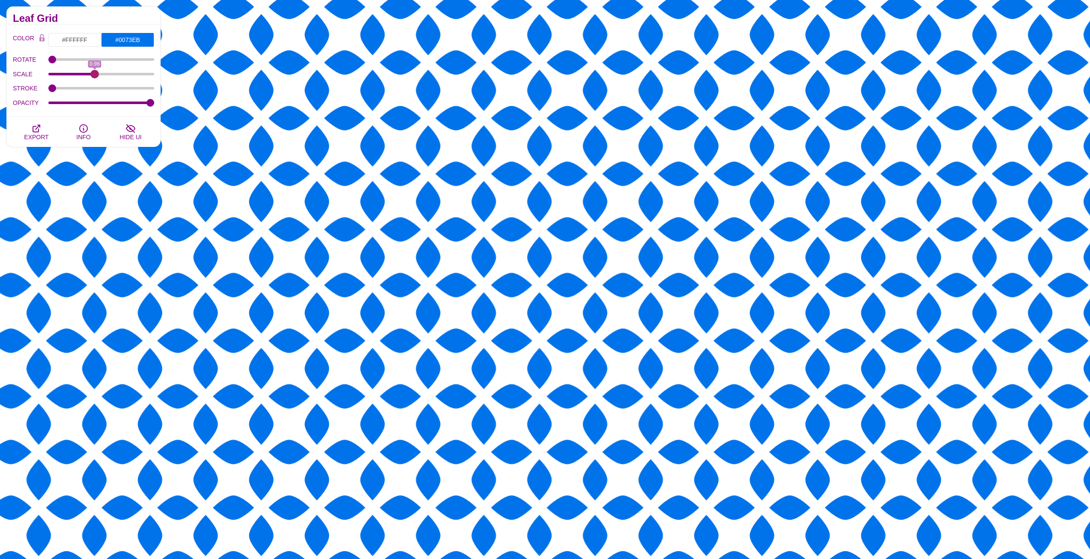
drag, startPoint x: 93, startPoint y: 75, endPoint x: 81, endPoint y: 81, distance: 13.1
type input "0.98"
click at [95, 76] on input "SCALE" at bounding box center [101, 73] width 106 height 3
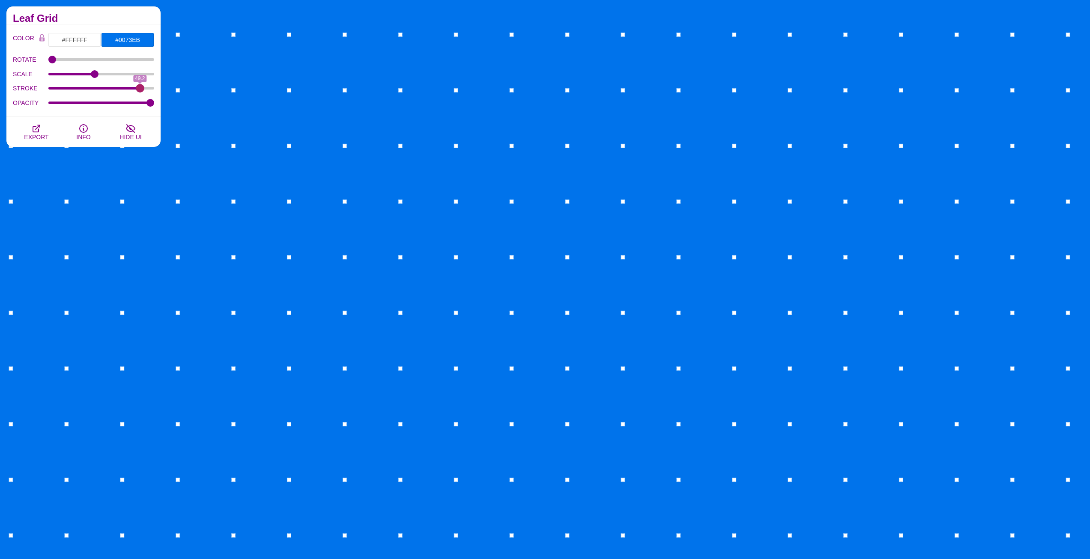
drag, startPoint x: 53, startPoint y: 91, endPoint x: 140, endPoint y: 105, distance: 88.0
type input "49.2"
click at [140, 90] on input "STROKE" at bounding box center [101, 88] width 106 height 3
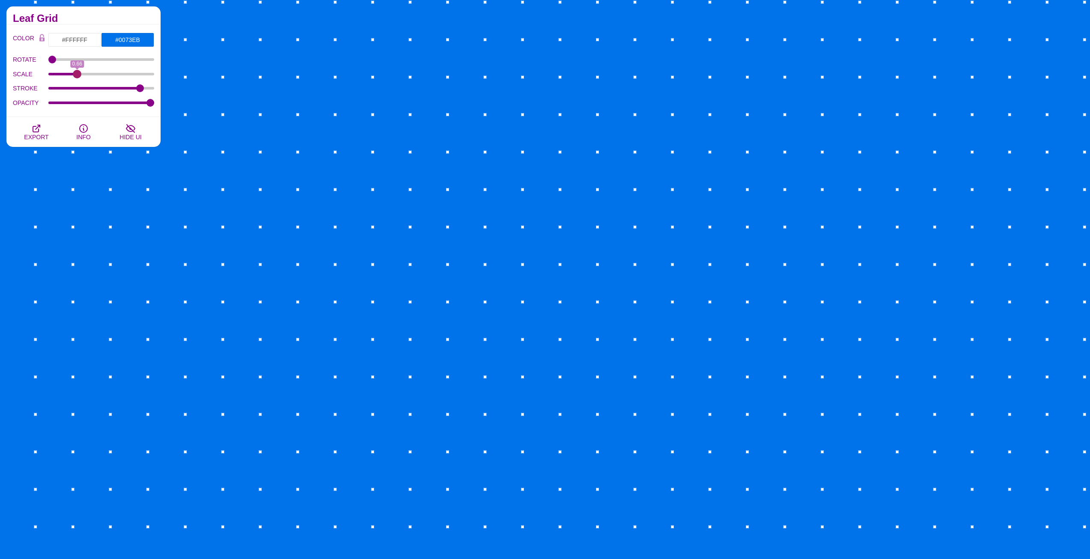
drag, startPoint x: 89, startPoint y: 73, endPoint x: 75, endPoint y: 74, distance: 14.6
type input "0.64"
click at [76, 73] on input "SCALE" at bounding box center [101, 73] width 106 height 3
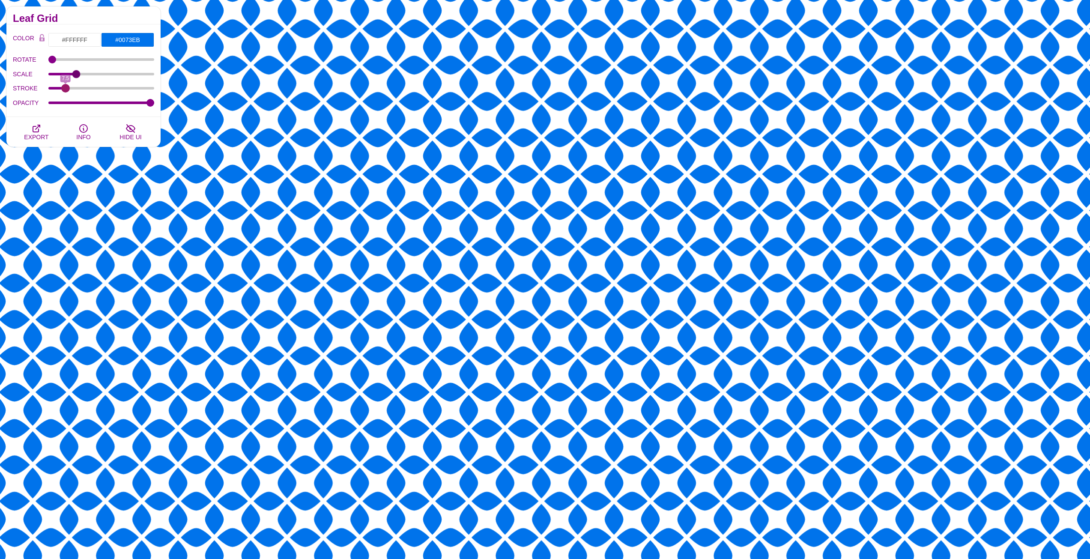
drag, startPoint x: 140, startPoint y: 89, endPoint x: 66, endPoint y: 90, distance: 74.6
type input "7.5"
click at [66, 90] on input "STROKE" at bounding box center [101, 88] width 106 height 3
click at [46, 132] on button "EXPORT" at bounding box center [36, 132] width 47 height 30
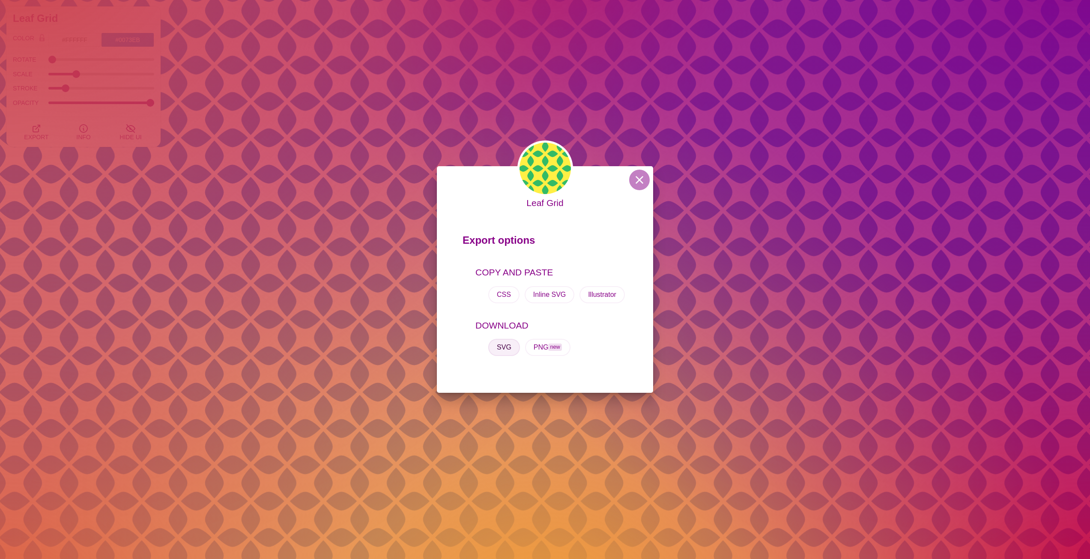
click at [509, 349] on button "SVG" at bounding box center [504, 347] width 32 height 17
click at [635, 182] on button at bounding box center [639, 180] width 21 height 21
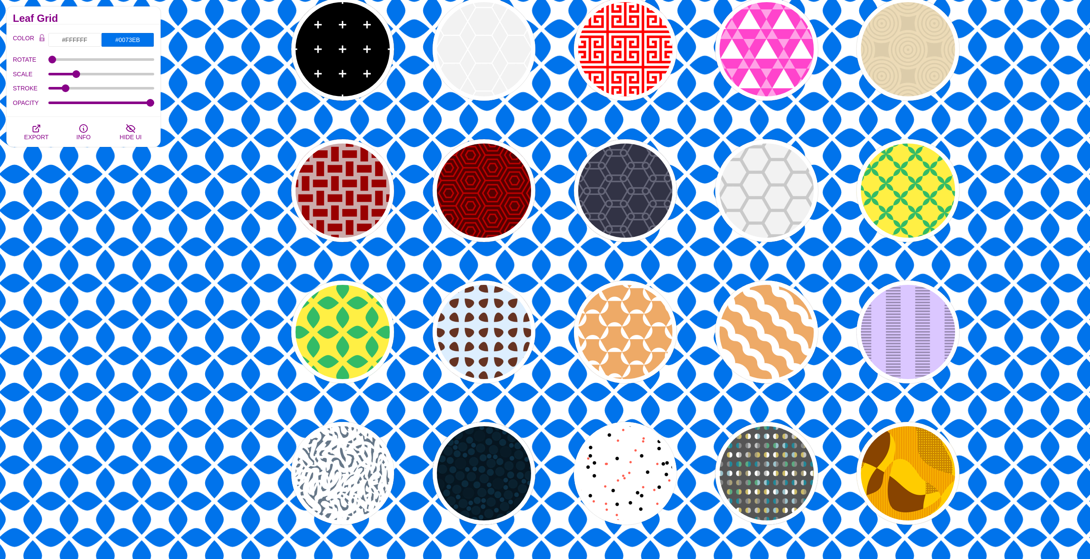
scroll to position [2785, 0]
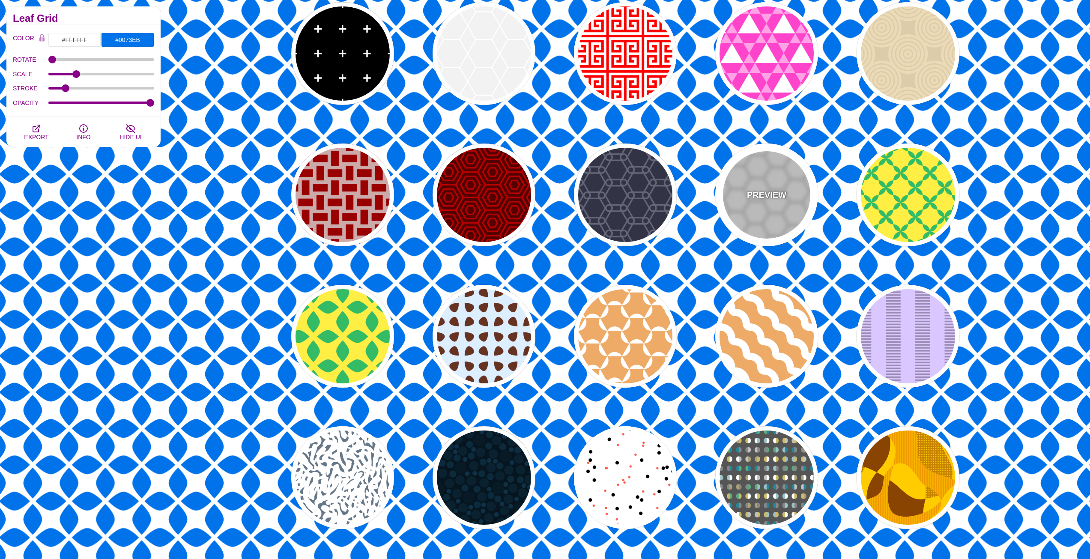
click at [755, 177] on div "PREVIEW" at bounding box center [767, 195] width 103 height 103
type input "#BBBBBB"
type input "#EEEEEE"
type input "1"
type input "75"
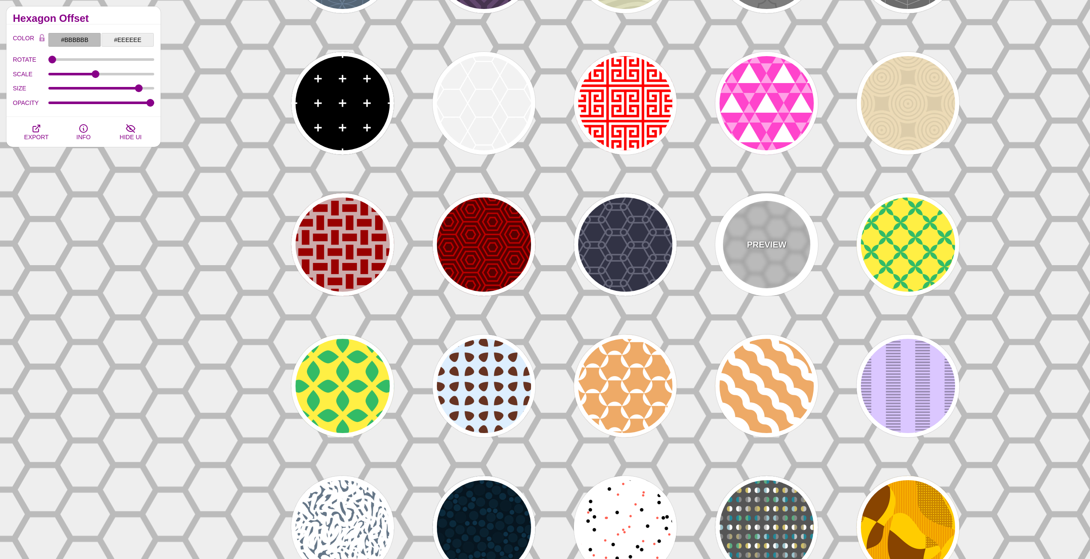
scroll to position [2656, 0]
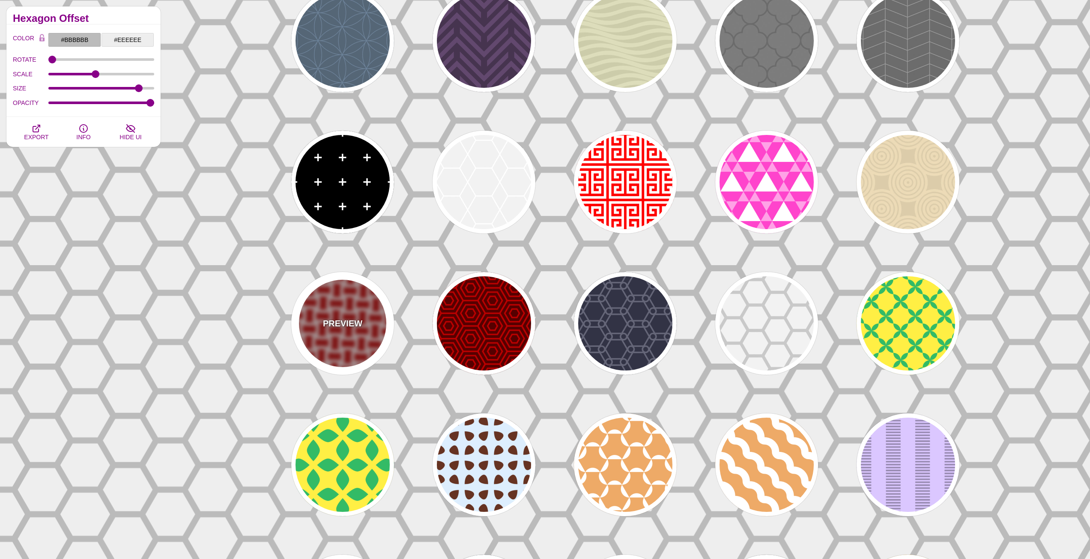
click at [335, 304] on div "PREVIEW" at bounding box center [342, 323] width 103 height 103
type input "#CCAAAA"
type input "#990000"
type input "0"
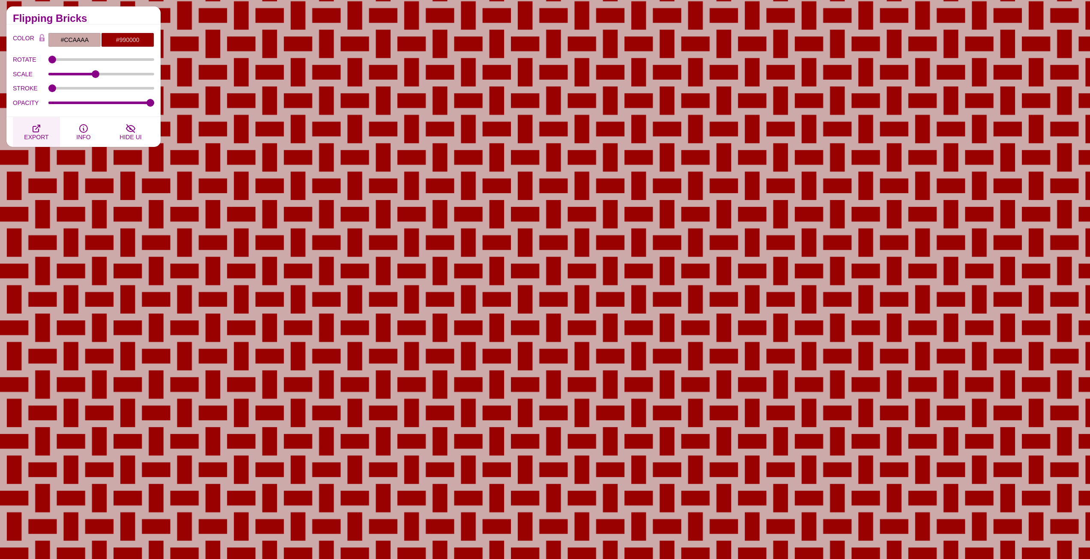
click at [41, 132] on icon "button" at bounding box center [36, 128] width 10 height 10
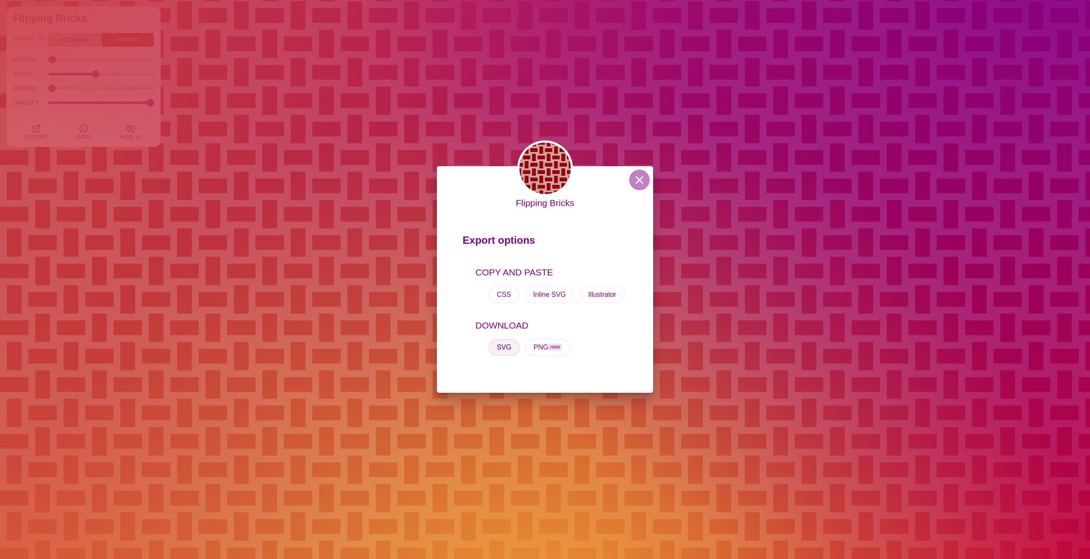
click at [510, 345] on button "SVG" at bounding box center [504, 347] width 32 height 17
click at [636, 178] on button at bounding box center [639, 180] width 21 height 21
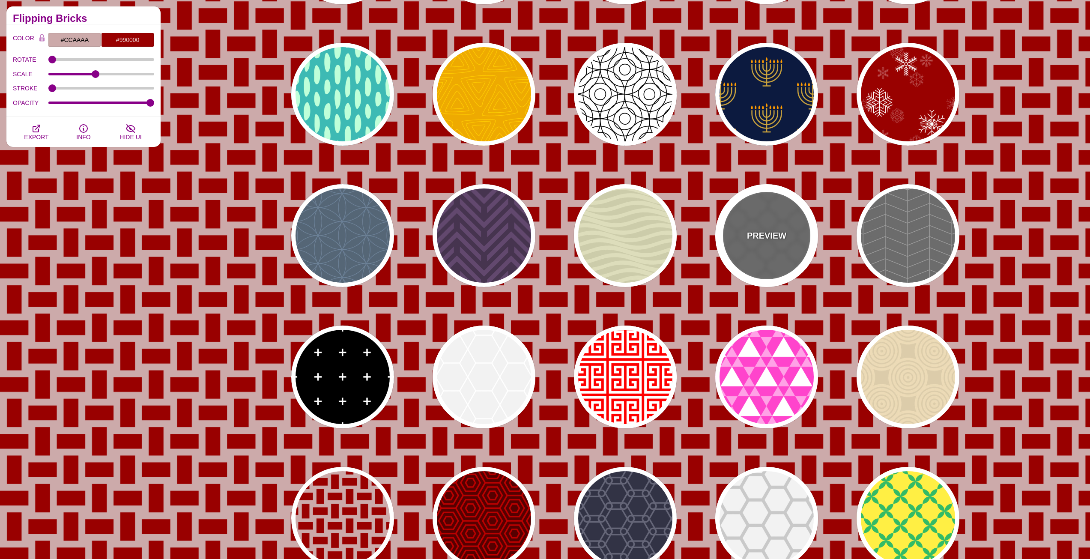
scroll to position [2442, 0]
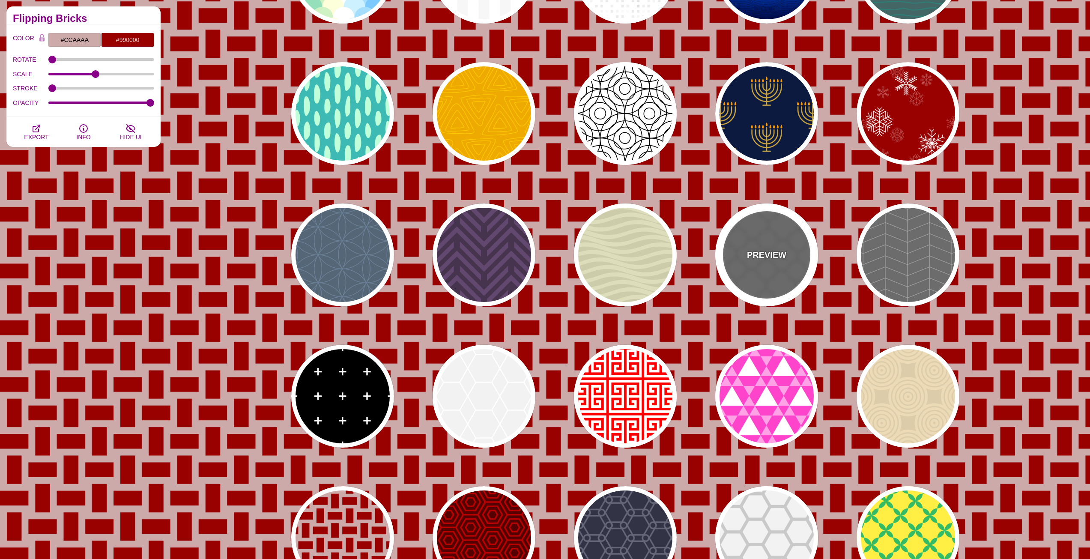
click at [784, 234] on div "PREVIEW" at bounding box center [767, 255] width 103 height 103
type input "#666666"
type input "#555555"
type input "#666666"
type input "20"
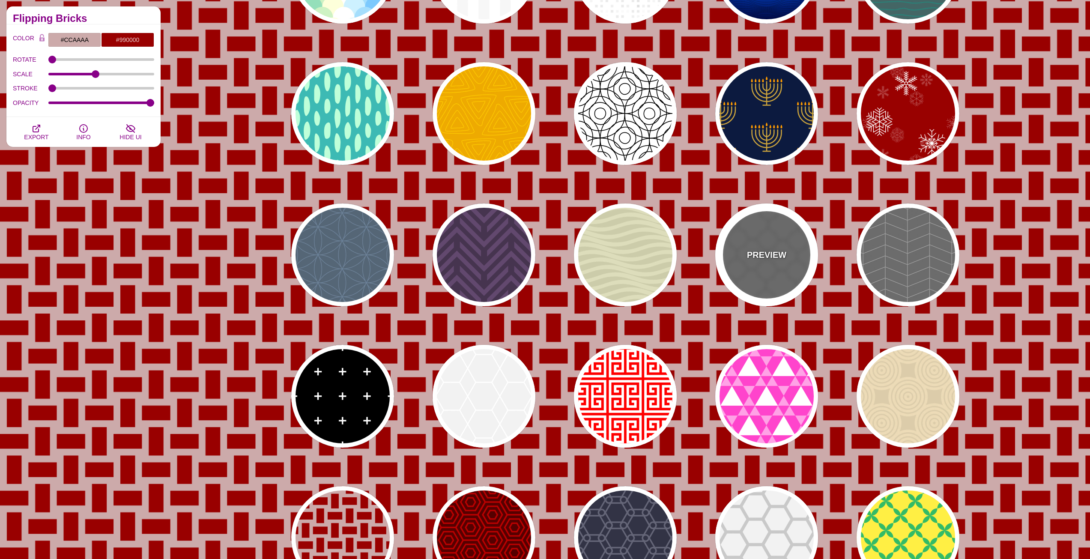
type input "5"
type input "1"
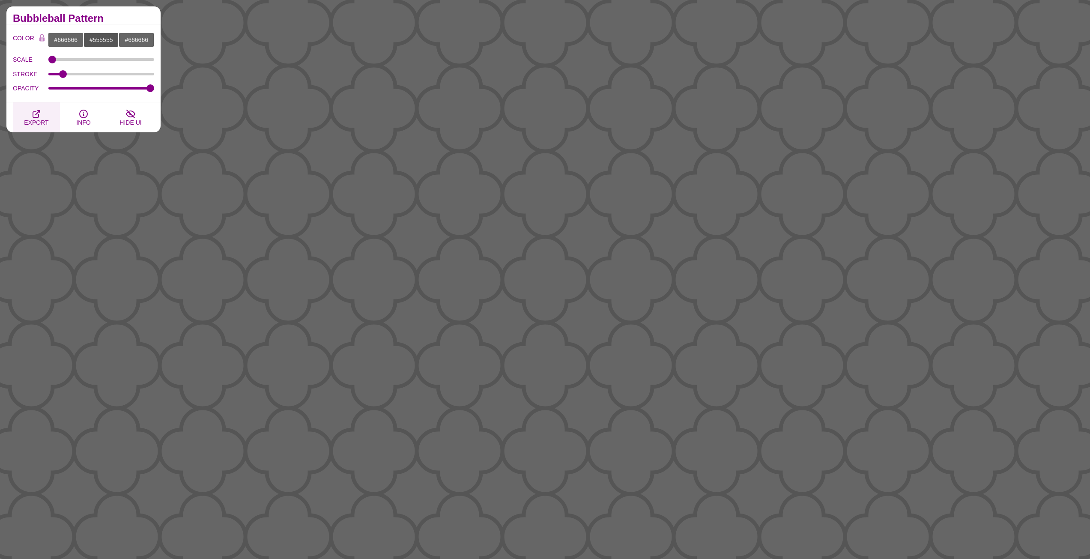
click at [46, 119] on span "EXPORT" at bounding box center [36, 122] width 24 height 7
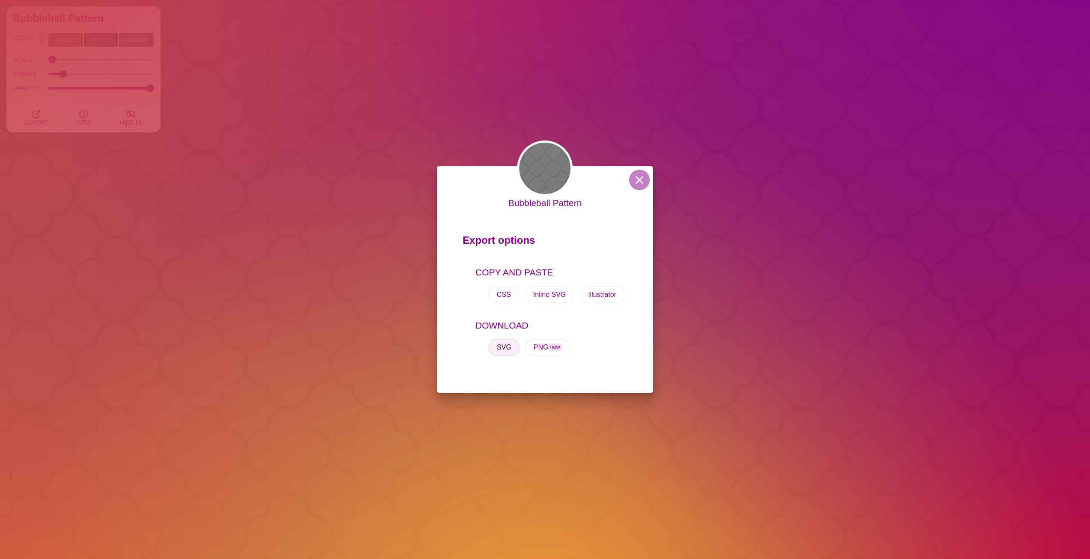
click at [500, 344] on button "SVG" at bounding box center [504, 347] width 32 height 17
click at [634, 174] on button at bounding box center [639, 180] width 21 height 21
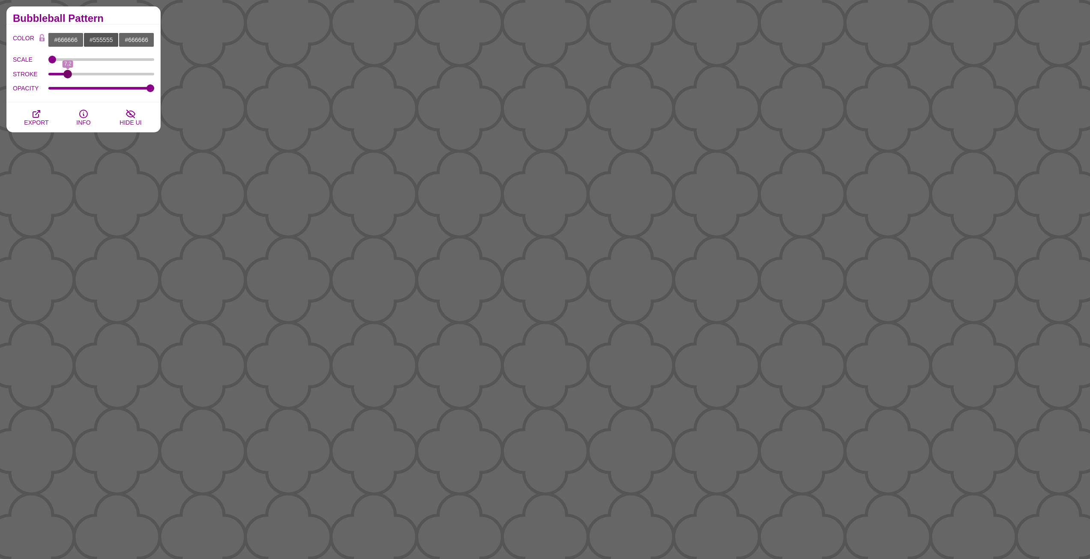
drag, startPoint x: 67, startPoint y: 74, endPoint x: 68, endPoint y: 78, distance: 4.8
type input "7.2"
click at [68, 76] on input "STROKE" at bounding box center [101, 73] width 106 height 3
drag, startPoint x: 54, startPoint y: 59, endPoint x: 58, endPoint y: 65, distance: 7.5
type input "197"
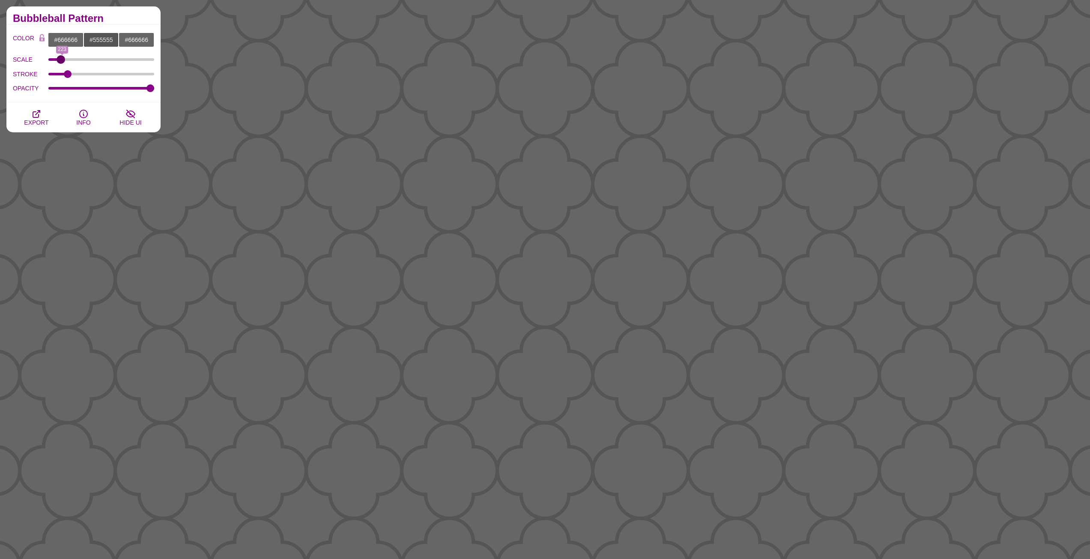
click at [61, 61] on input "SCALE" at bounding box center [101, 59] width 106 height 3
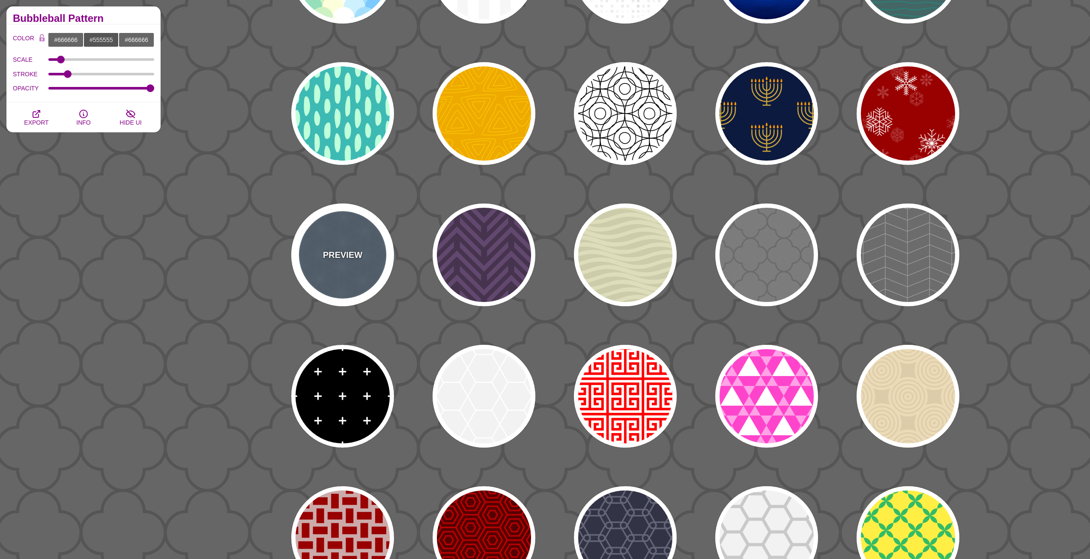
click at [338, 252] on p "PREVIEW" at bounding box center [342, 255] width 39 height 13
type input "#556677"
type input "#6D8399"
type input "0"
type input "1"
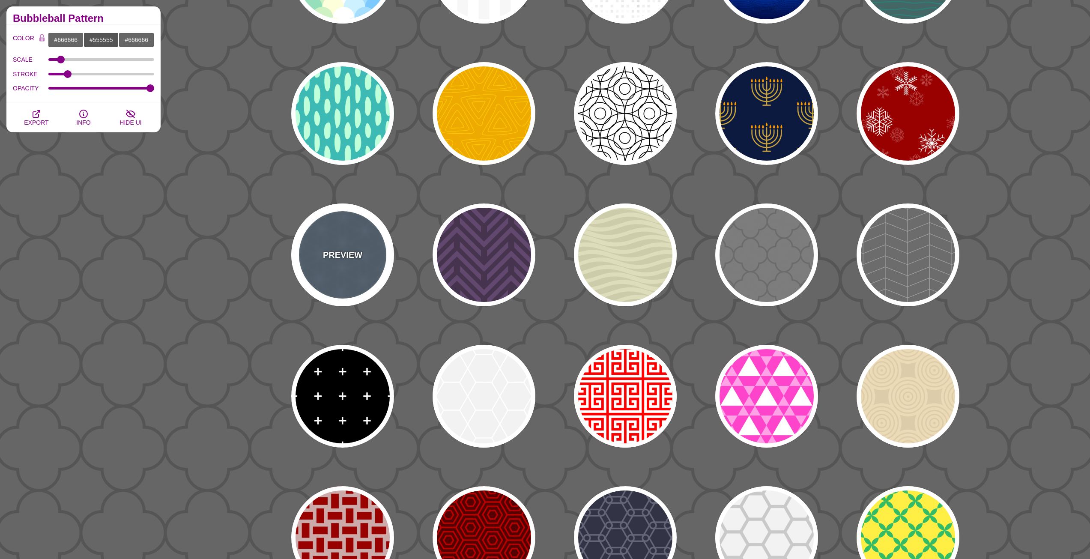
type input "10"
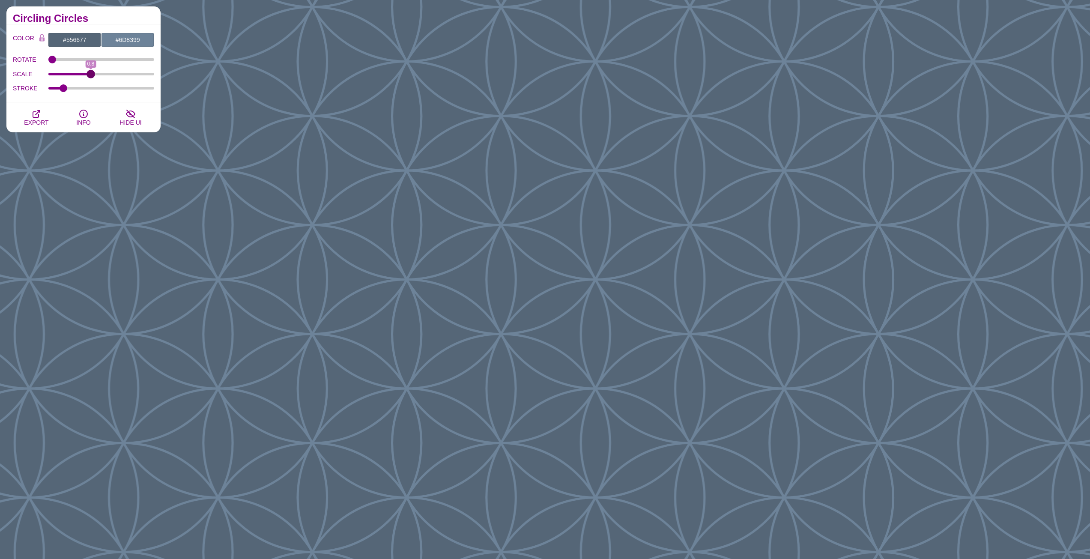
drag, startPoint x: 99, startPoint y: 72, endPoint x: 91, endPoint y: 72, distance: 7.3
type input "0.8"
click at [91, 72] on input "SCALE" at bounding box center [101, 73] width 106 height 3
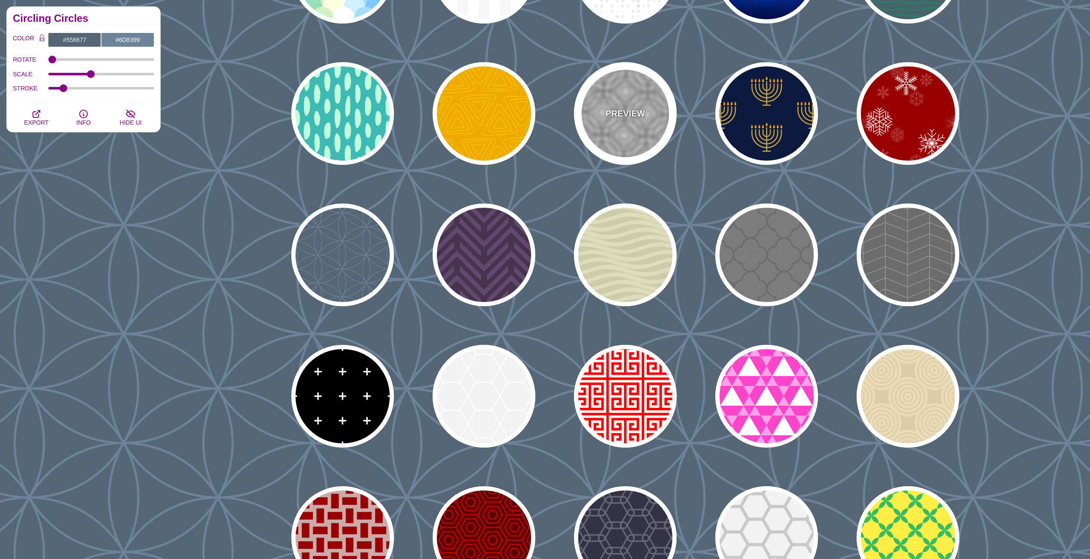
click at [656, 110] on div "PREVIEW" at bounding box center [625, 113] width 103 height 103
type input "#FFFFFF"
type input "#000000"
type input "0"
type input "0.25"
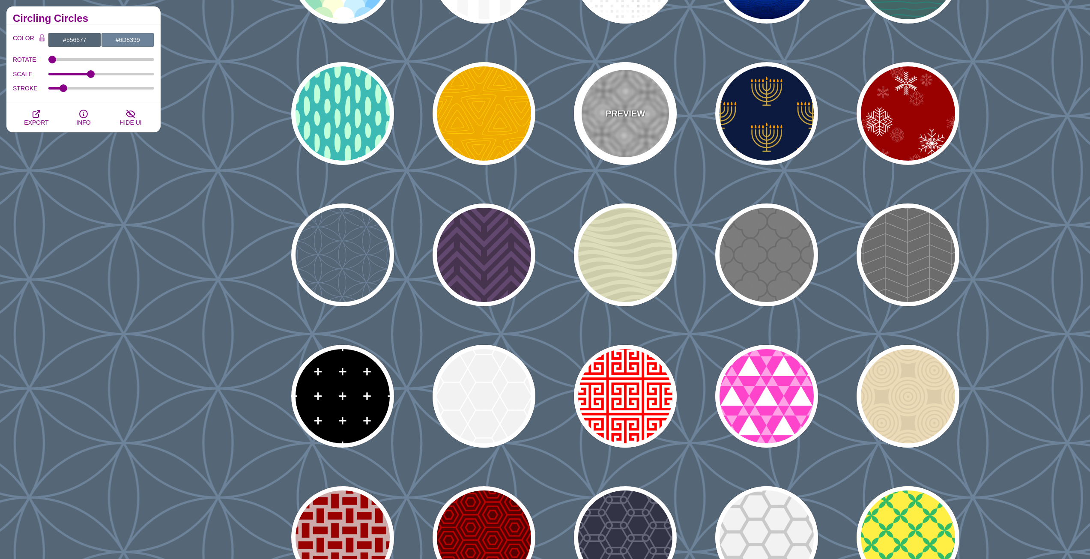
type input "5"
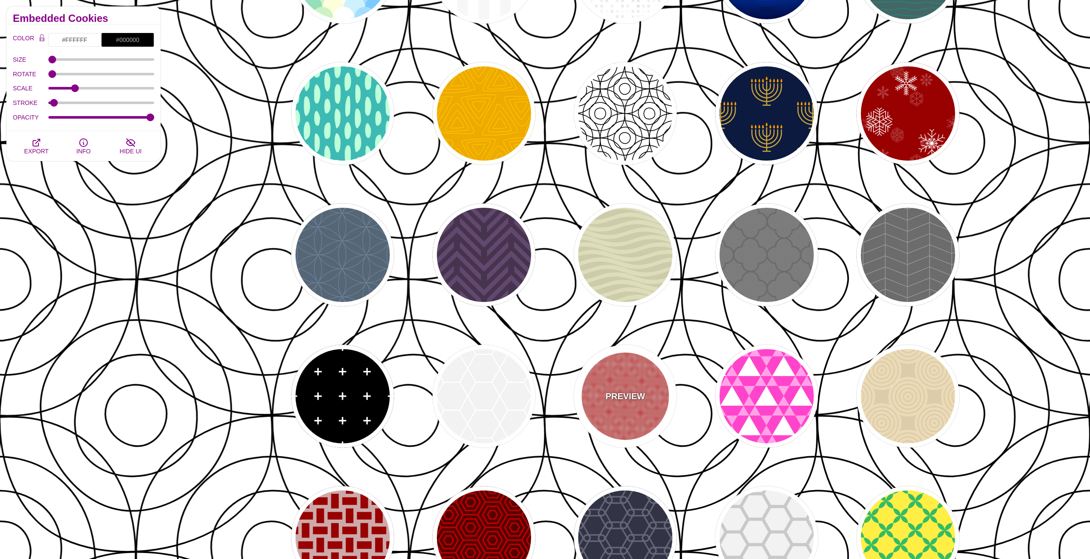
click at [646, 389] on div "PREVIEW" at bounding box center [625, 396] width 103 height 103
type input "#FF0000"
type input "0.5"
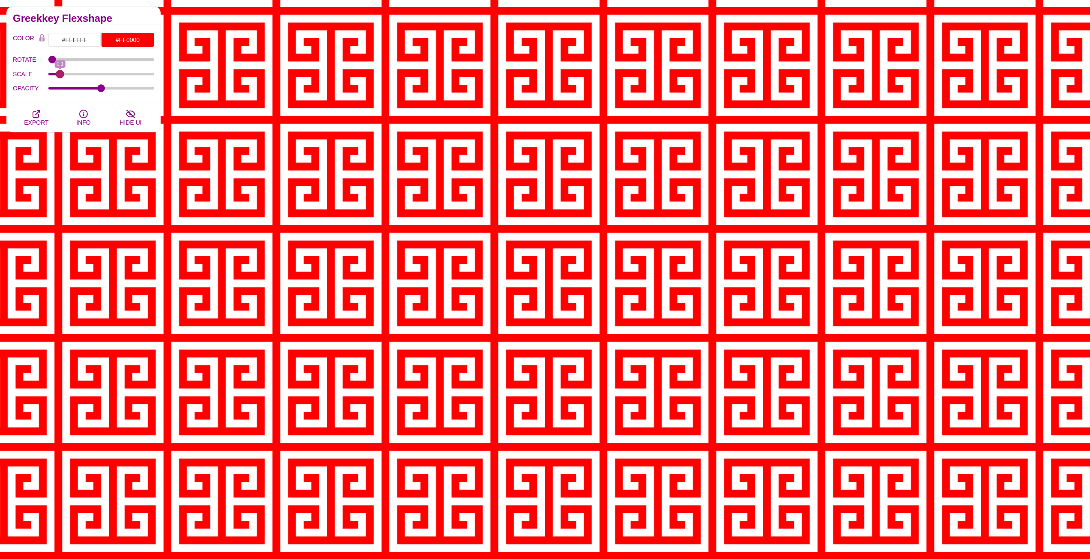
drag, startPoint x: 115, startPoint y: 75, endPoint x: 60, endPoint y: 67, distance: 55.8
type input "0.1"
click at [60, 72] on input "SCALE" at bounding box center [101, 73] width 106 height 3
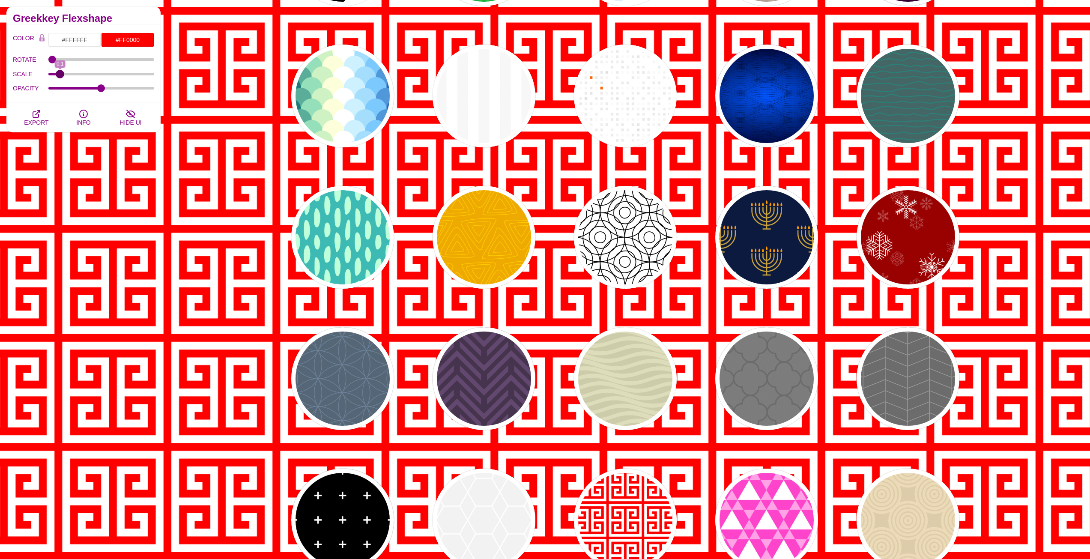
scroll to position [2314, 0]
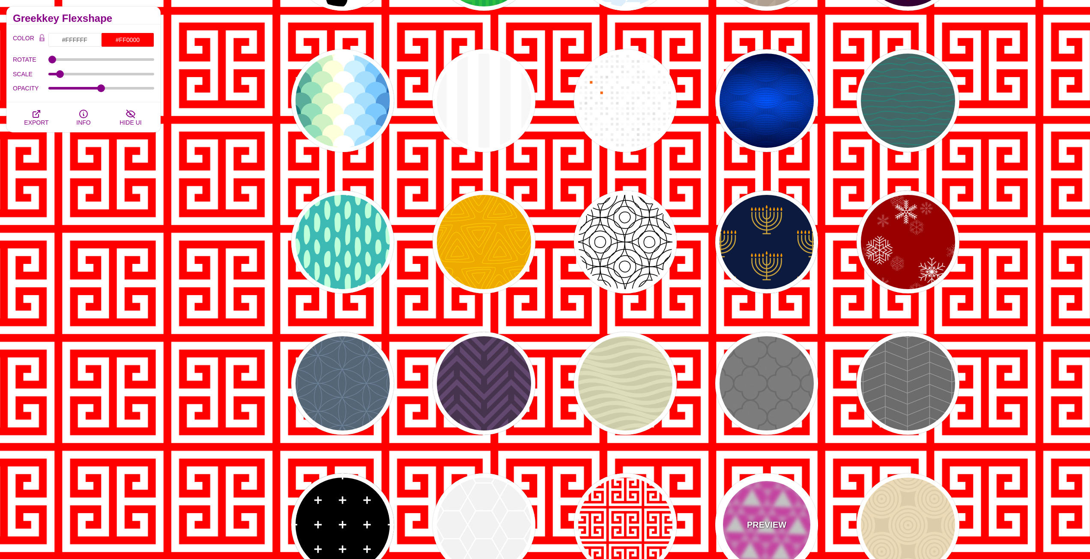
click at [772, 515] on div "PREVIEW" at bounding box center [767, 524] width 103 height 103
type input "#FF44CC"
type input "#FFFFFF"
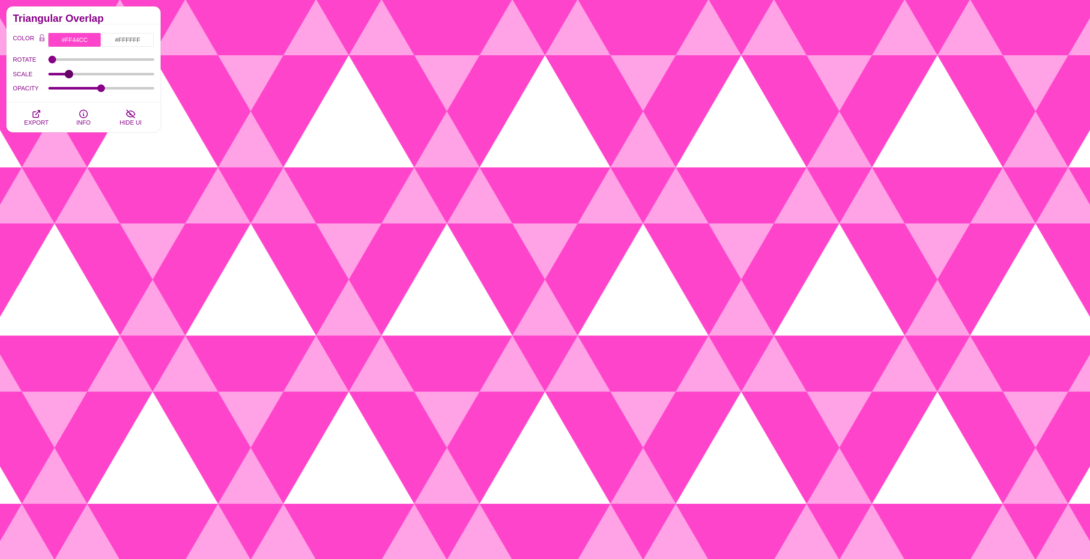
drag, startPoint x: 100, startPoint y: 75, endPoint x: 69, endPoint y: 77, distance: 30.9
type input "0.18"
click at [69, 76] on input "SCALE" at bounding box center [101, 73] width 106 height 3
click at [42, 116] on button "EXPORT" at bounding box center [36, 117] width 47 height 30
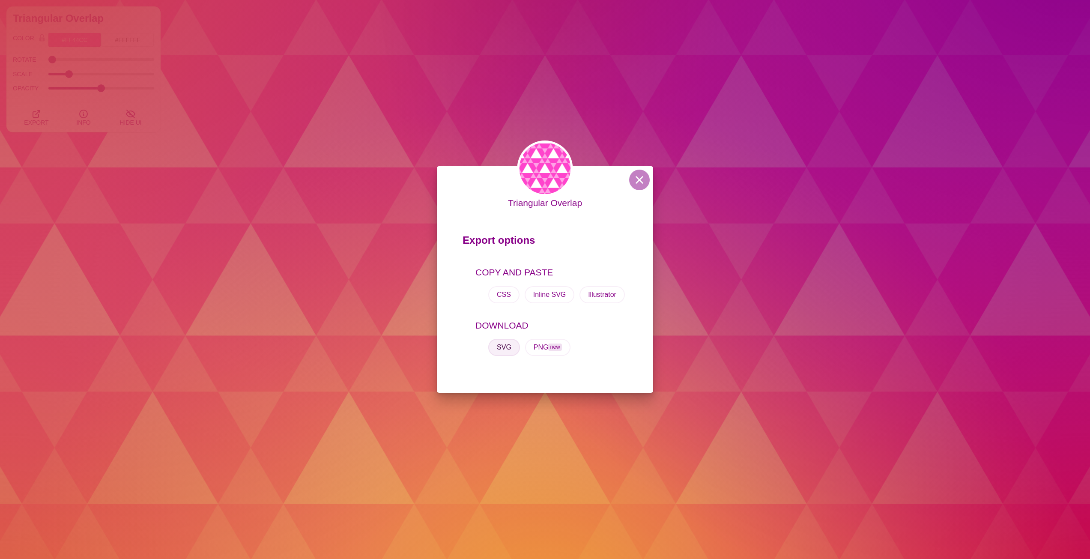
click at [509, 349] on button "SVG" at bounding box center [504, 347] width 32 height 17
drag, startPoint x: 639, startPoint y: 180, endPoint x: 632, endPoint y: 180, distance: 7.3
click at [639, 180] on button at bounding box center [639, 180] width 21 height 21
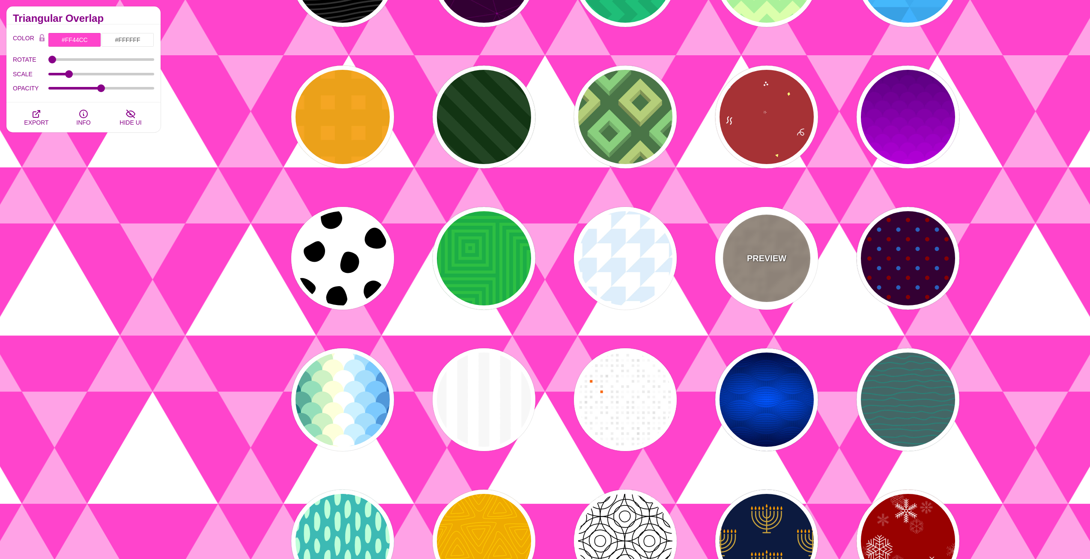
scroll to position [2014, 0]
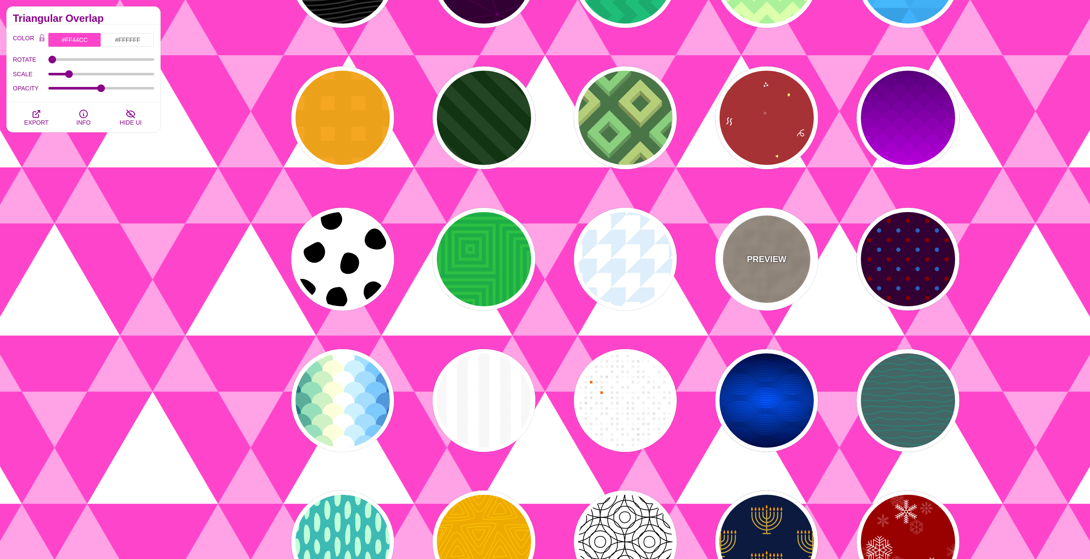
click at [791, 243] on div "PREVIEW" at bounding box center [767, 259] width 103 height 103
type input "#BBAA99"
type input "#B0A090"
type input "400"
type input "1"
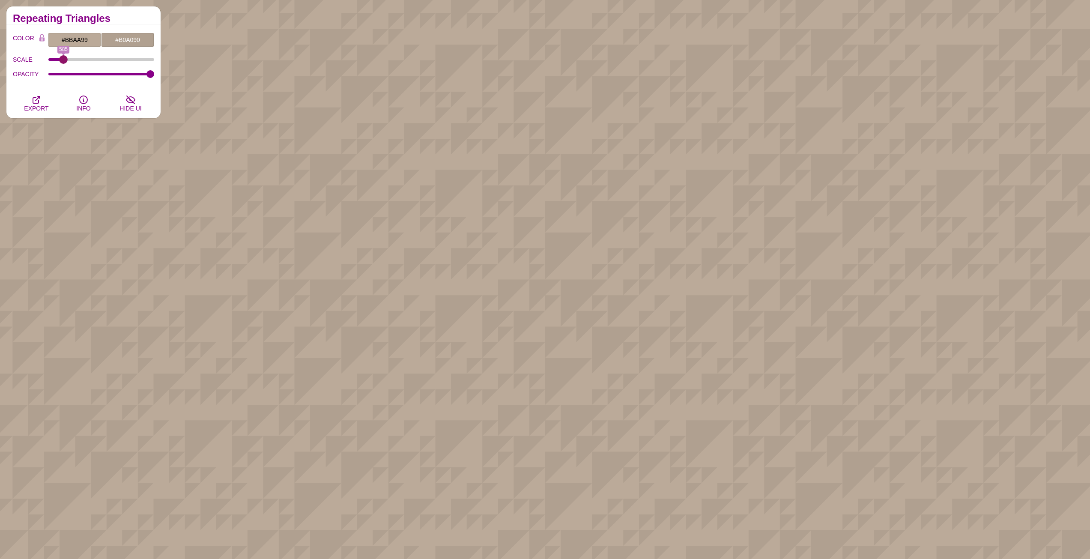
drag, startPoint x: 59, startPoint y: 62, endPoint x: 63, endPoint y: 63, distance: 4.5
type input "585"
click at [63, 61] on input "SCALE" at bounding box center [101, 59] width 106 height 3
click at [33, 102] on icon "button" at bounding box center [36, 99] width 7 height 7
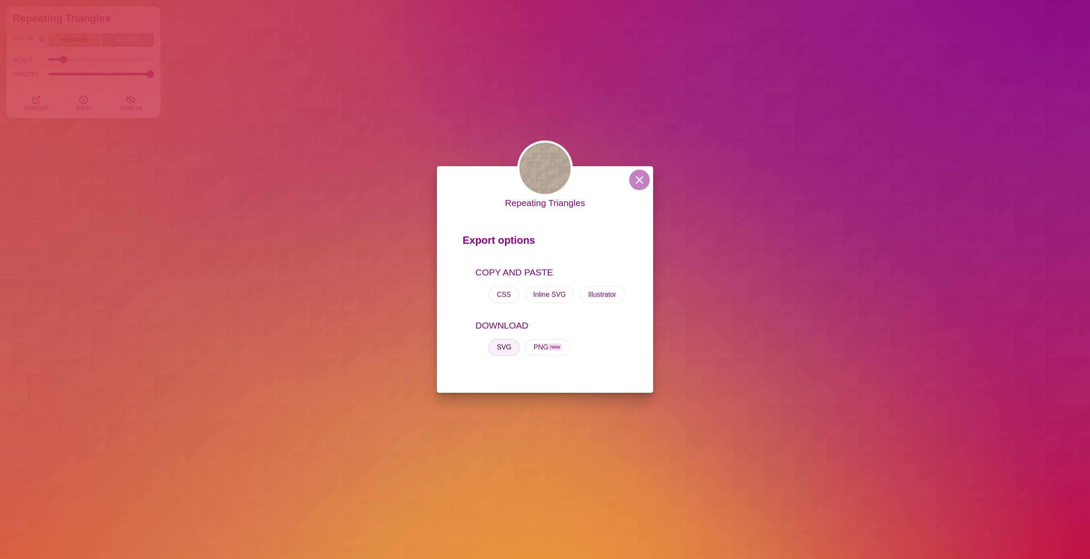
click at [503, 350] on button "SVG" at bounding box center [504, 347] width 32 height 17
click at [639, 178] on button at bounding box center [639, 180] width 21 height 21
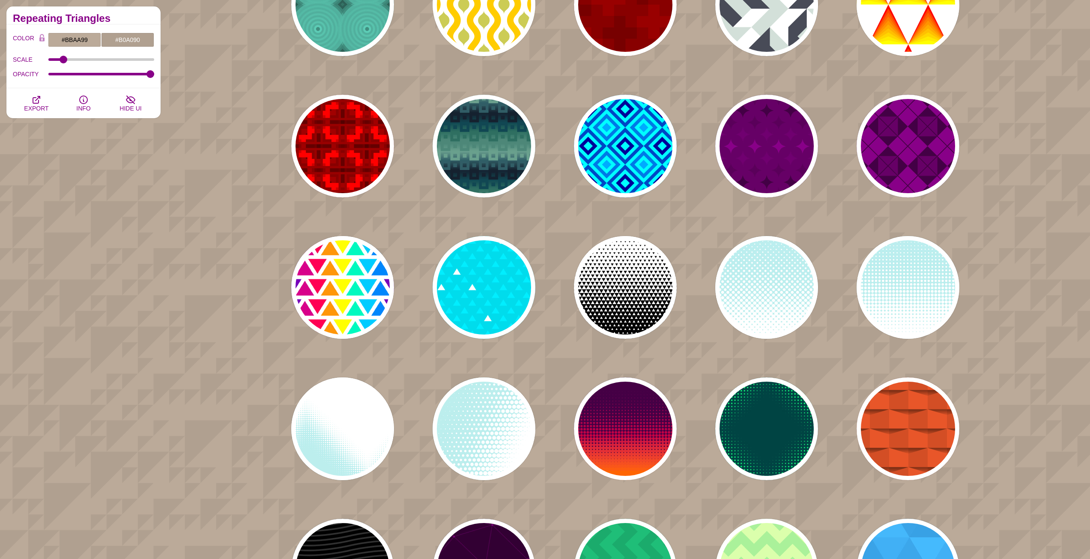
scroll to position [1414, 0]
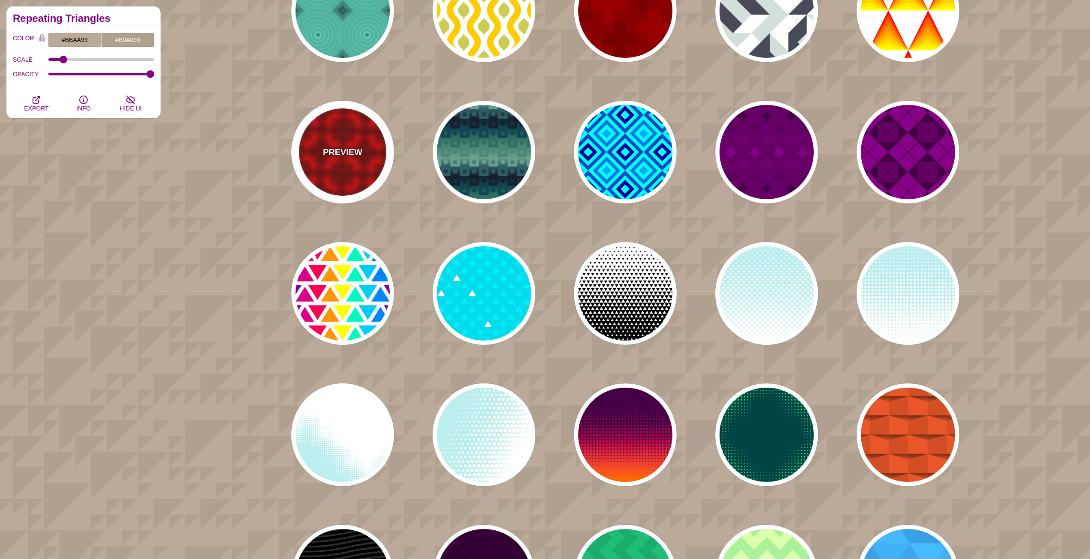
click at [359, 135] on div "PREVIEW" at bounding box center [342, 152] width 103 height 103
type input "#CC0000"
type input "#990000"
type input "#FF0000"
type input "#440000"
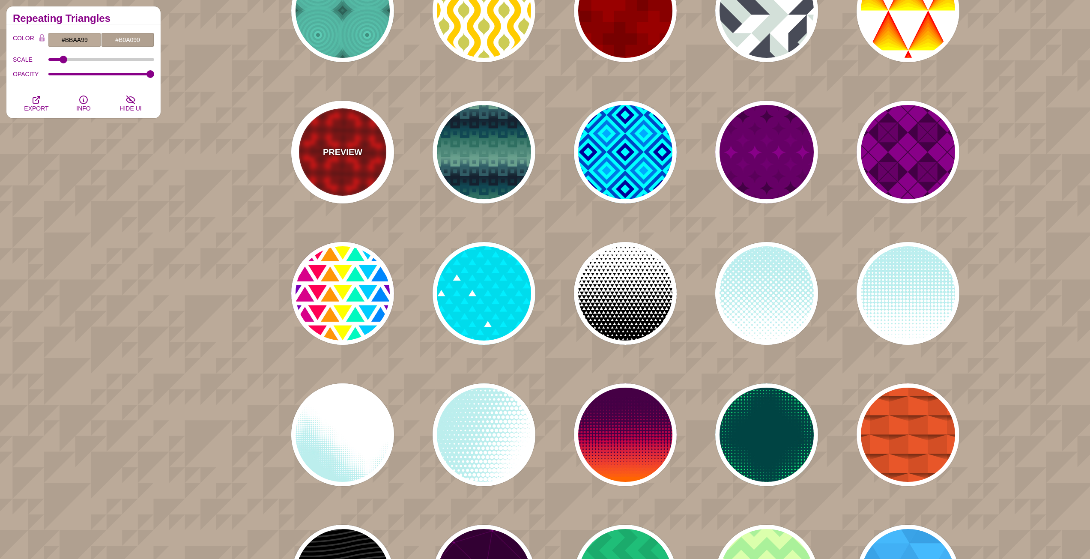
type input "0"
type input "15"
type input "0.1"
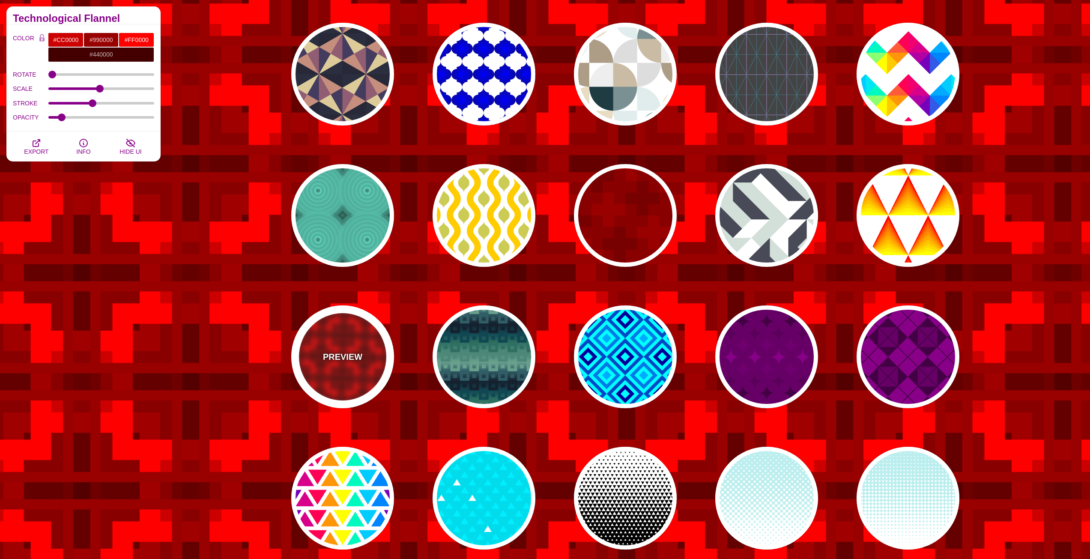
scroll to position [1200, 0]
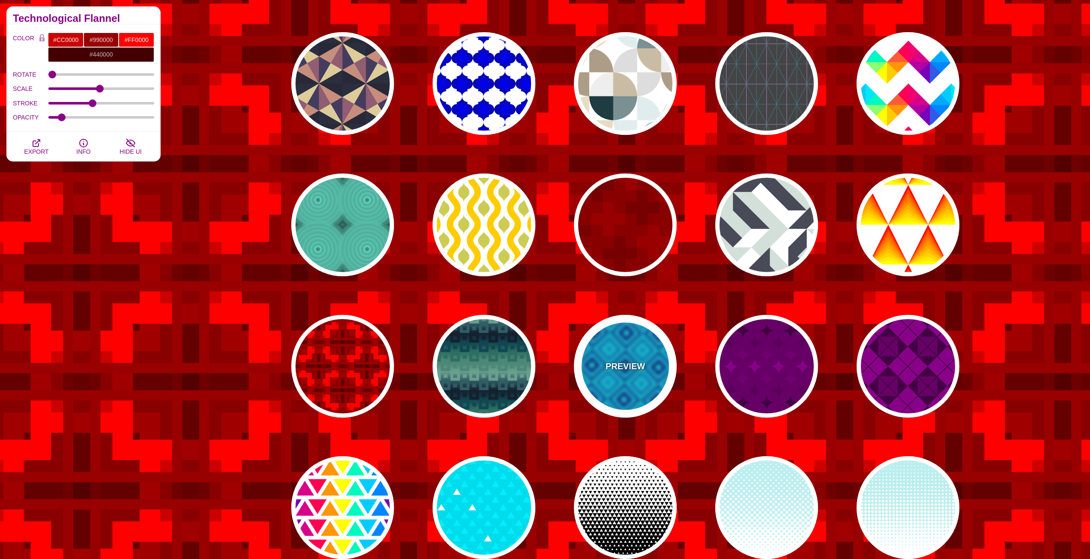
click at [650, 347] on div "PREVIEW" at bounding box center [625, 366] width 103 height 103
type input "#00FFFF"
type input "#000099"
type input "#00AAFF"
type input "1"
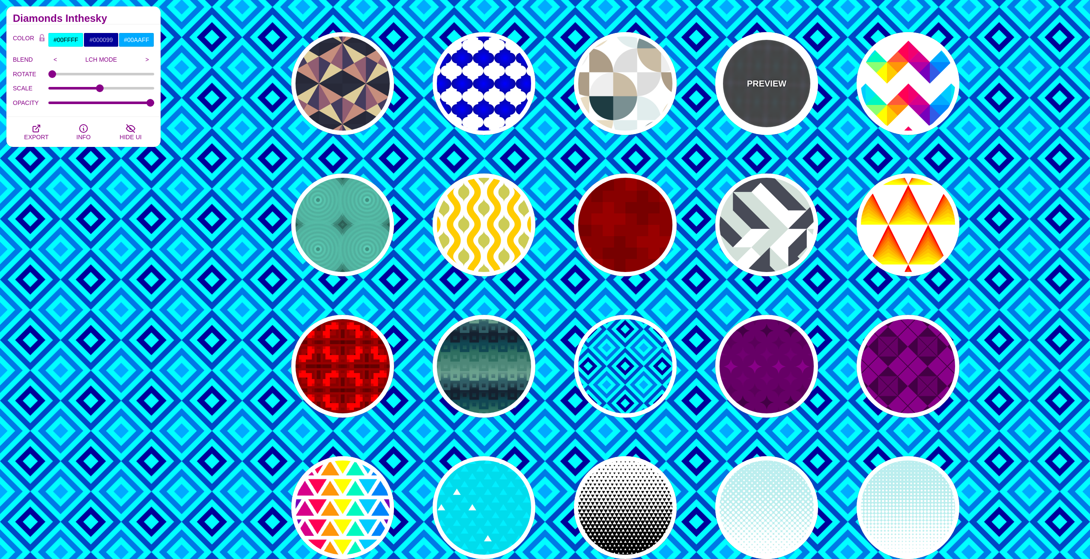
click at [790, 92] on div "PREVIEW" at bounding box center [767, 83] width 103 height 103
type input "#444444"
type input "#447788"
type input "#AA88CC"
type input "100"
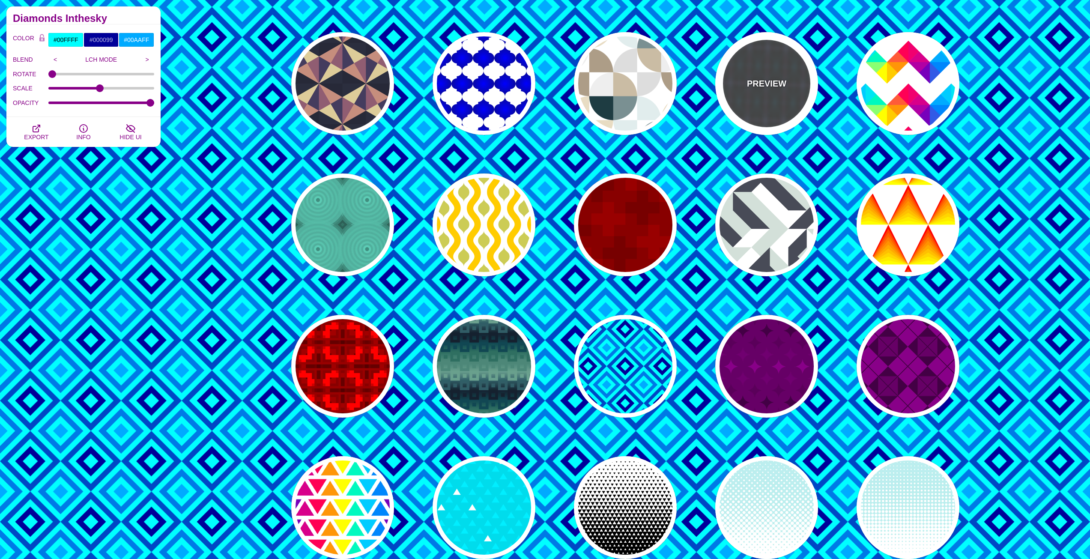
type input "4.01"
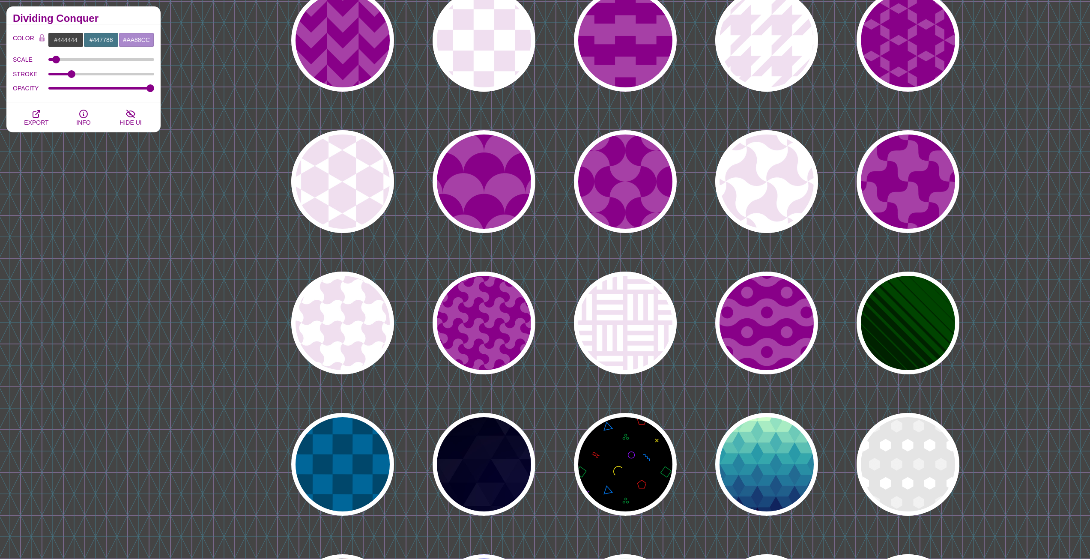
scroll to position [557, 0]
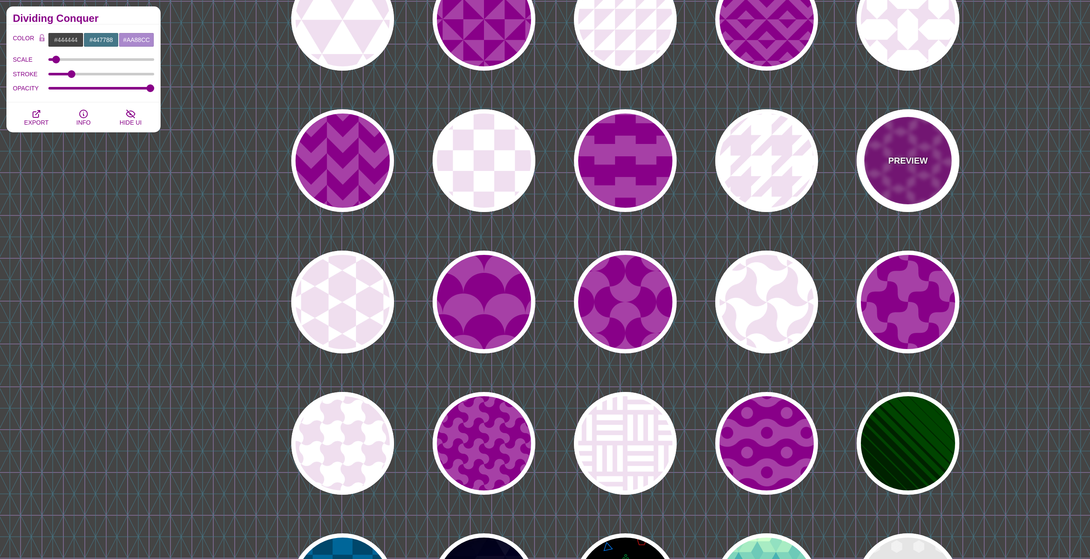
click at [901, 140] on div "PREVIEW" at bounding box center [908, 160] width 103 height 103
type input "#A640A6"
type input "#880088"
type input "#FFFFFF"
type input "0"
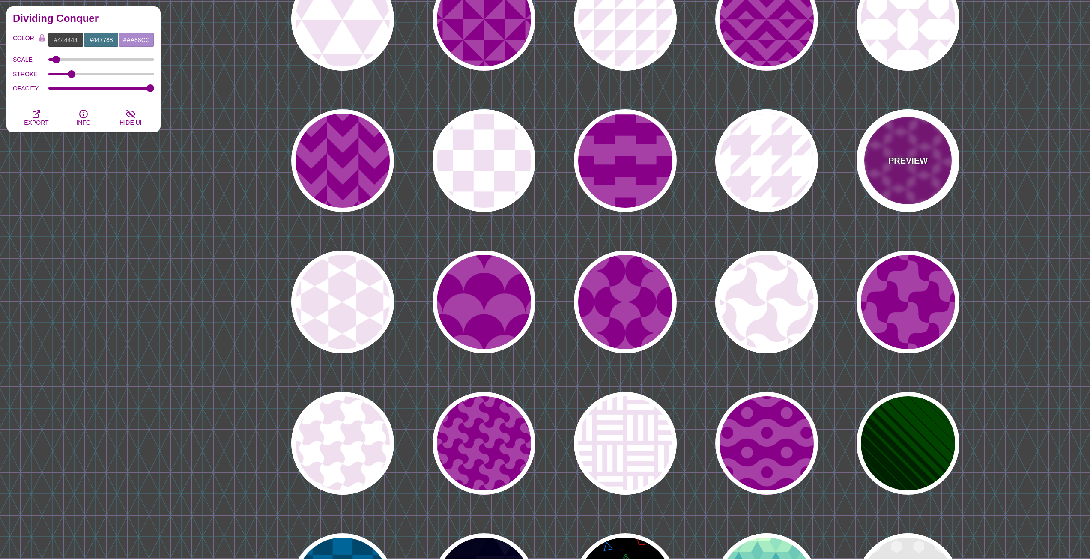
type input "0"
type input "0.2"
type input "1"
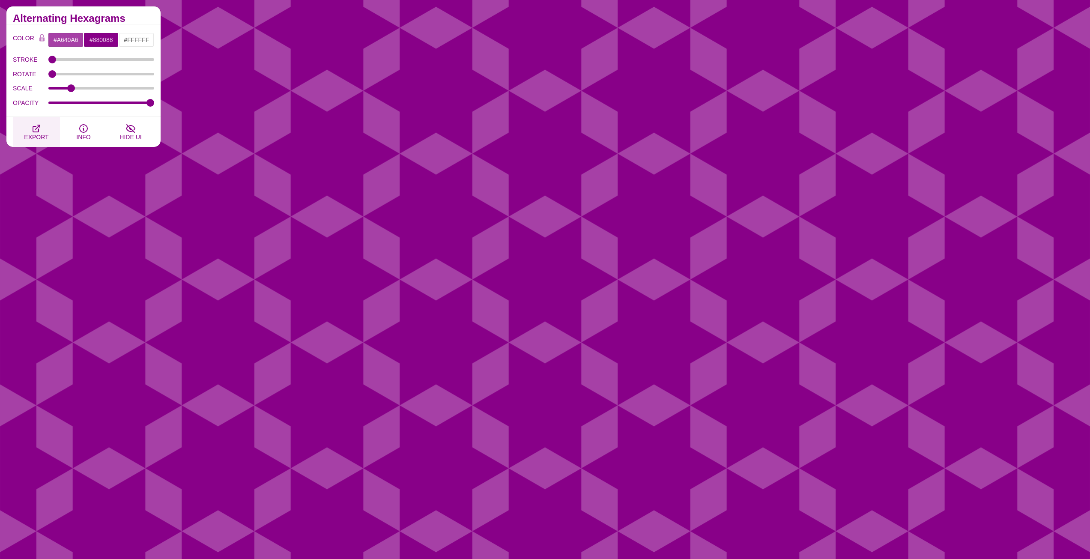
click at [35, 134] on span "EXPORT" at bounding box center [36, 137] width 24 height 7
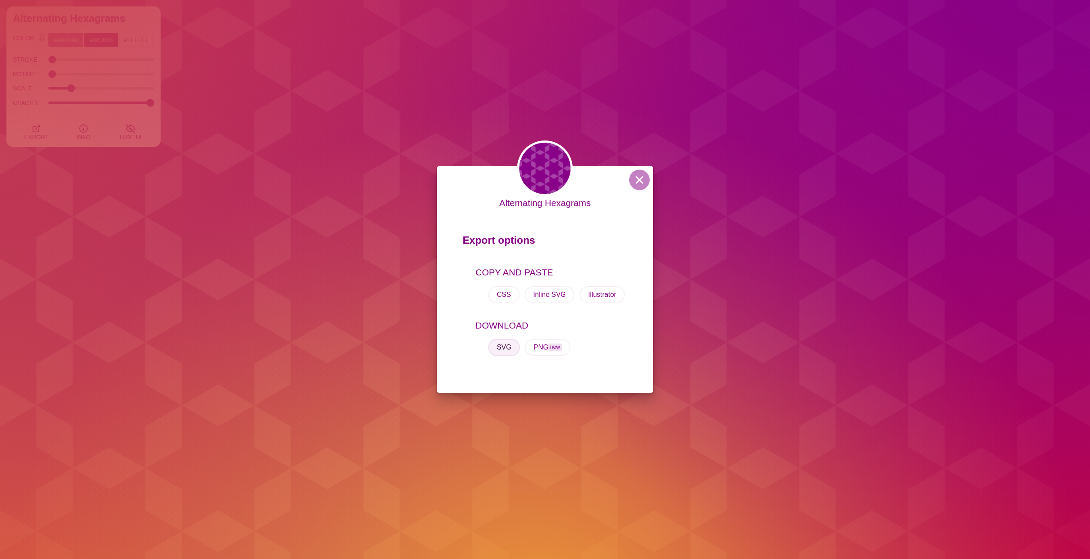
click at [514, 350] on button "SVG" at bounding box center [504, 347] width 32 height 17
click at [639, 179] on button at bounding box center [639, 180] width 21 height 21
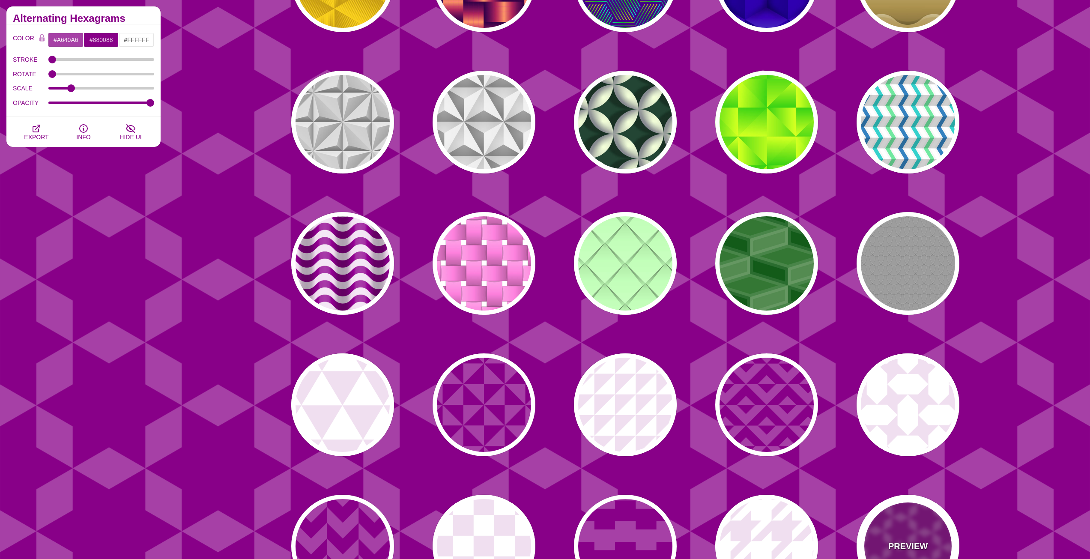
scroll to position [343, 0]
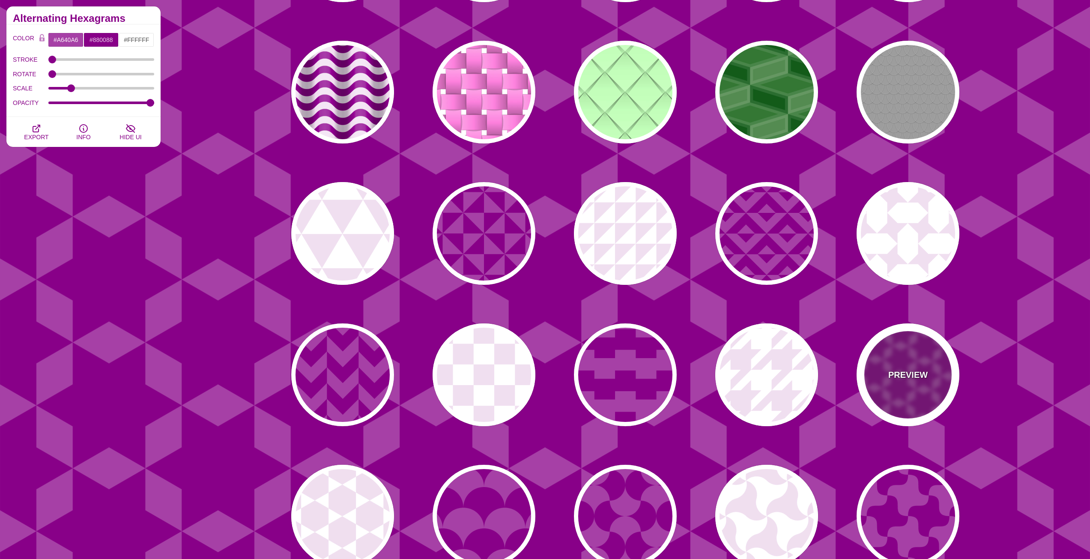
click at [904, 355] on div "PREVIEW" at bounding box center [908, 374] width 103 height 103
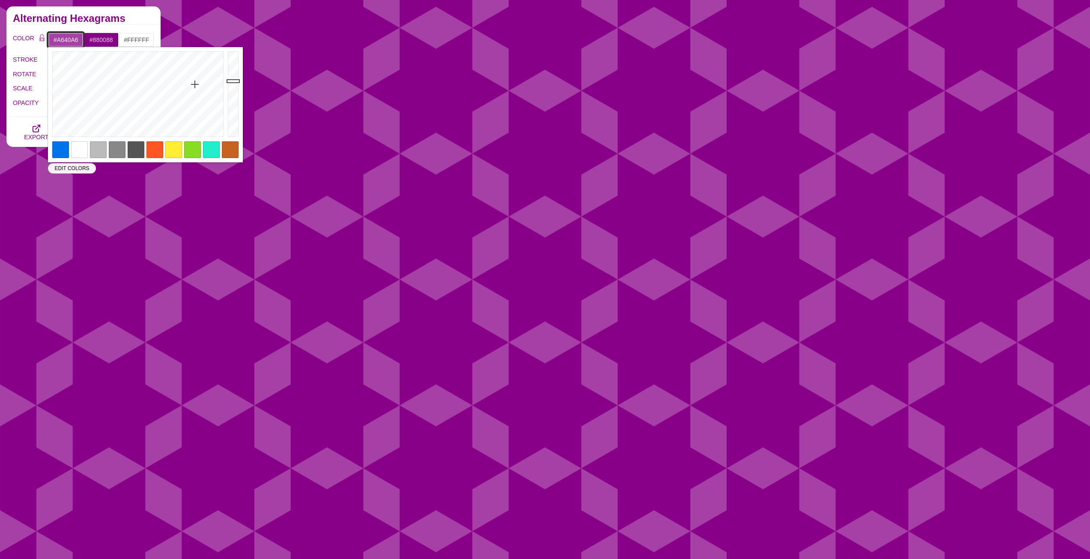
click at [68, 39] on input "#A640A6" at bounding box center [66, 40] width 36 height 15
click at [65, 147] on div at bounding box center [60, 149] width 17 height 17
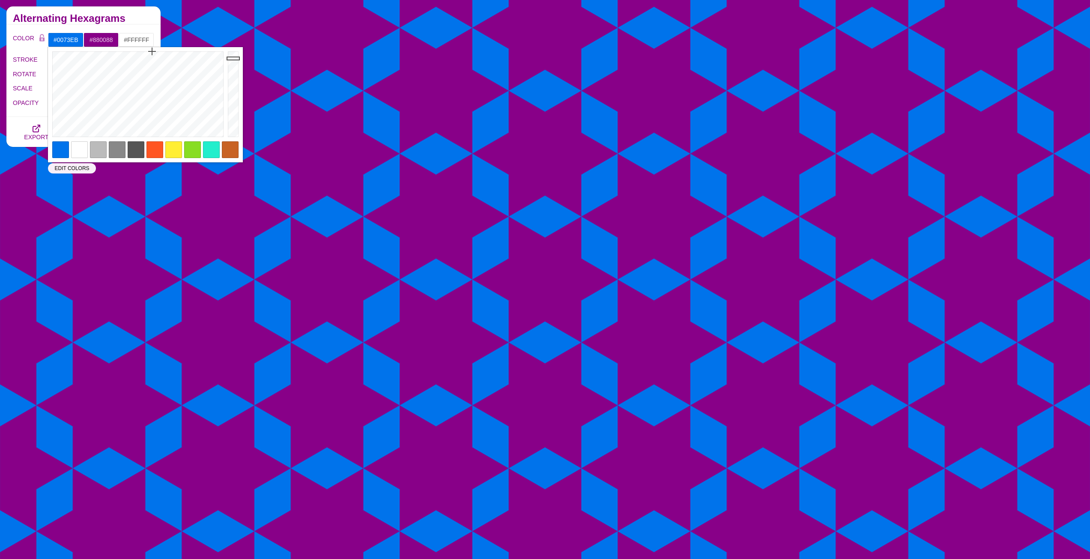
click at [81, 146] on div at bounding box center [79, 149] width 17 height 17
type input "#FFFFFF"
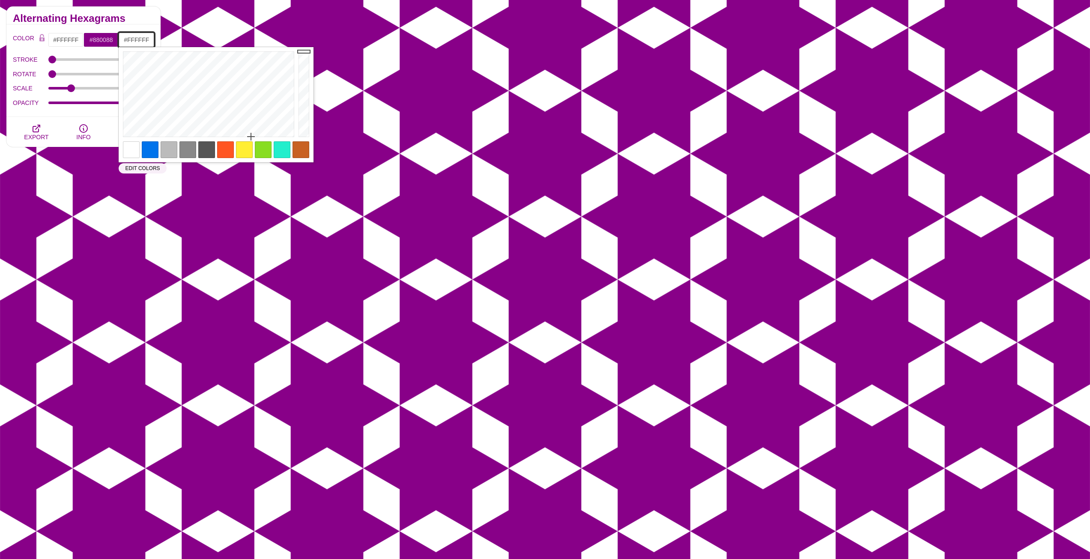
click at [147, 40] on input "#FFFFFF" at bounding box center [137, 40] width 36 height 15
click at [150, 159] on div "Close" at bounding box center [216, 104] width 195 height 115
click at [149, 151] on div at bounding box center [150, 149] width 17 height 17
click at [151, 149] on div at bounding box center [150, 149] width 17 height 17
type input "#FFFFFF"
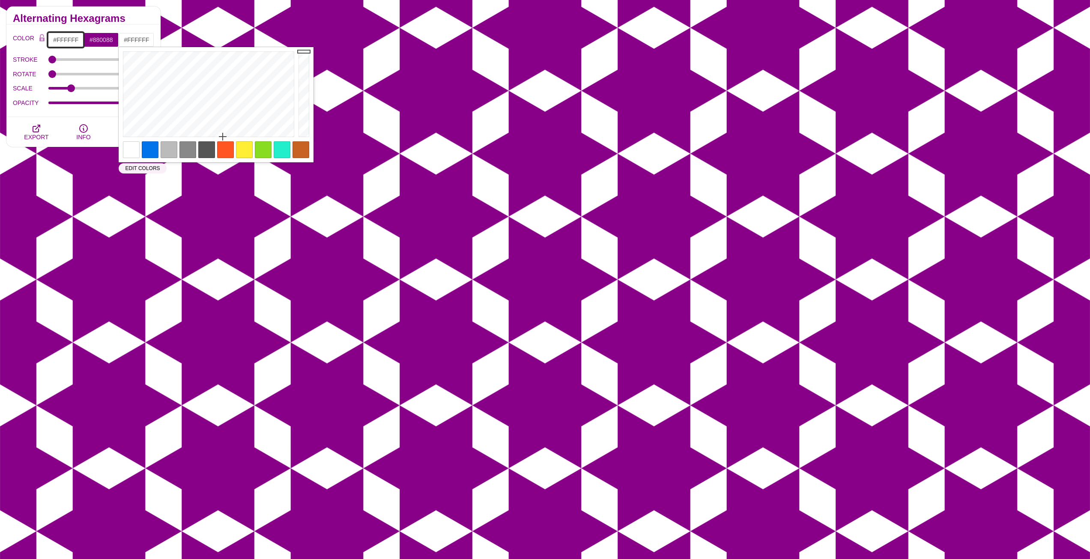
click at [70, 34] on input "#FFFFFF" at bounding box center [66, 40] width 36 height 15
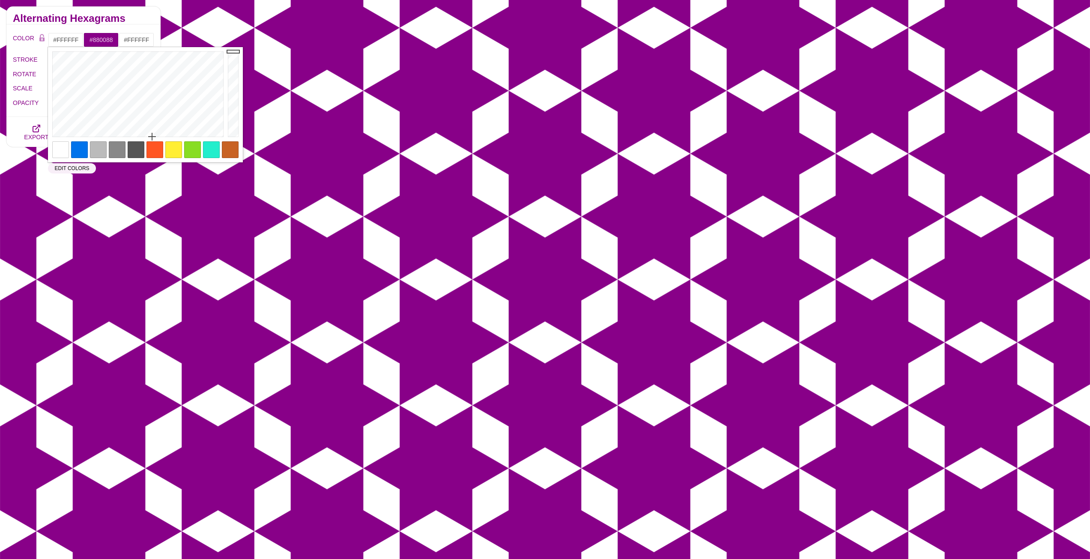
drag, startPoint x: 81, startPoint y: 147, endPoint x: 89, endPoint y: 132, distance: 17.2
click at [81, 147] on div at bounding box center [79, 149] width 17 height 17
type input "#0073EB"
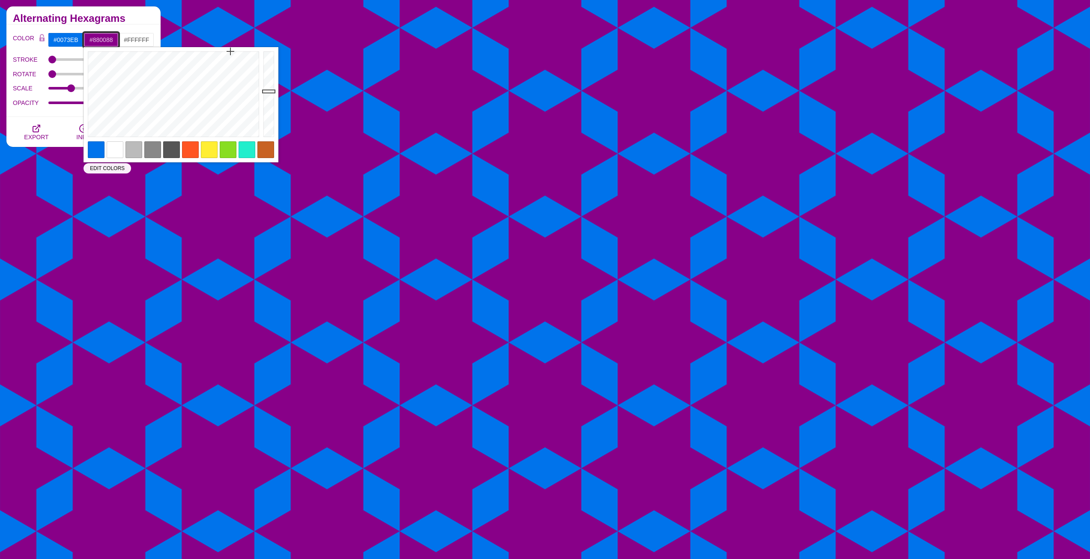
click at [106, 42] on input "#880088" at bounding box center [102, 40] width 36 height 15
click at [113, 149] on div at bounding box center [115, 149] width 17 height 17
type input "#FFFFFF"
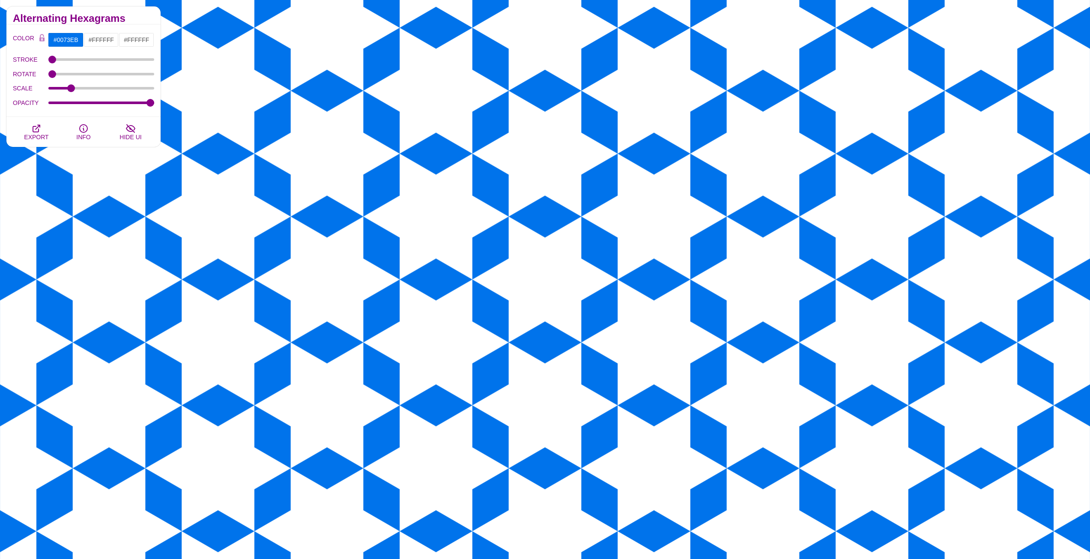
click at [142, 8] on div "Alternating Hexagrams" at bounding box center [83, 15] width 154 height 18
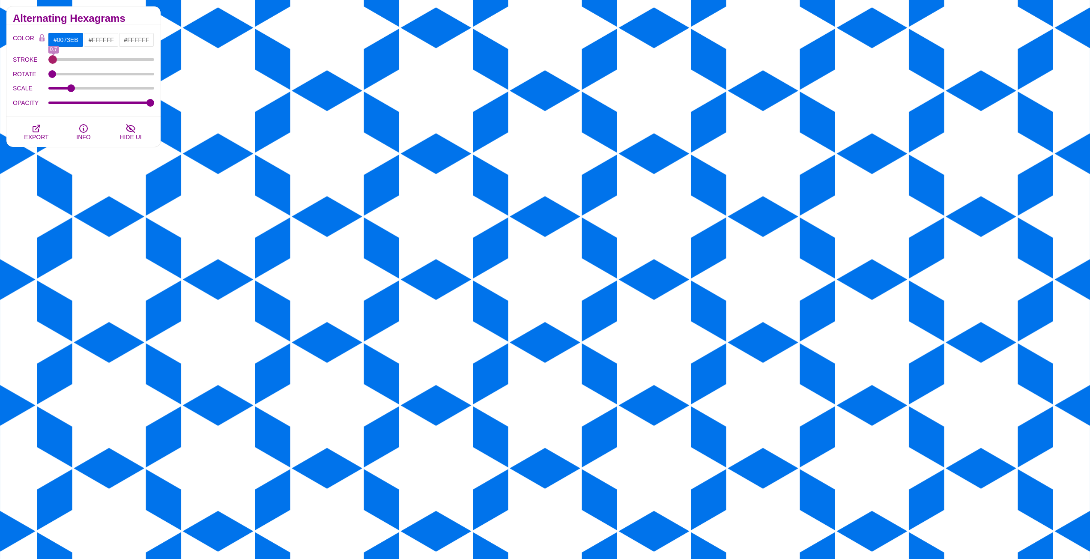
type input "0"
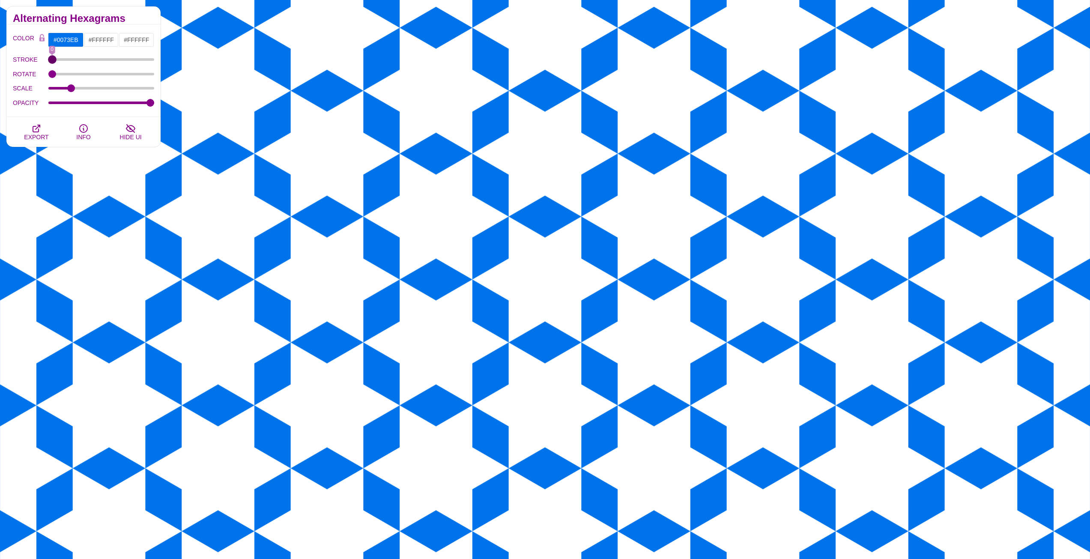
drag, startPoint x: 77, startPoint y: 65, endPoint x: 41, endPoint y: 60, distance: 35.9
click at [48, 60] on input "STROKE" at bounding box center [101, 59] width 106 height 3
click at [38, 131] on icon "button" at bounding box center [36, 128] width 10 height 10
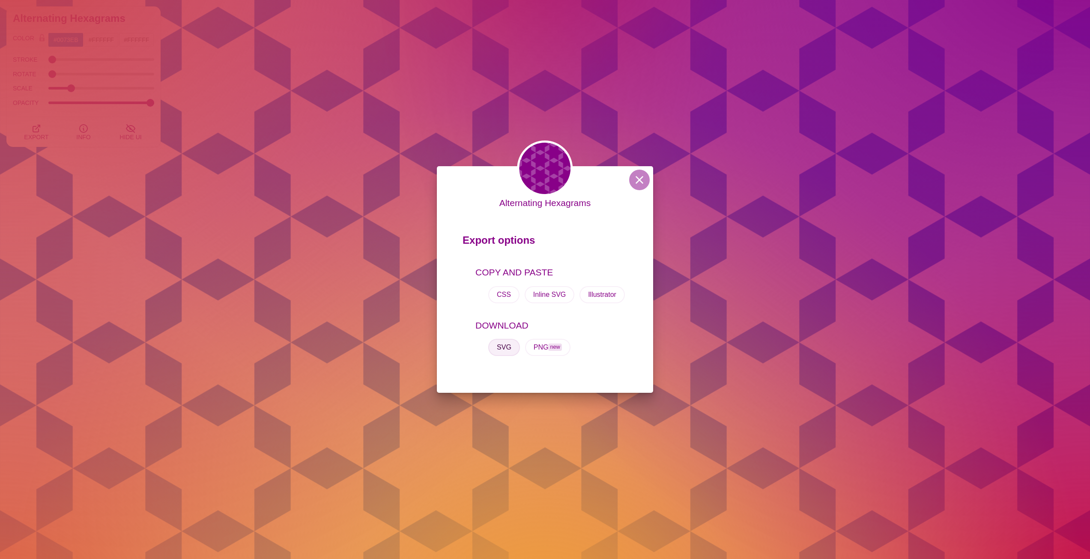
click at [510, 353] on button "SVG" at bounding box center [504, 347] width 32 height 17
click at [544, 296] on button "Inline SVG" at bounding box center [550, 294] width 50 height 17
drag, startPoint x: 643, startPoint y: 183, endPoint x: 635, endPoint y: 208, distance: 25.7
click at [642, 184] on button at bounding box center [639, 180] width 21 height 21
